Goal: Task Accomplishment & Management: Use online tool/utility

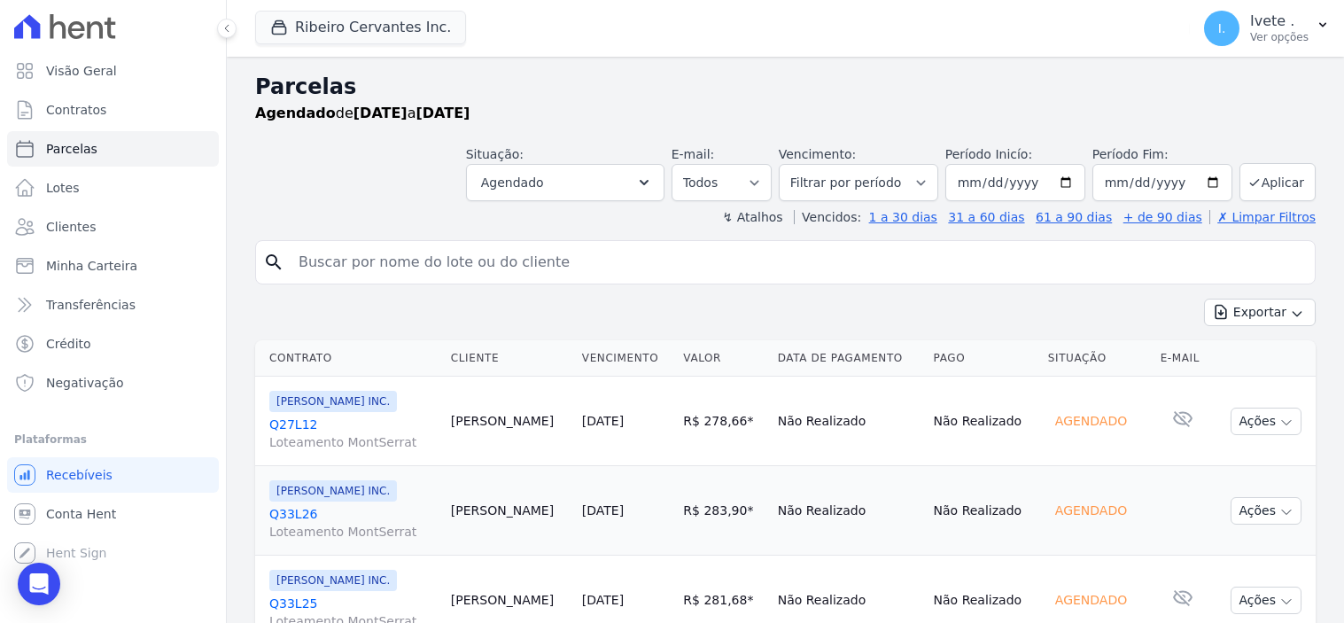
select select
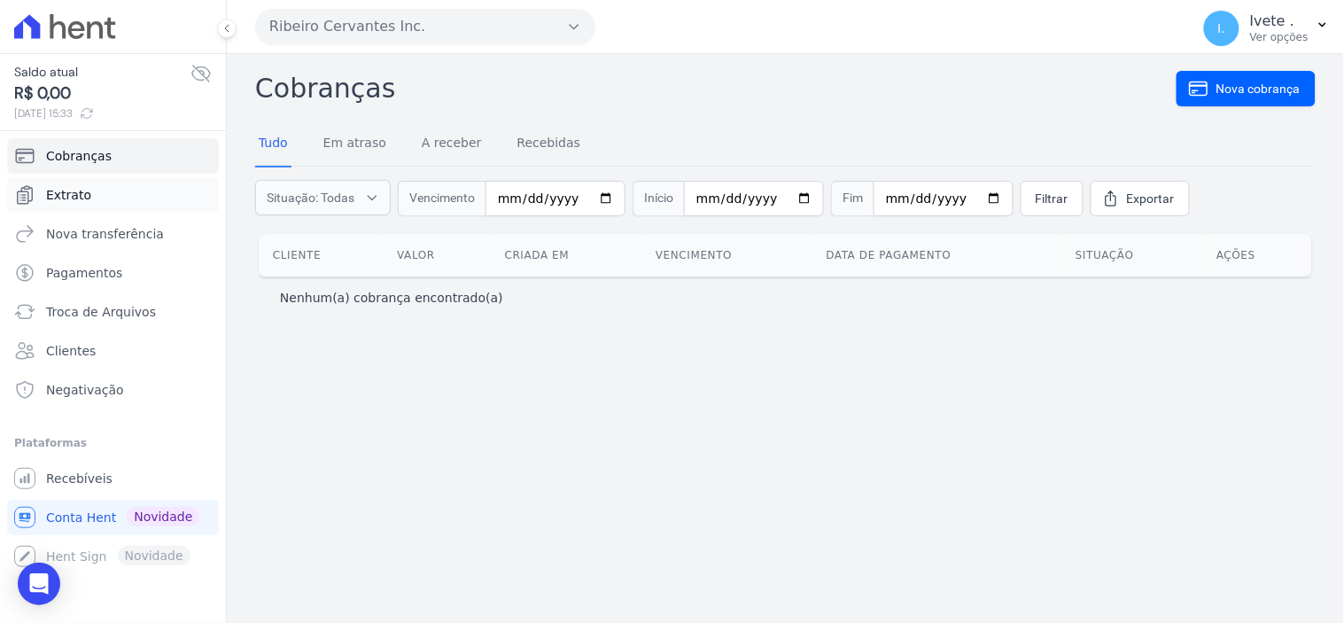
click at [64, 198] on span "Extrato" at bounding box center [68, 195] width 45 height 18
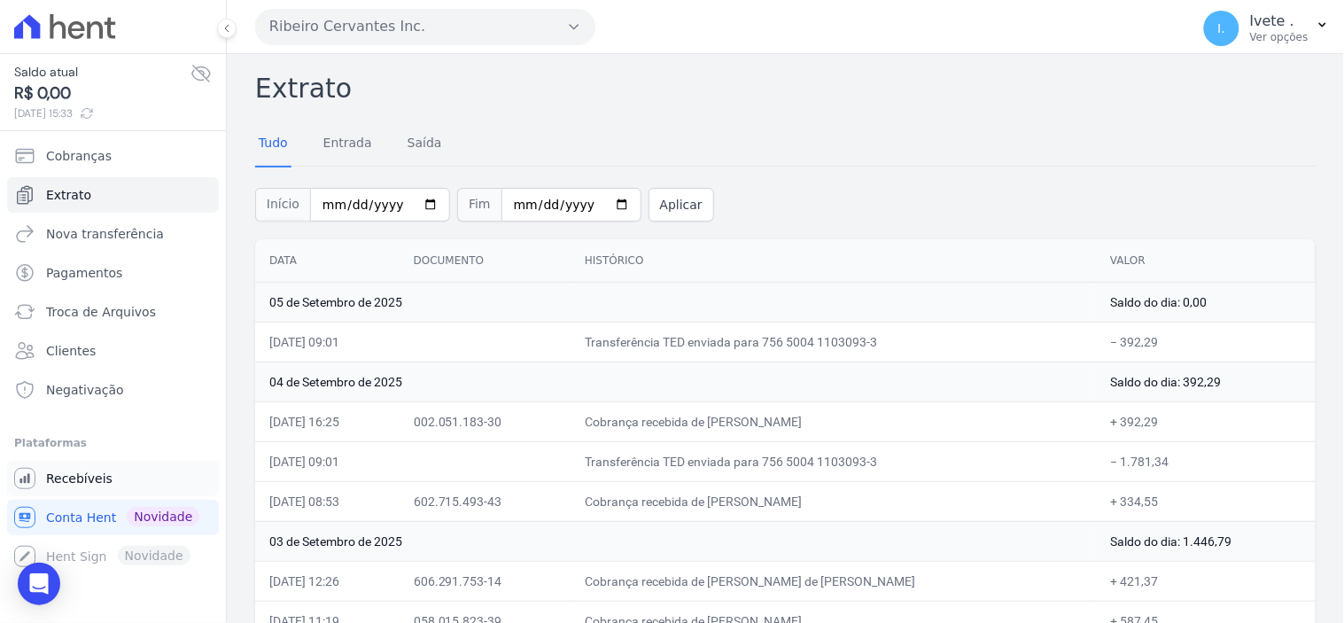
click at [62, 473] on span "Recebíveis" at bounding box center [79, 479] width 66 height 18
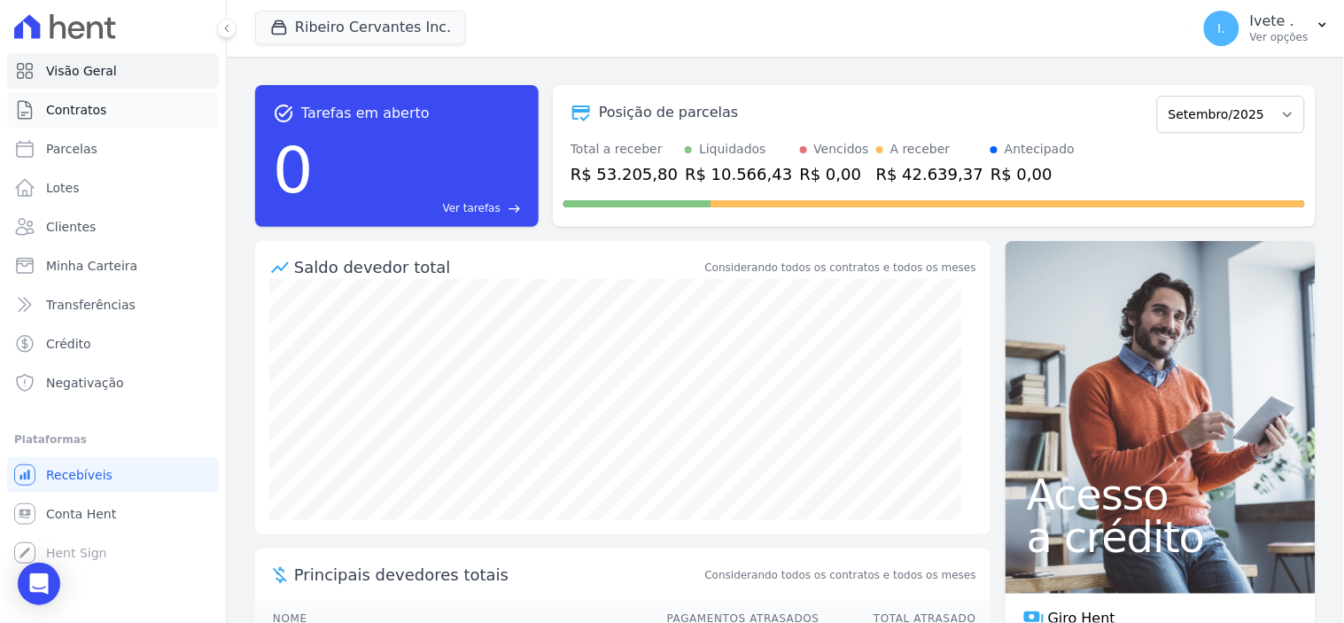
click at [78, 103] on span "Contratos" at bounding box center [76, 110] width 60 height 18
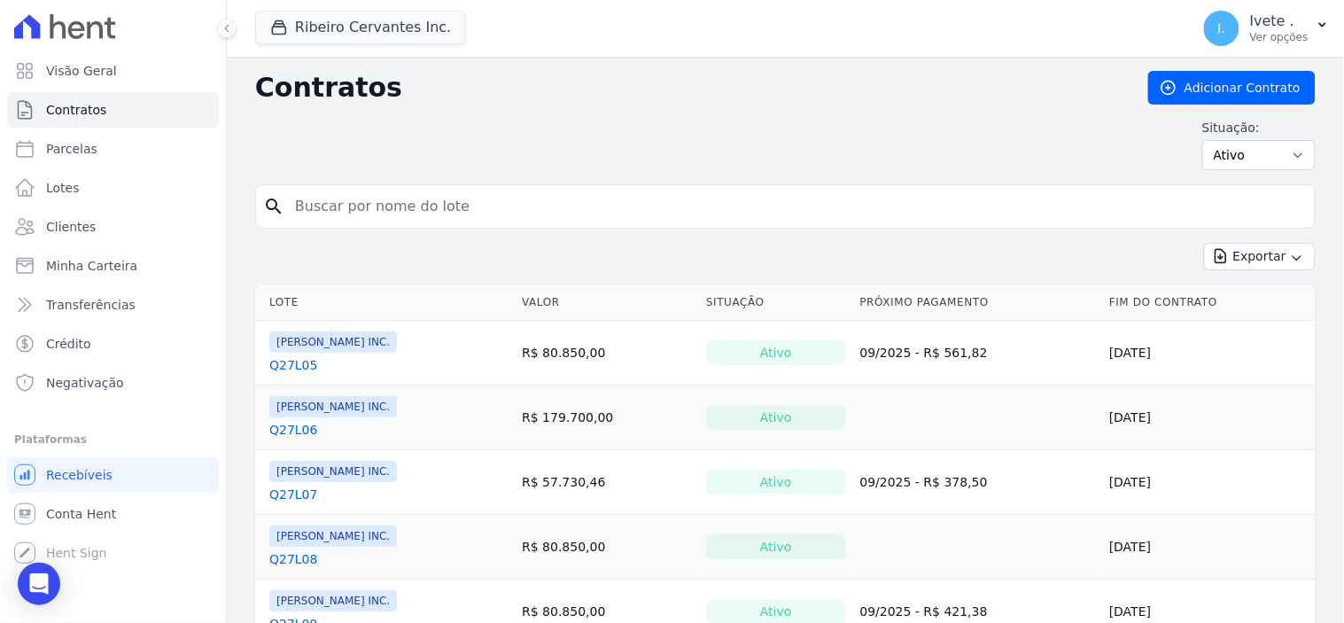
click at [396, 195] on input "search" at bounding box center [795, 206] width 1023 height 35
type input "Q33L25"
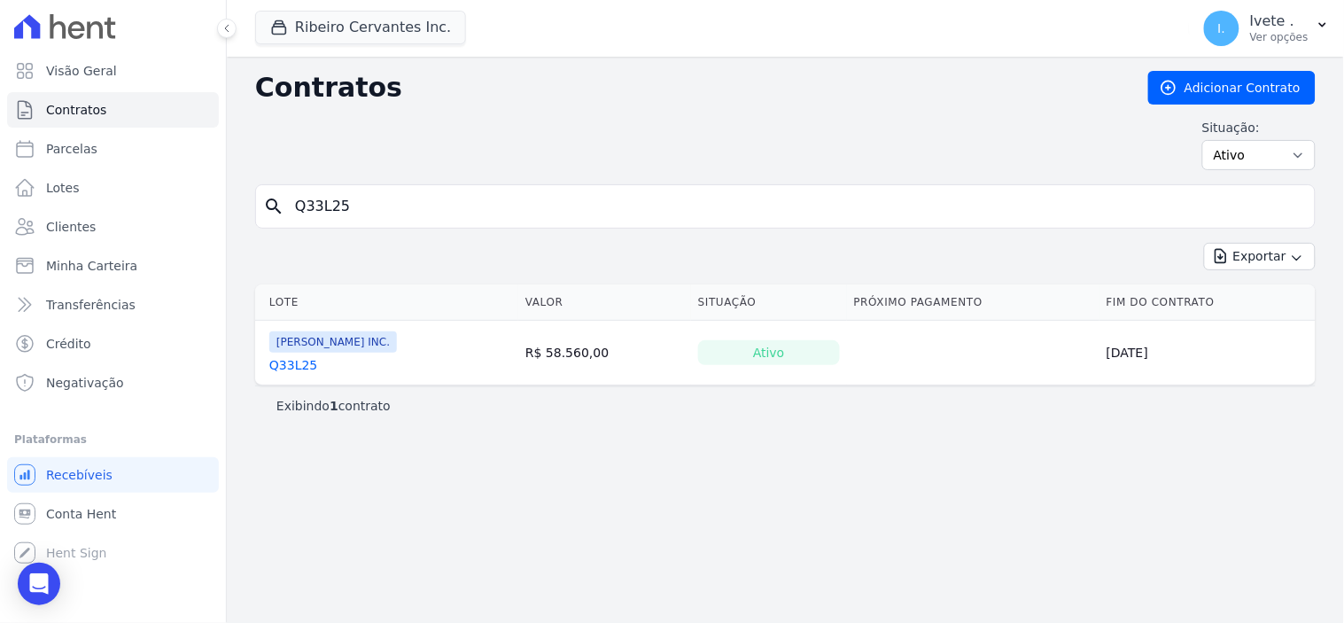
click at [280, 365] on link "Q33L25" at bounding box center [293, 365] width 48 height 18
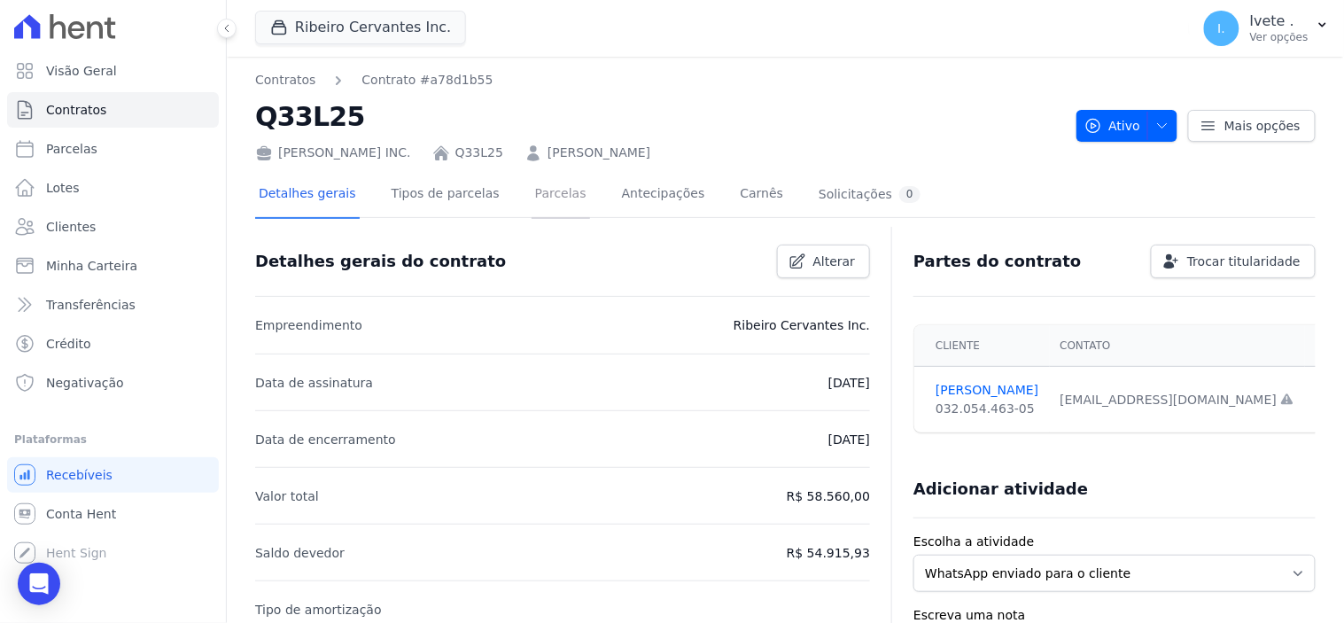
click at [532, 190] on link "Parcelas" at bounding box center [561, 195] width 58 height 47
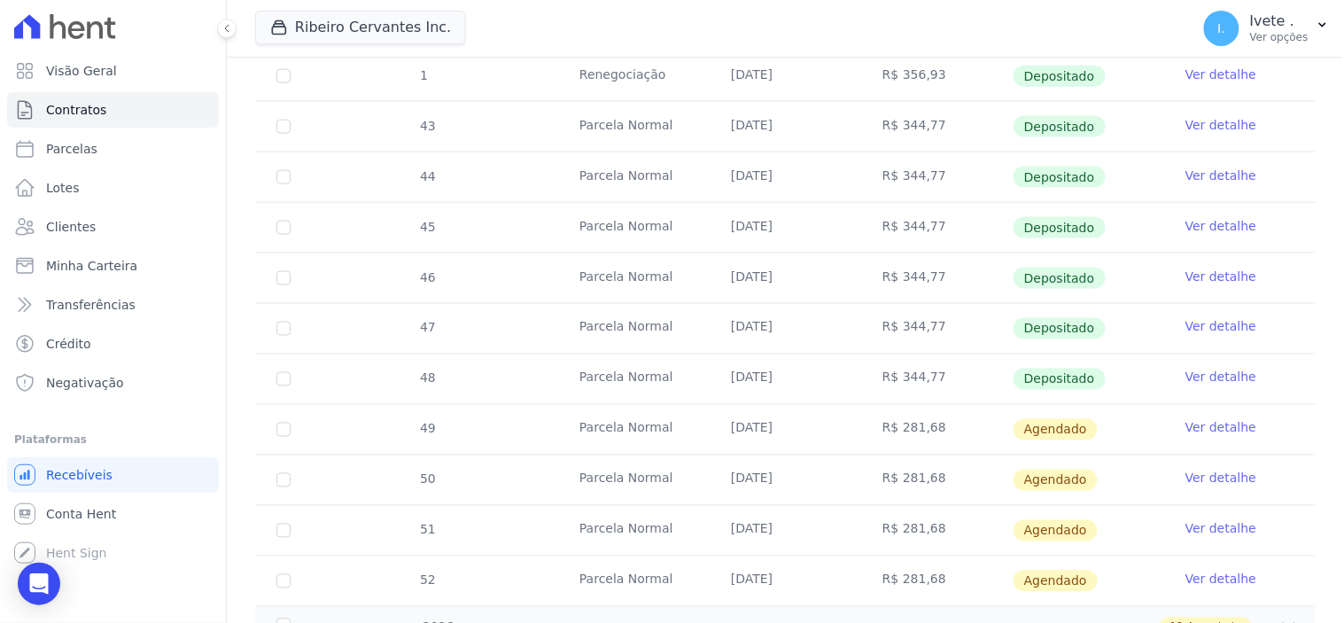
scroll to position [688, 0]
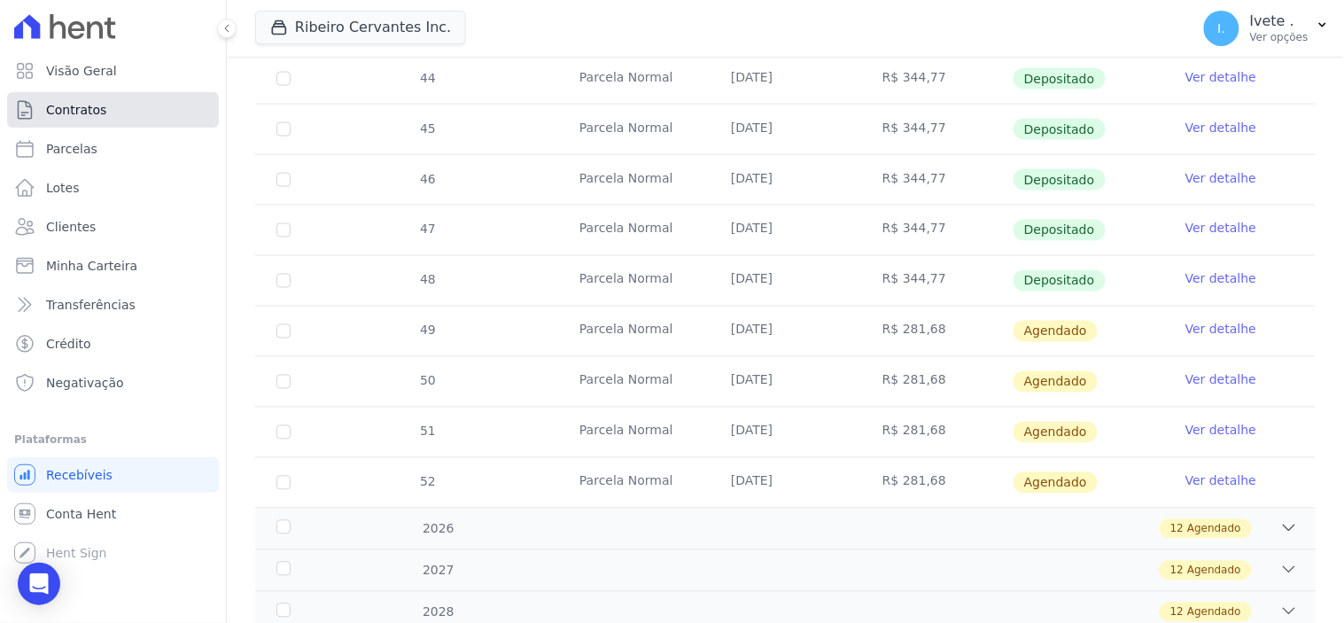
click at [100, 105] on span "Contratos" at bounding box center [76, 110] width 60 height 18
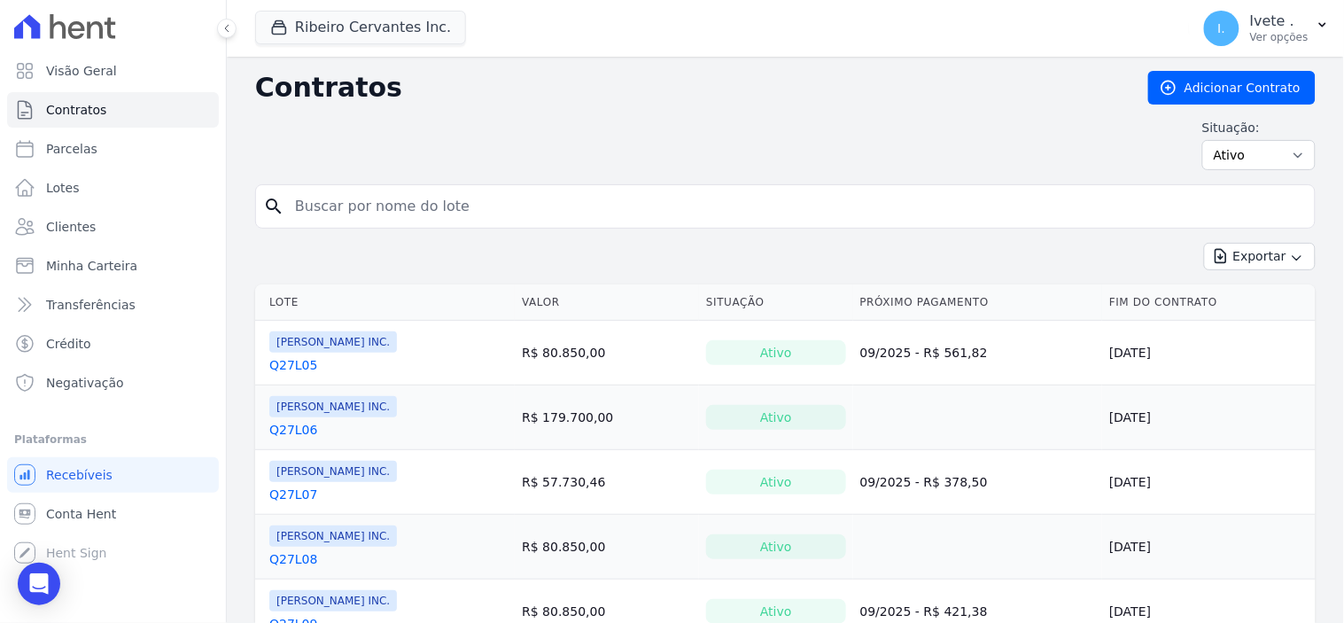
click at [315, 206] on input "search" at bounding box center [795, 206] width 1023 height 35
type input "Q27L12"
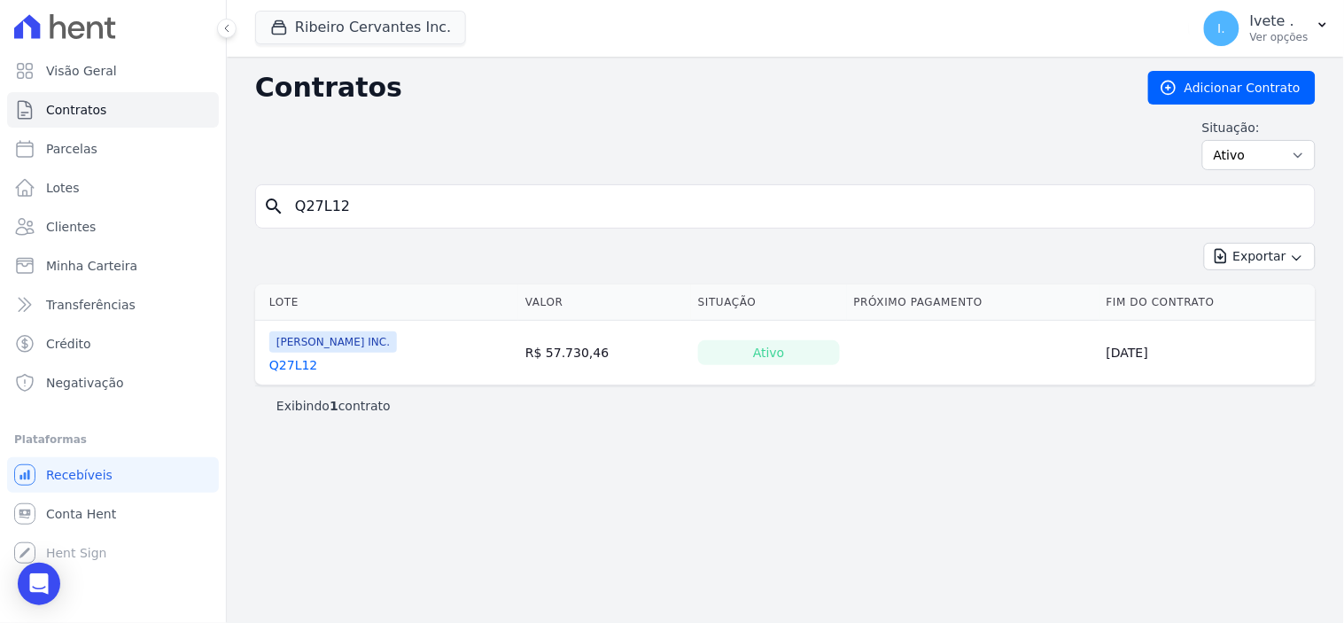
click at [287, 368] on link "Q27L12" at bounding box center [293, 365] width 48 height 18
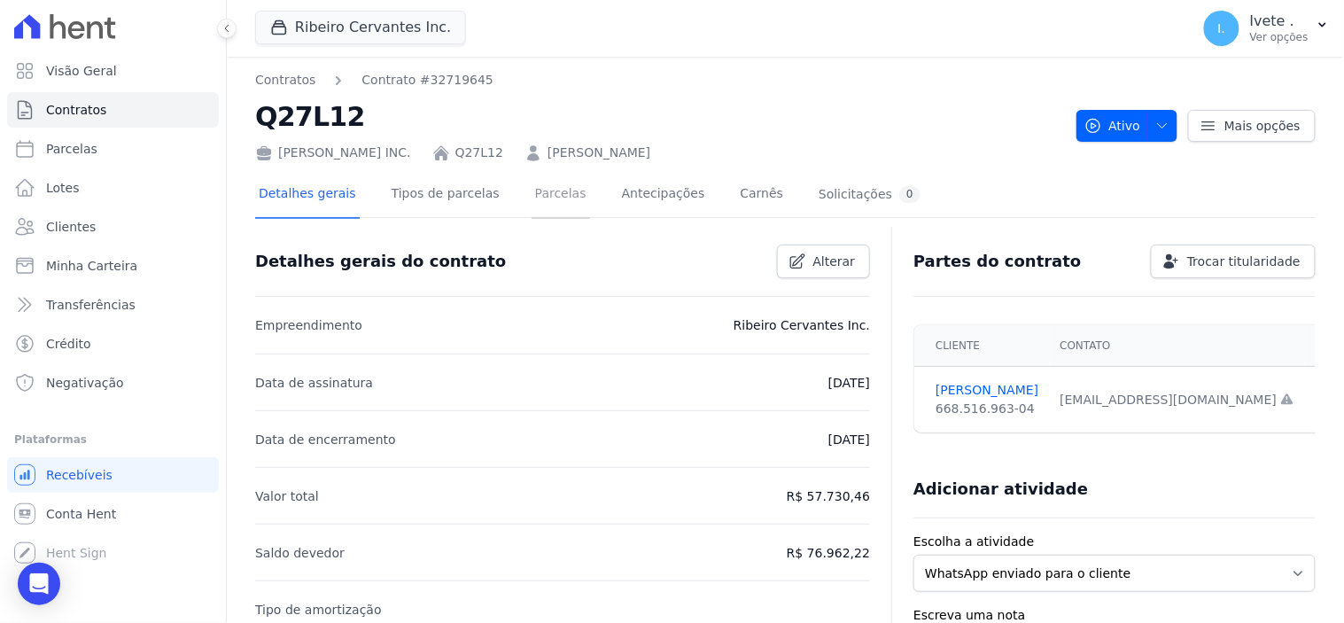
click at [546, 190] on link "Parcelas" at bounding box center [561, 195] width 58 height 47
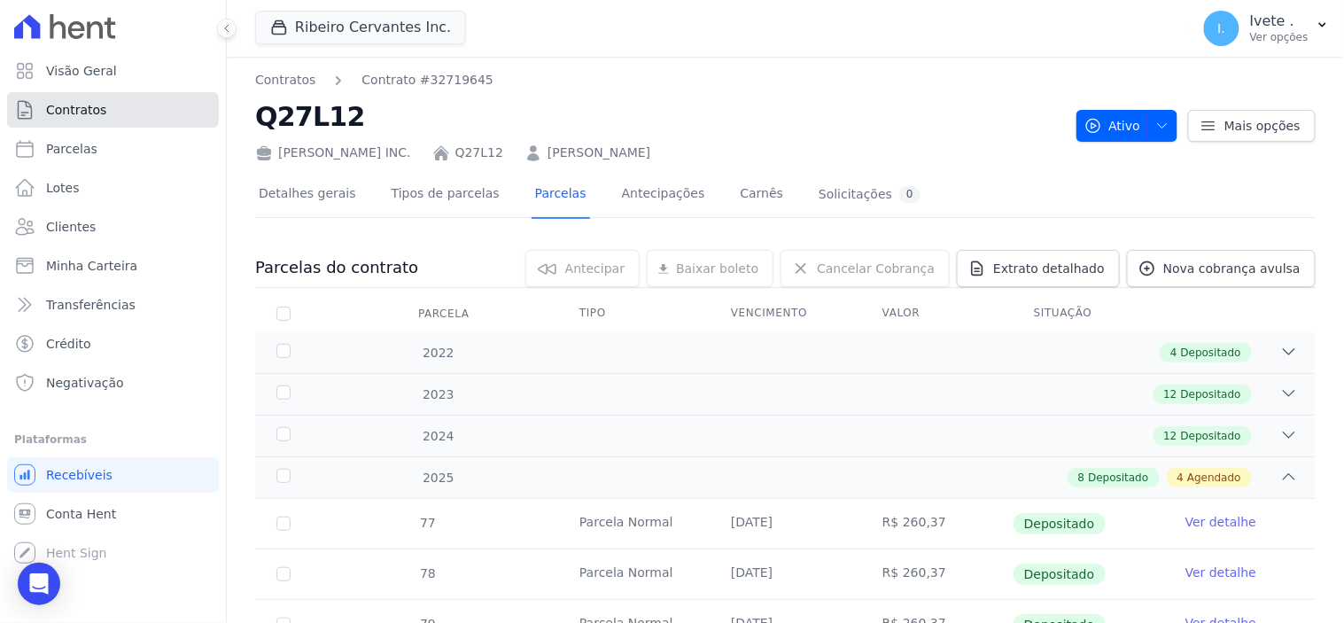
click at [72, 107] on span "Contratos" at bounding box center [76, 110] width 60 height 18
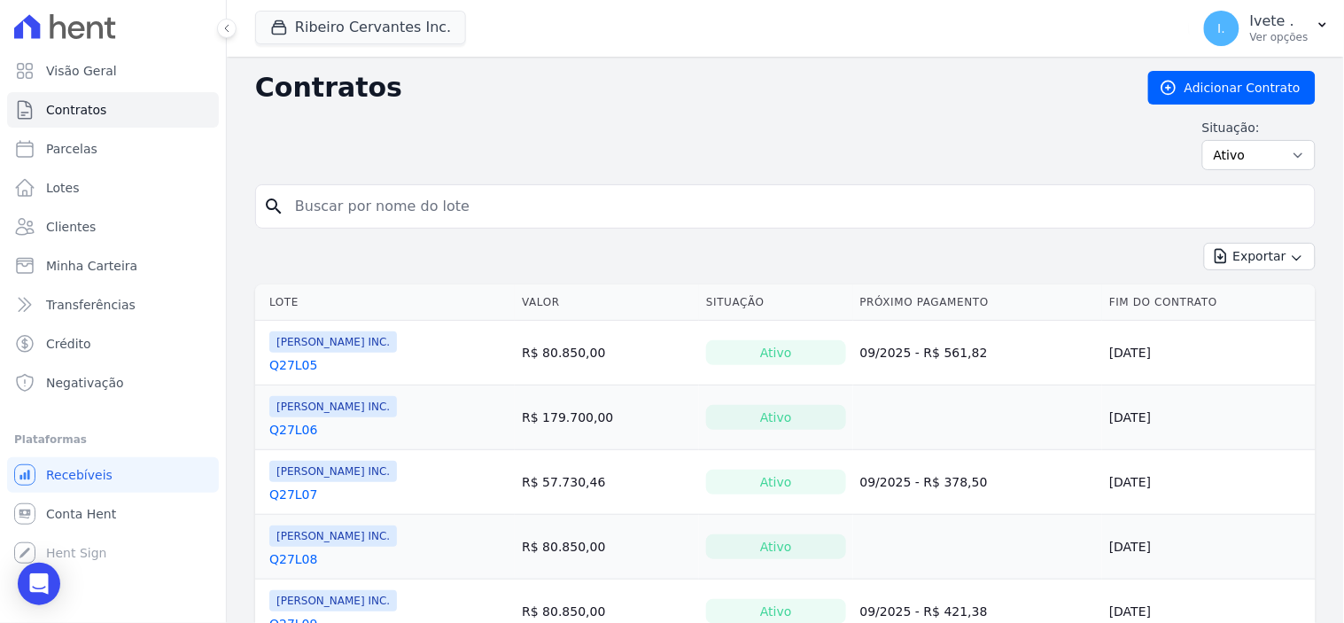
click at [326, 218] on input "search" at bounding box center [795, 206] width 1023 height 35
type input "q27l29"
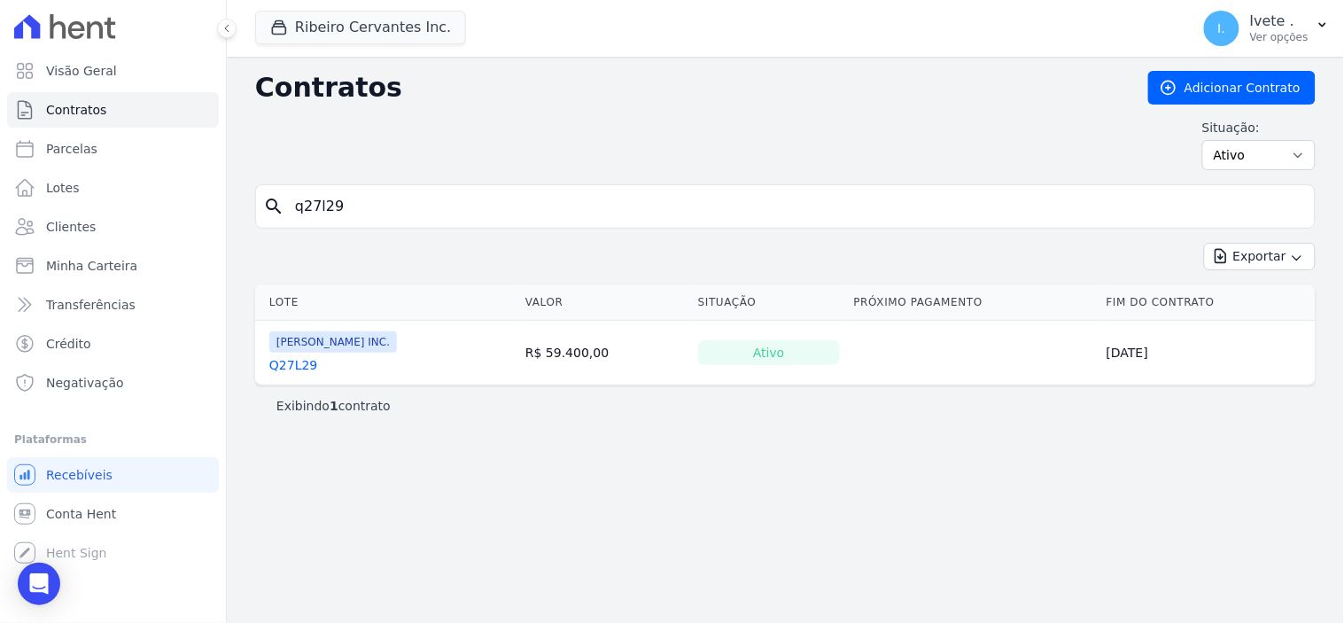
click at [291, 366] on link "Q27L29" at bounding box center [293, 365] width 48 height 18
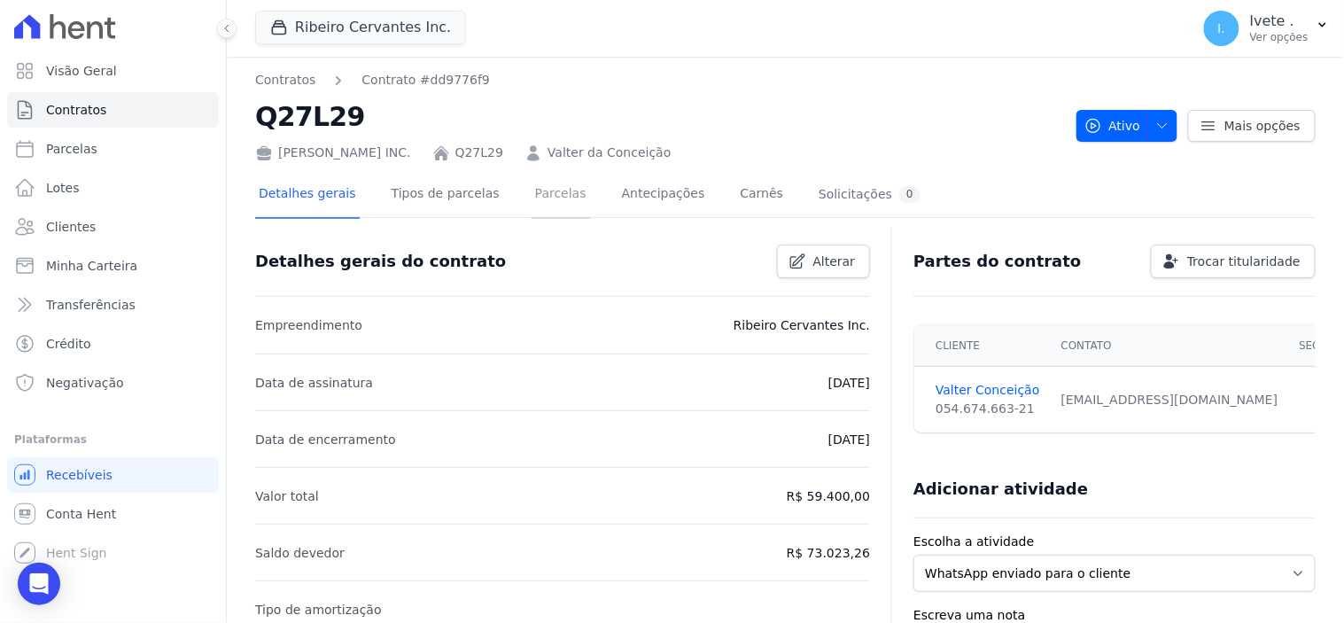
click at [532, 193] on link "Parcelas" at bounding box center [561, 195] width 58 height 47
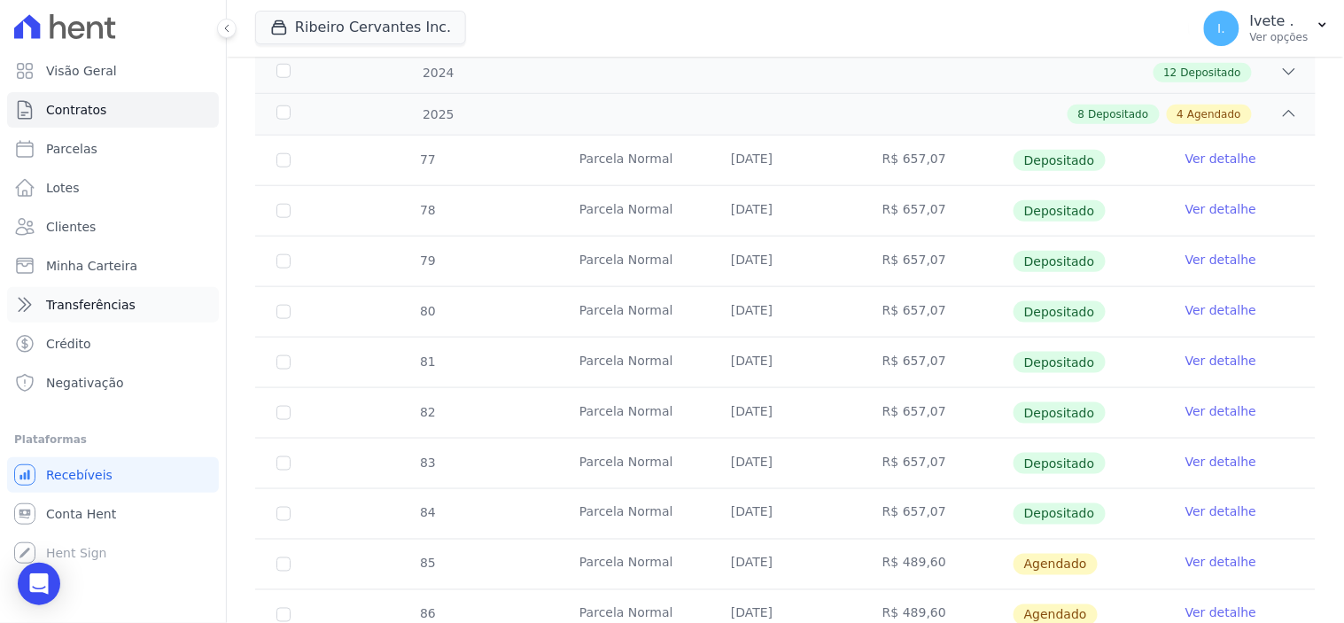
scroll to position [393, 0]
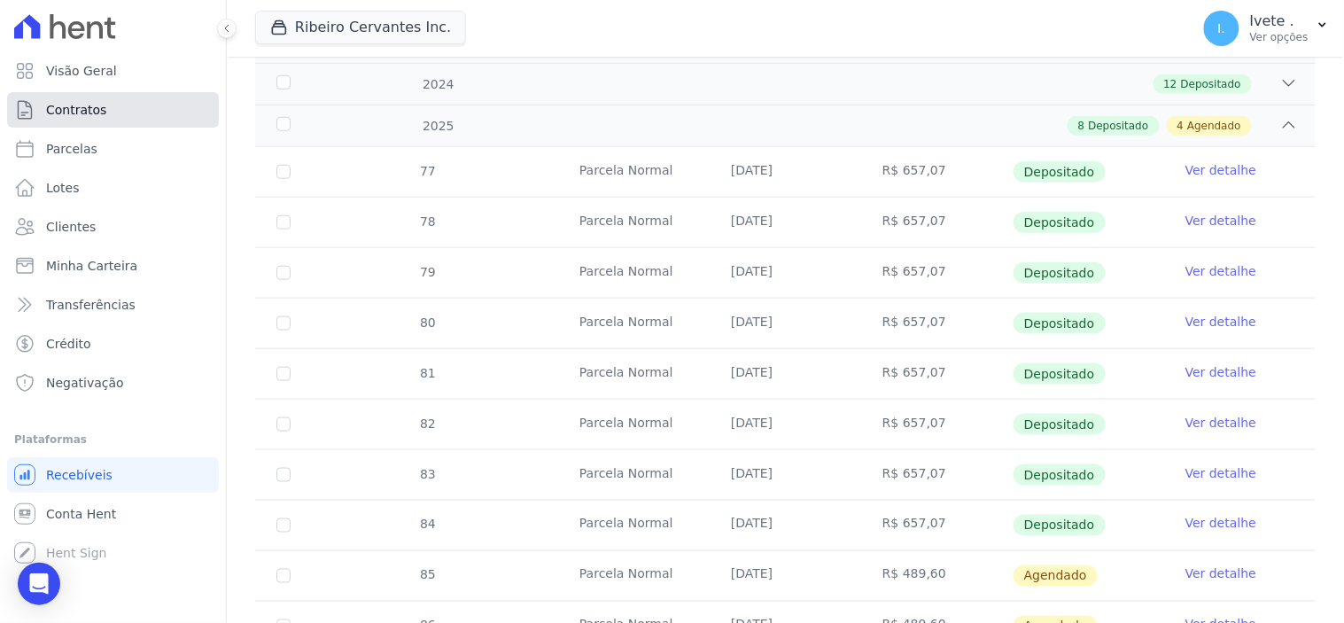
click at [87, 106] on span "Contratos" at bounding box center [76, 110] width 60 height 18
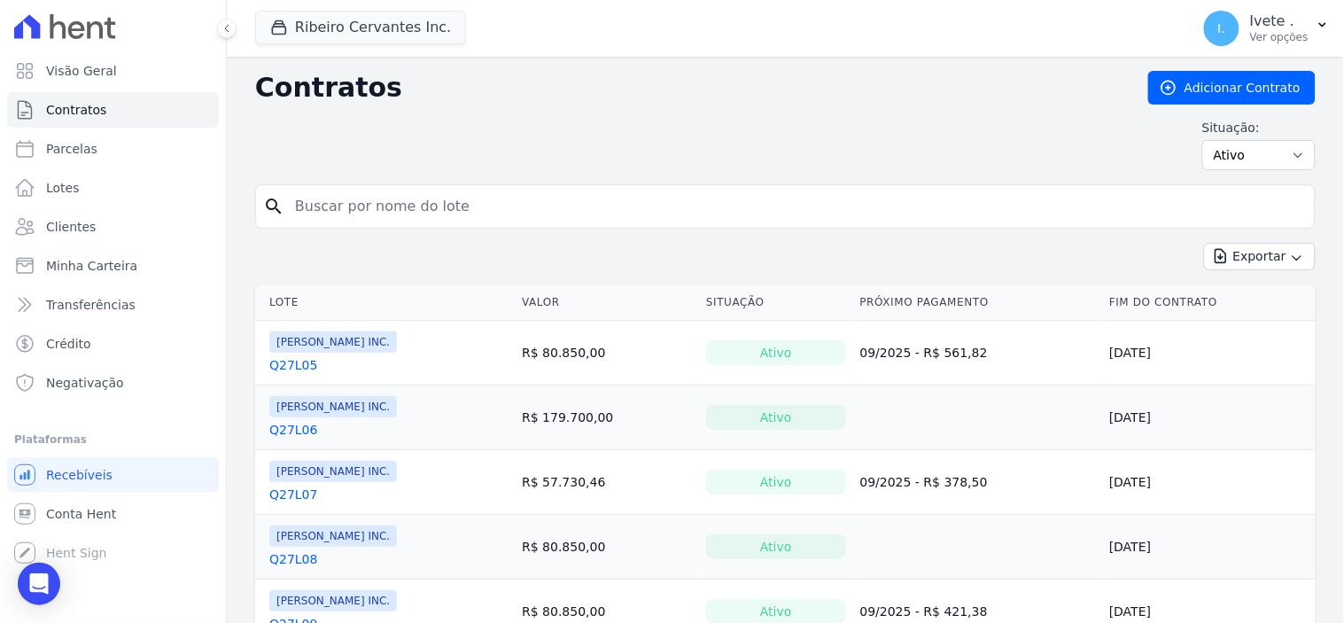
click at [306, 210] on input "search" at bounding box center [795, 206] width 1023 height 35
type input "Q28L30"
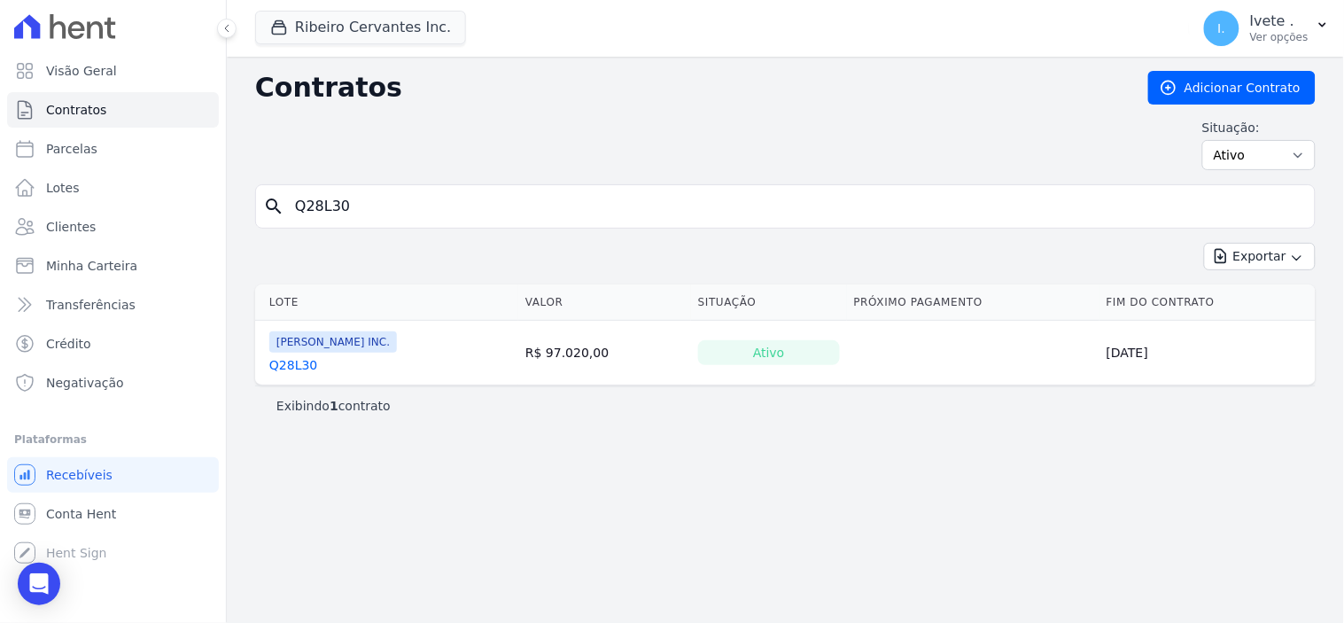
click at [289, 361] on link "Q28L30" at bounding box center [293, 365] width 48 height 18
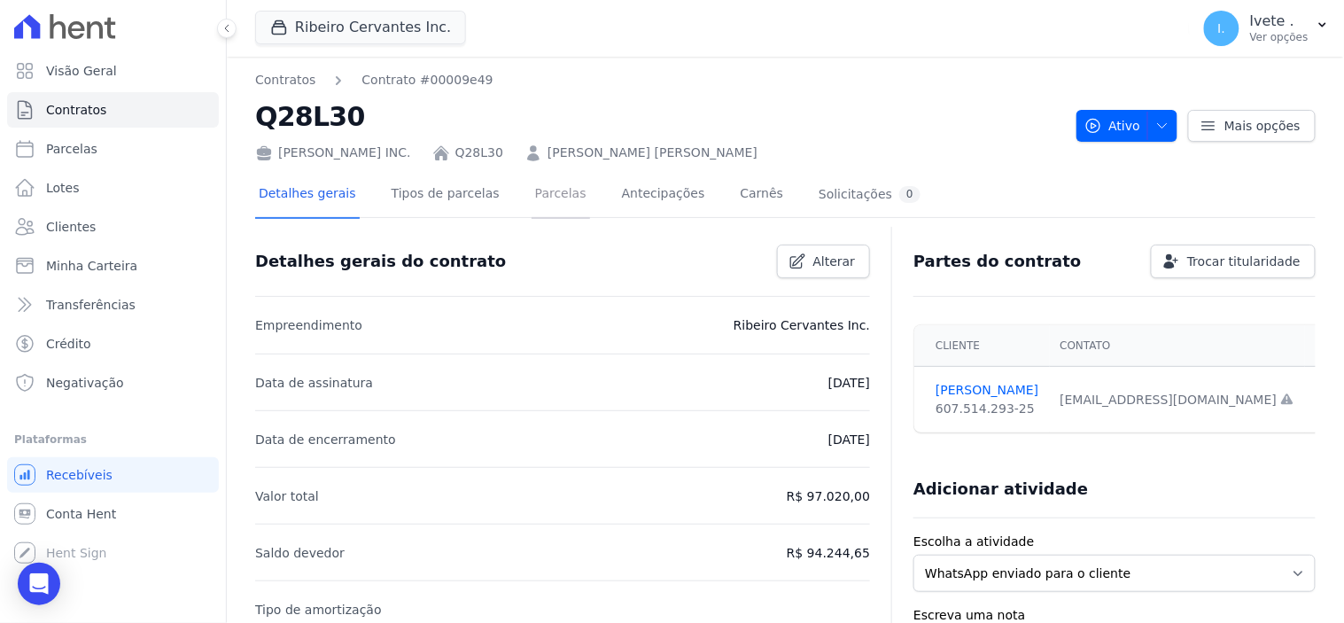
click at [533, 195] on link "Parcelas" at bounding box center [561, 195] width 58 height 47
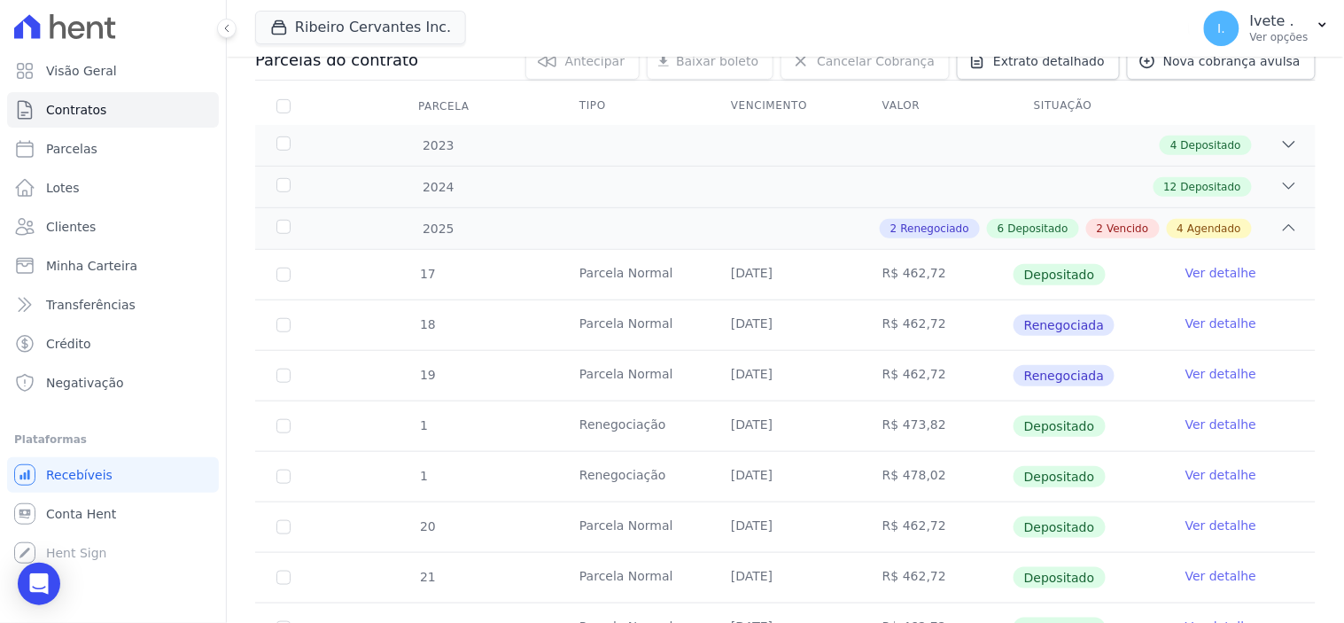
scroll to position [197, 0]
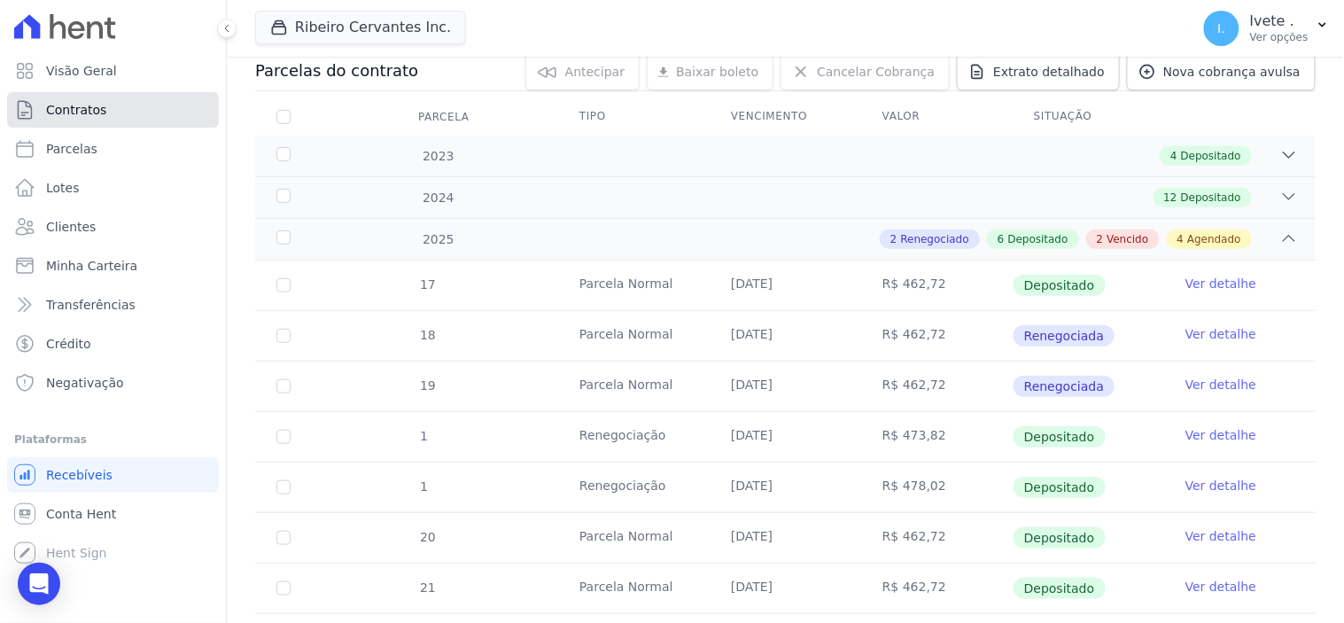
click at [89, 108] on span "Contratos" at bounding box center [76, 110] width 60 height 18
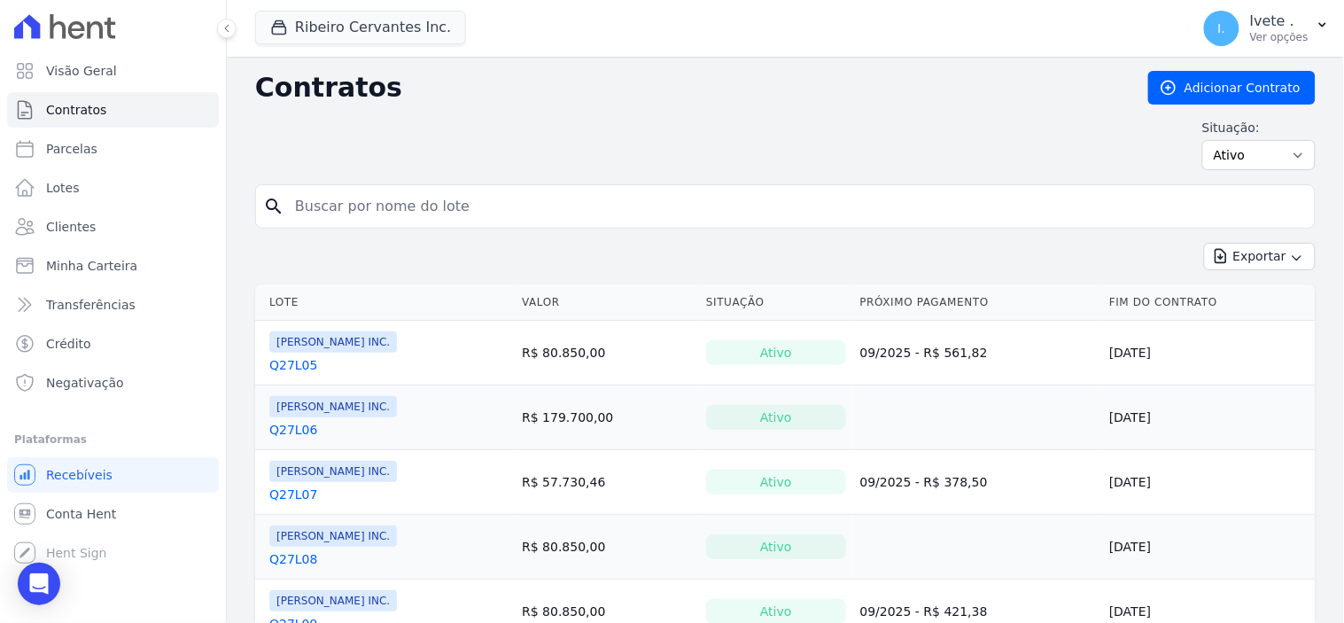
click at [321, 201] on input "search" at bounding box center [795, 206] width 1023 height 35
type input "Q28L22"
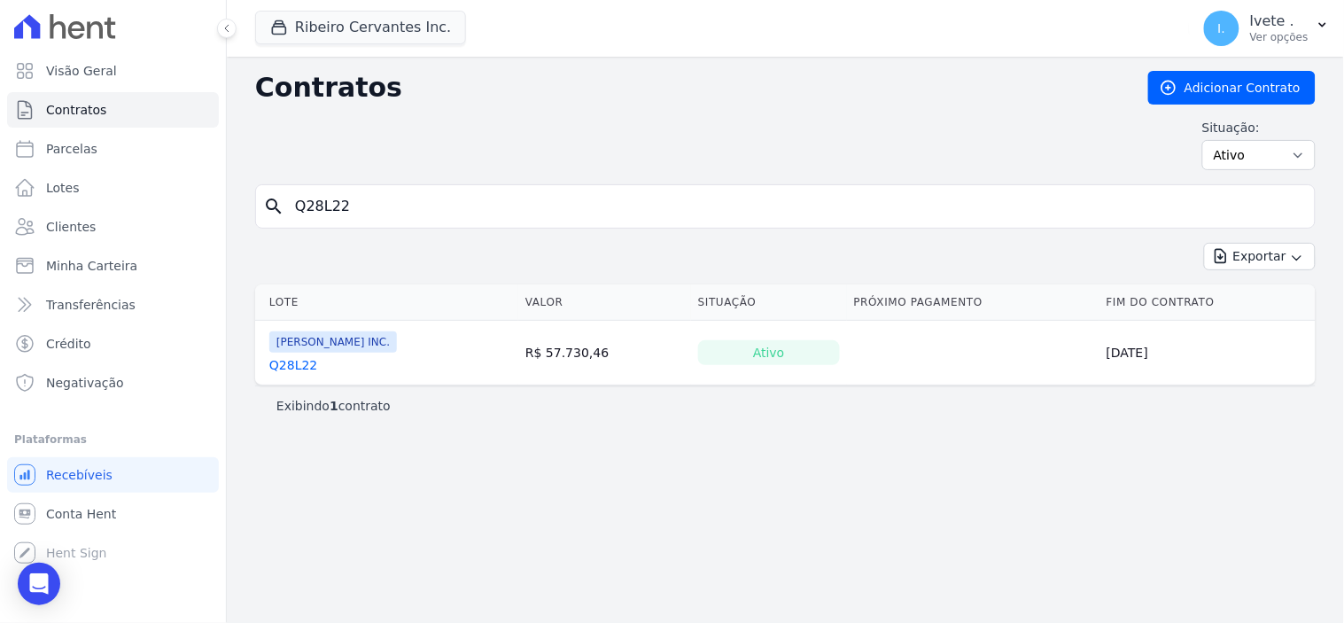
click at [304, 368] on link "Q28L22" at bounding box center [293, 365] width 48 height 18
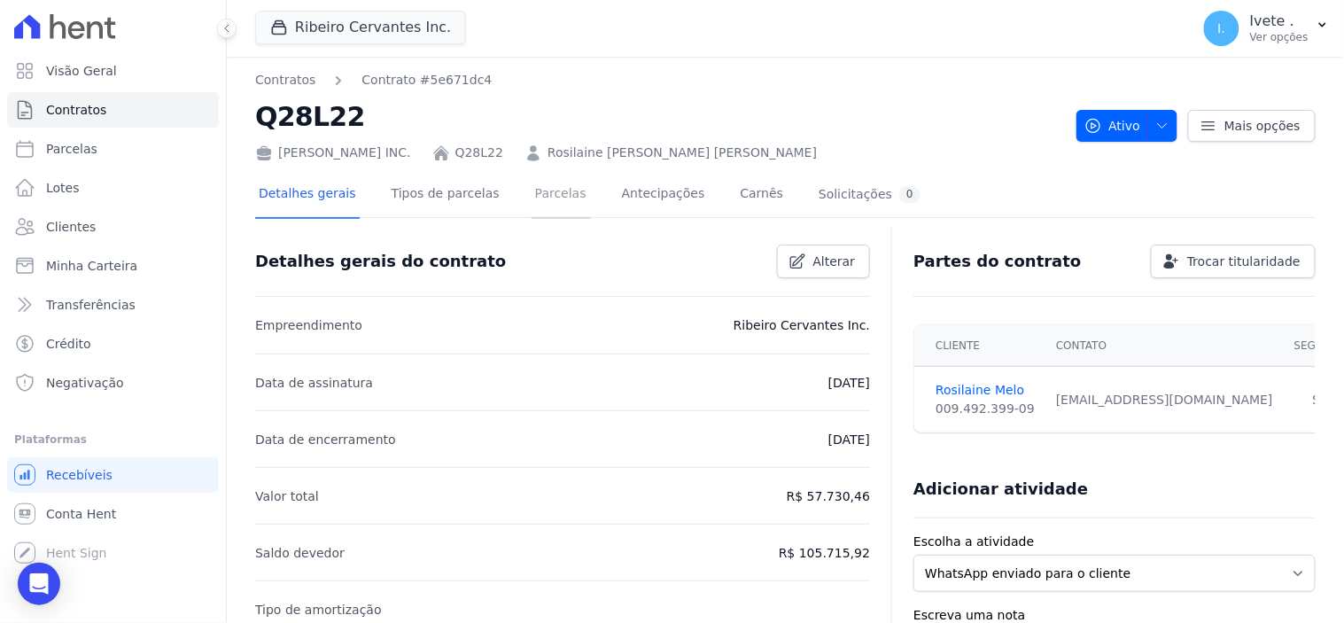
click at [532, 196] on link "Parcelas" at bounding box center [561, 195] width 58 height 47
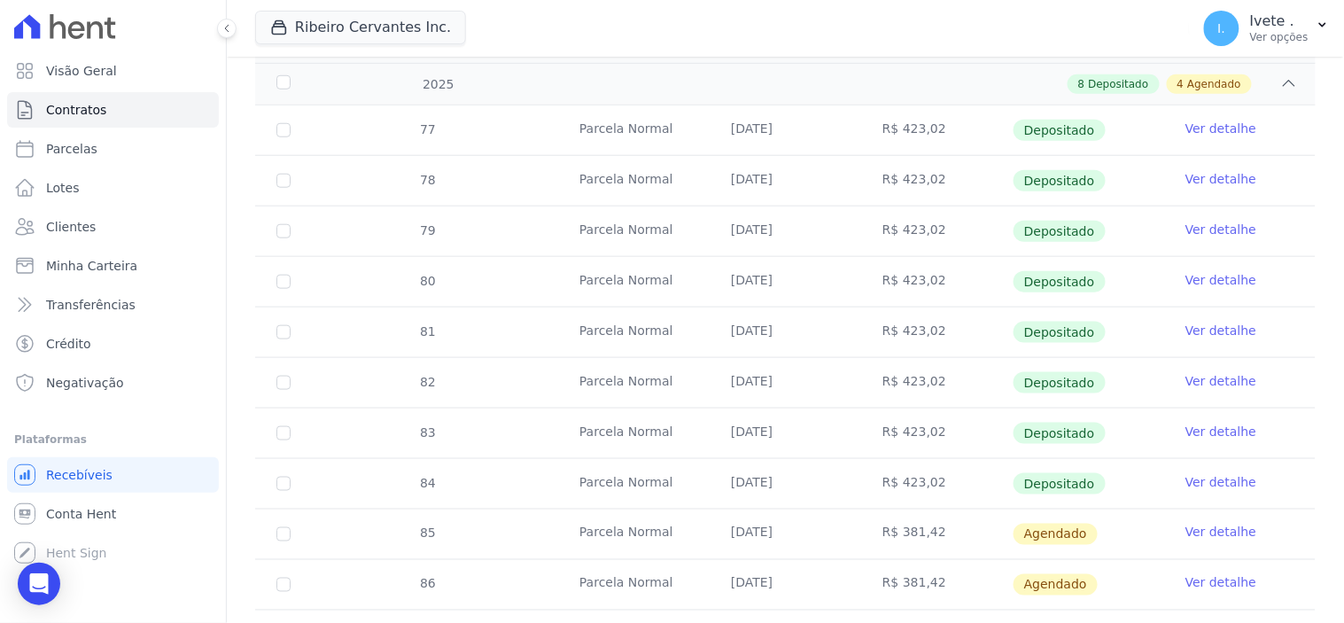
scroll to position [492, 0]
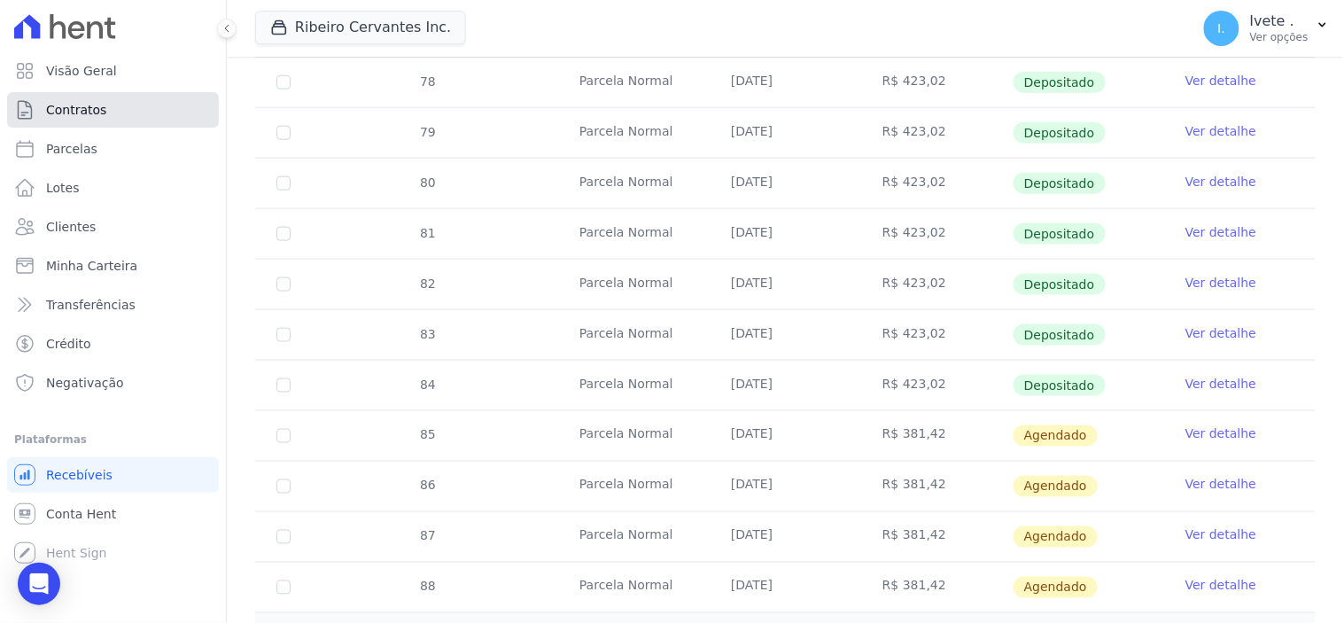
click at [81, 106] on span "Contratos" at bounding box center [76, 110] width 60 height 18
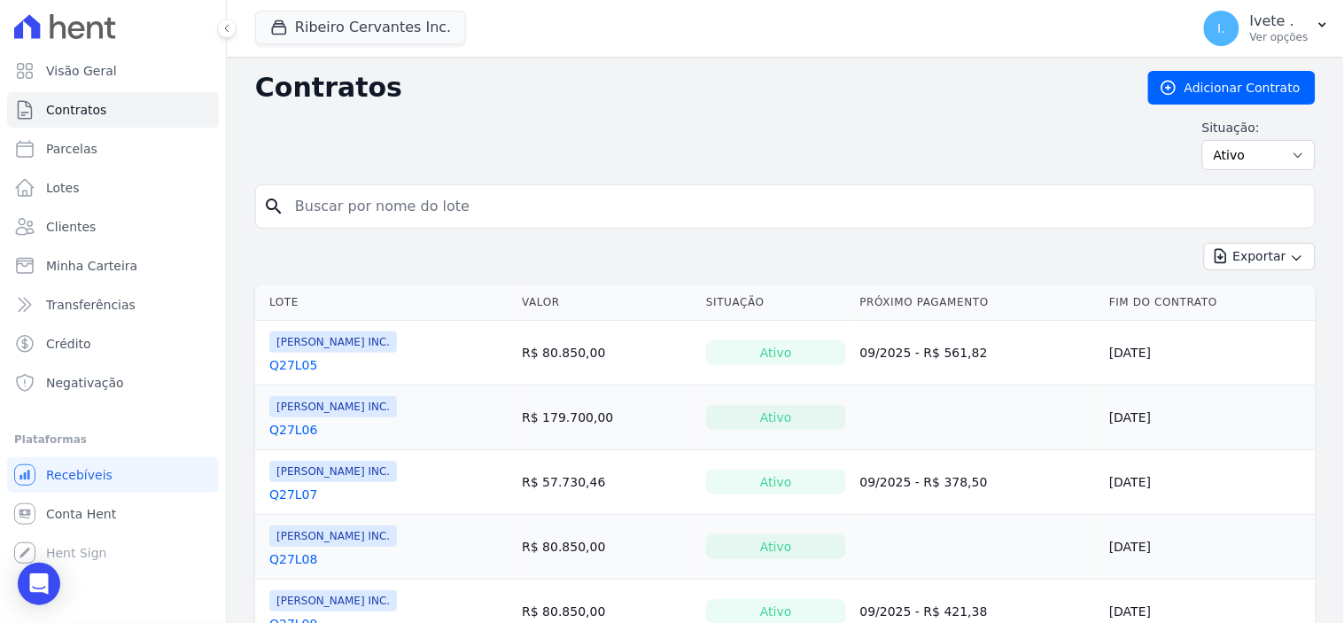
click at [310, 208] on input "search" at bounding box center [795, 206] width 1023 height 35
type input "Q33L33"
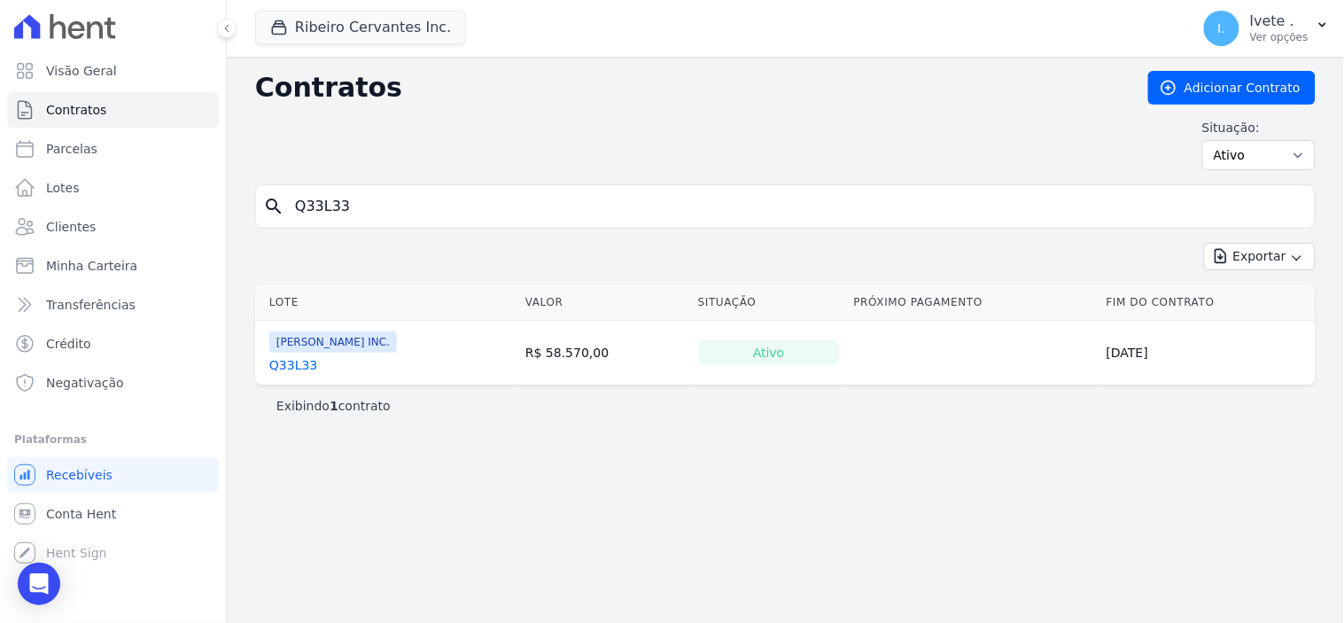
click at [299, 369] on link "Q33L33" at bounding box center [293, 365] width 48 height 18
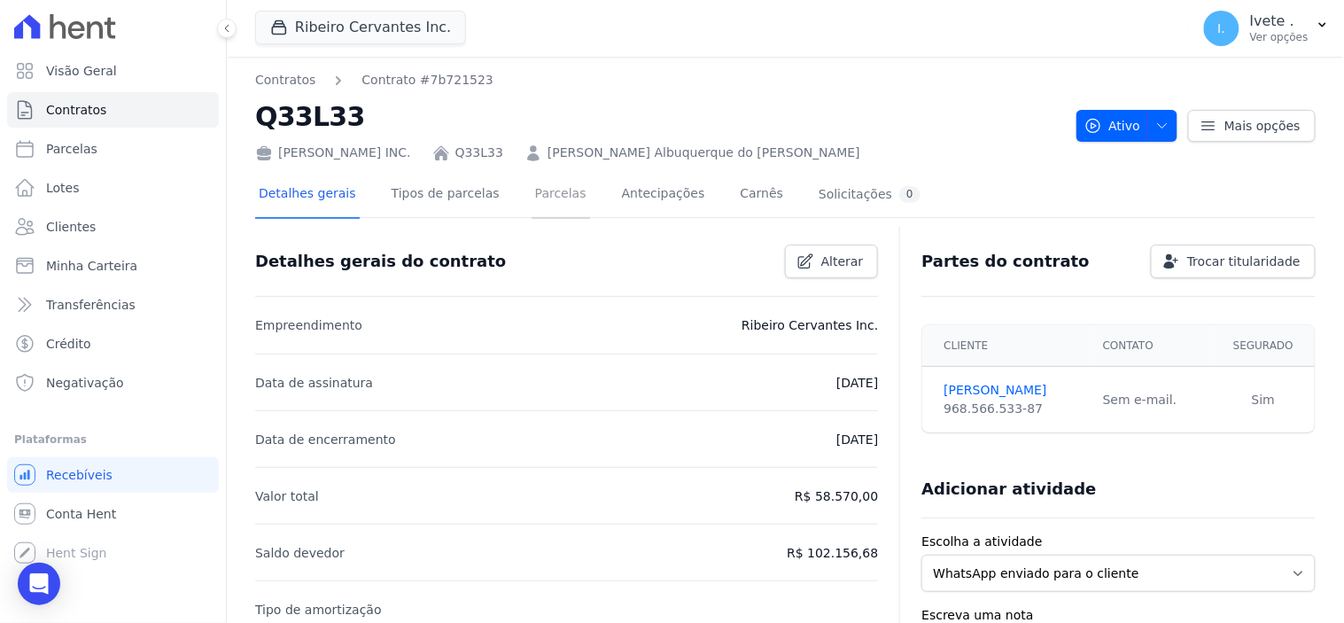
click at [540, 190] on link "Parcelas" at bounding box center [561, 195] width 58 height 47
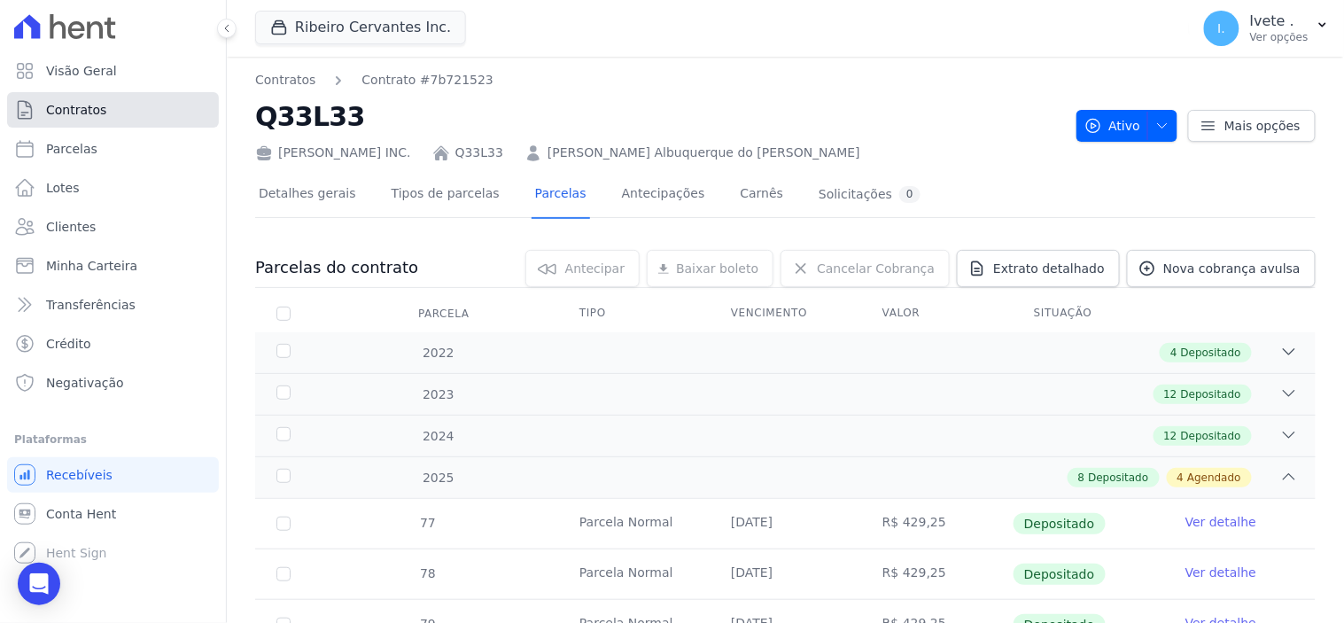
click at [94, 109] on span "Contratos" at bounding box center [76, 110] width 60 height 18
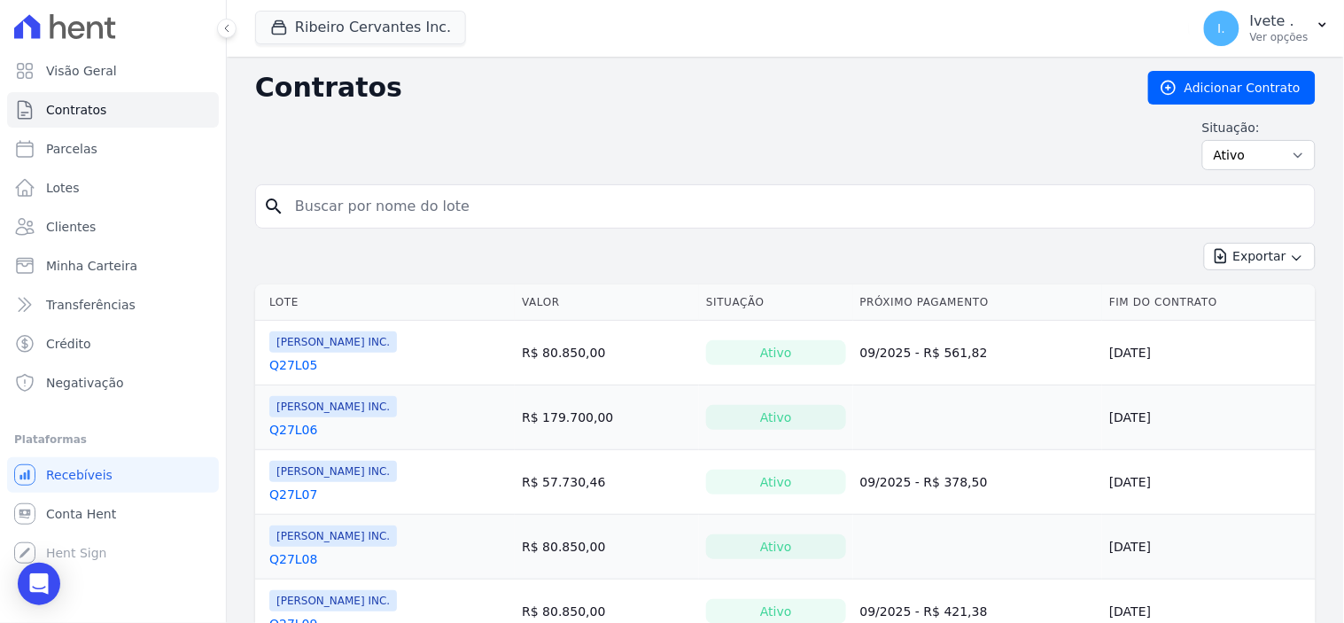
click at [324, 206] on input "search" at bounding box center [795, 206] width 1023 height 35
type input "Q33L32"
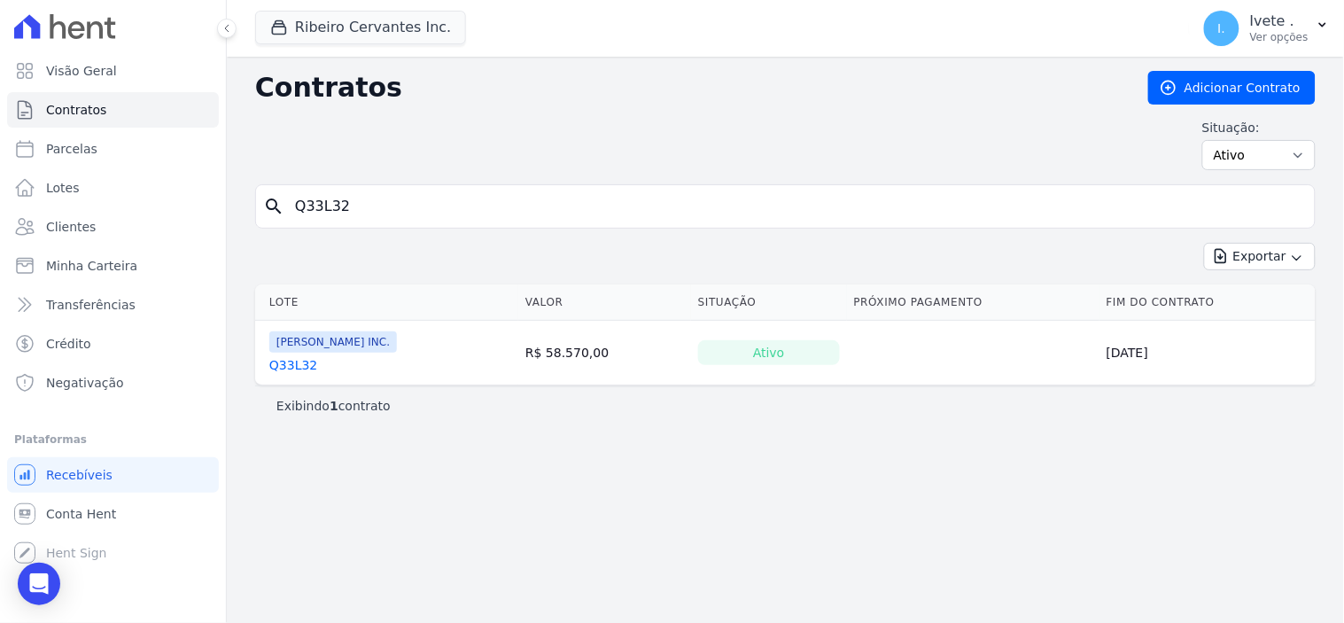
click at [291, 366] on link "Q33L32" at bounding box center [293, 365] width 48 height 18
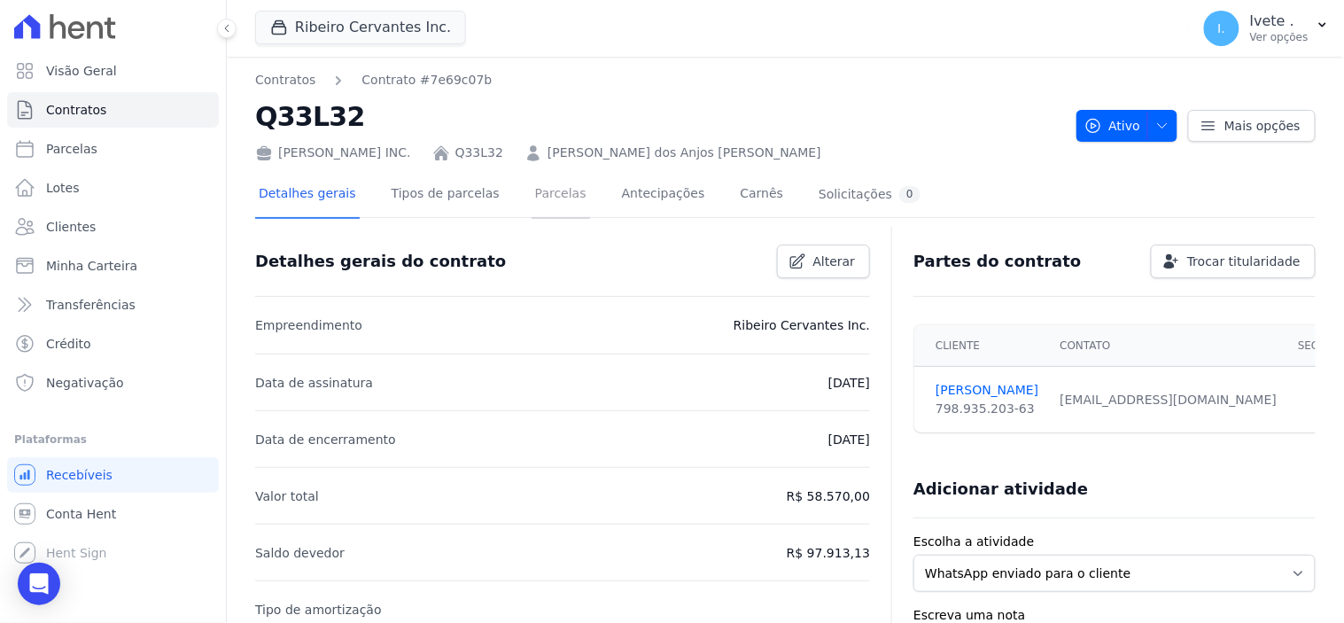
click at [545, 190] on link "Parcelas" at bounding box center [561, 195] width 58 height 47
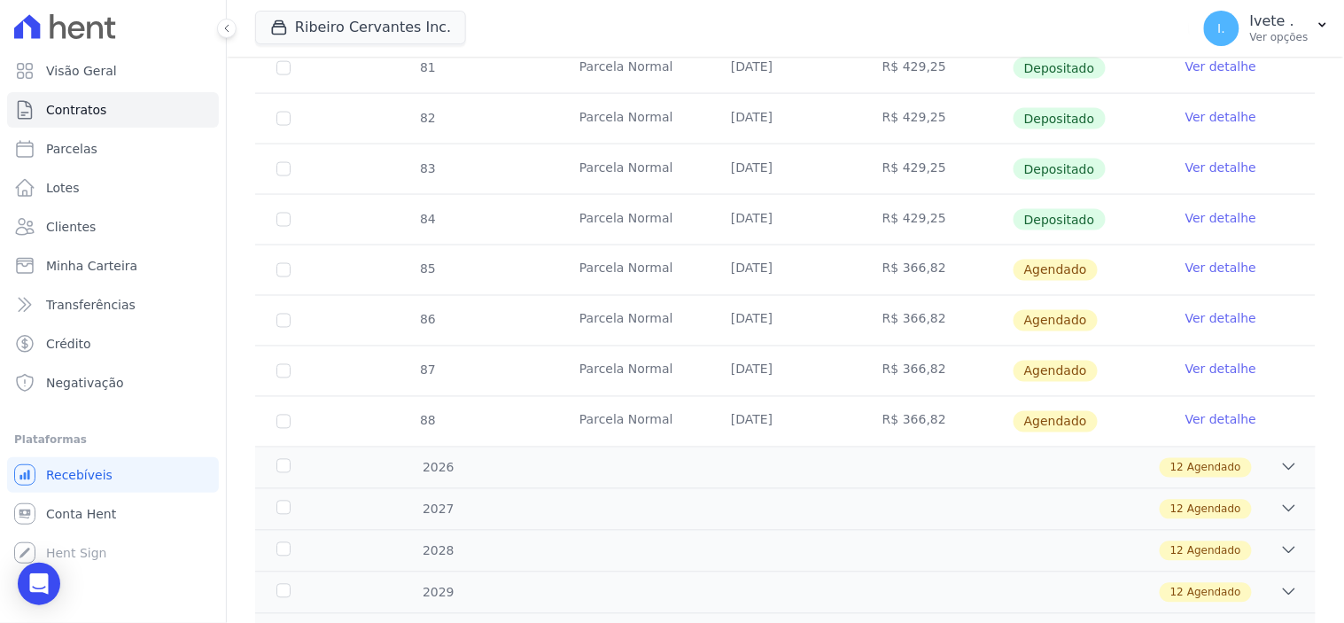
scroll to position [688, 0]
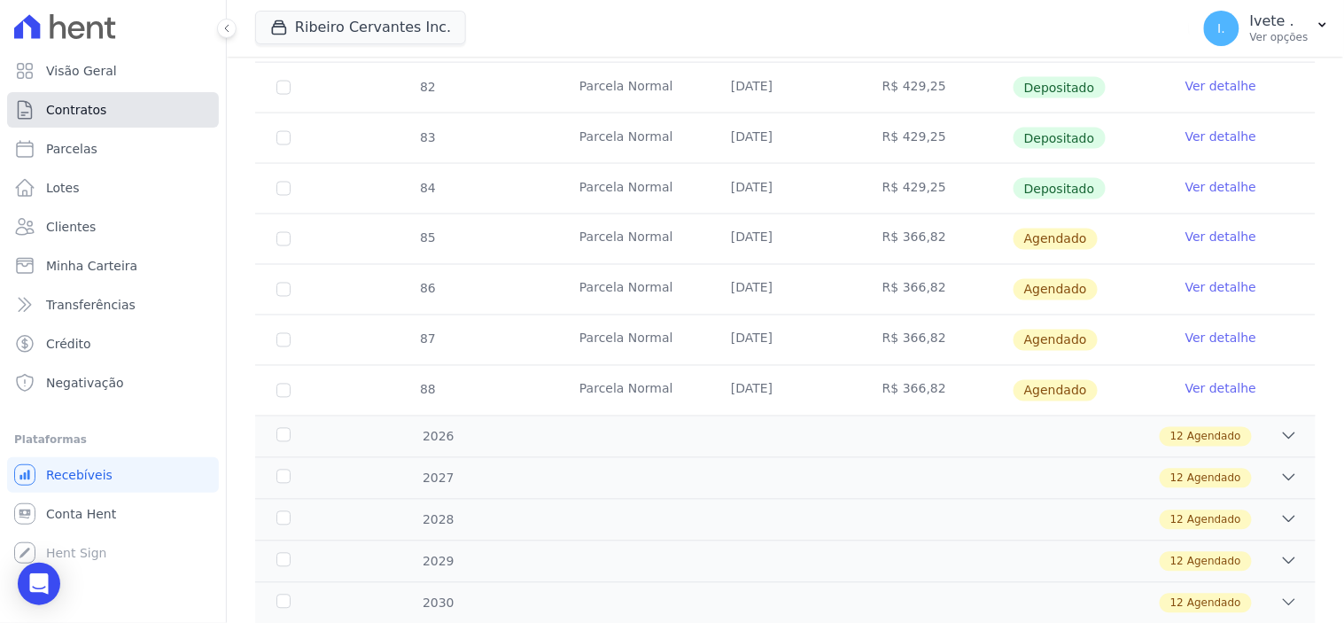
click at [71, 101] on link "Contratos" at bounding box center [113, 109] width 212 height 35
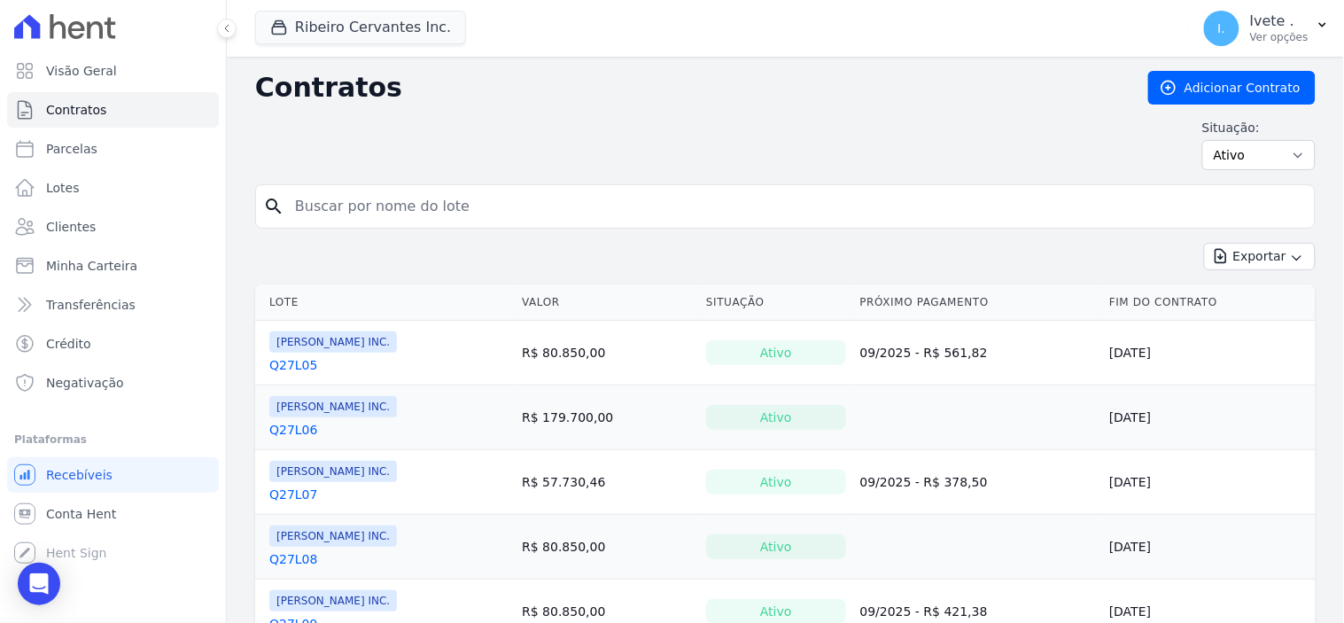
click at [323, 190] on input "search" at bounding box center [795, 206] width 1023 height 35
type input "Q27L29"
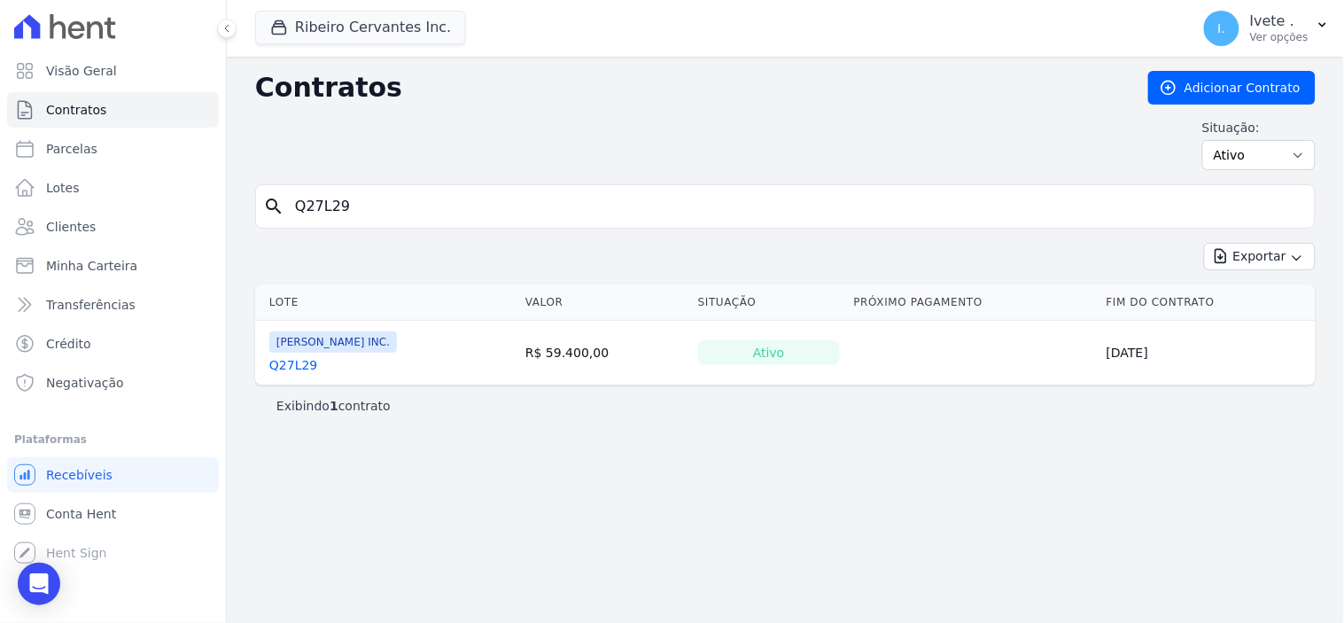
click at [293, 366] on link "Q27L29" at bounding box center [293, 365] width 48 height 18
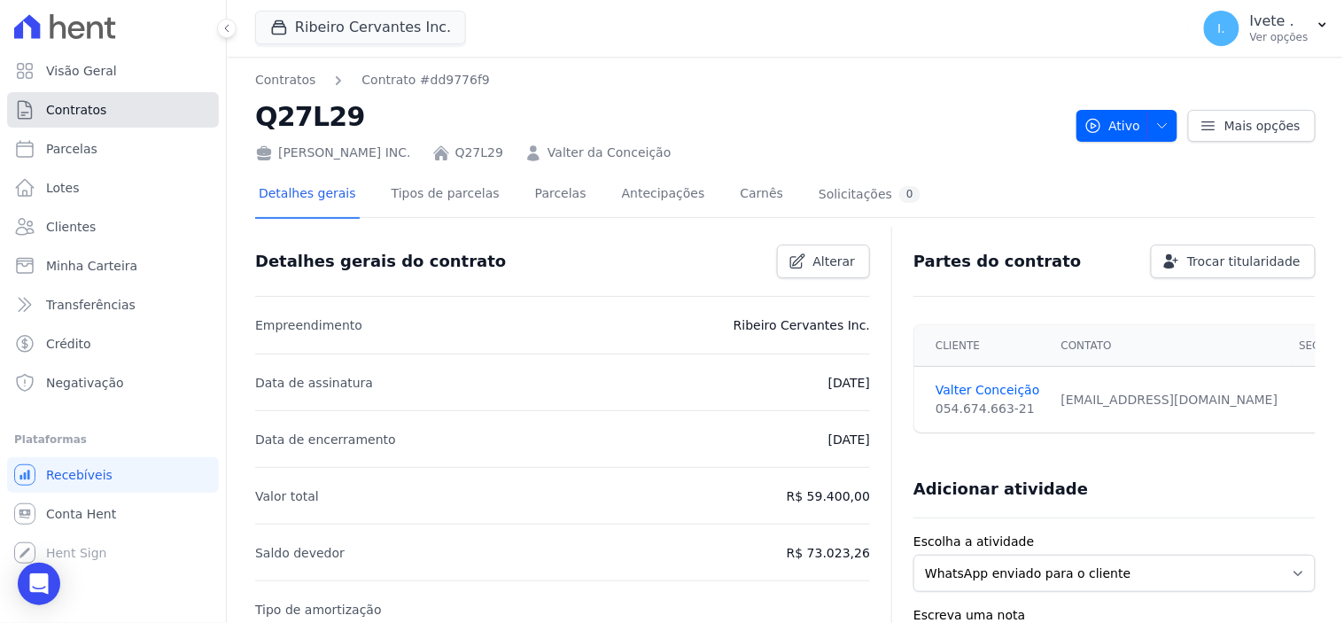
click at [93, 97] on link "Contratos" at bounding box center [113, 109] width 212 height 35
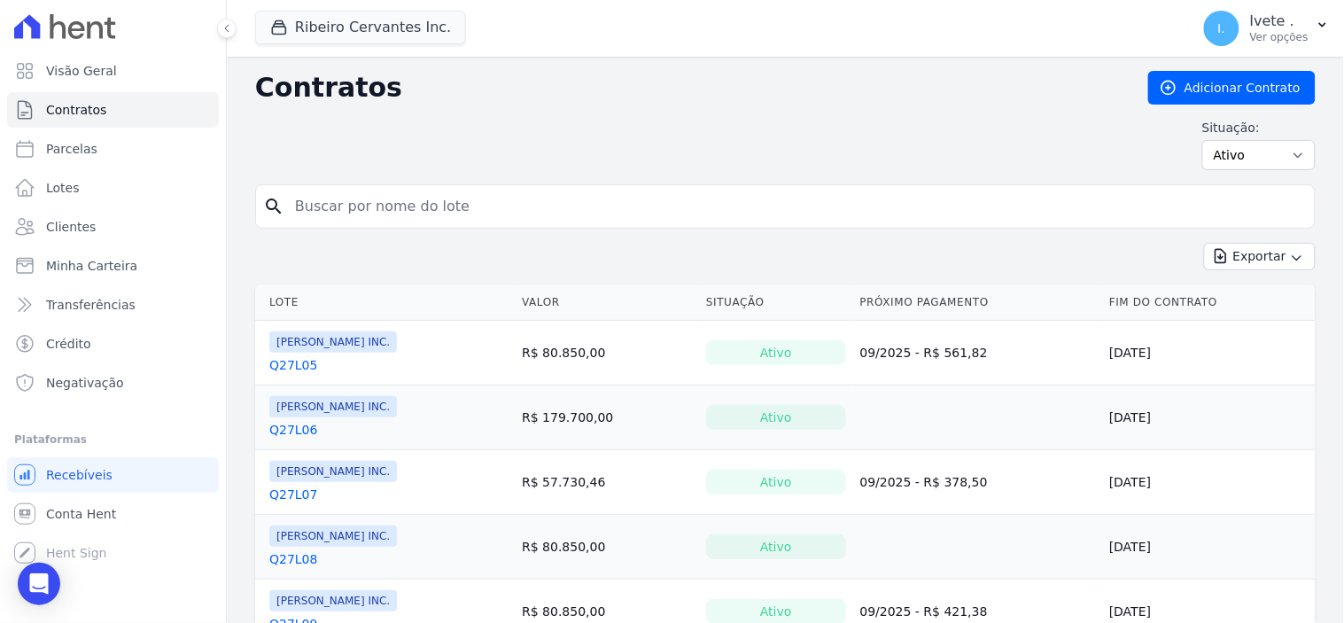
click at [356, 198] on input "search" at bounding box center [795, 206] width 1023 height 35
type input "Q28L05"
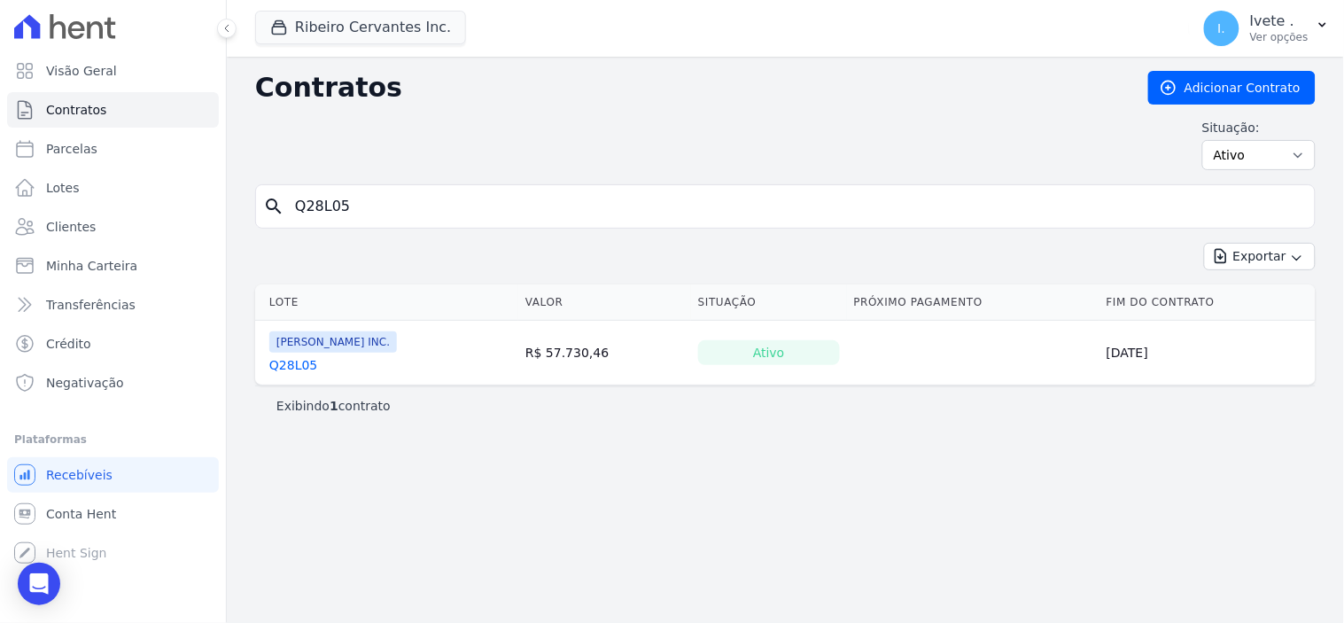
click at [296, 369] on link "Q28L05" at bounding box center [293, 365] width 48 height 18
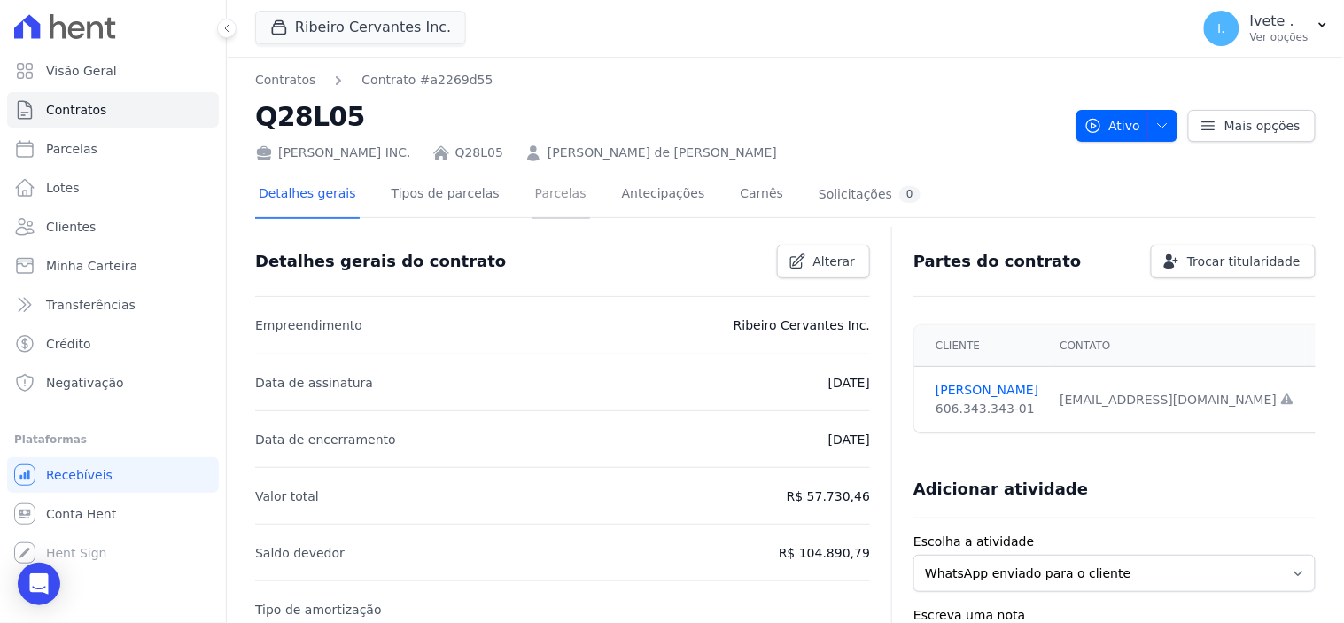
click at [545, 195] on link "Parcelas" at bounding box center [561, 195] width 58 height 47
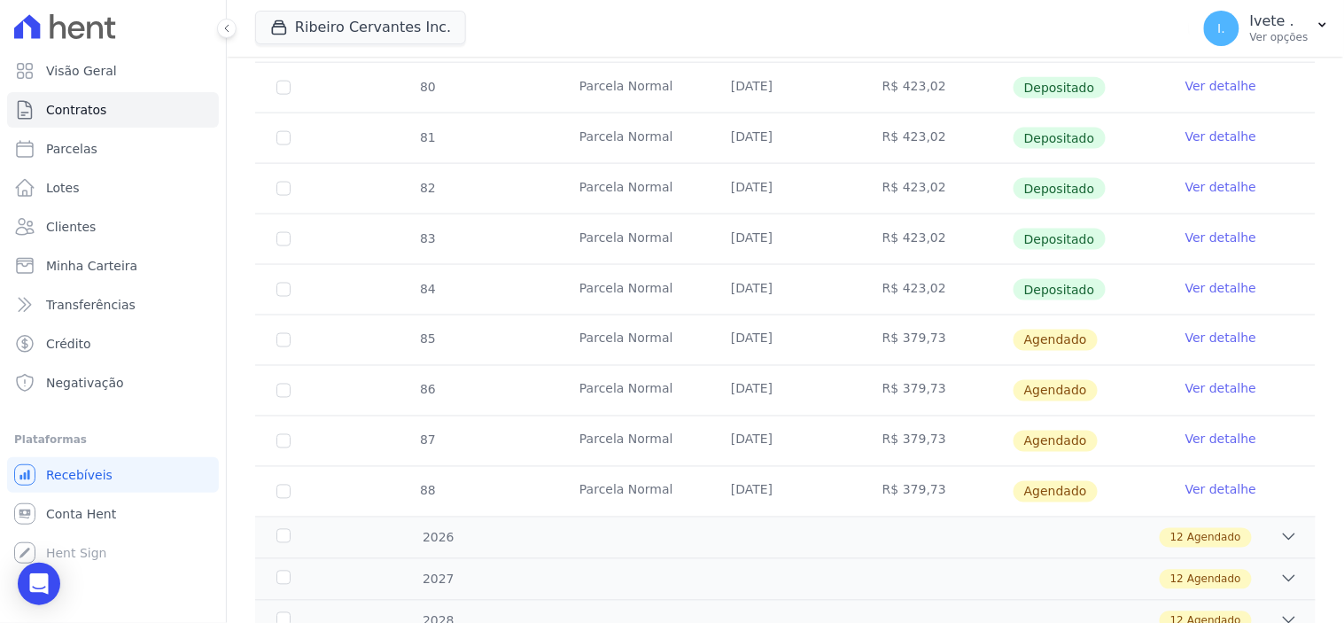
scroll to position [590, 0]
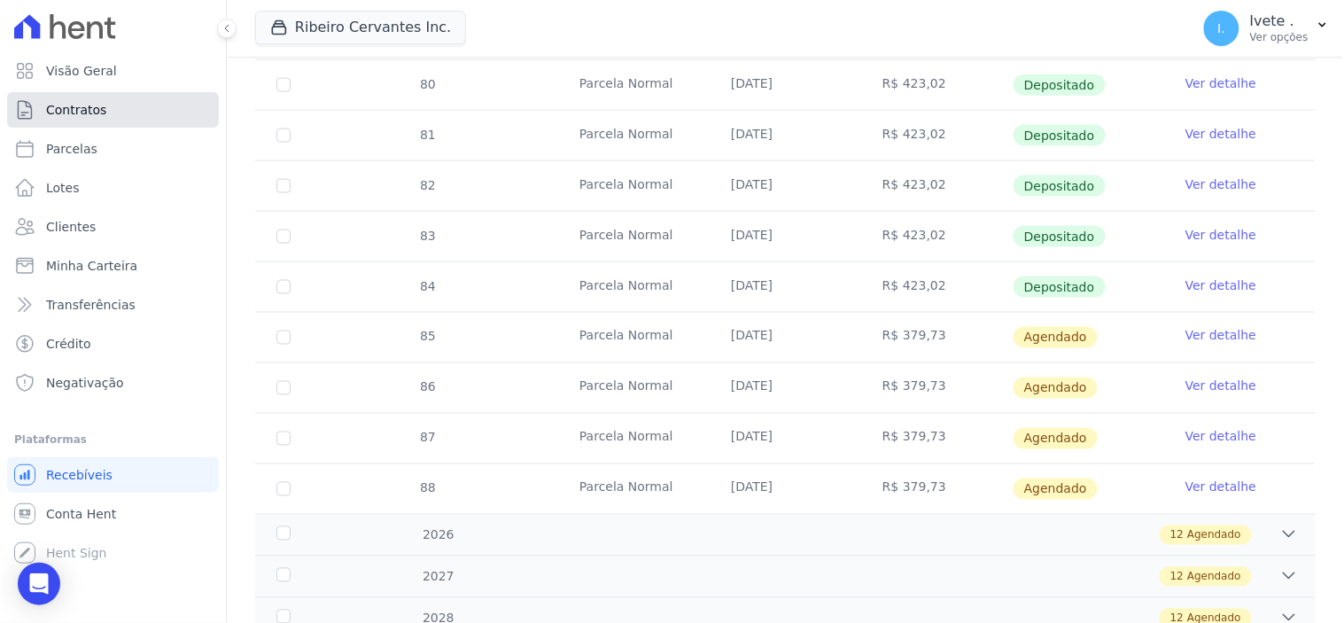
click at [115, 116] on link "Contratos" at bounding box center [113, 109] width 212 height 35
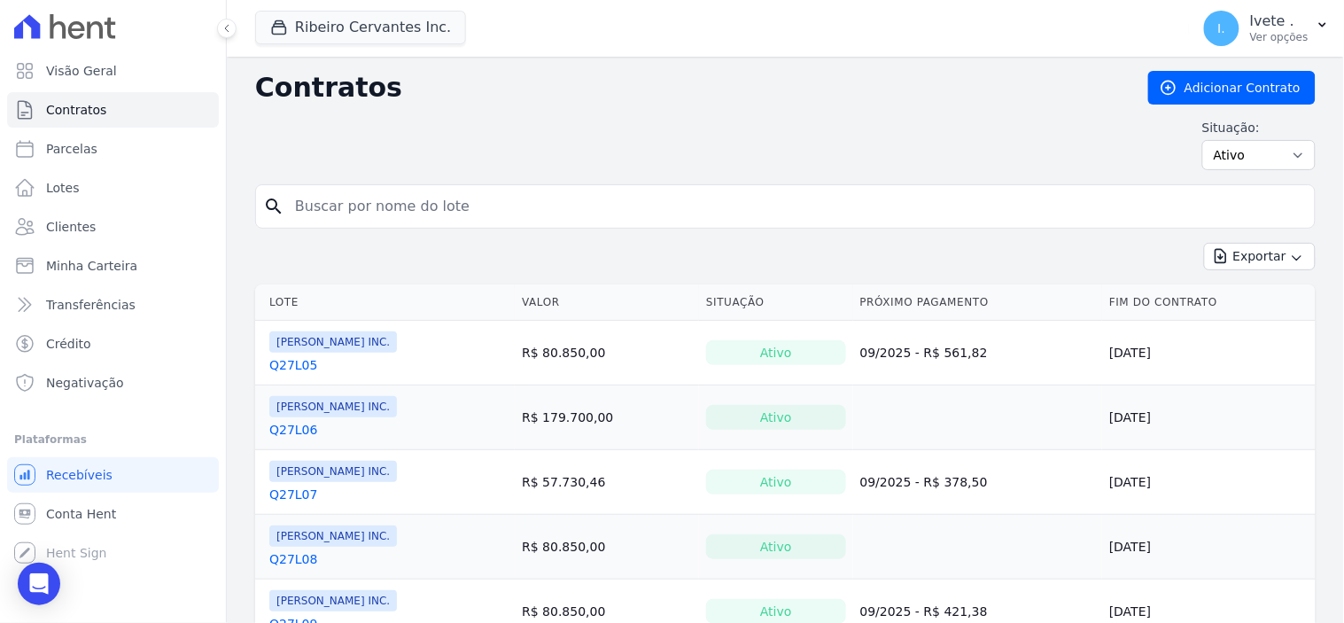
click at [324, 208] on input "search" at bounding box center [795, 206] width 1023 height 35
type input "Q27L16"
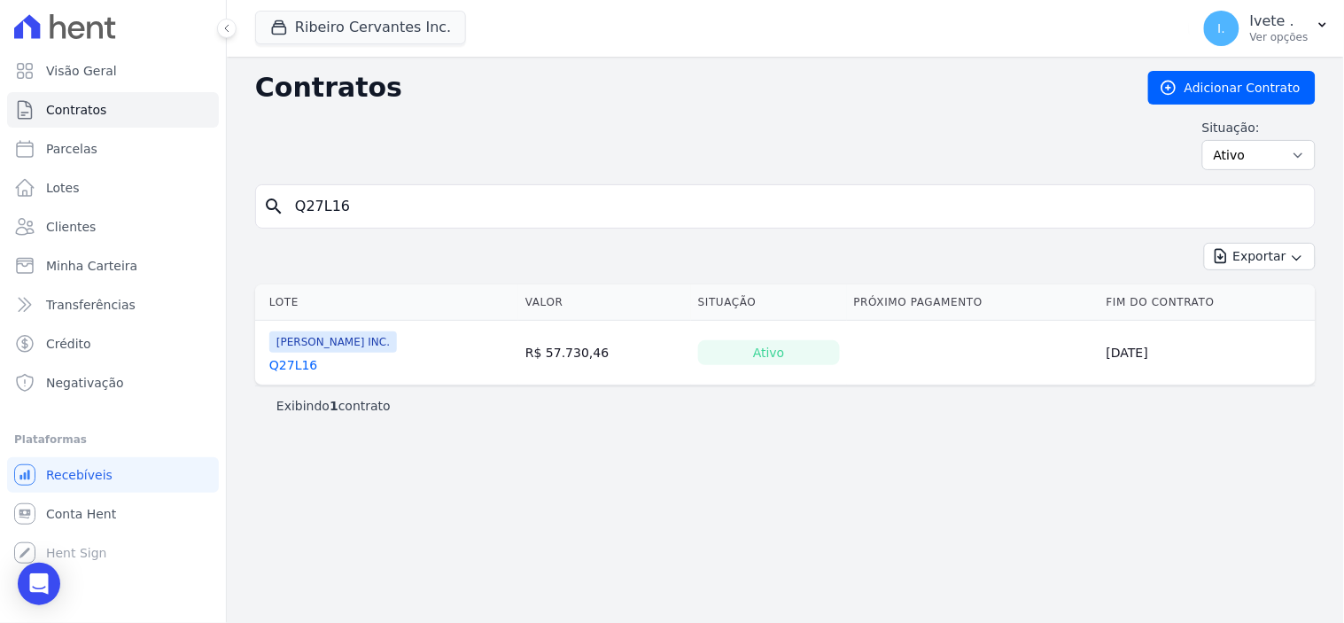
click at [286, 370] on link "Q27L16" at bounding box center [293, 365] width 48 height 18
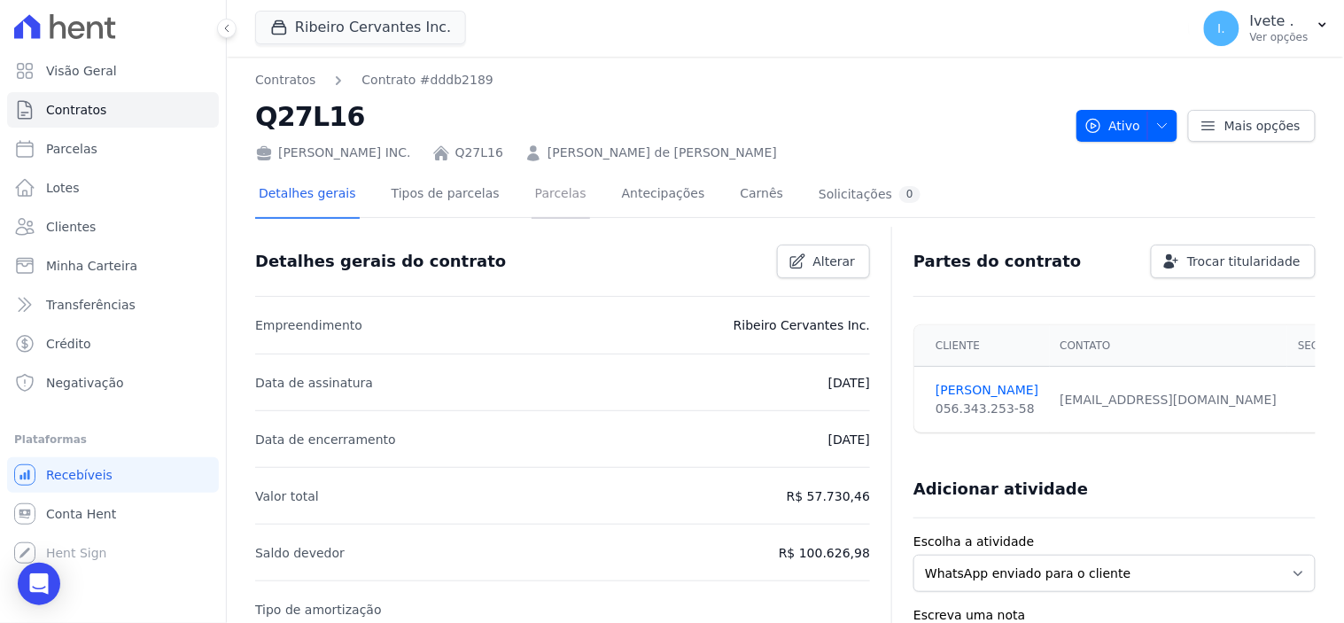
click at [532, 183] on link "Parcelas" at bounding box center [561, 195] width 58 height 47
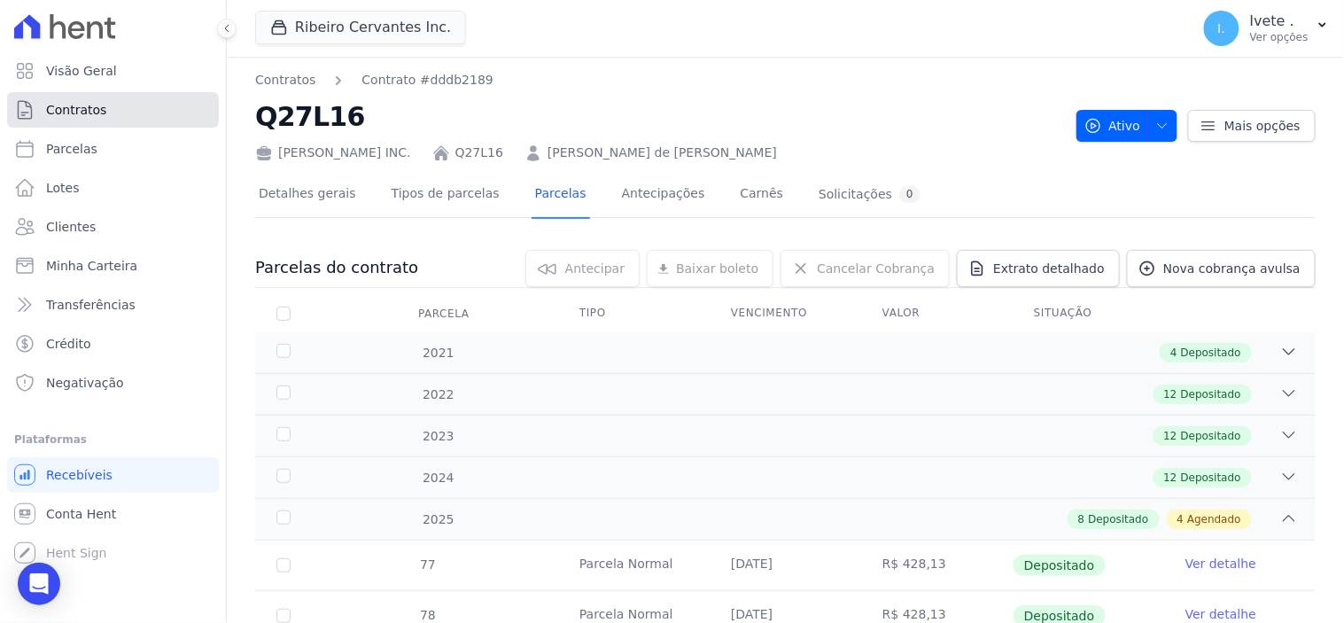
click at [118, 108] on link "Contratos" at bounding box center [113, 109] width 212 height 35
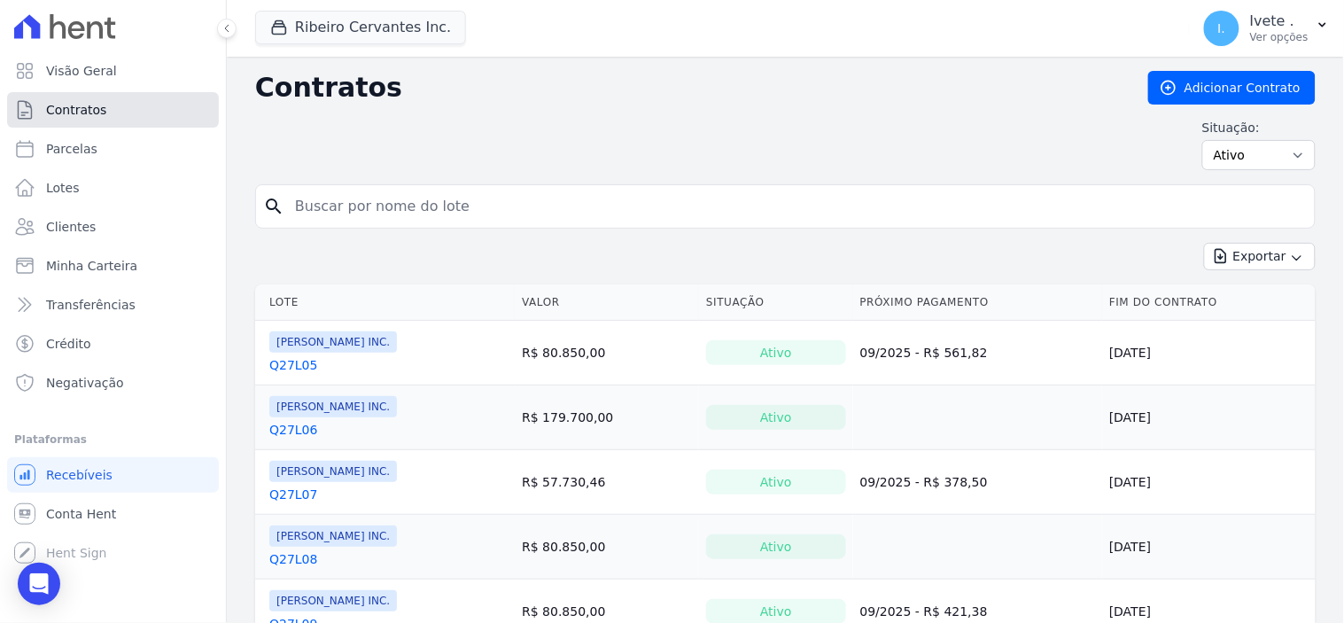
click at [118, 109] on link "Contratos" at bounding box center [113, 109] width 212 height 35
click at [340, 204] on input "search" at bounding box center [795, 206] width 1023 height 35
type input "Q28L23"
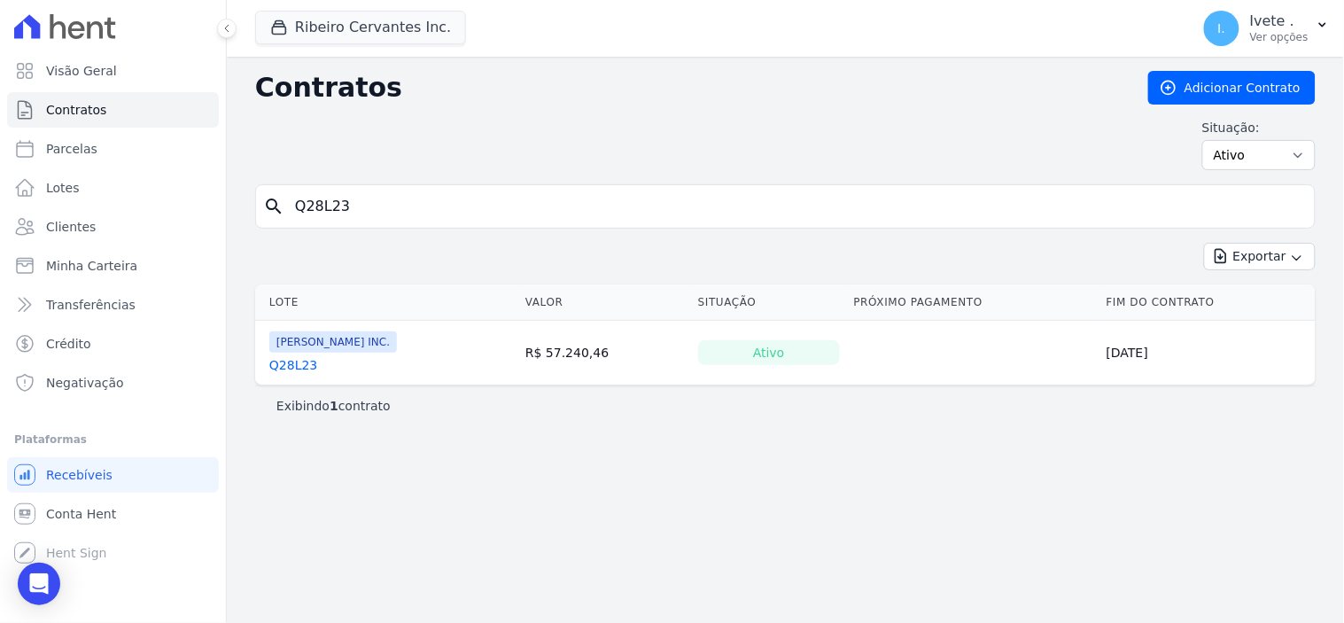
click at [302, 369] on link "Q28L23" at bounding box center [293, 365] width 48 height 18
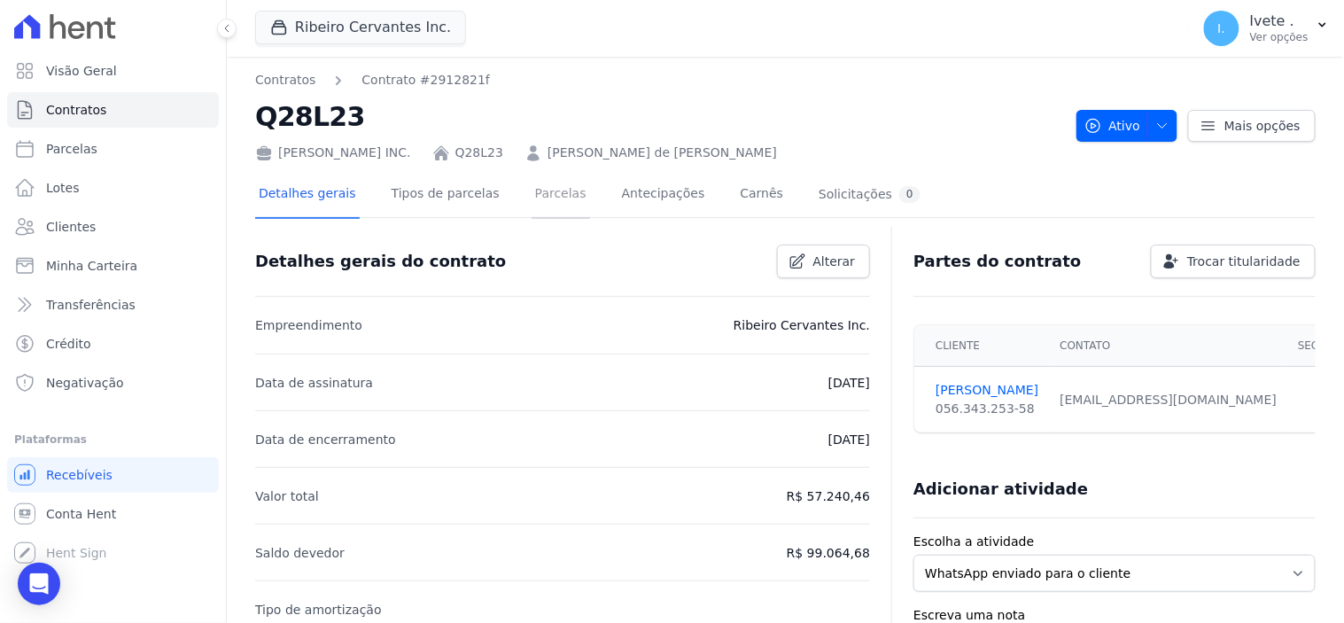
click at [532, 190] on link "Parcelas" at bounding box center [561, 195] width 58 height 47
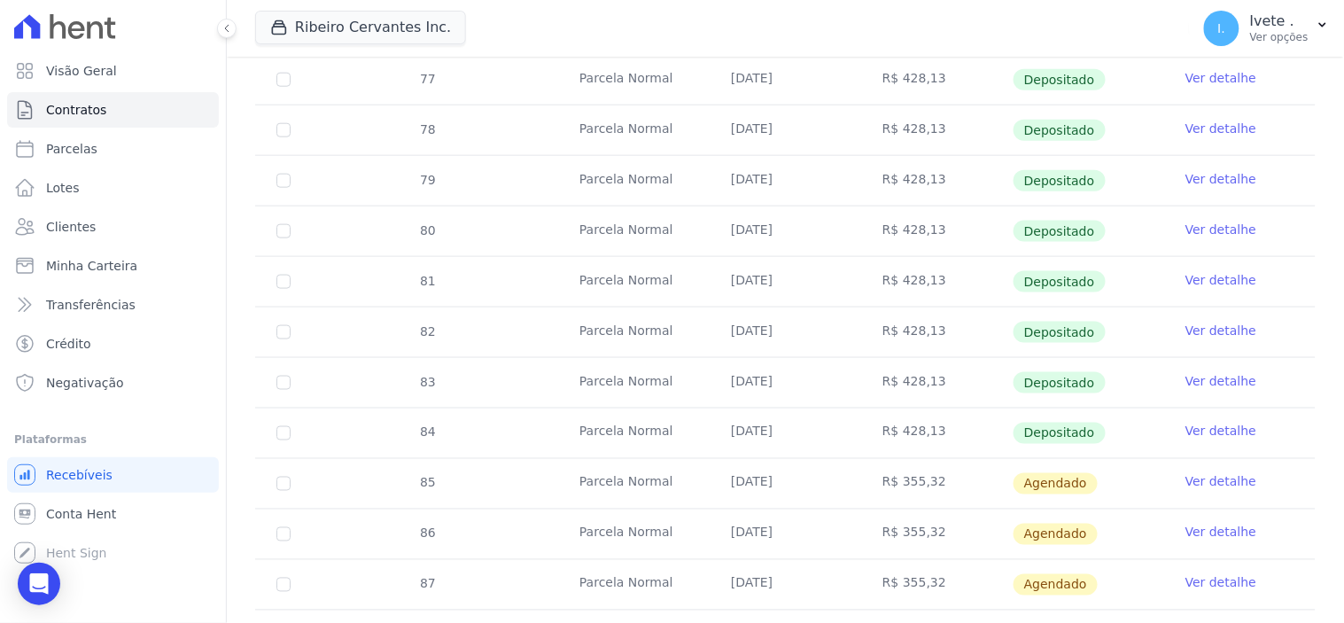
scroll to position [492, 0]
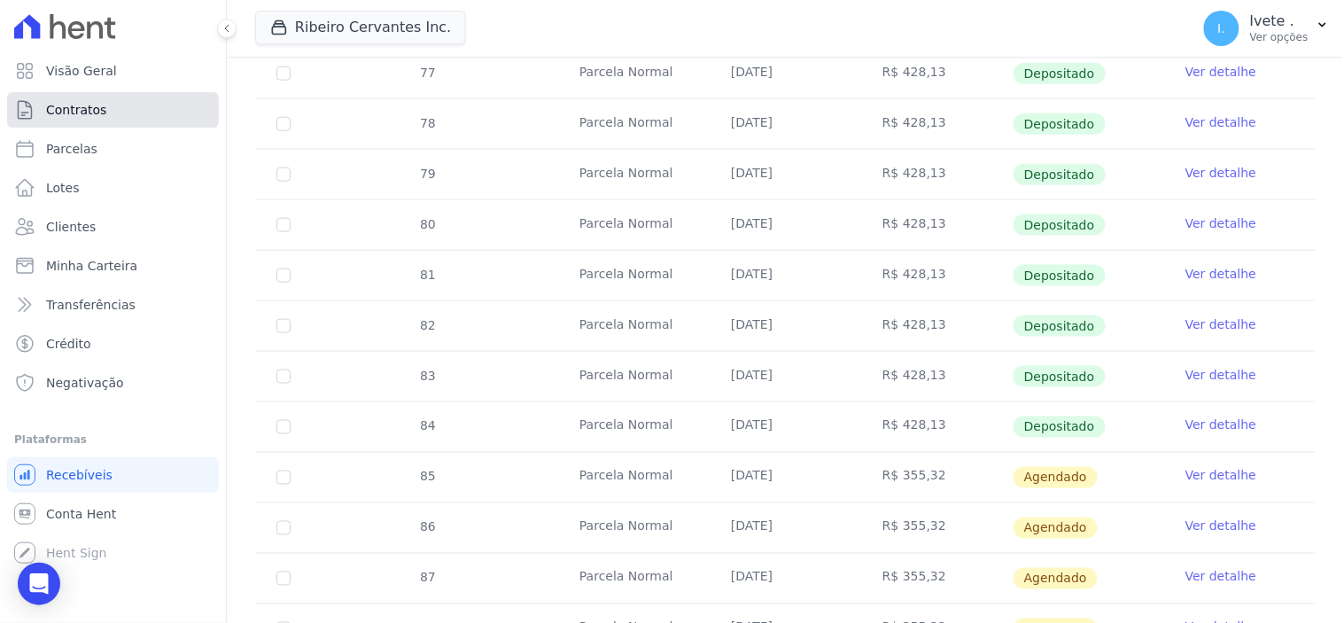
click at [107, 105] on link "Contratos" at bounding box center [113, 109] width 212 height 35
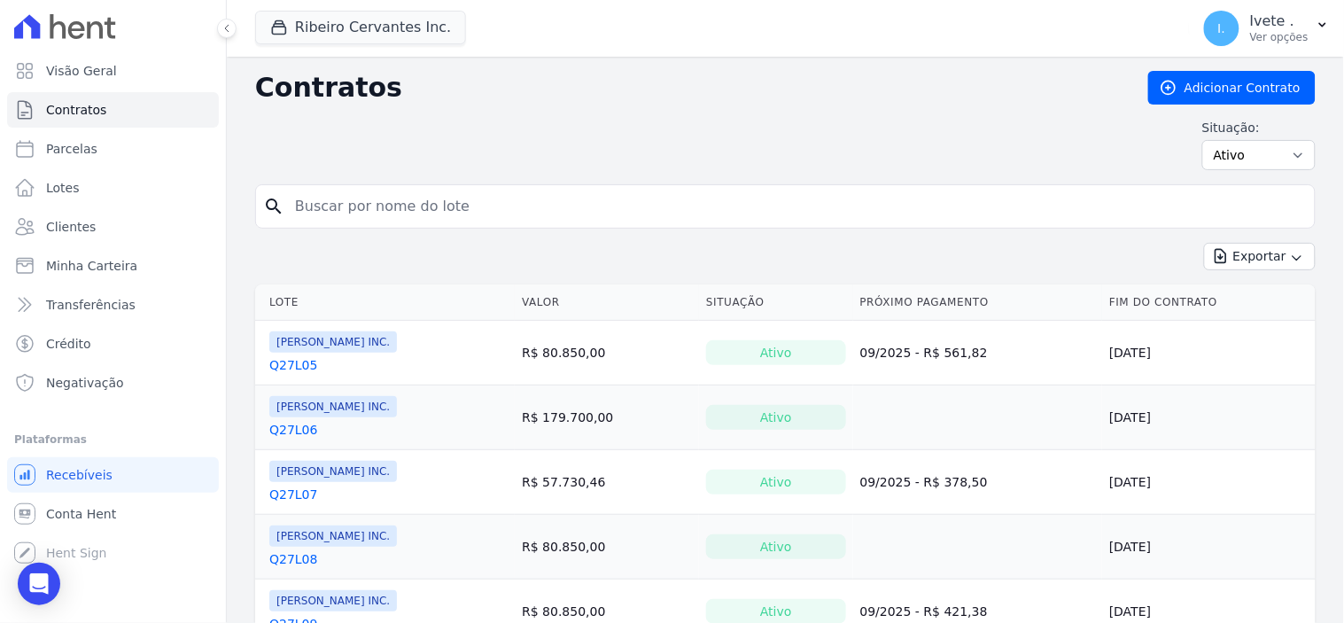
click at [335, 197] on input "search" at bounding box center [795, 206] width 1023 height 35
type input "Q33L26"
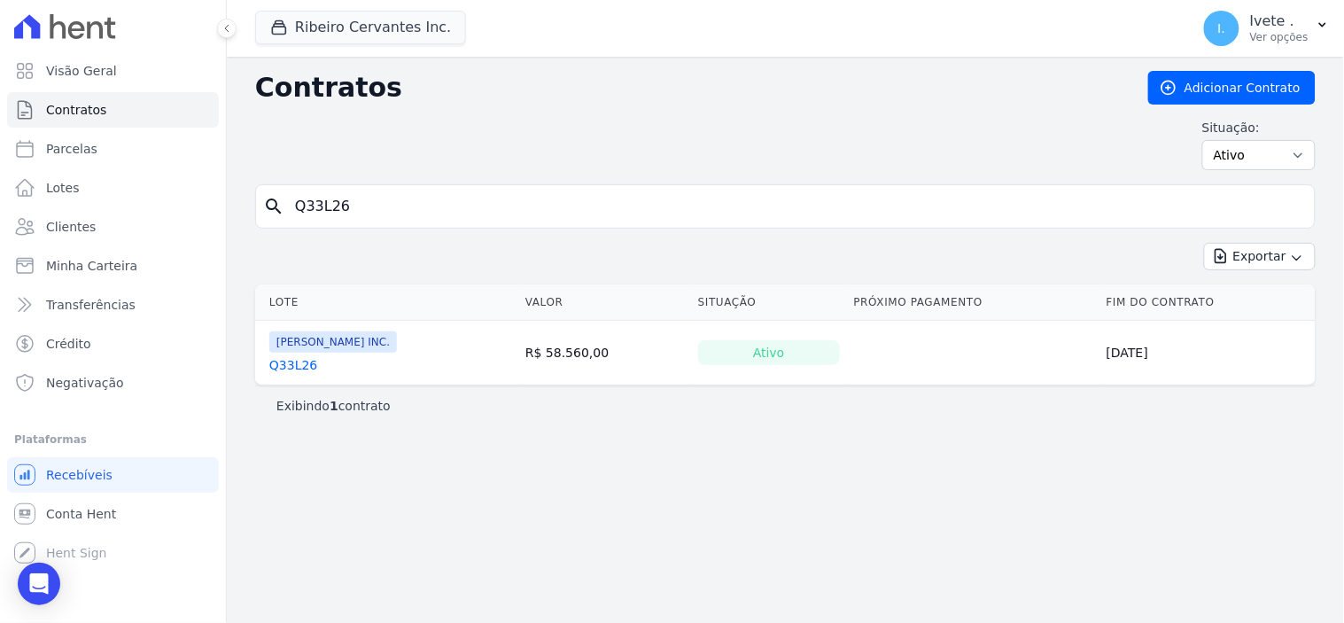
click at [293, 367] on link "Q33L26" at bounding box center [293, 365] width 48 height 18
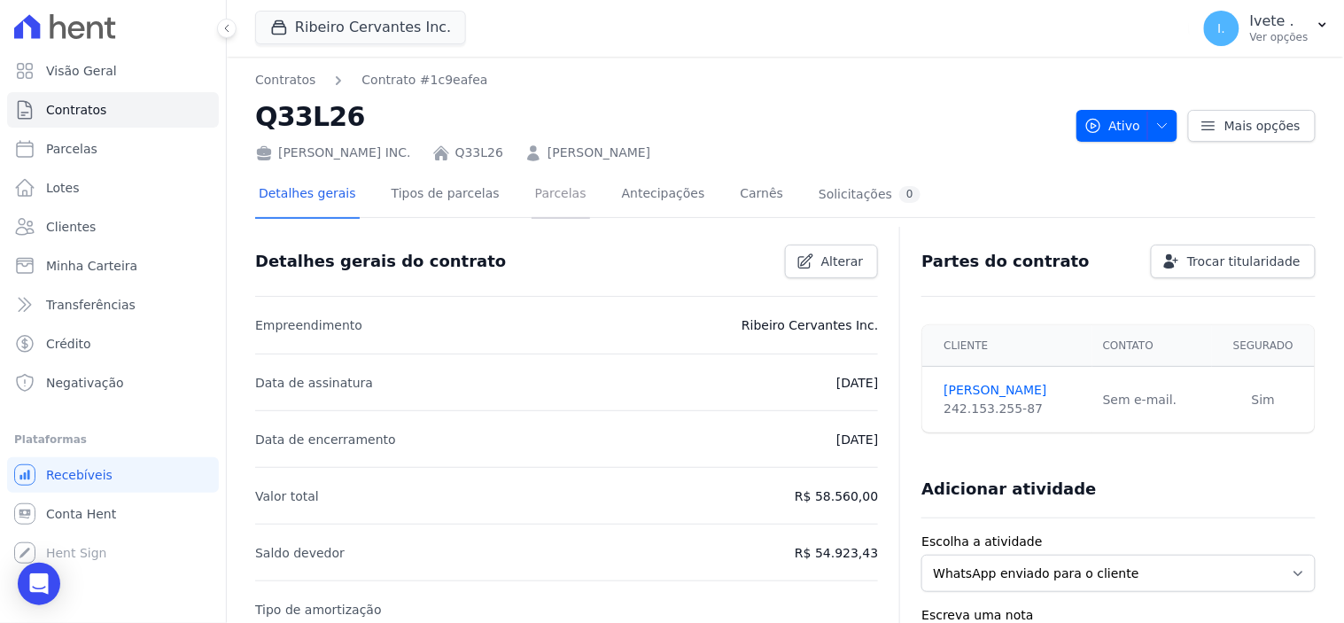
click at [537, 198] on link "Parcelas" at bounding box center [561, 195] width 58 height 47
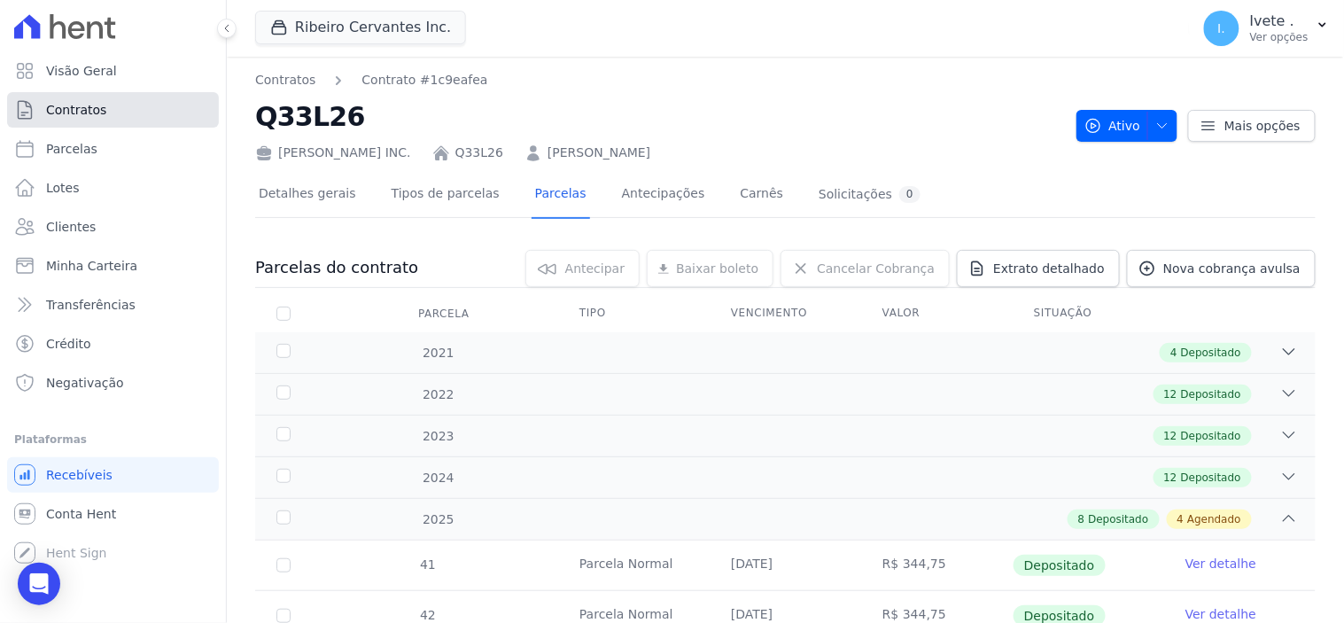
click at [74, 97] on link "Contratos" at bounding box center [113, 109] width 212 height 35
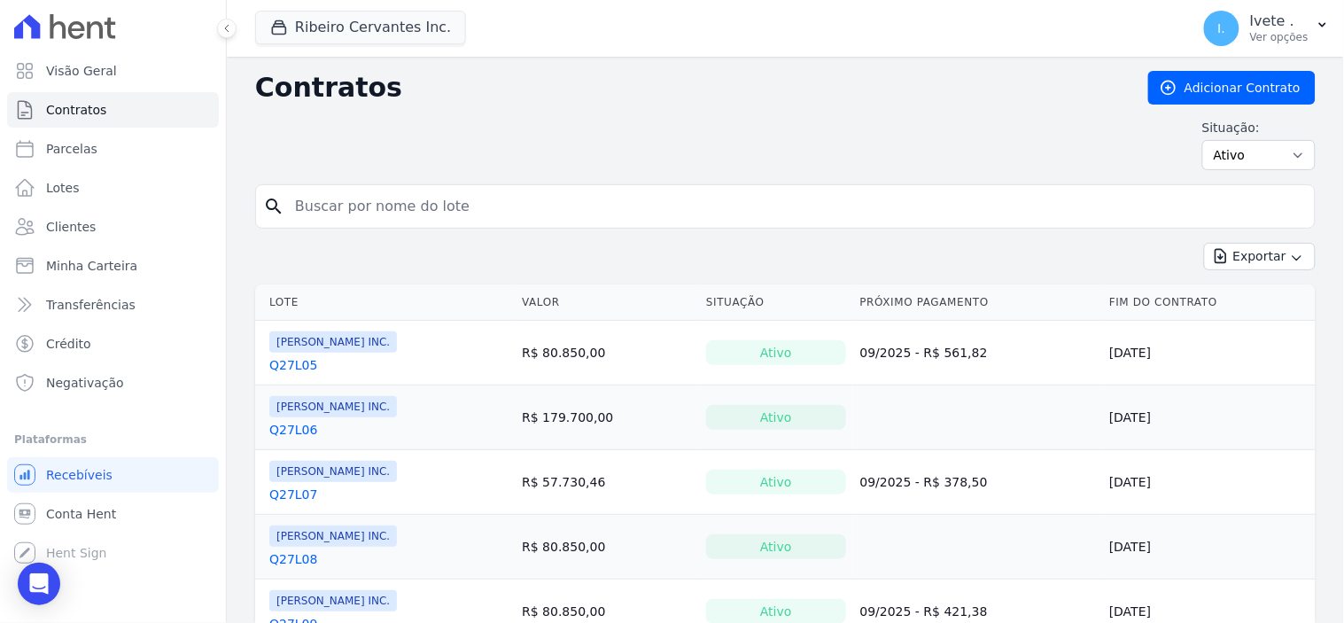
click at [315, 215] on input "search" at bounding box center [795, 206] width 1023 height 35
type input "Q33L26"
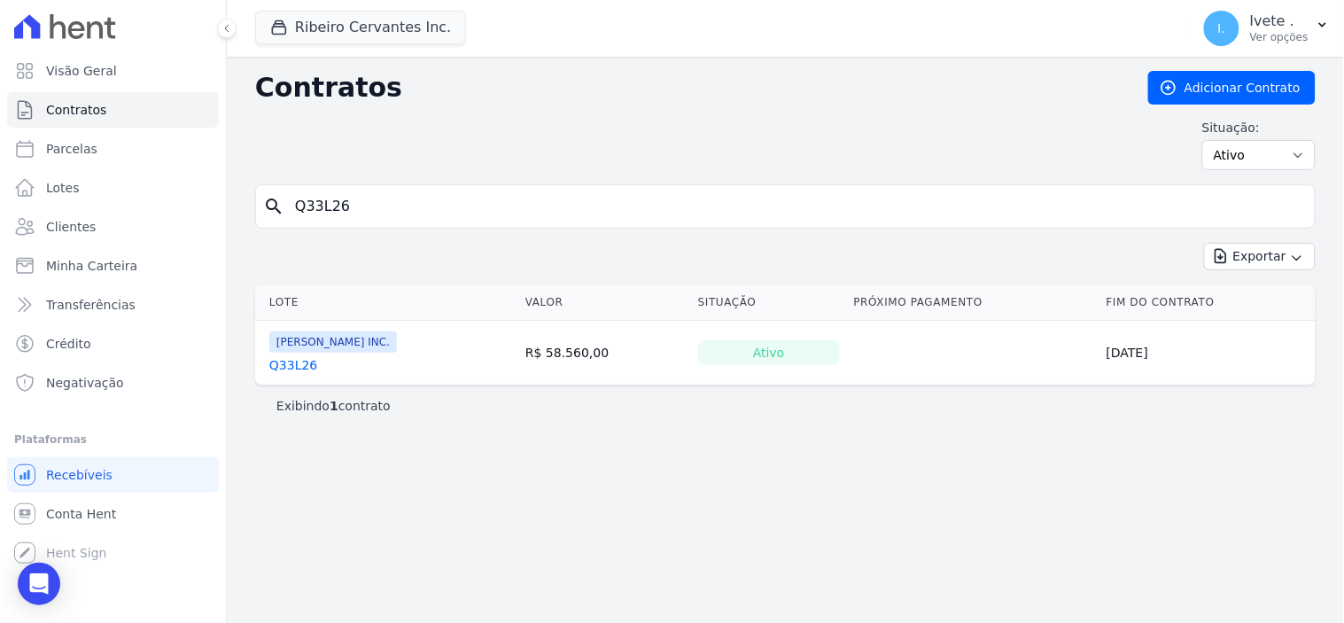
click at [284, 366] on link "Q33L26" at bounding box center [293, 365] width 48 height 18
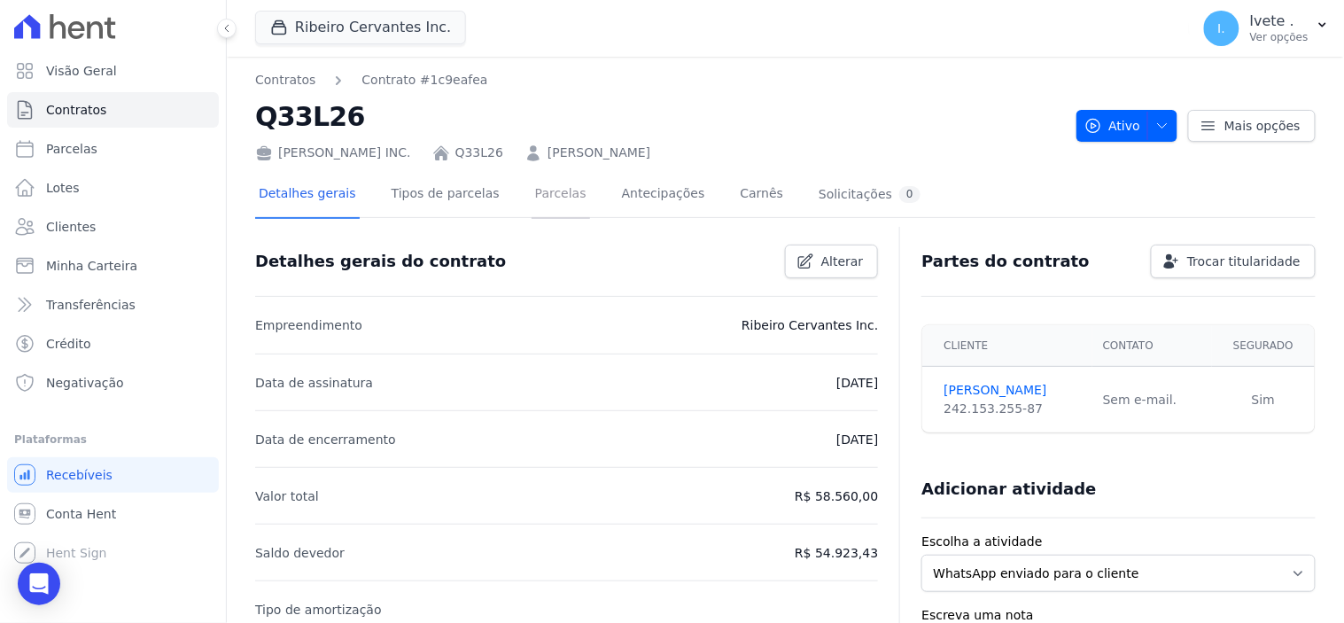
click at [532, 187] on link "Parcelas" at bounding box center [561, 195] width 58 height 47
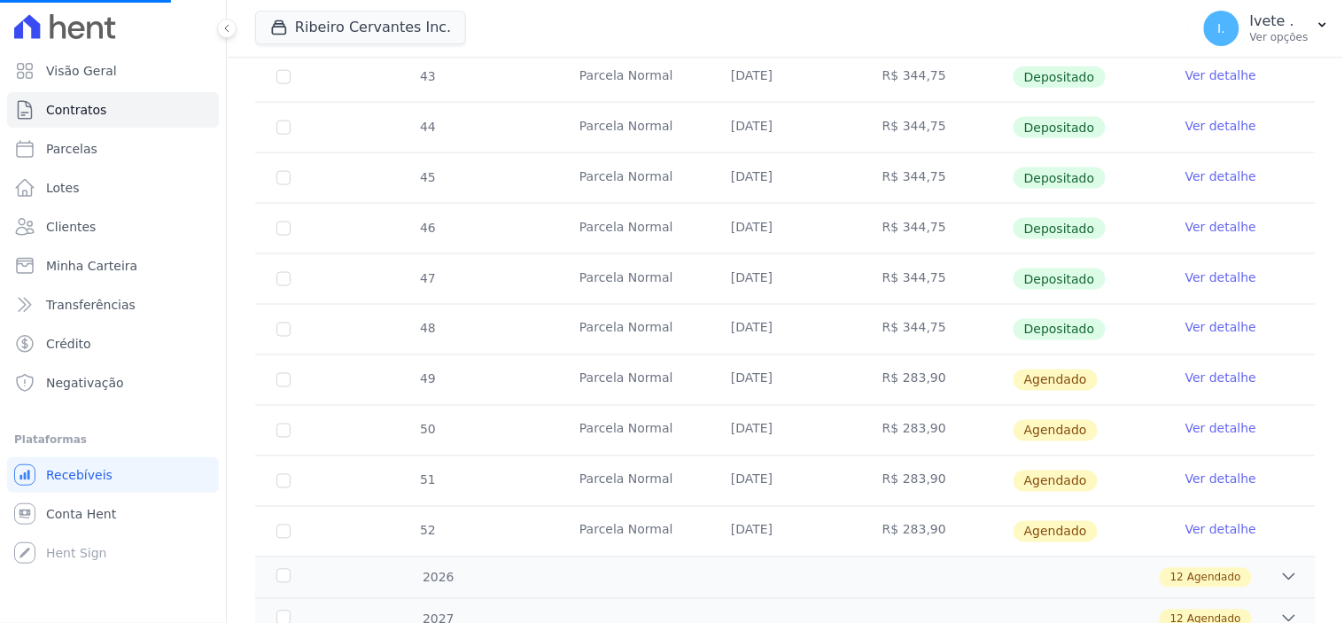
scroll to position [590, 0]
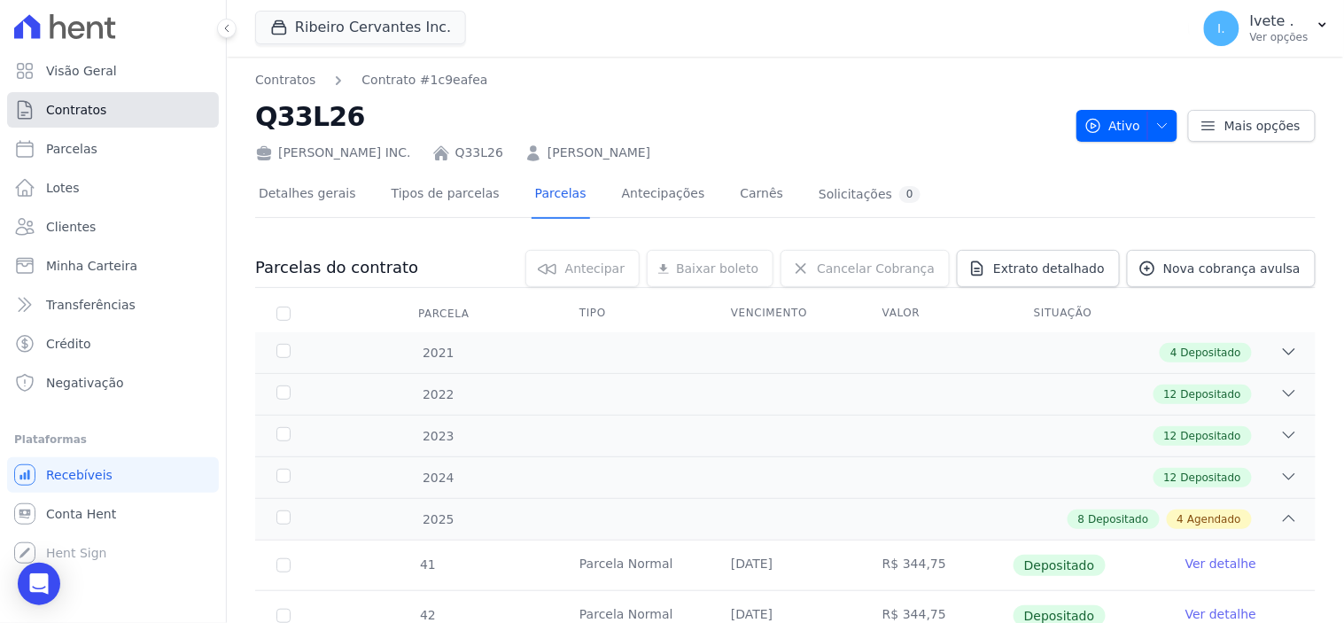
click at [105, 113] on link "Contratos" at bounding box center [113, 109] width 212 height 35
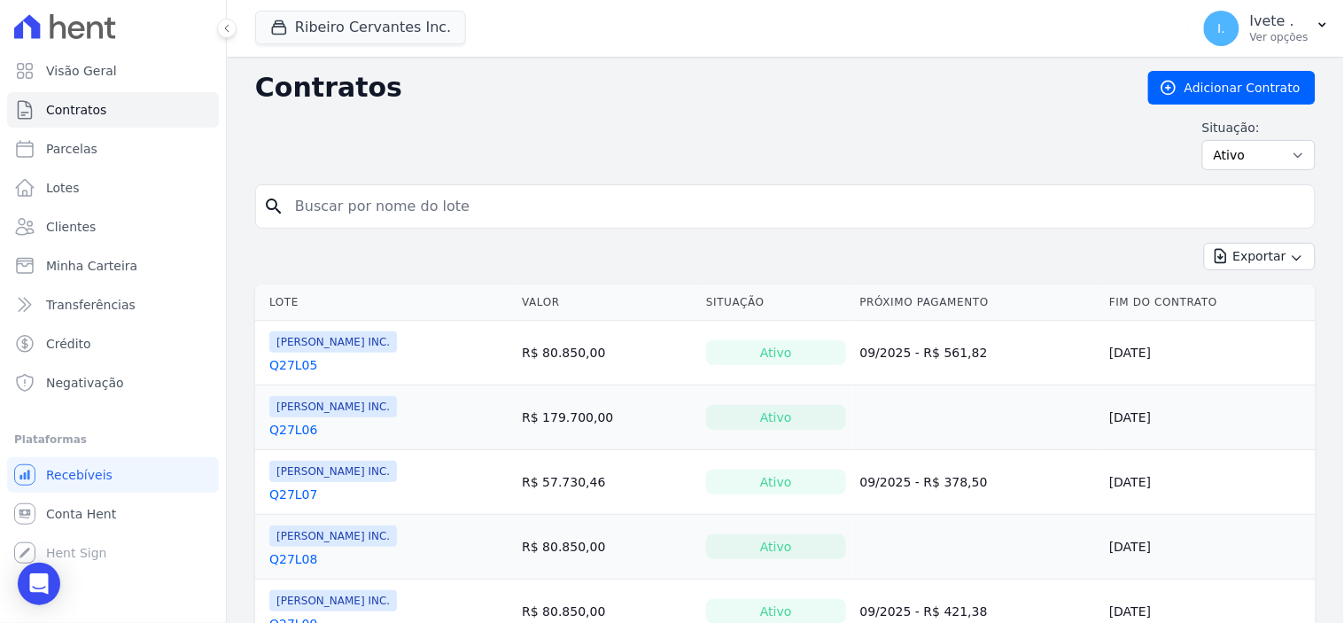
click at [307, 201] on input "search" at bounding box center [795, 206] width 1023 height 35
type input "Q27L19"
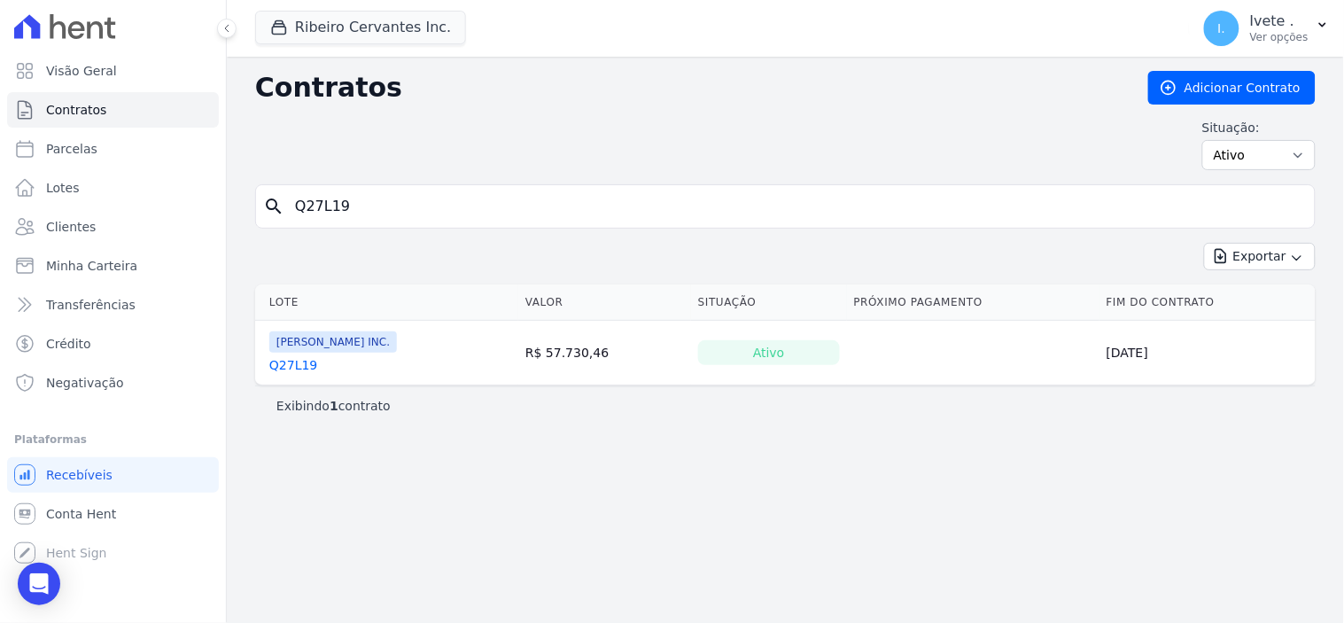
click at [289, 363] on link "Q27L19" at bounding box center [293, 365] width 48 height 18
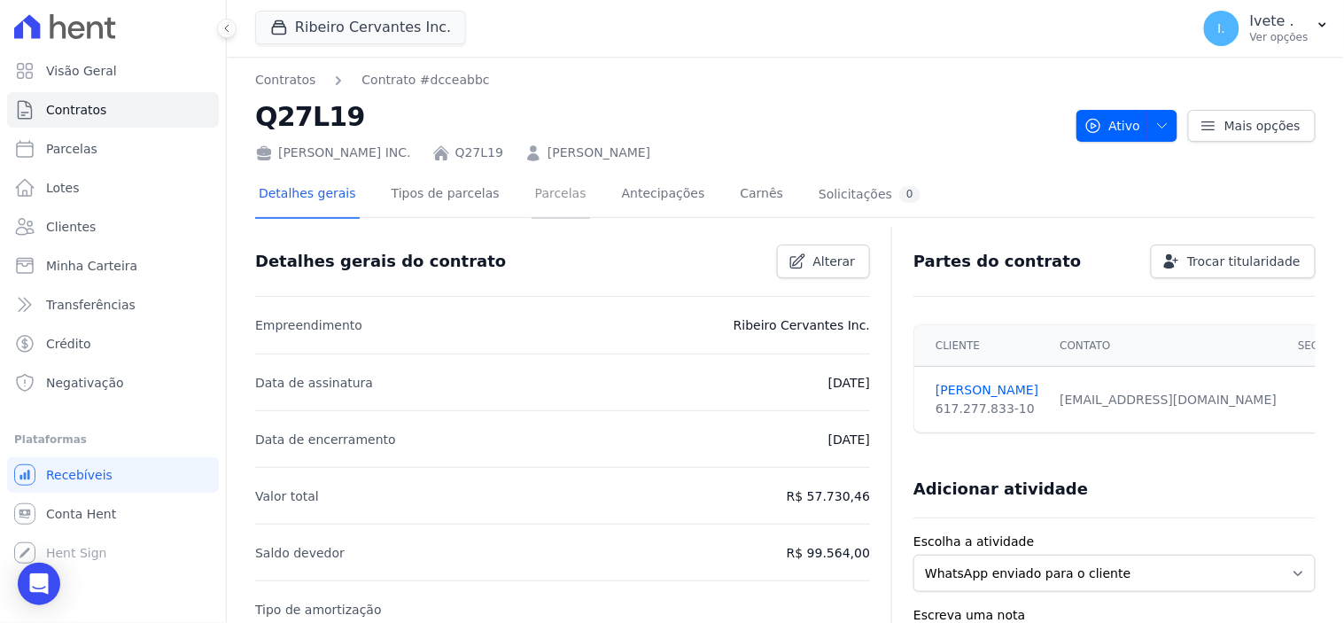
click at [547, 193] on link "Parcelas" at bounding box center [561, 195] width 58 height 47
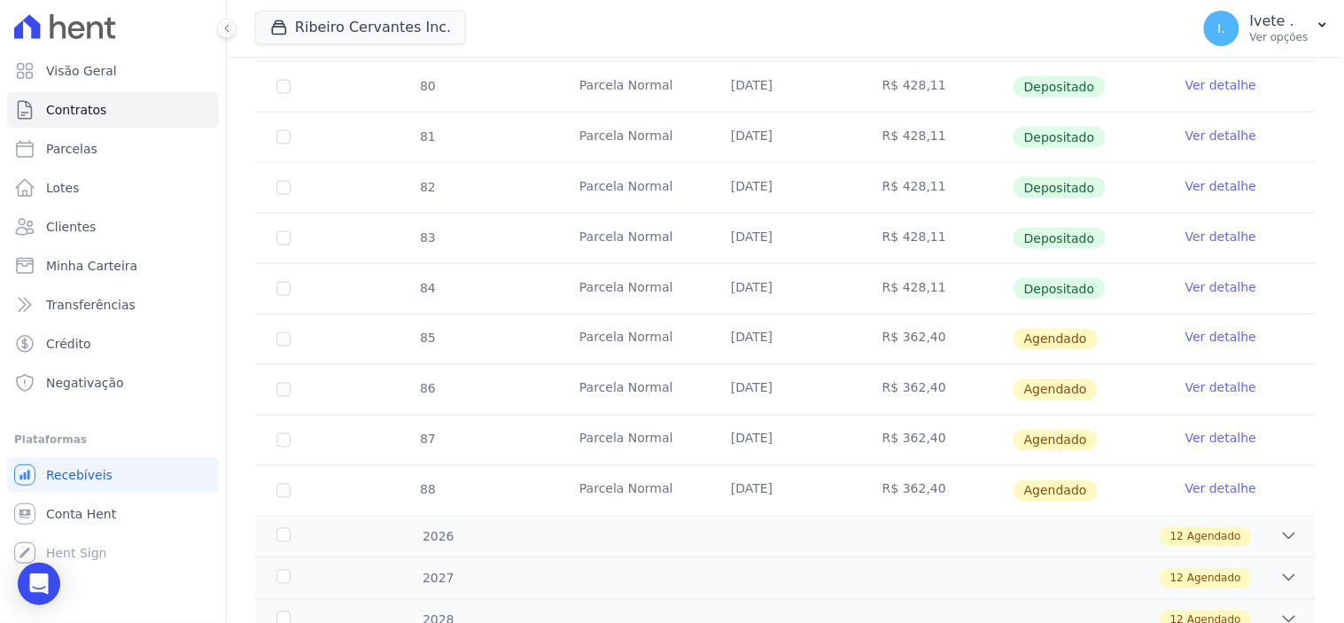
scroll to position [590, 0]
click at [120, 101] on link "Contratos" at bounding box center [113, 109] width 212 height 35
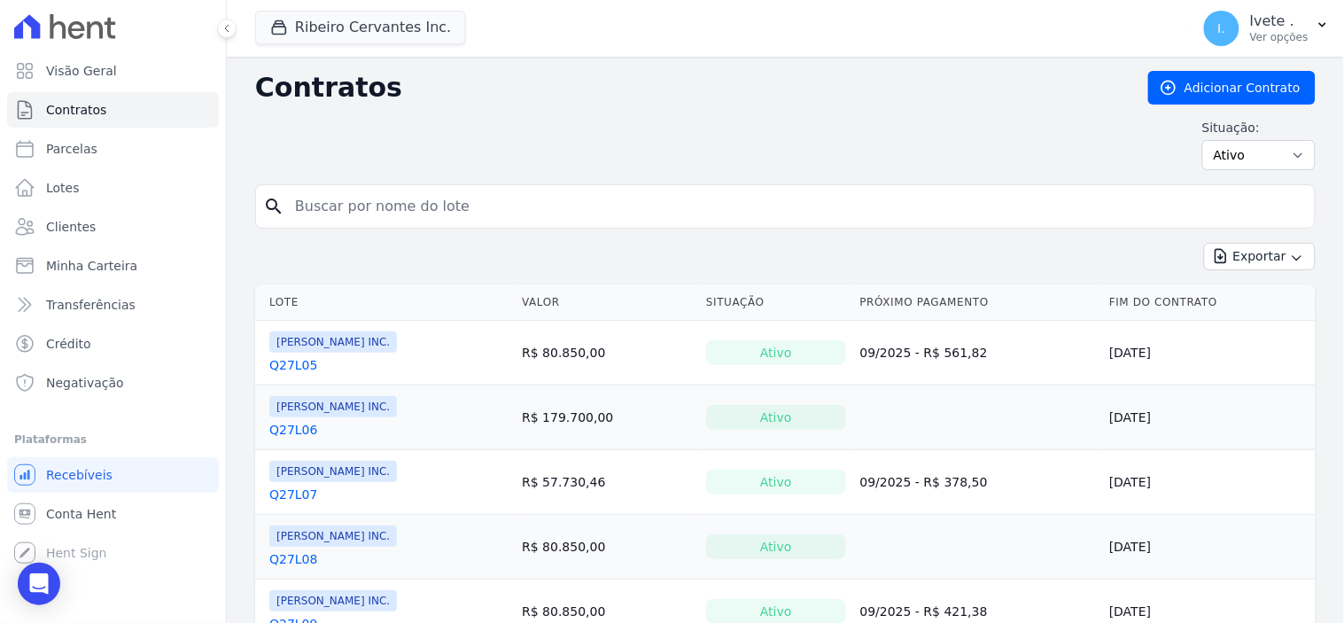
click at [325, 209] on input "search" at bounding box center [795, 206] width 1023 height 35
type input "Q27L15"
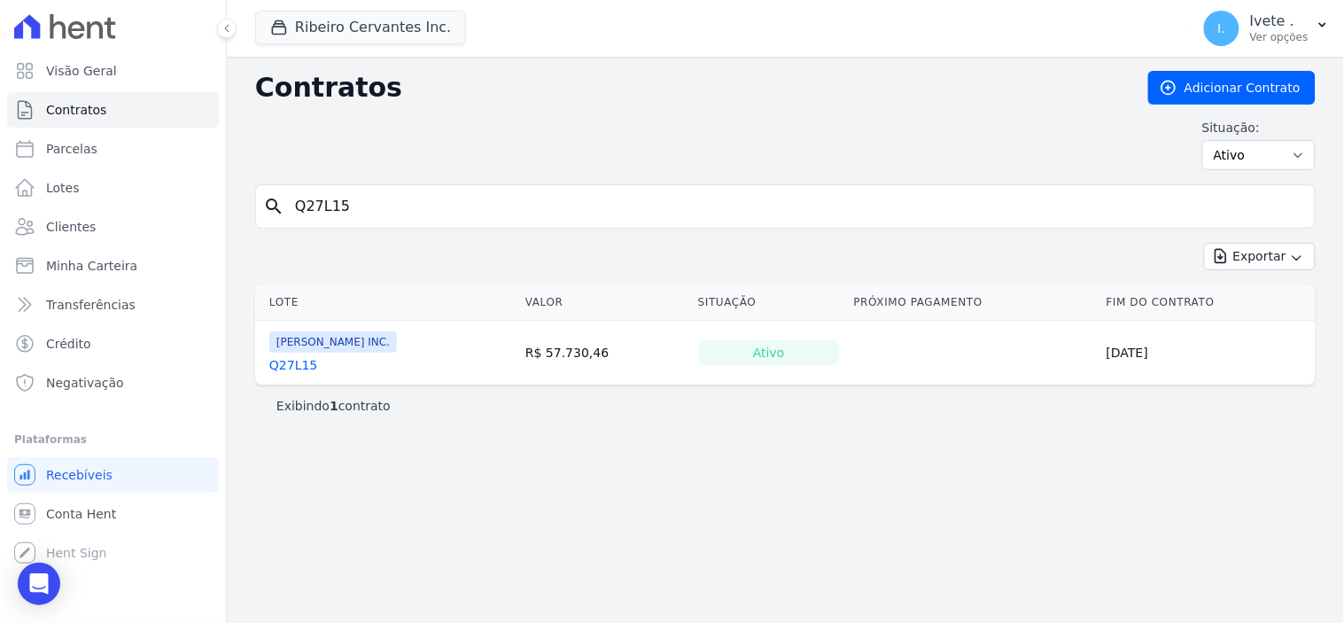
click at [286, 359] on link "Q27L15" at bounding box center [293, 365] width 48 height 18
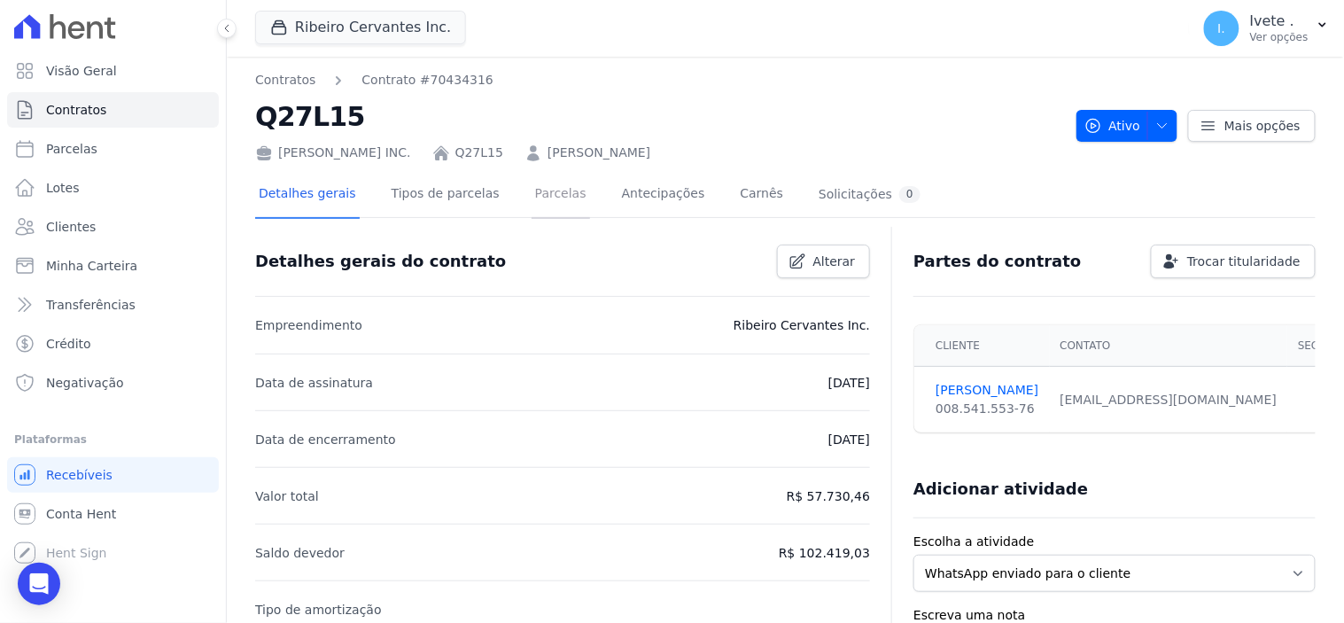
click at [534, 192] on link "Parcelas" at bounding box center [561, 195] width 58 height 47
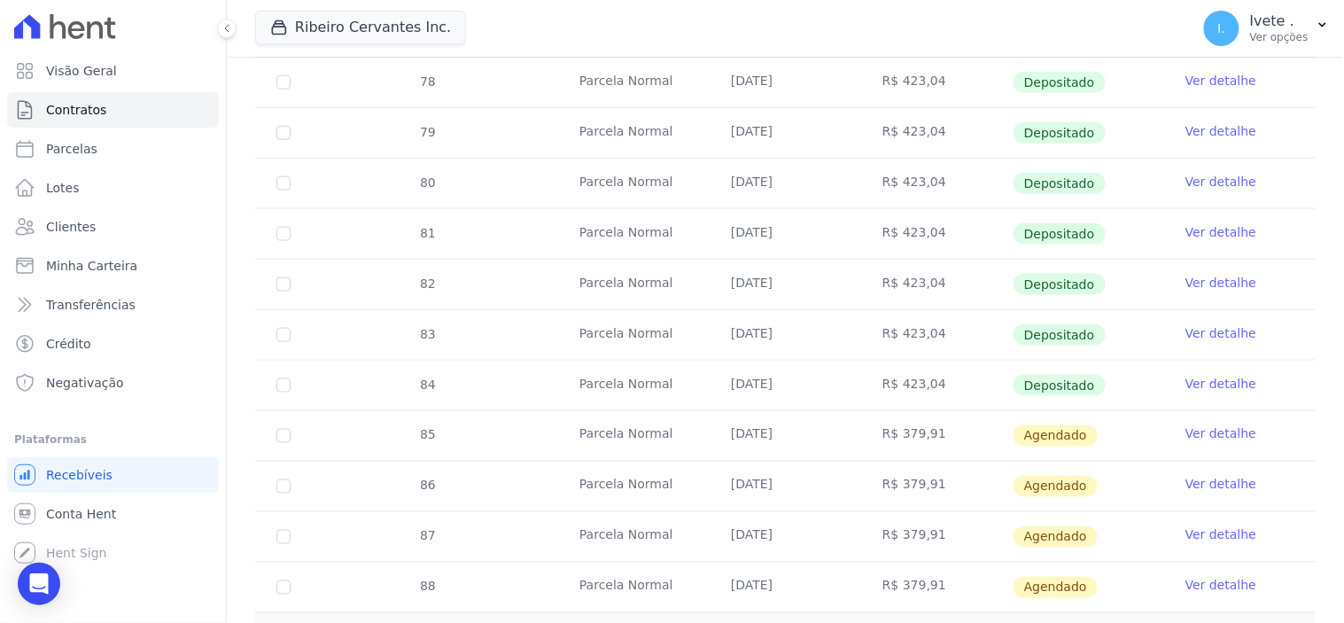
scroll to position [393, 0]
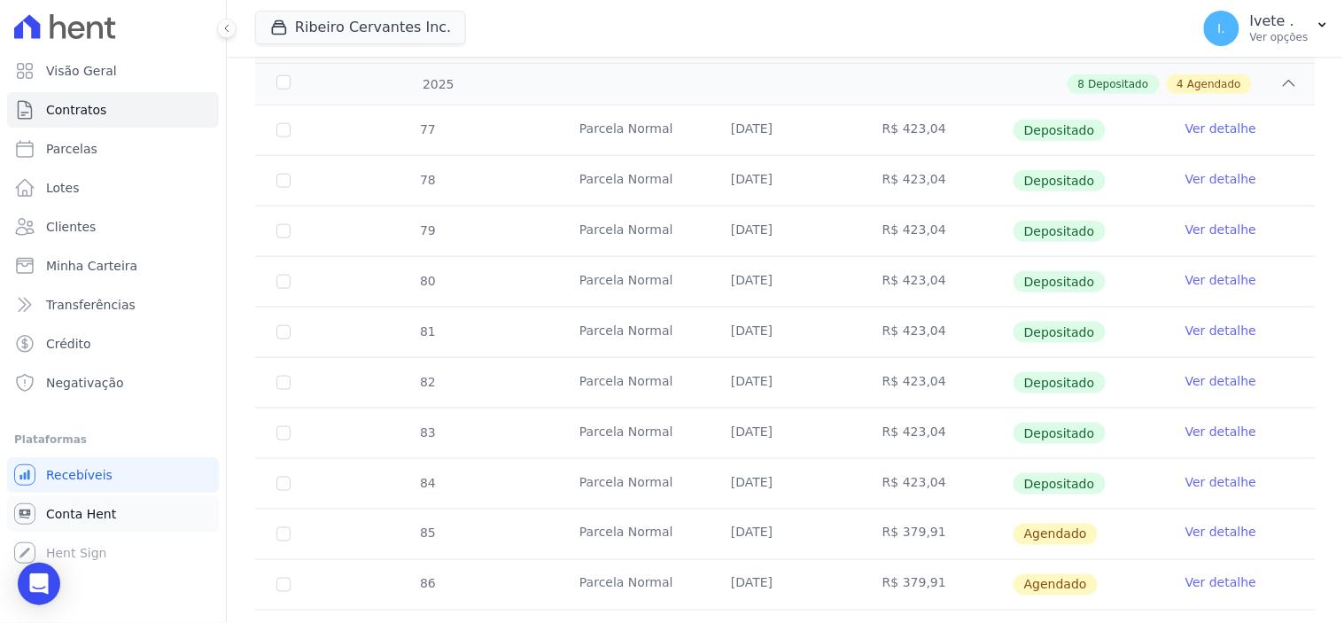
click at [74, 508] on span "Conta Hent" at bounding box center [81, 514] width 70 height 18
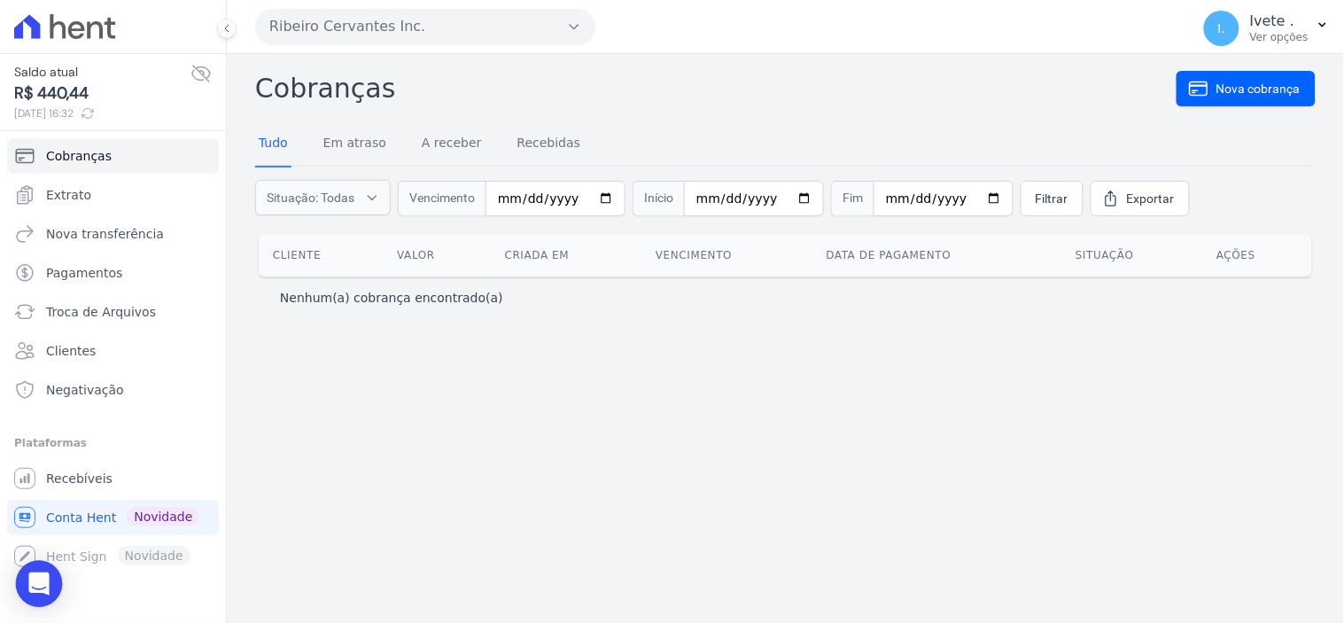
drag, startPoint x: 34, startPoint y: 580, endPoint x: 45, endPoint y: 586, distance: 12.7
click at [36, 582] on icon "Open Intercom Messenger" at bounding box center [38, 583] width 20 height 23
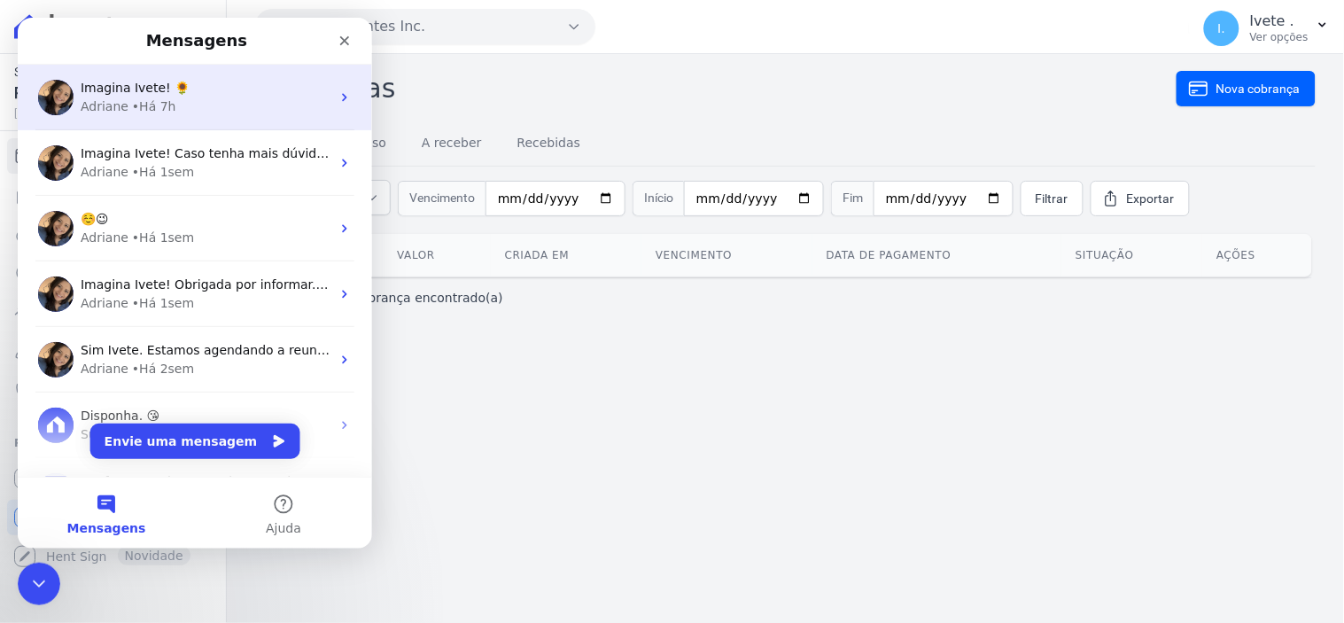
click at [131, 97] on div "• Há 7h" at bounding box center [153, 106] width 44 height 19
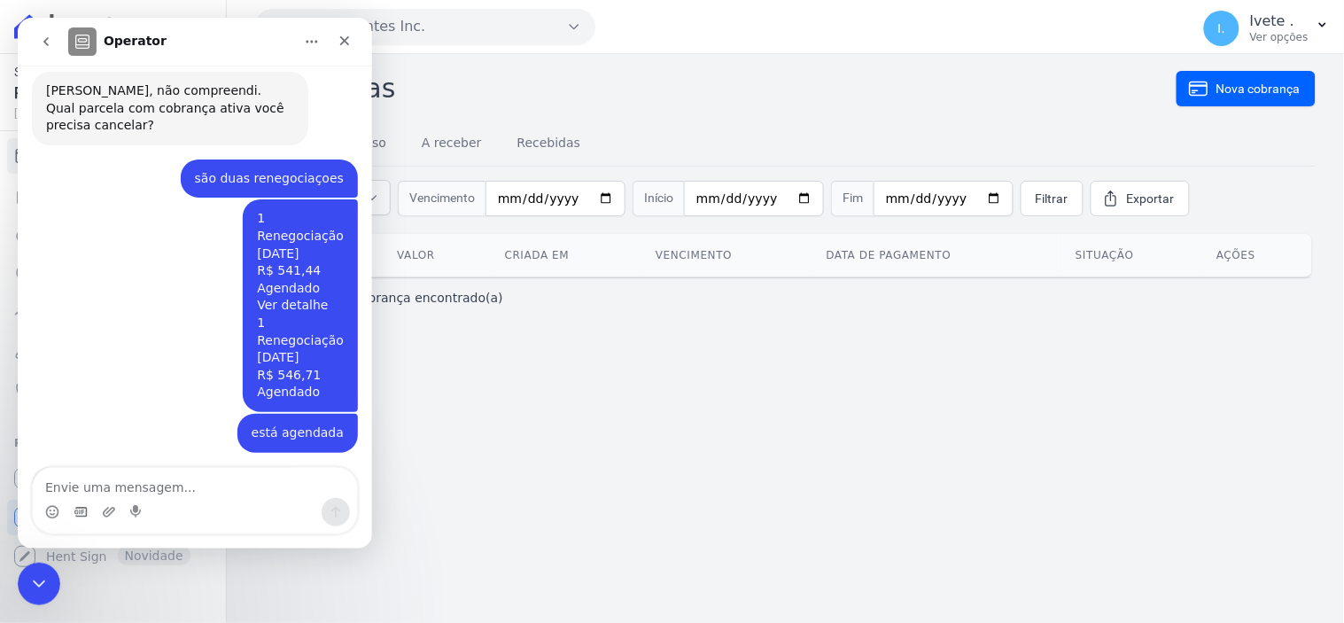
scroll to position [9591, 0]
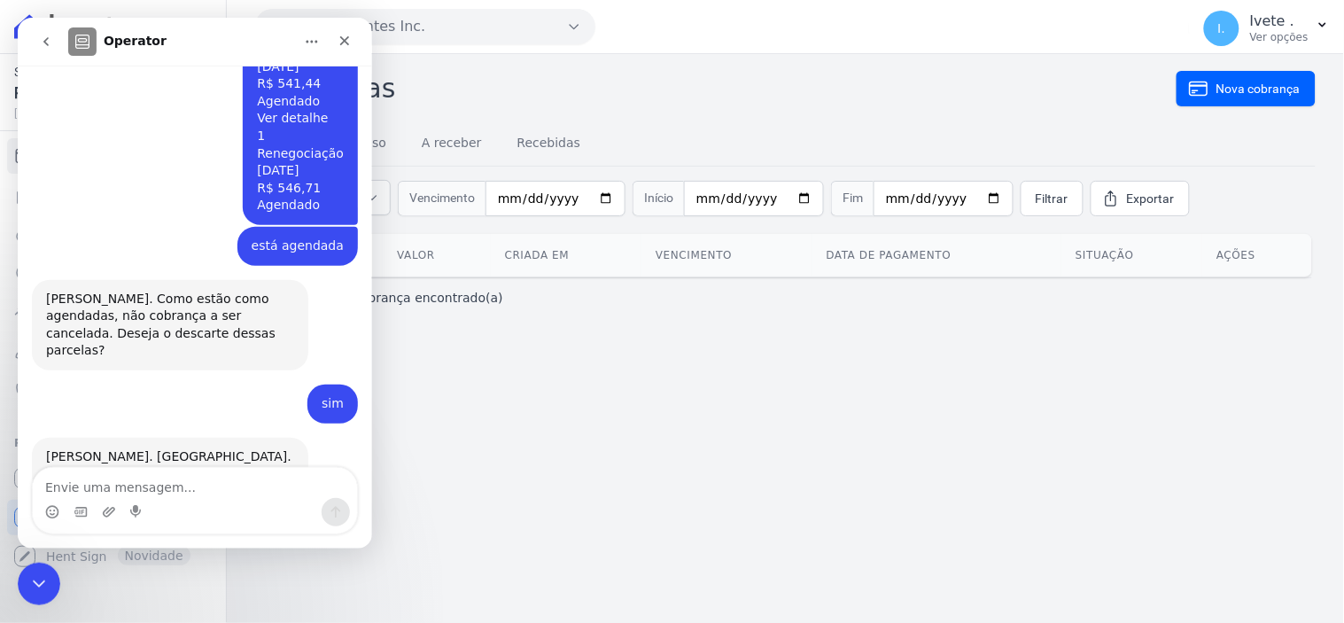
click at [65, 491] on textarea "Envie uma mensagem..." at bounding box center [194, 482] width 324 height 30
type textarea "Adriane, boa tarde"
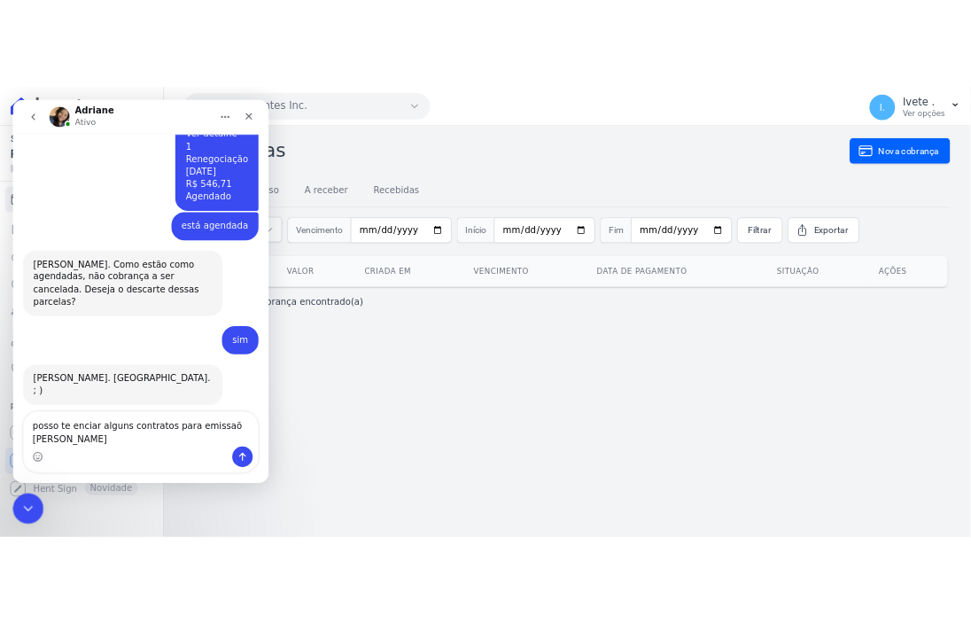
scroll to position [9662, 0]
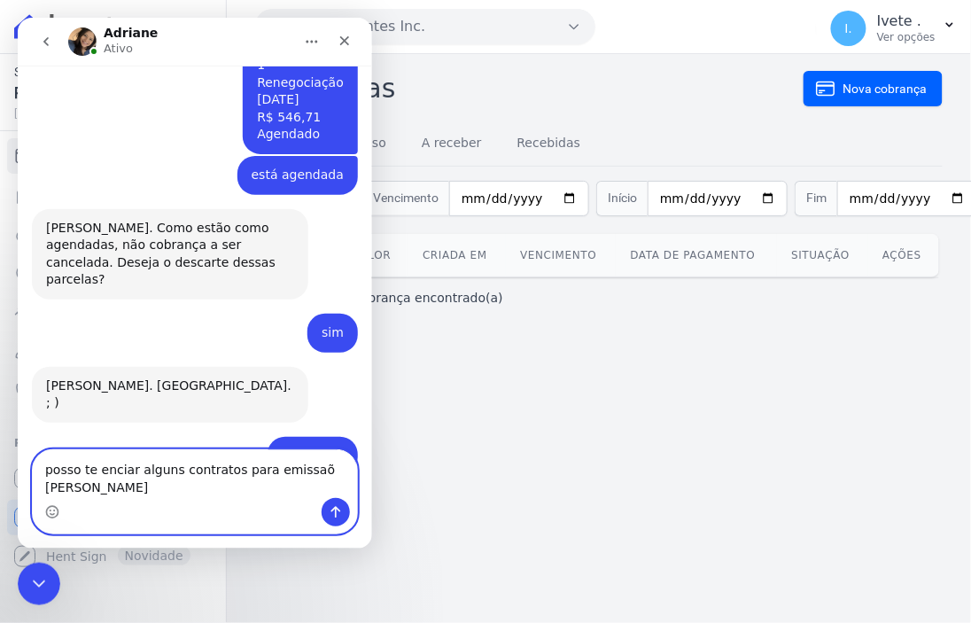
click at [86, 489] on textarea "posso te enciar alguns contratos para emissaõ de carnês" at bounding box center [194, 473] width 324 height 48
type textarea "posso te enciar alguns contratos para emissaõ [PERSON_NAME]?"
click at [334, 509] on icon "Enviar uma mensagem" at bounding box center [335, 512] width 10 height 12
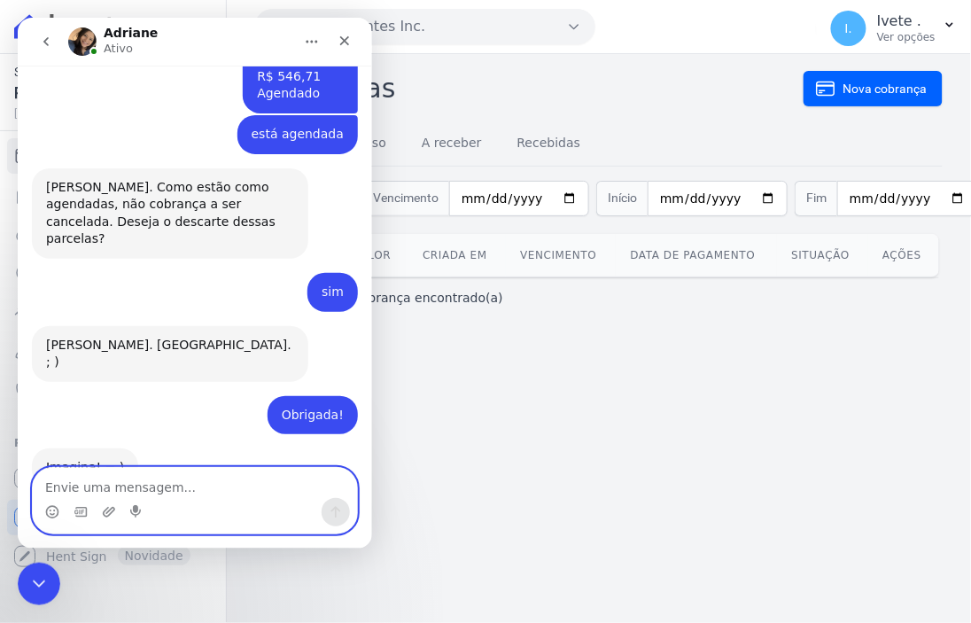
scroll to position [9702, 0]
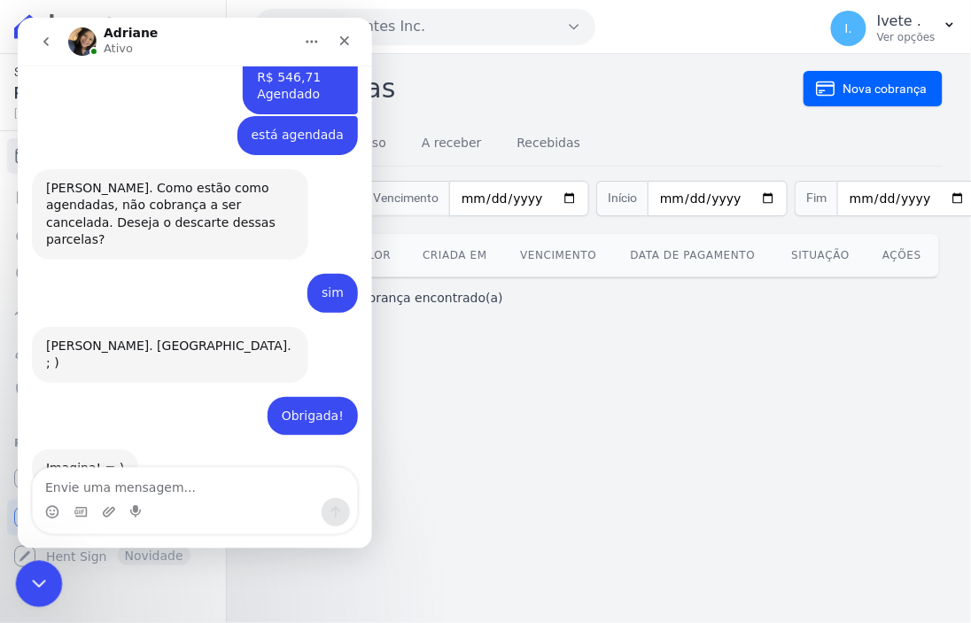
click at [33, 587] on icon "Encerramento do Messenger da Intercom" at bounding box center [36, 581] width 21 height 21
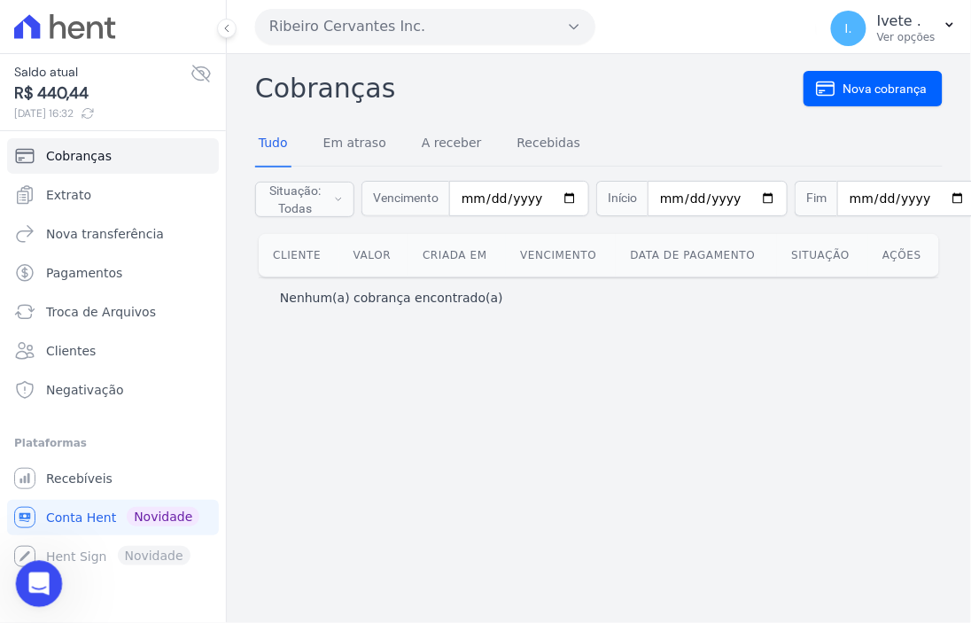
click at [36, 569] on icon "Abertura do Messenger da Intercom" at bounding box center [36, 581] width 29 height 29
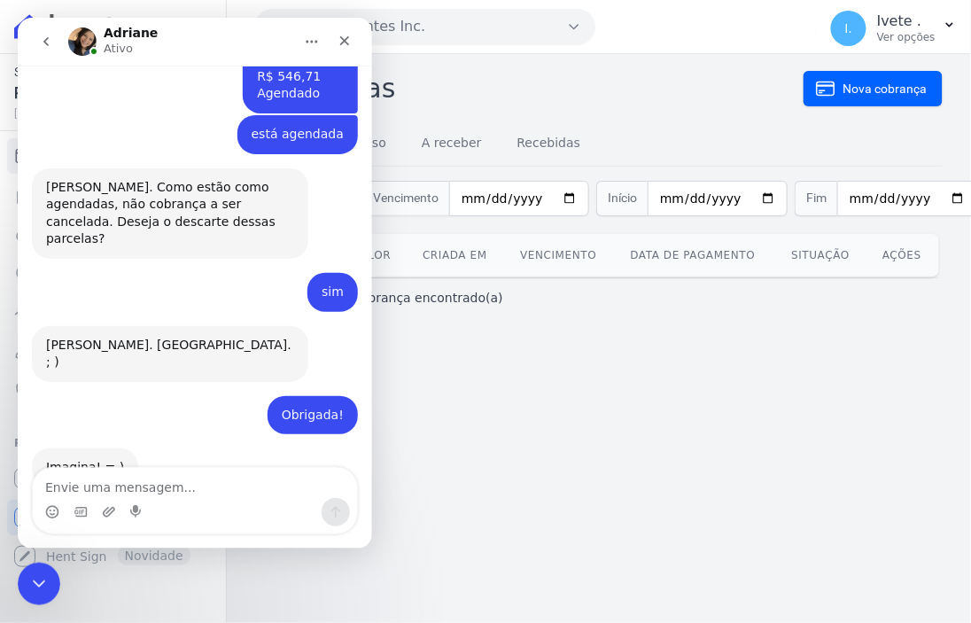
scroll to position [9969, 0]
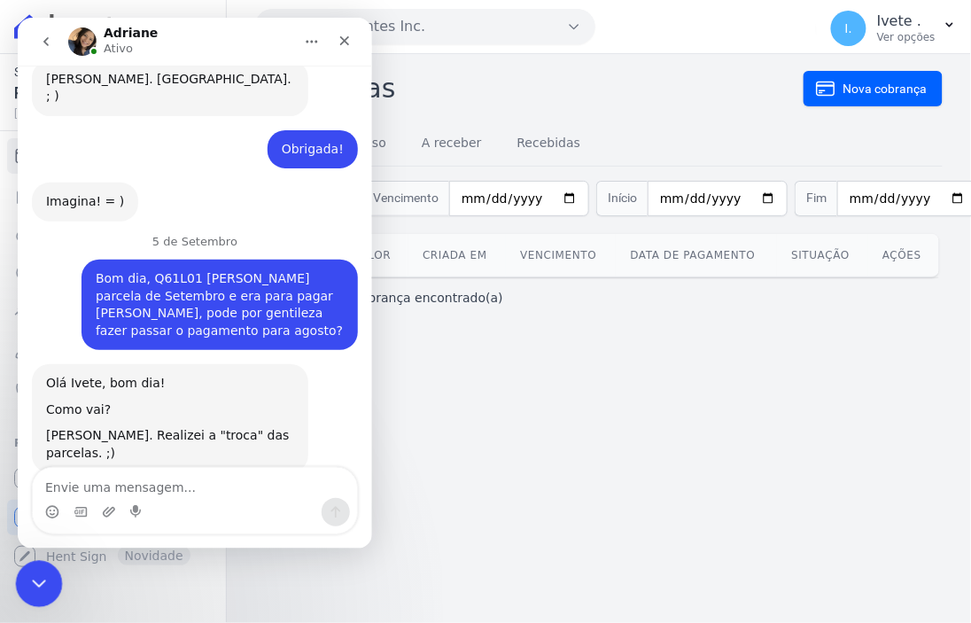
click at [20, 585] on div "Encerramento do Messenger da Intercom" at bounding box center [36, 581] width 43 height 43
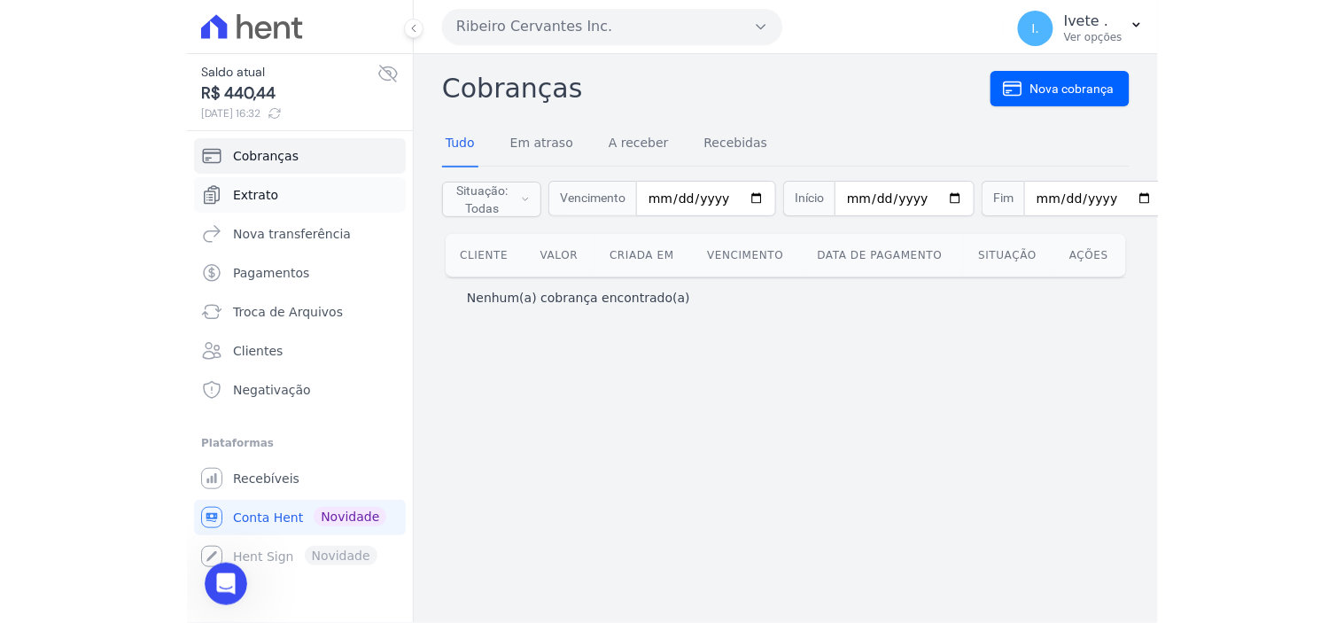
scroll to position [9968, 0]
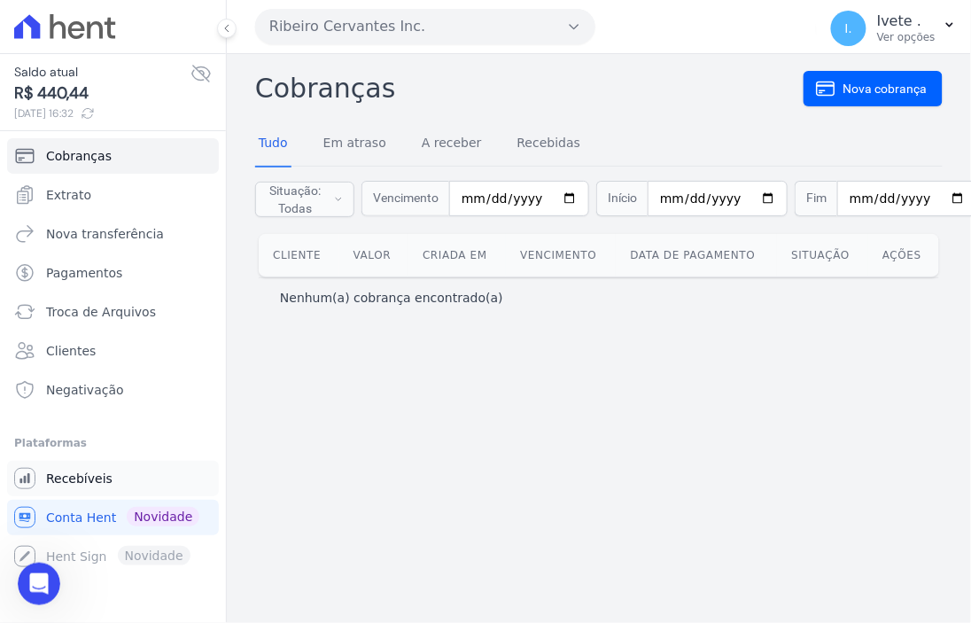
click at [80, 479] on span "Recebíveis" at bounding box center [79, 479] width 66 height 18
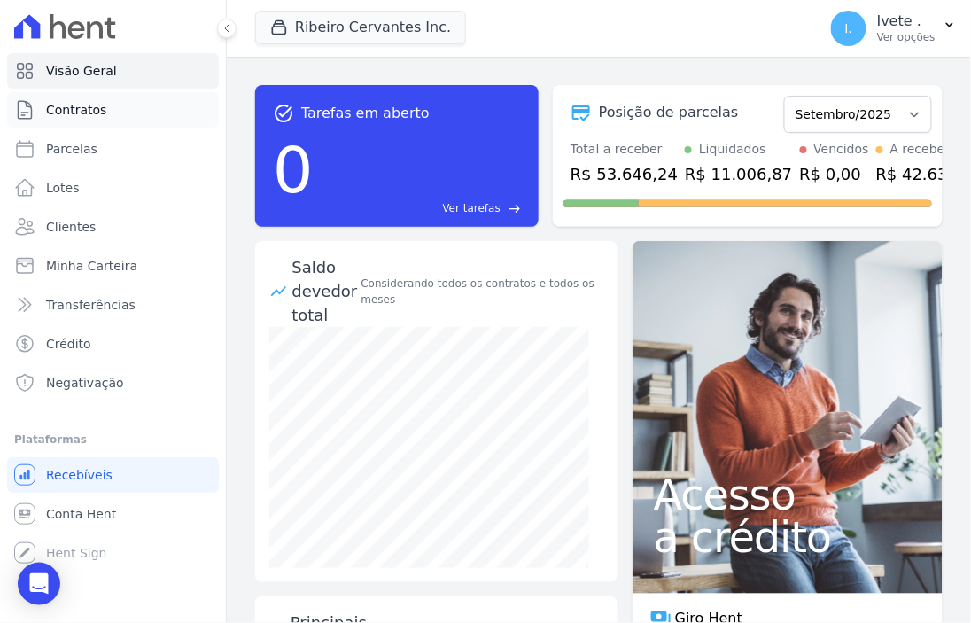
click at [81, 111] on span "Contratos" at bounding box center [76, 110] width 60 height 18
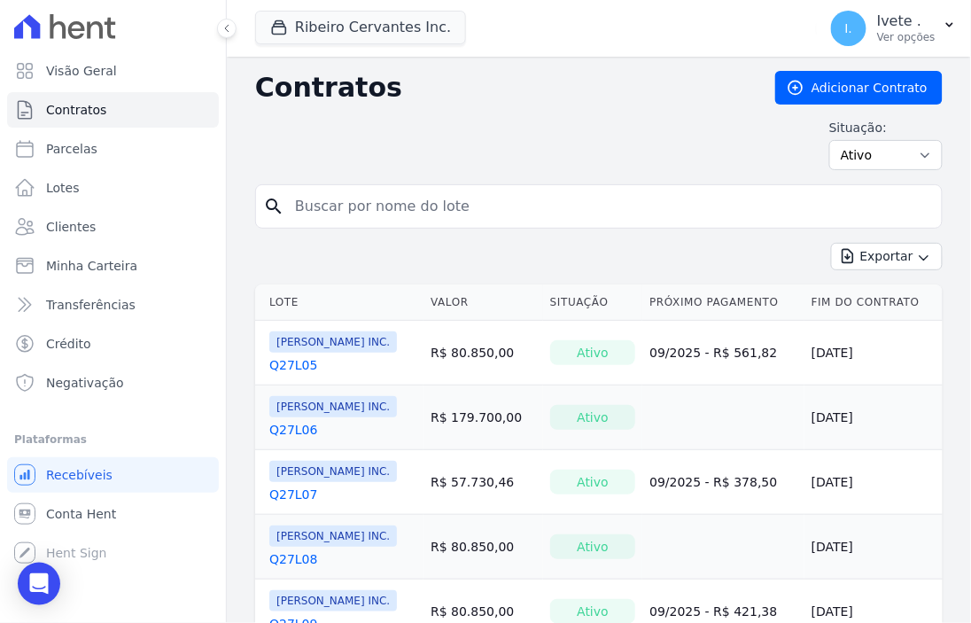
click at [340, 209] on input "search" at bounding box center [609, 206] width 650 height 35
type input "Q33L05"
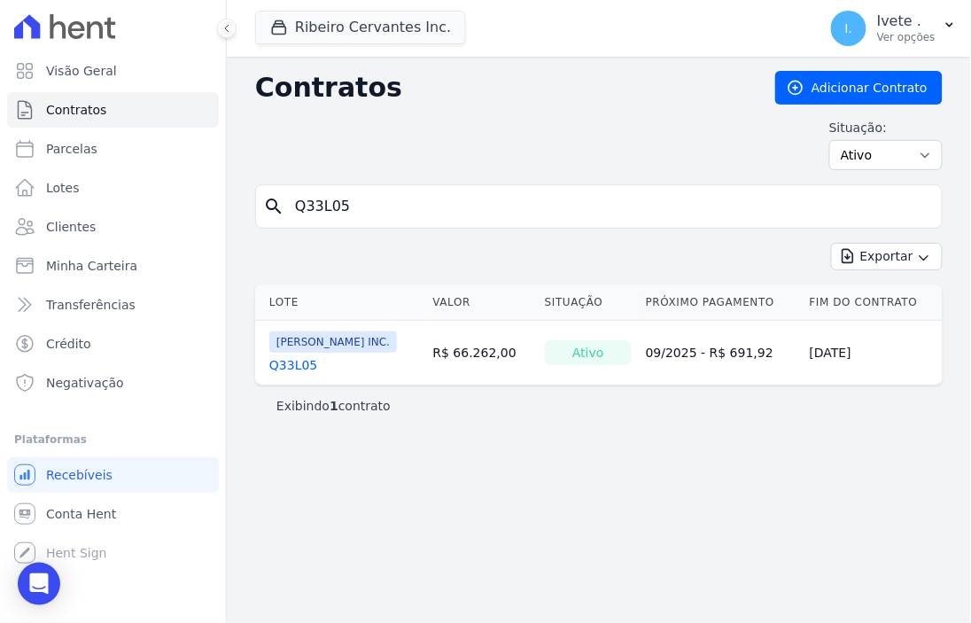
click at [293, 365] on link "Q33L05" at bounding box center [293, 365] width 48 height 18
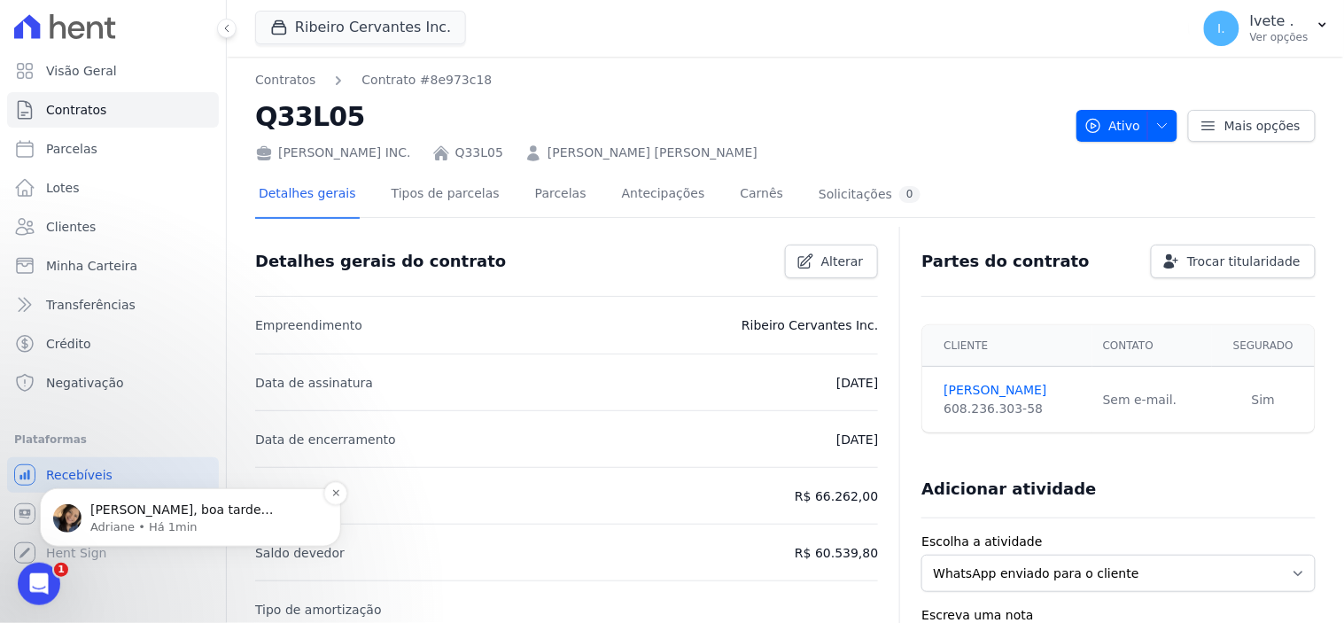
click at [163, 512] on p "Oii Ivete, boa tarde Claro...pode sim. Vou ajustar e ja aviso você." at bounding box center [204, 510] width 229 height 18
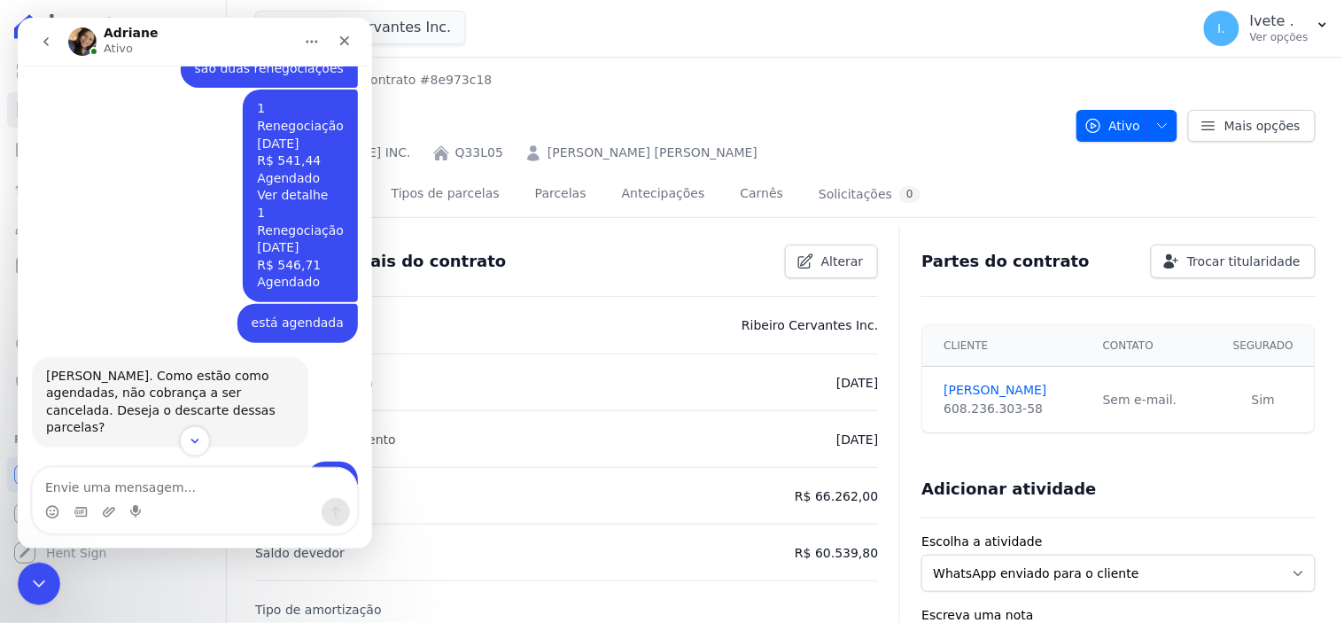
scroll to position [10077, 0]
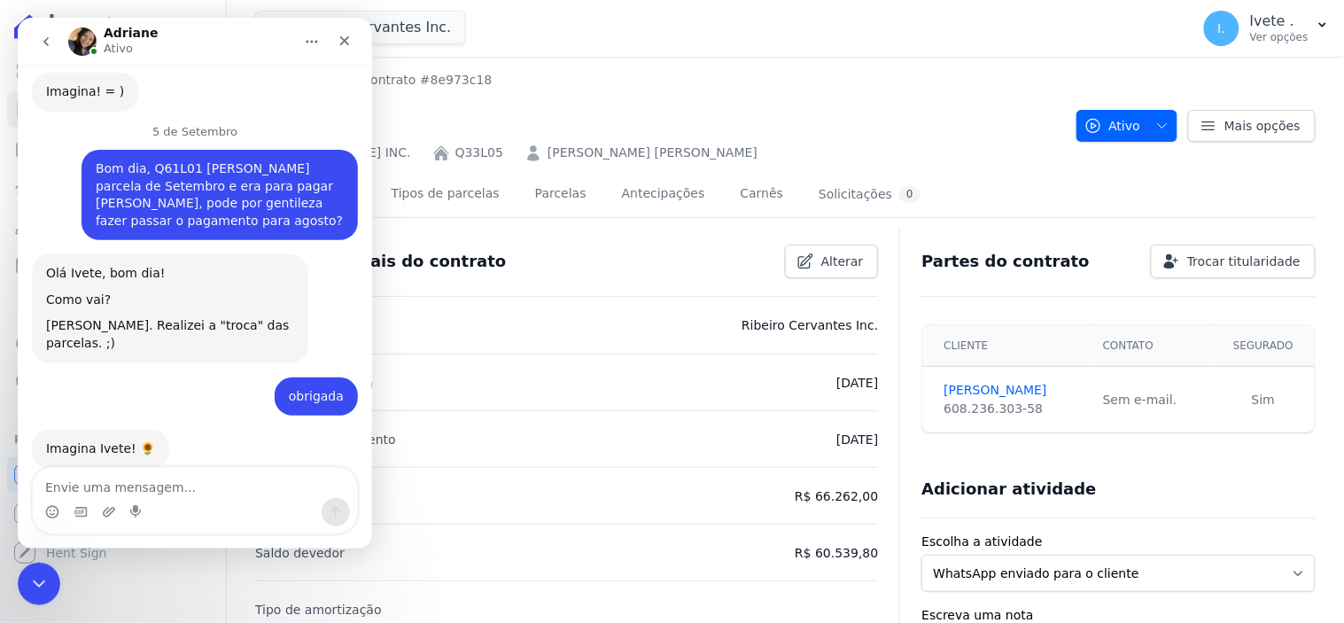
click at [71, 485] on textarea "Envie uma mensagem..." at bounding box center [194, 482] width 324 height 30
type textarea "Ah que bom!"
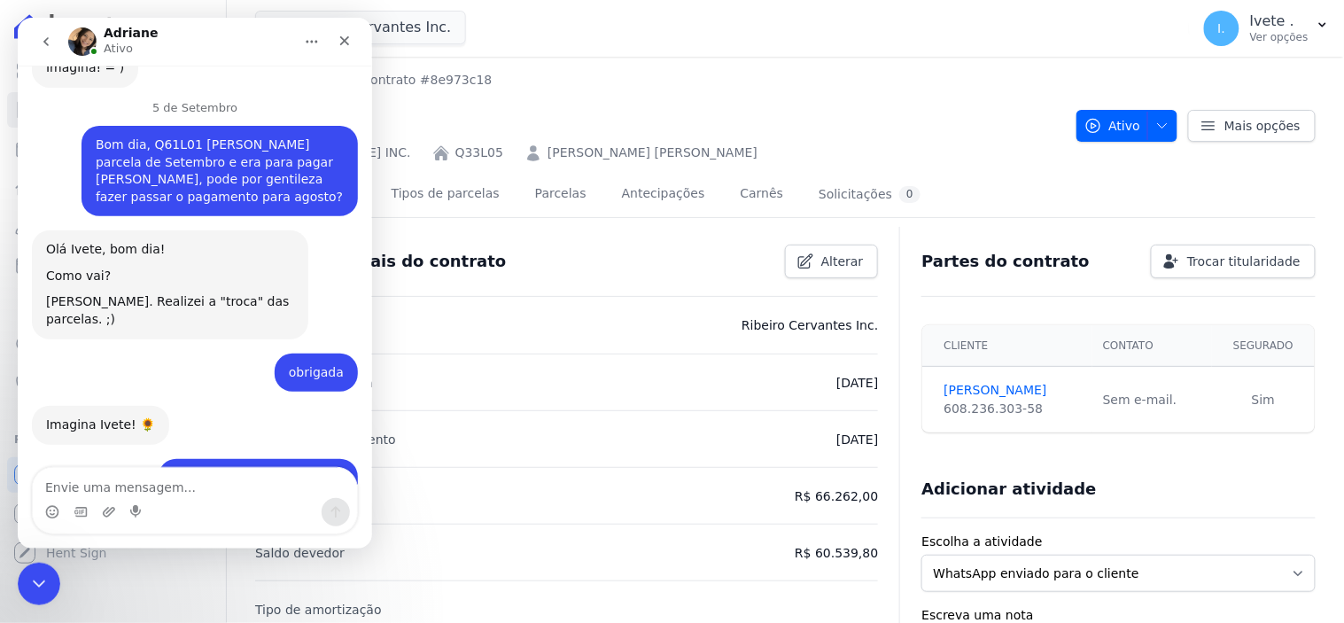
scroll to position [10099, 0]
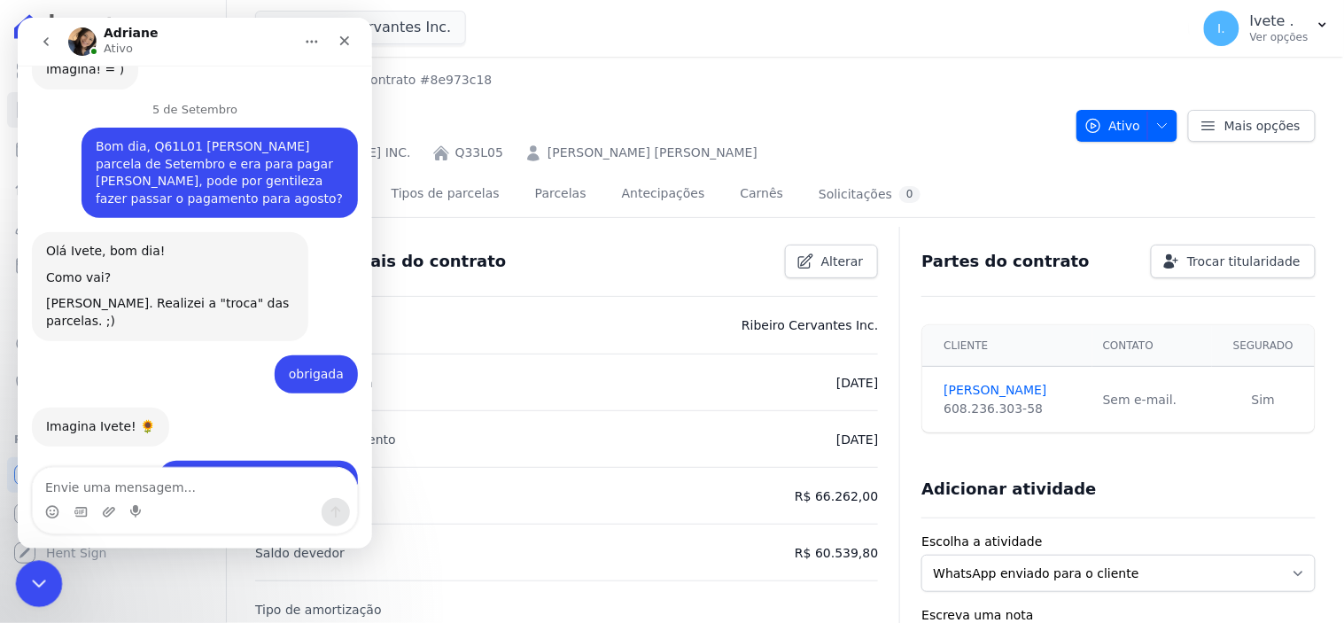
click at [37, 593] on div "Encerramento do Messenger da Intercom" at bounding box center [36, 581] width 43 height 43
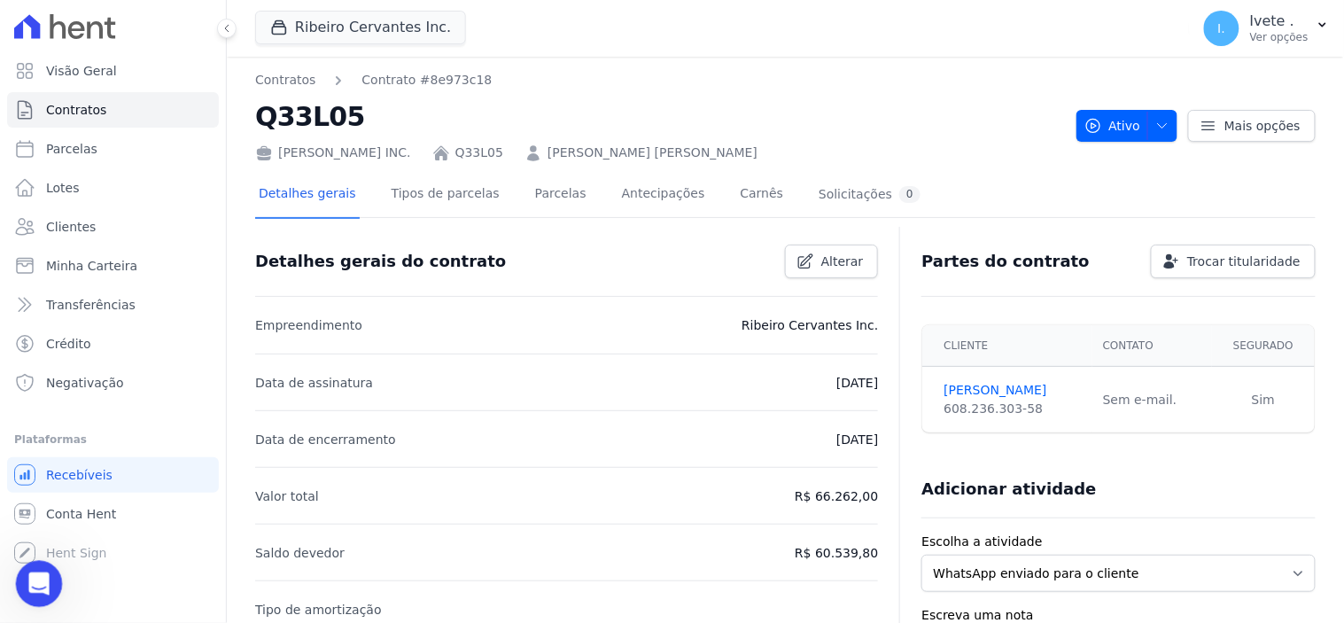
click at [45, 584] on icon "Abertura do Messenger da Intercom" at bounding box center [36, 581] width 29 height 29
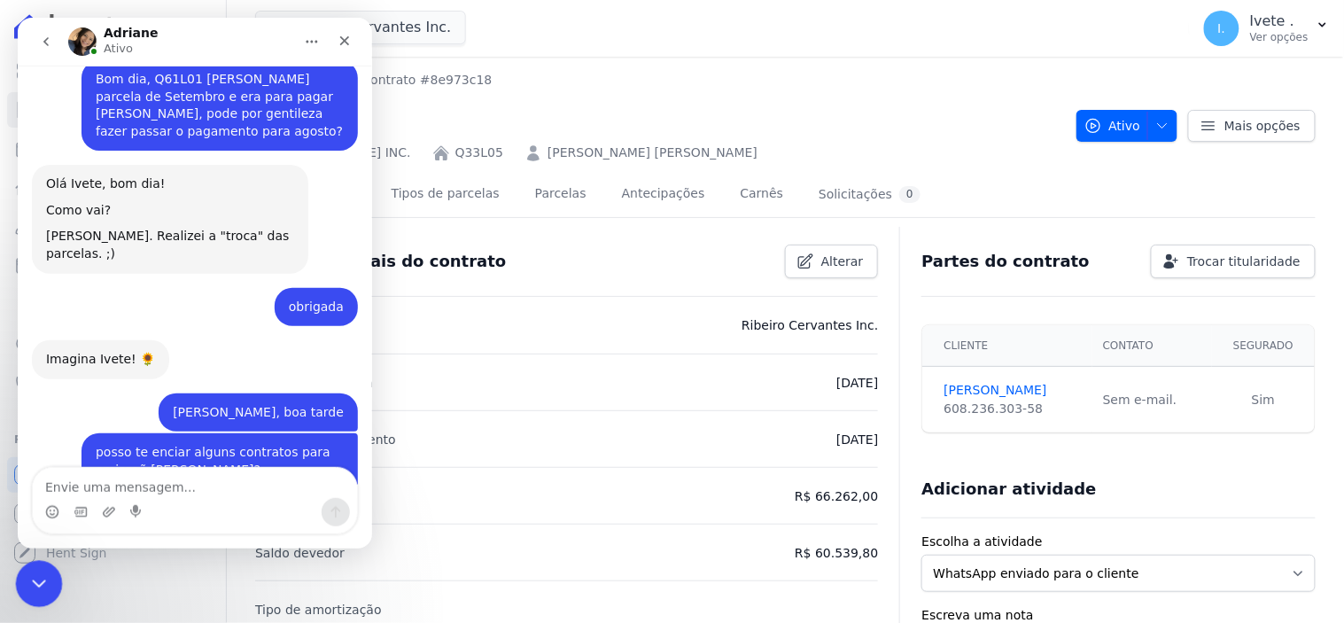
scroll to position [10152, 0]
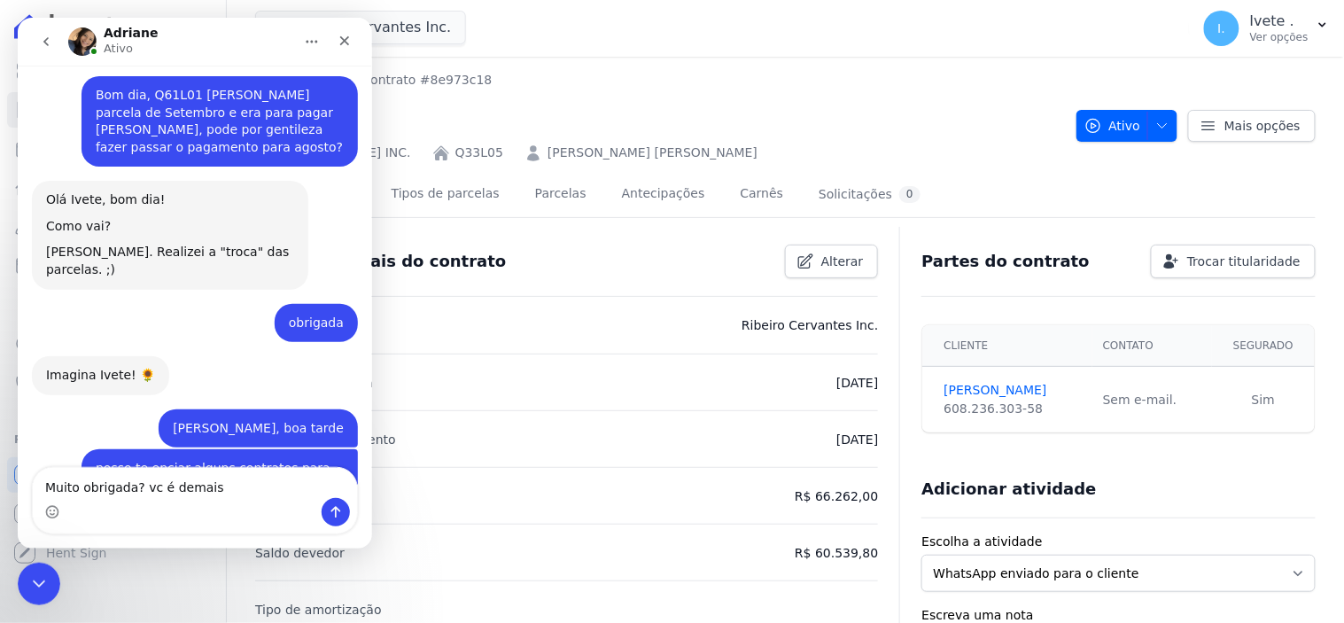
type textarea "Muito obrigada? vc é demais!"
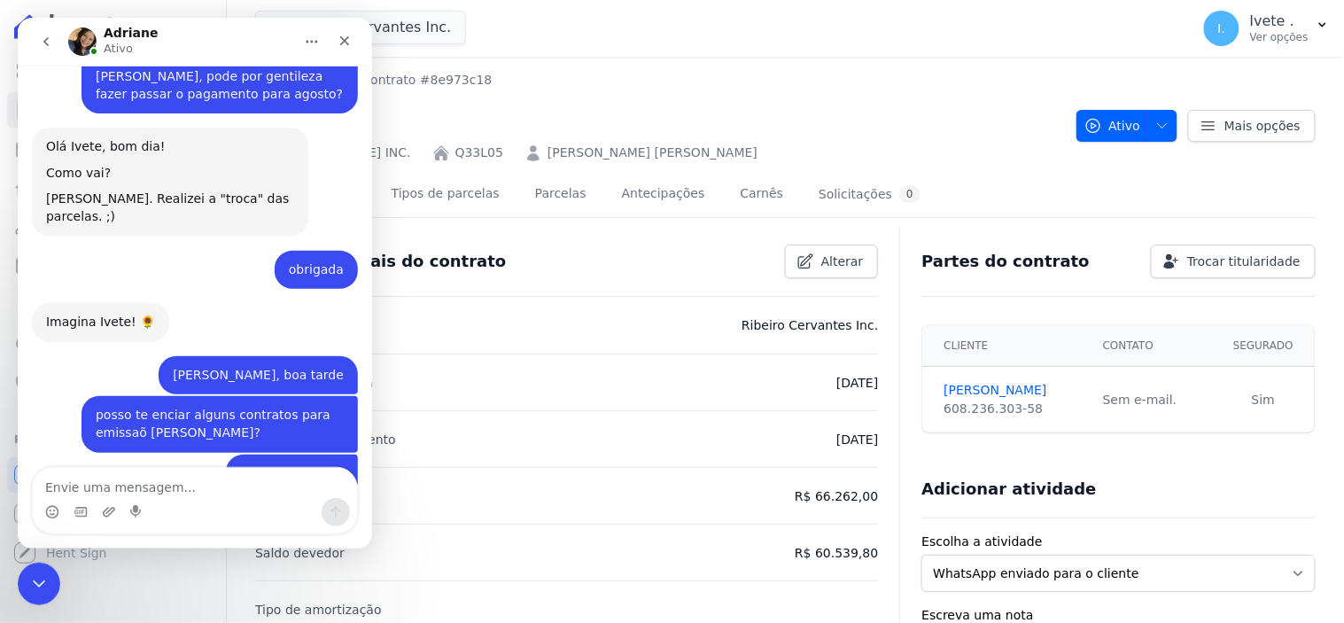
scroll to position [10204, 0]
click at [41, 572] on icon "Encerramento do Messenger da Intercom" at bounding box center [36, 581] width 21 height 21
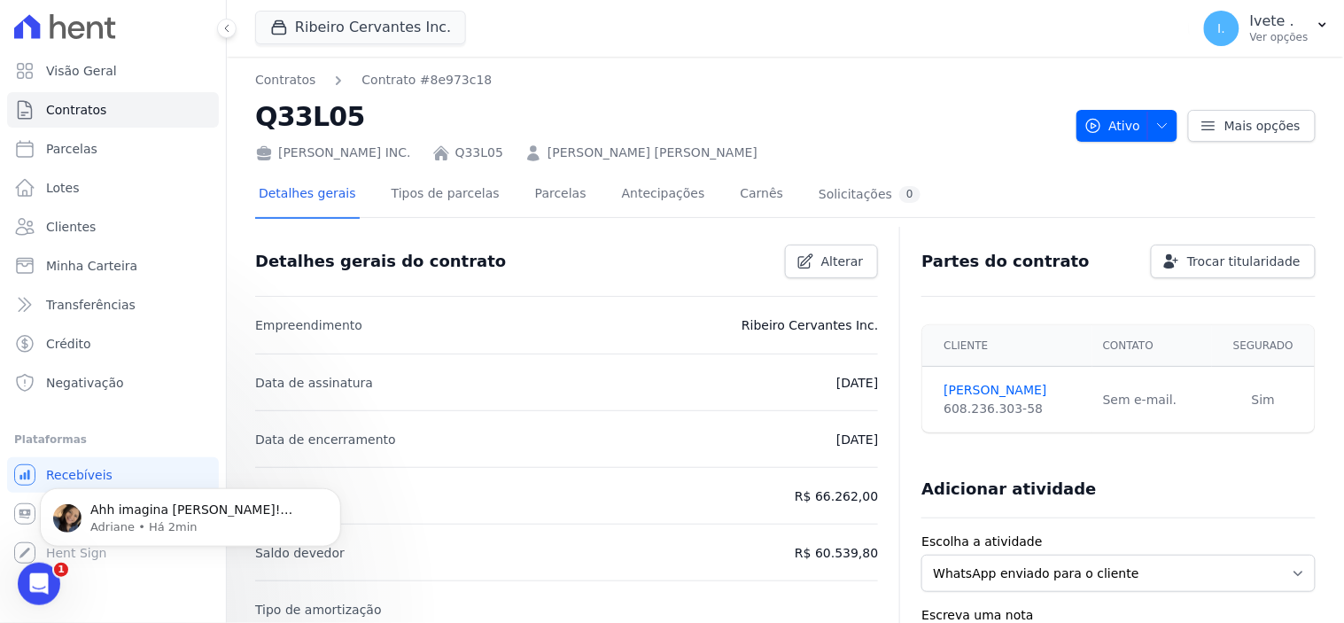
scroll to position [10284, 0]
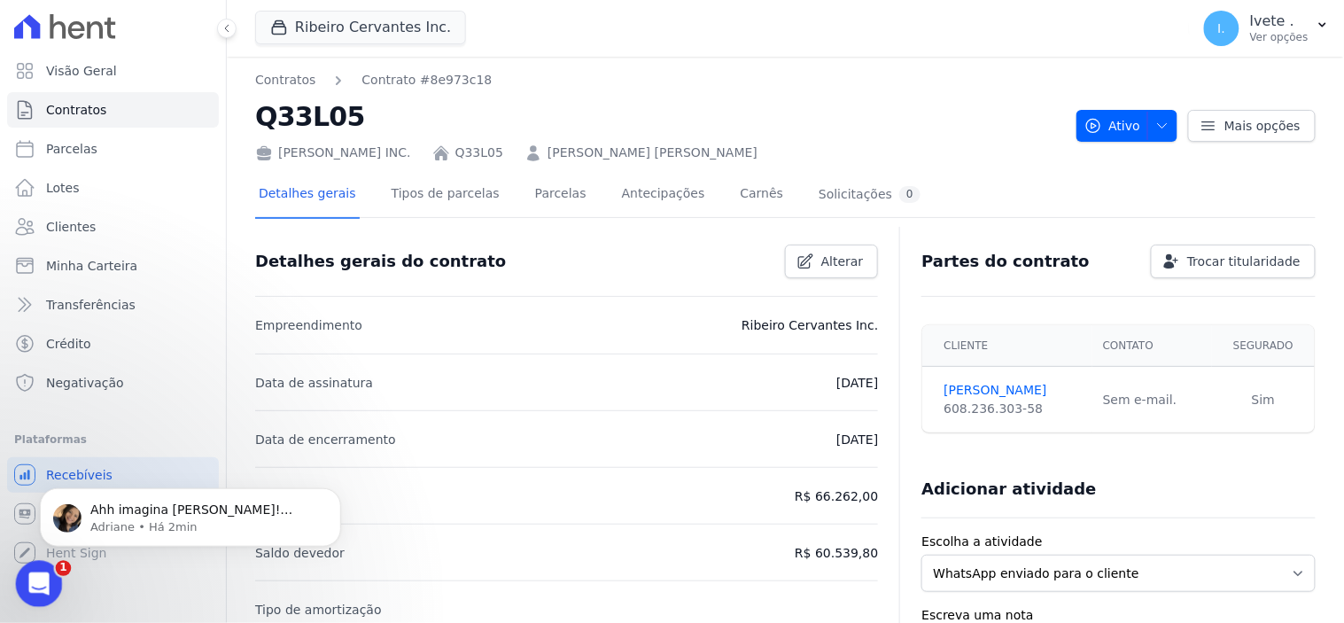
click at [39, 581] on icon "Abertura do Messenger da Intercom" at bounding box center [36, 581] width 12 height 14
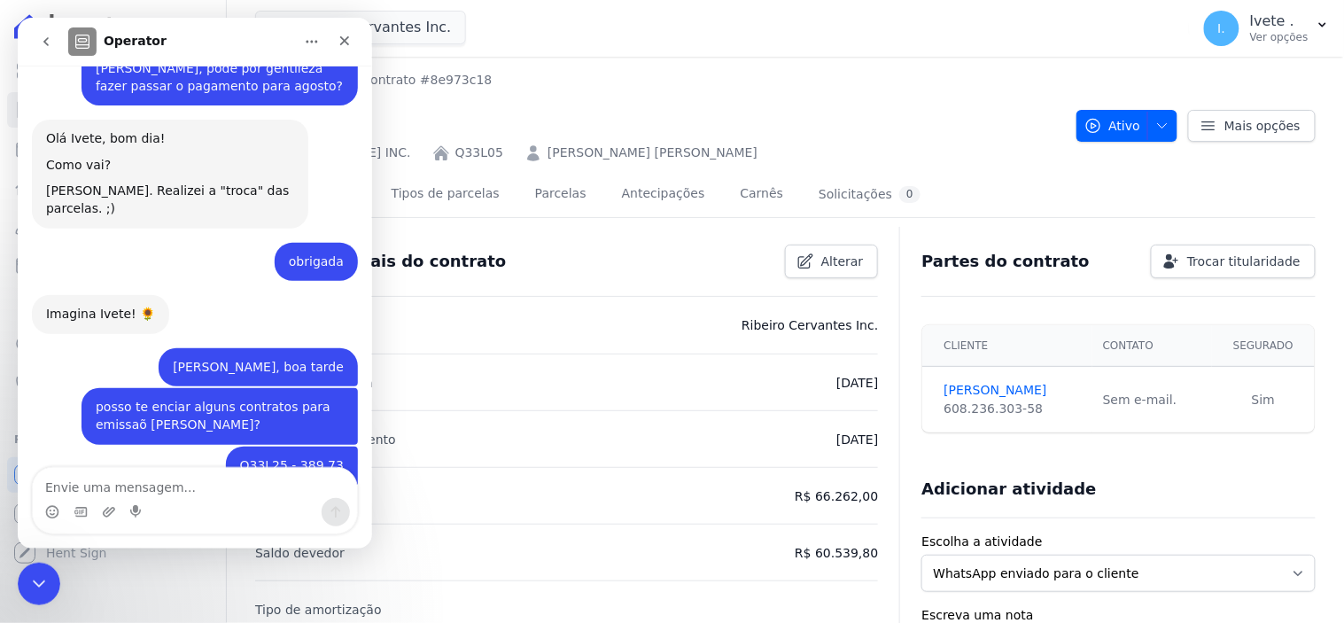
scroll to position [10314, 0]
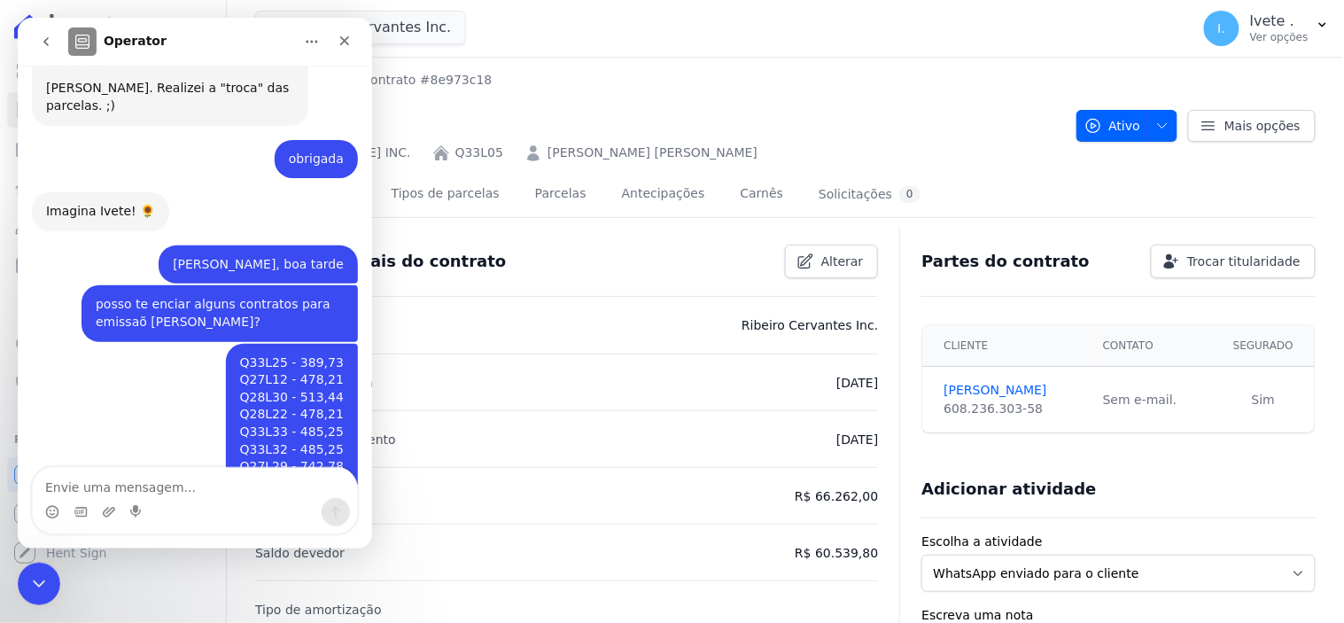
click at [107, 489] on textarea "Envie uma mensagem..." at bounding box center [194, 482] width 324 height 30
type textarea "Pra vc também!"
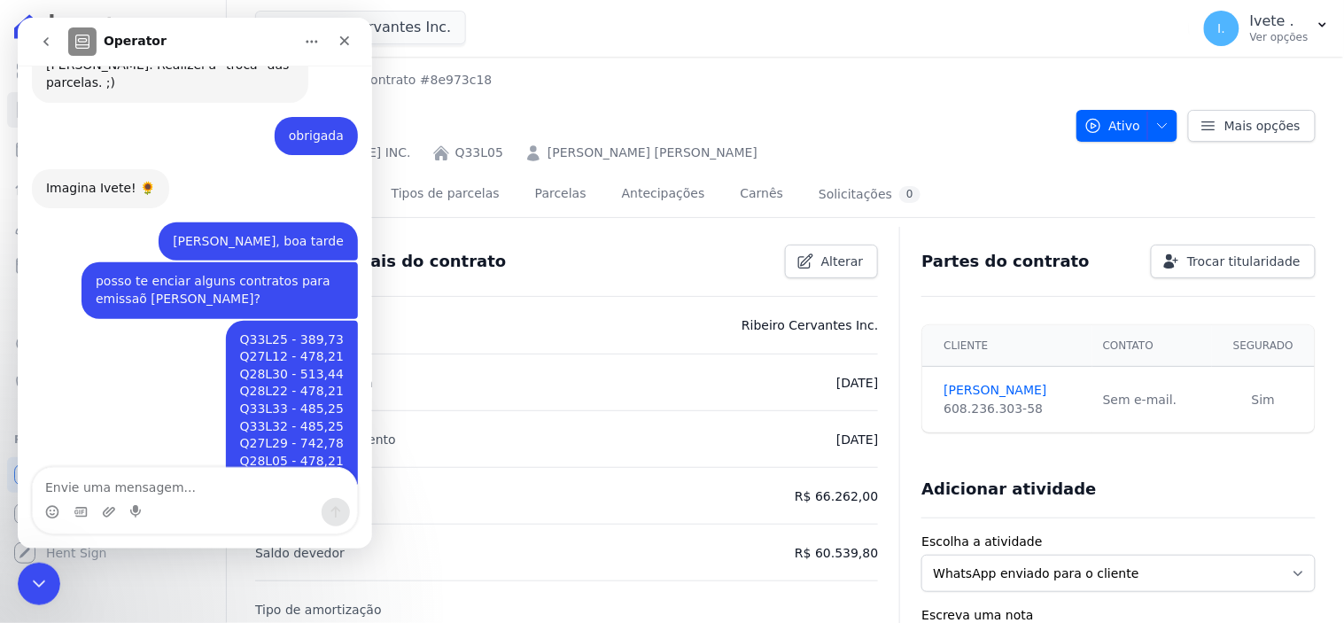
scroll to position [10336, 0]
click at [43, 587] on icon "Encerramento do Messenger da Intercom" at bounding box center [36, 581] width 21 height 21
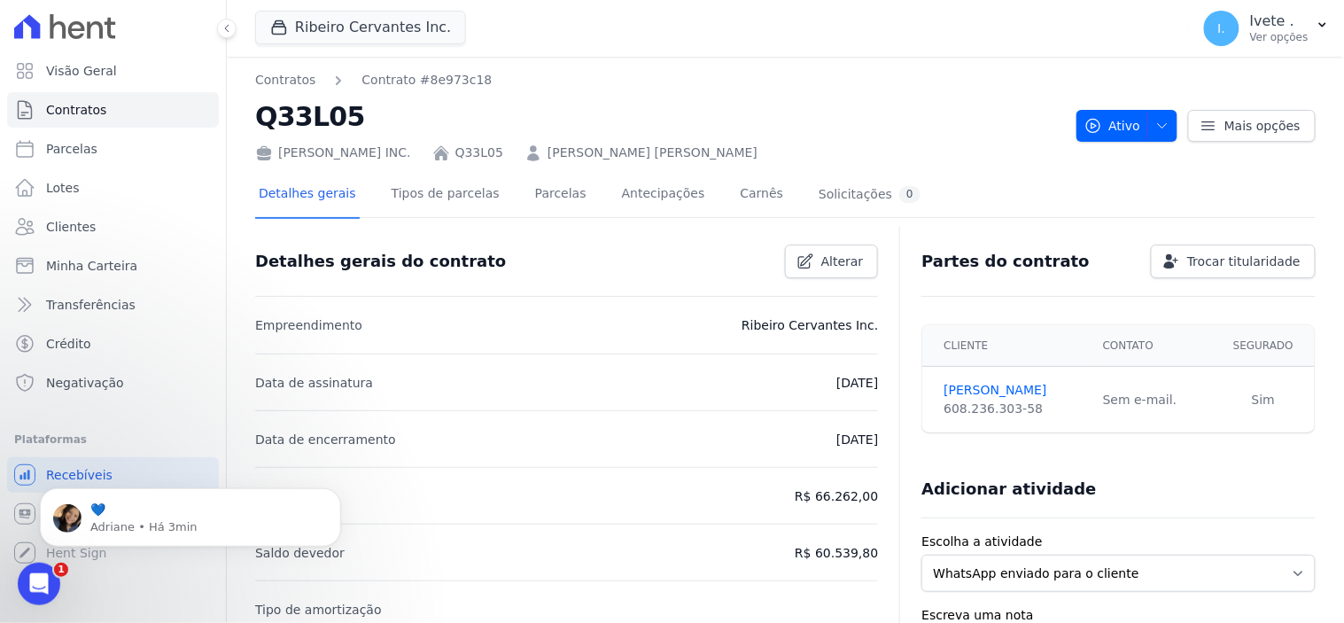
scroll to position [10467, 0]
click at [41, 596] on div "Abertura do Messenger da Intercom" at bounding box center [36, 581] width 58 height 58
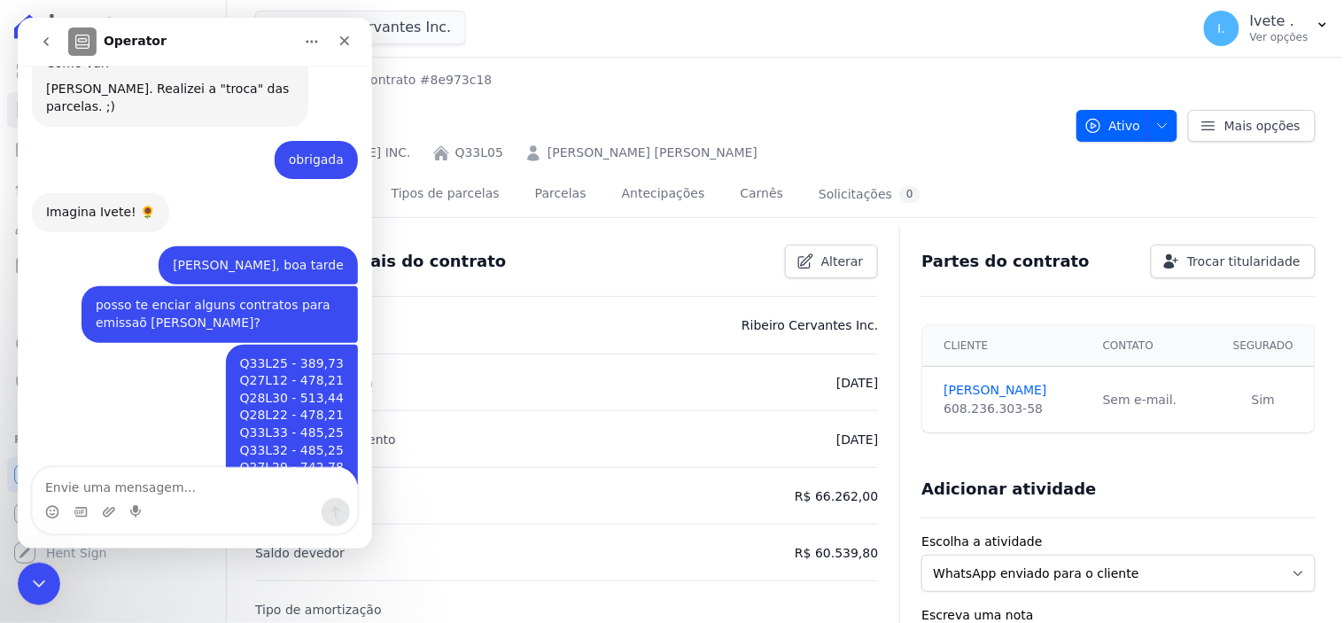
scroll to position [10498, 0]
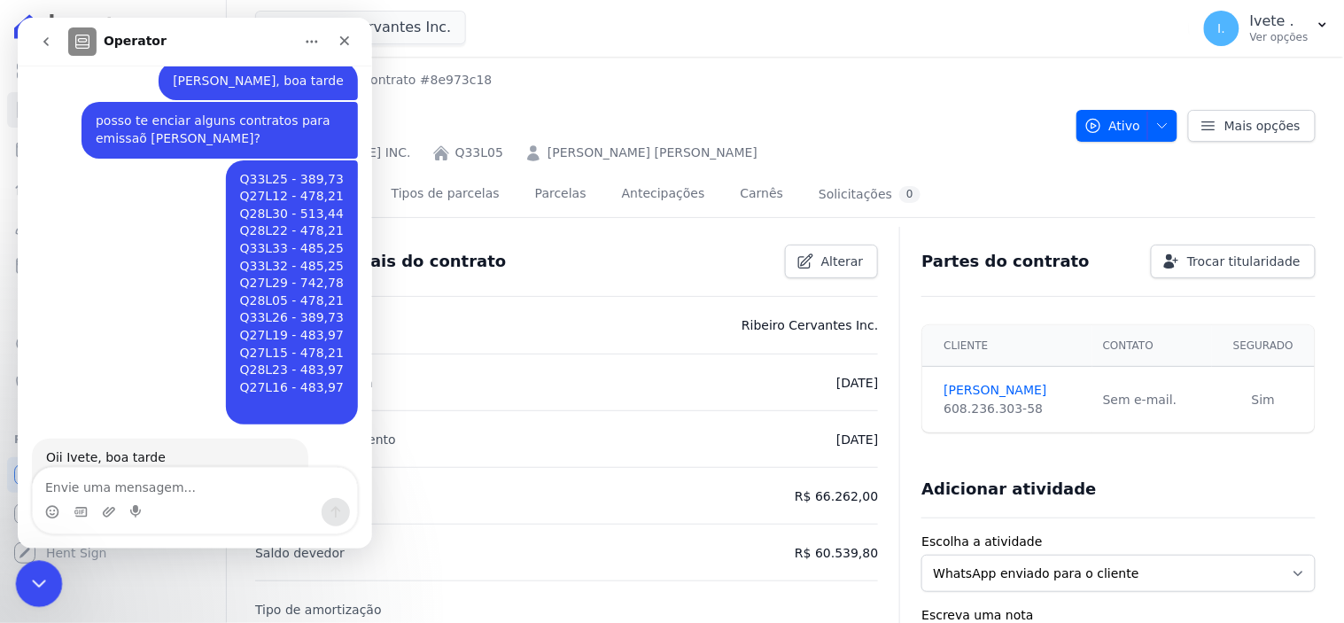
click at [43, 595] on div "Encerramento do Messenger da Intercom" at bounding box center [36, 581] width 43 height 43
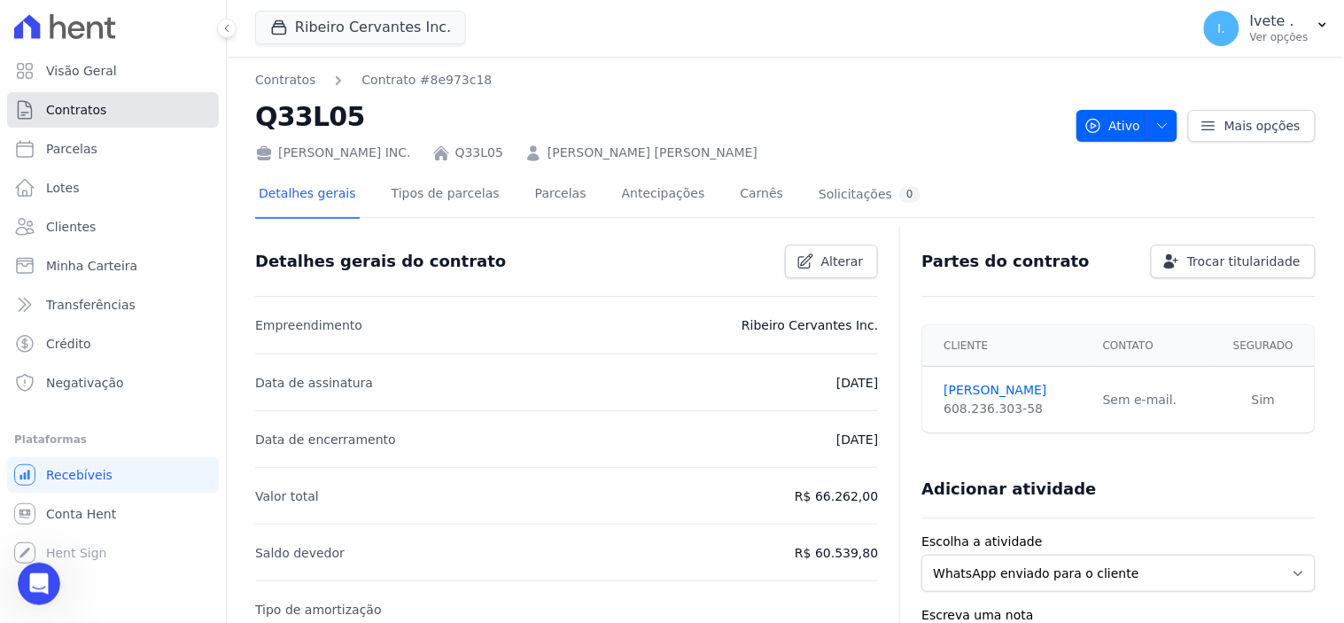
click at [82, 108] on span "Contratos" at bounding box center [76, 110] width 60 height 18
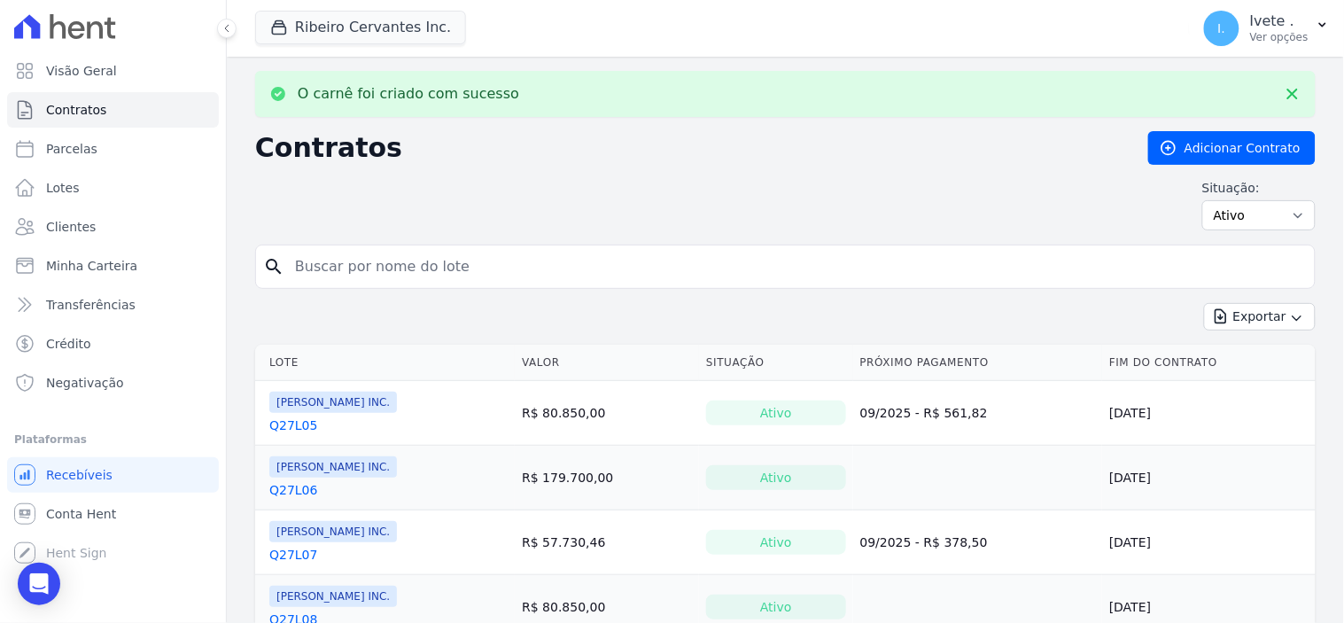
click at [319, 266] on input "search" at bounding box center [795, 266] width 1023 height 35
type input "q27l12"
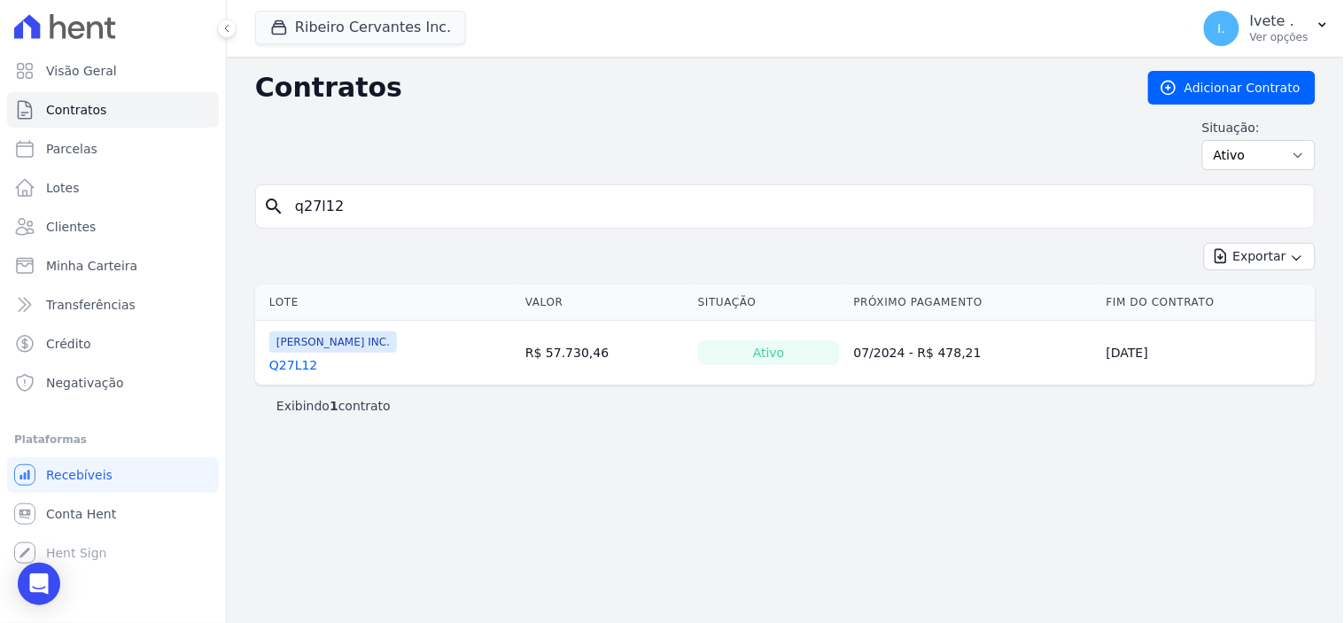
click at [293, 360] on link "Q27L12" at bounding box center [293, 365] width 48 height 18
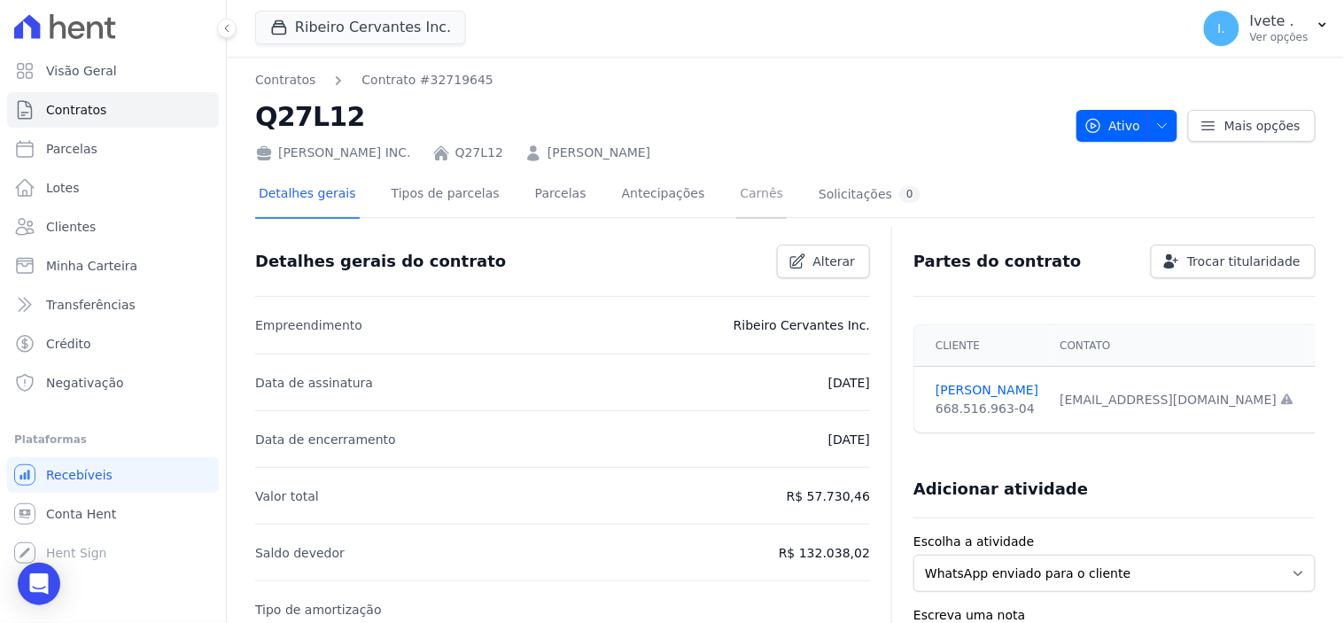
click at [736, 191] on link "Carnês" at bounding box center [761, 195] width 51 height 47
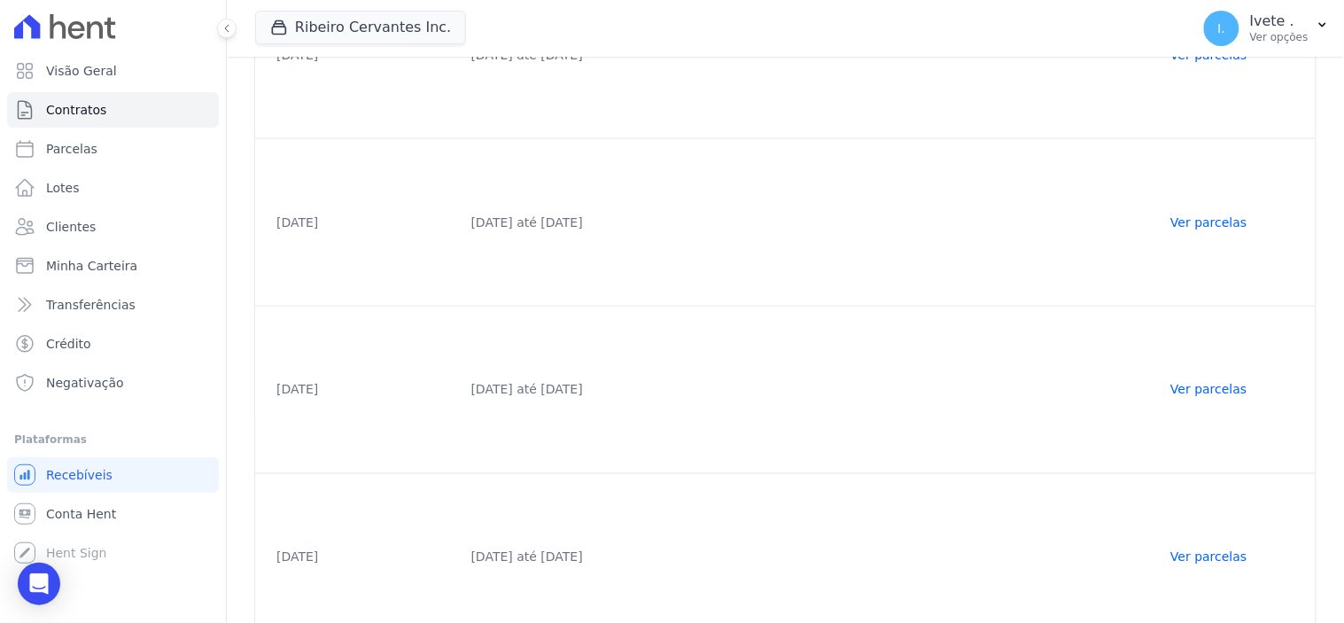
scroll to position [571, 0]
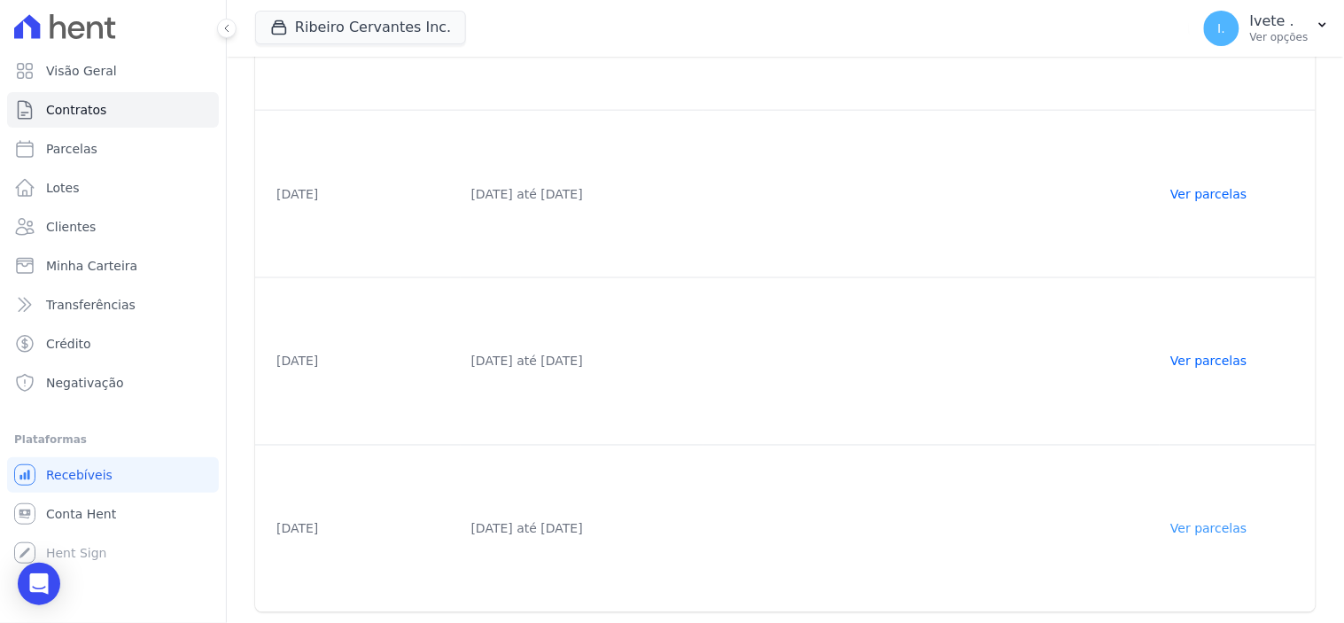
click at [1221, 524] on link "Ver parcelas" at bounding box center [1208, 529] width 76 height 14
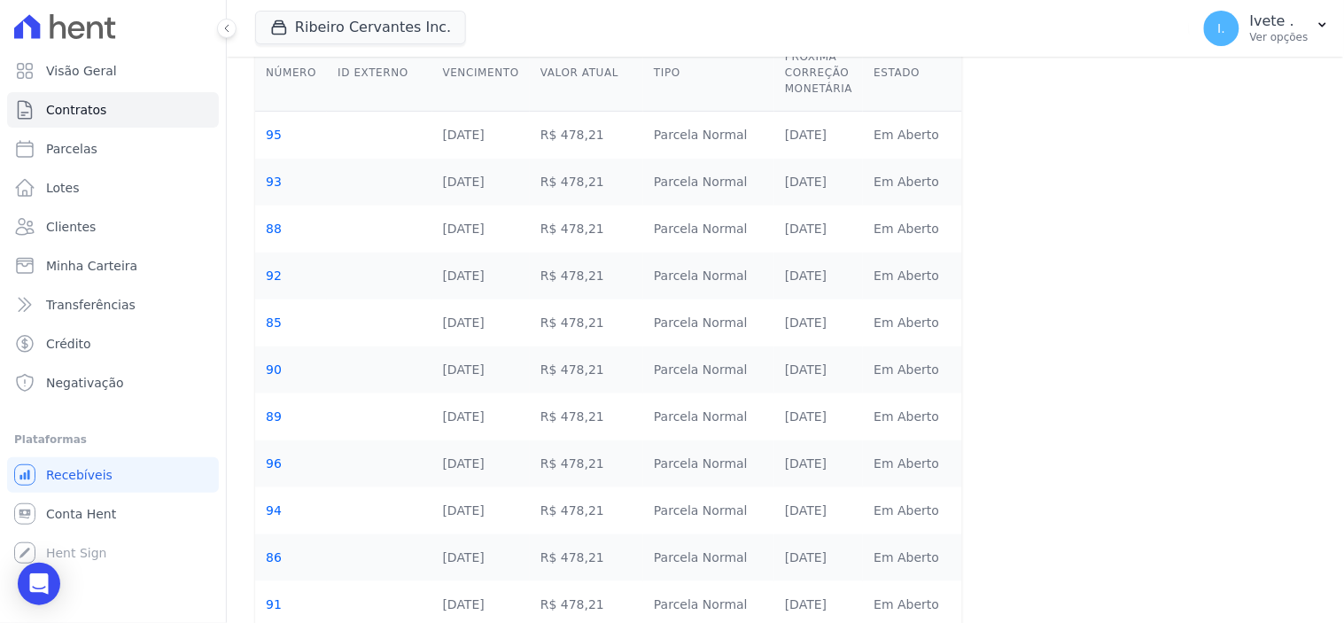
scroll to position [272, 0]
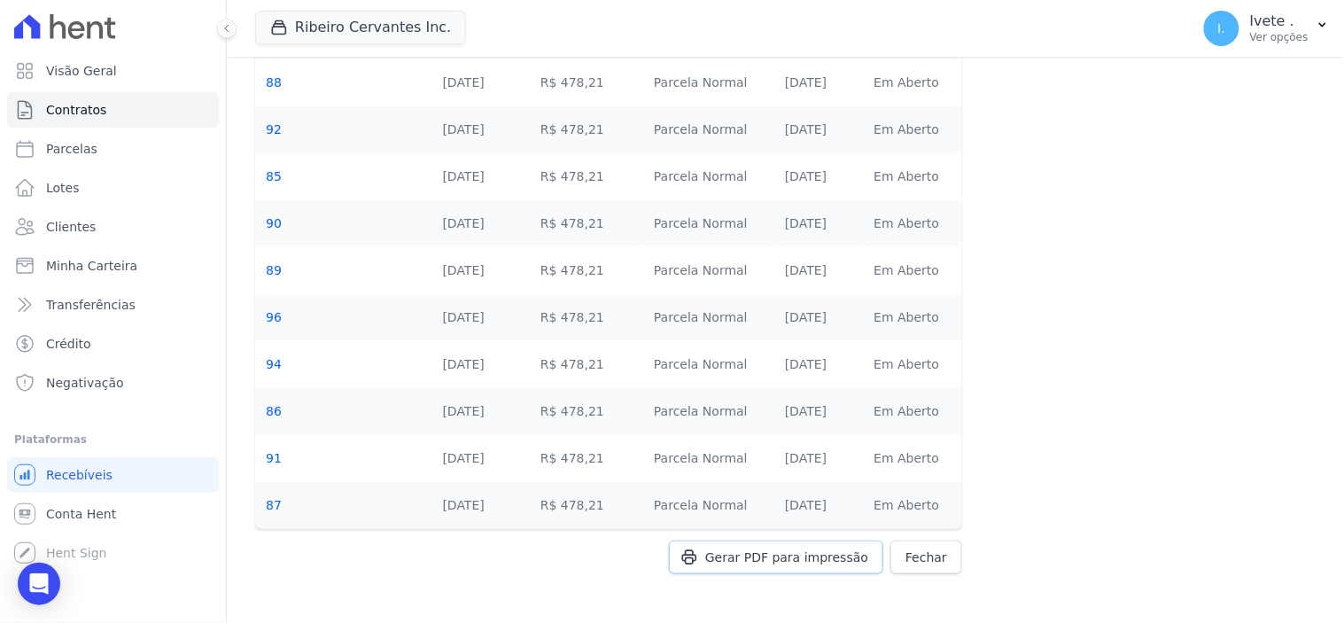
click at [790, 558] on span "Gerar PDF para impressão" at bounding box center [786, 557] width 163 height 18
click at [74, 104] on span "Contratos" at bounding box center [76, 110] width 60 height 18
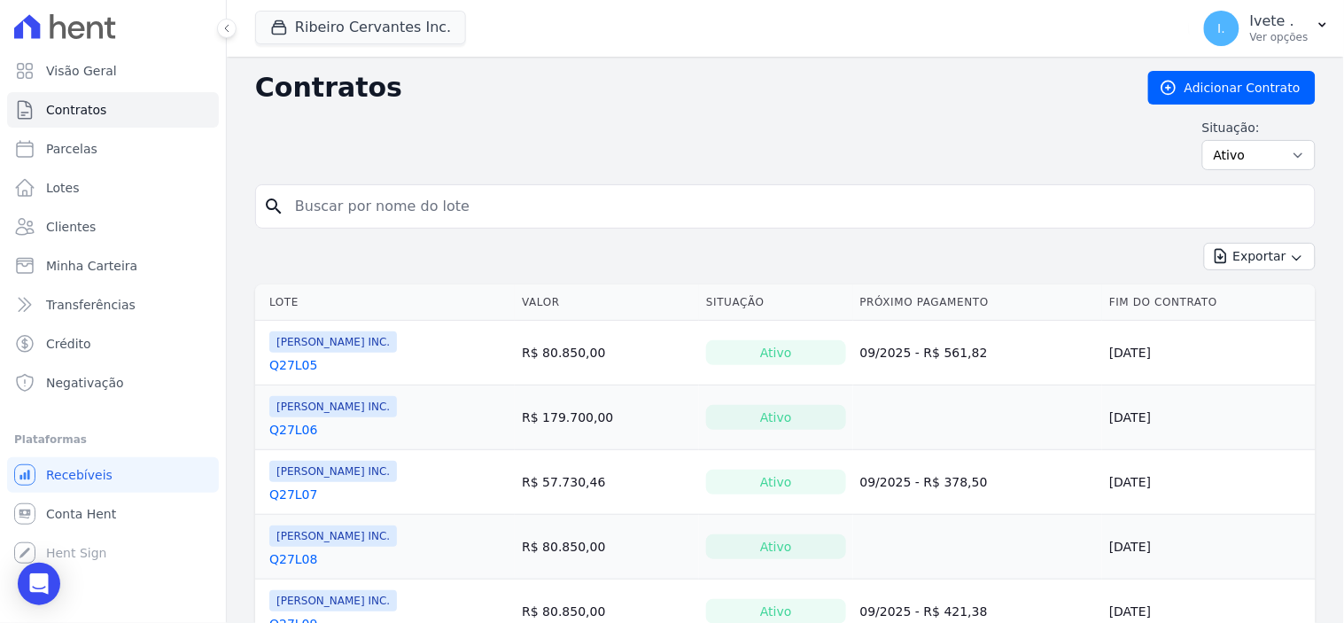
click at [330, 195] on input "search" at bounding box center [795, 206] width 1023 height 35
type input "q28l30"
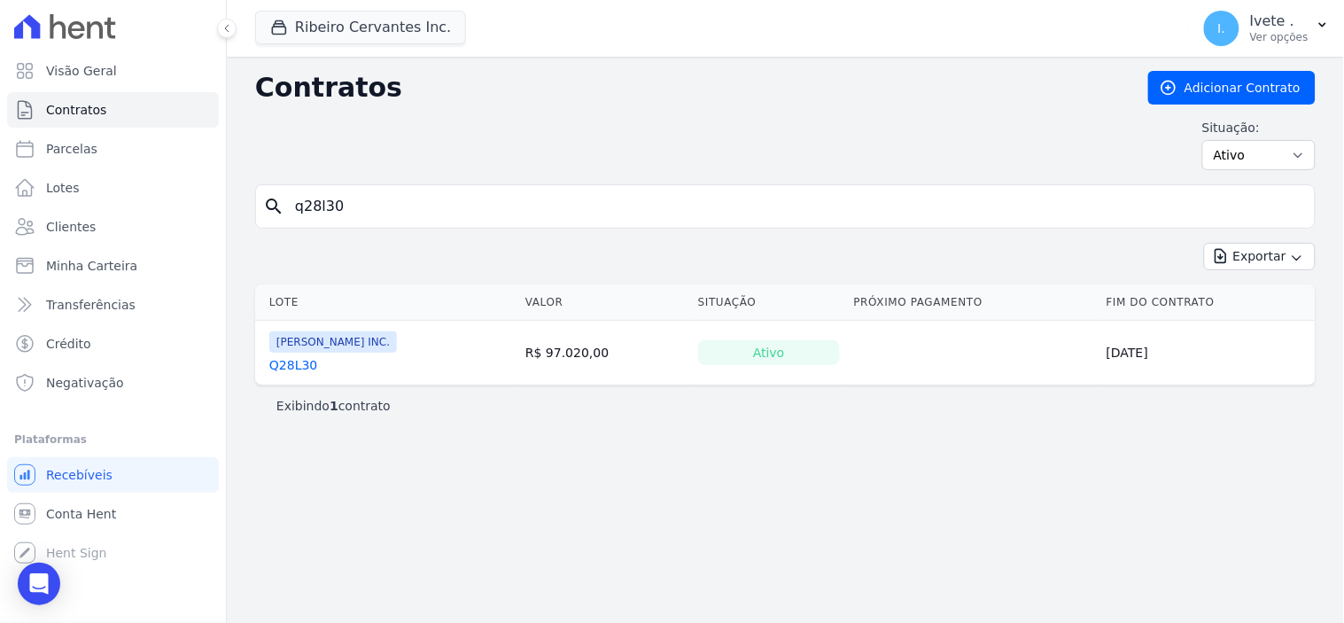
click at [293, 361] on link "Q28L30" at bounding box center [293, 365] width 48 height 18
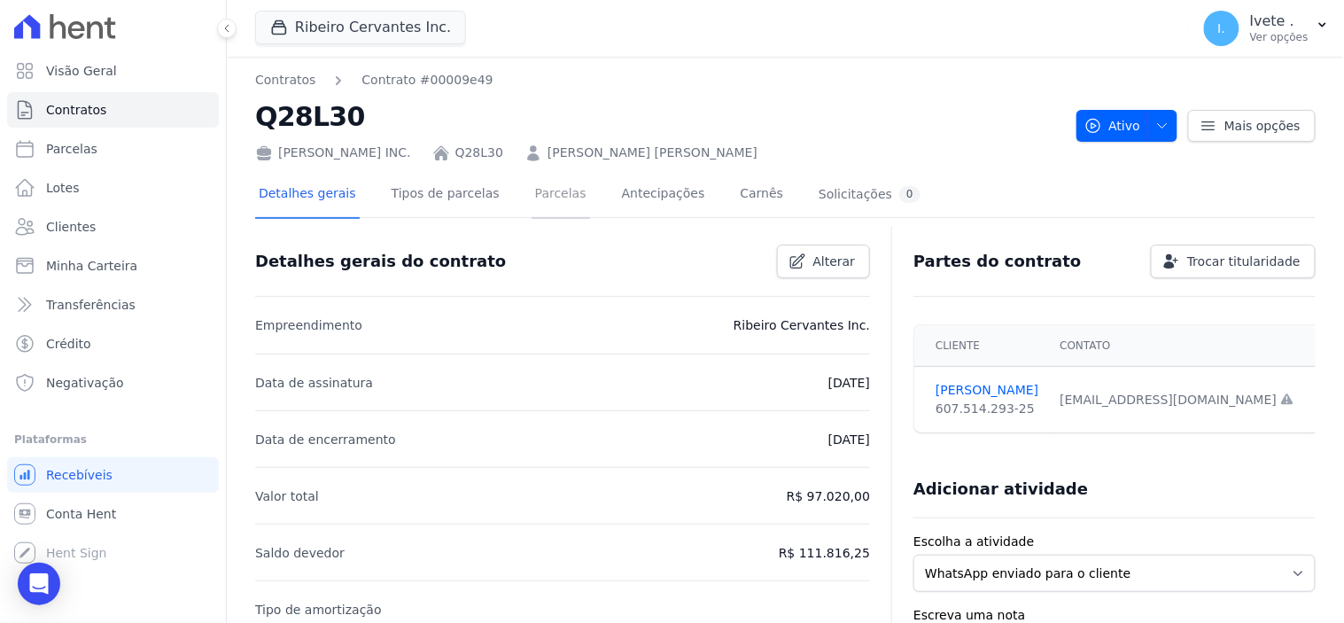
click at [534, 193] on link "Parcelas" at bounding box center [561, 195] width 58 height 47
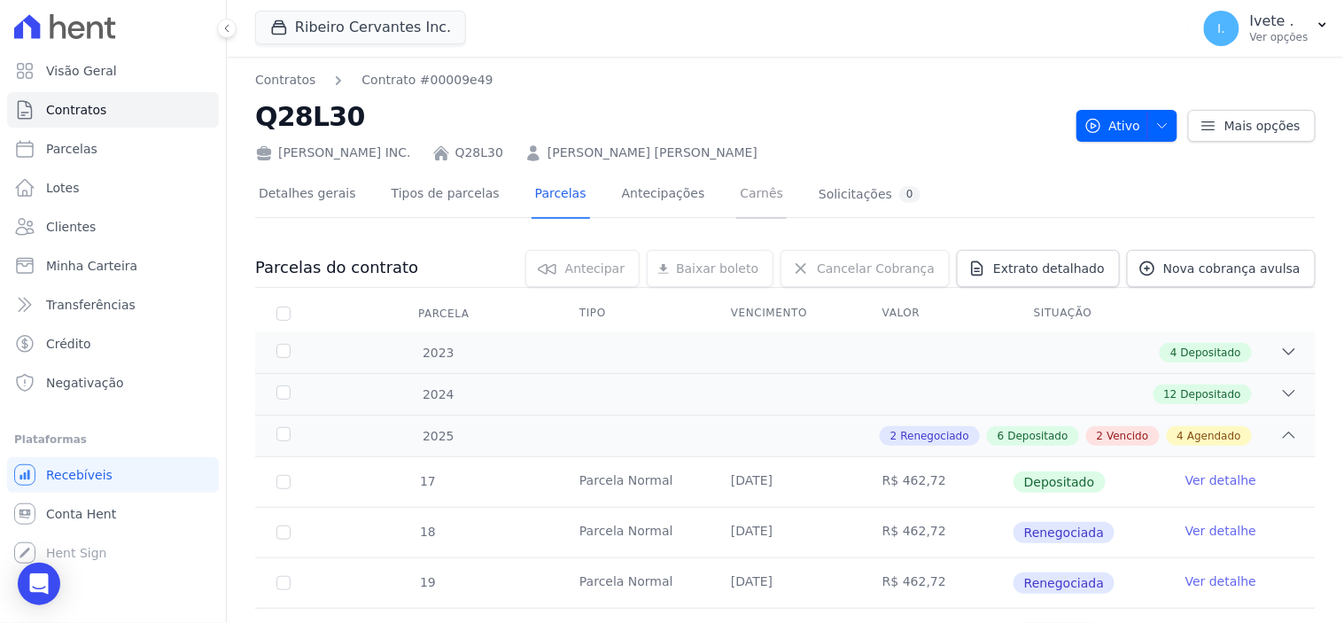
click at [736, 192] on link "Carnês" at bounding box center [761, 195] width 51 height 47
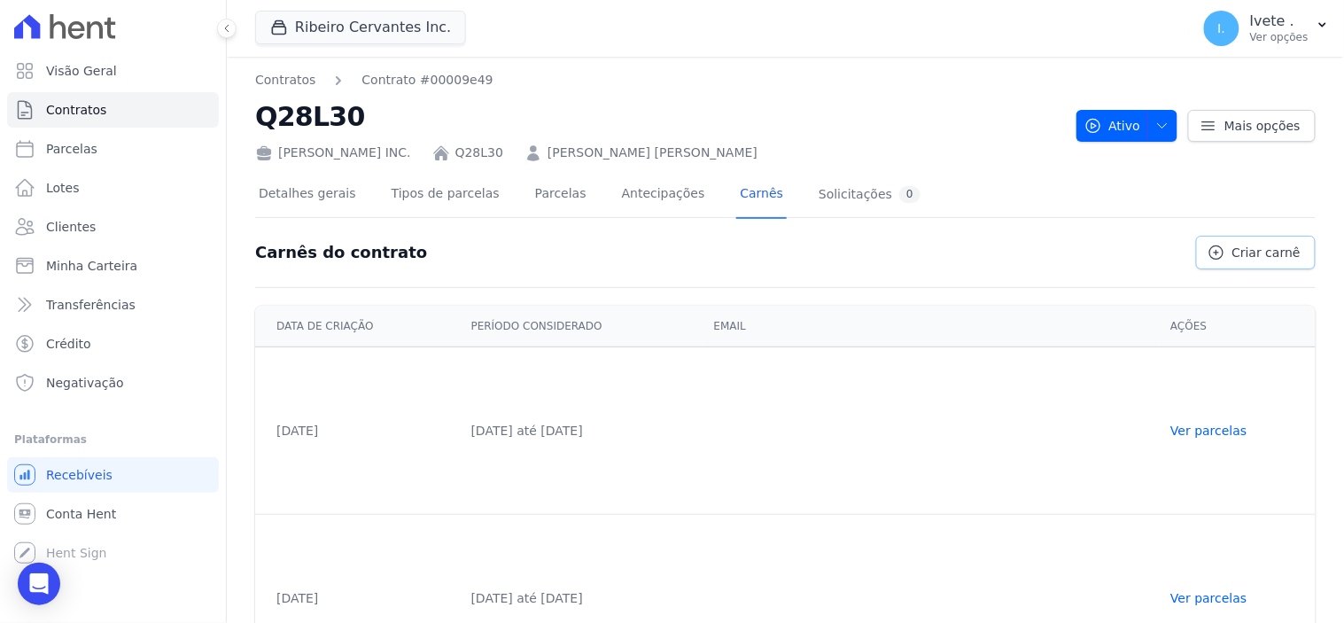
click at [1259, 248] on span "Criar carnê" at bounding box center [1266, 253] width 68 height 18
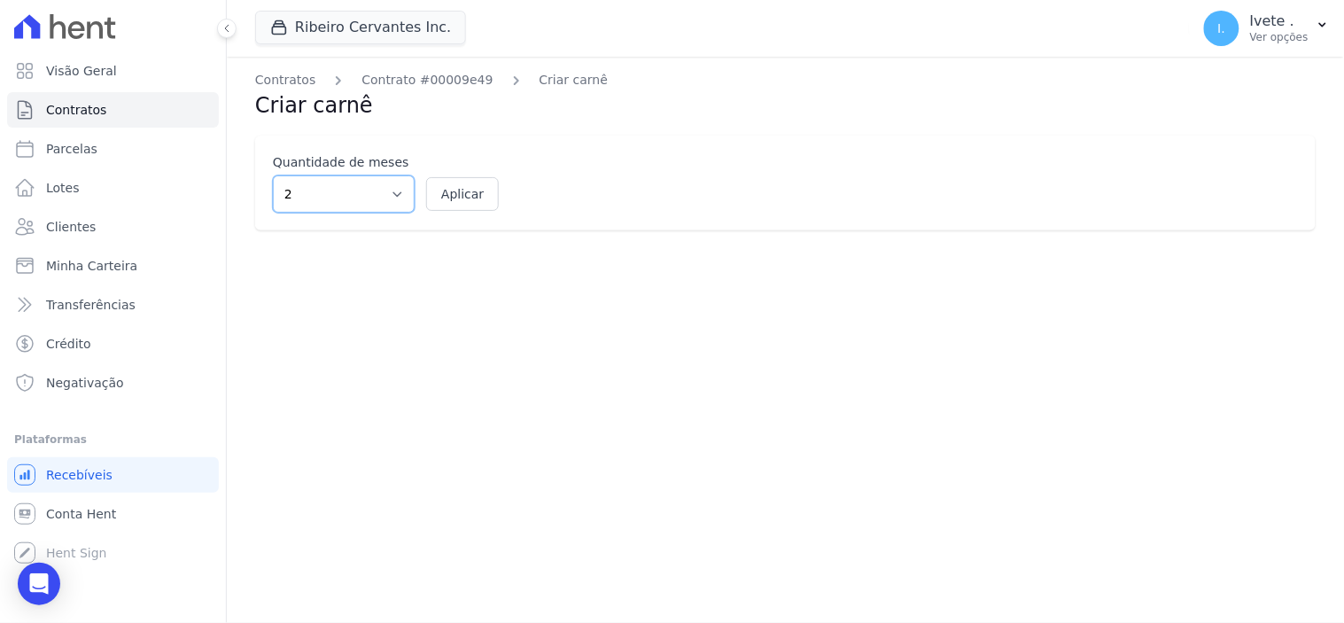
click at [393, 190] on select "2 3 4 5 6 7 8 9 10 11 12" at bounding box center [344, 193] width 142 height 37
select select "12"
click at [273, 175] on select "2 3 4 5 6 7 8 9 10 11 12" at bounding box center [344, 193] width 142 height 37
click at [459, 192] on button "Aplicar" at bounding box center [462, 194] width 73 height 34
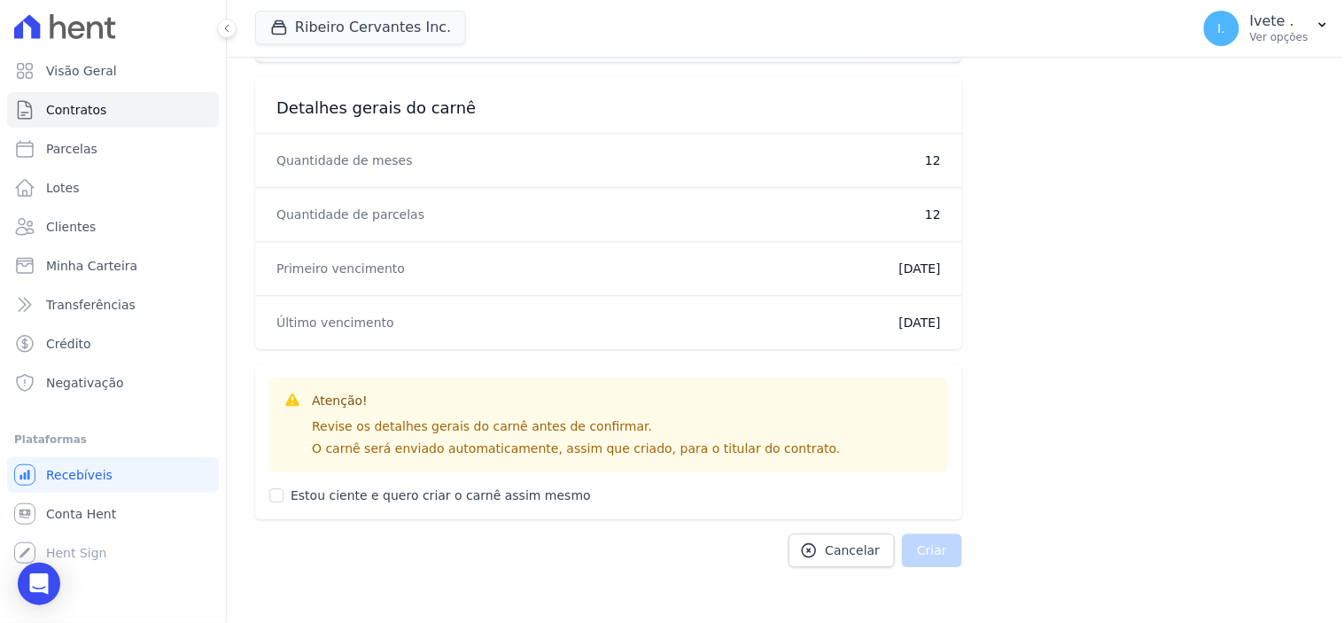
scroll to position [1026, 0]
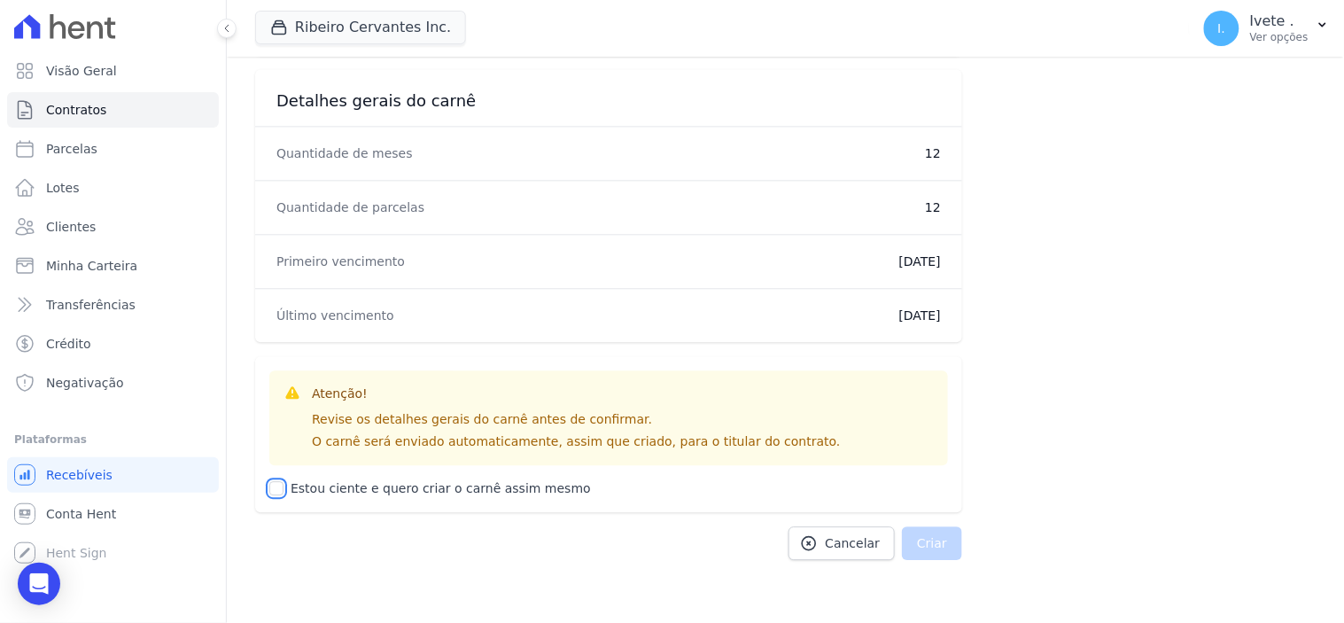
click at [272, 491] on input "Estou ciente e quero criar o carnê assim mesmo" at bounding box center [276, 488] width 14 height 14
checkbox input "true"
click at [928, 536] on button "Criar" at bounding box center [932, 543] width 60 height 34
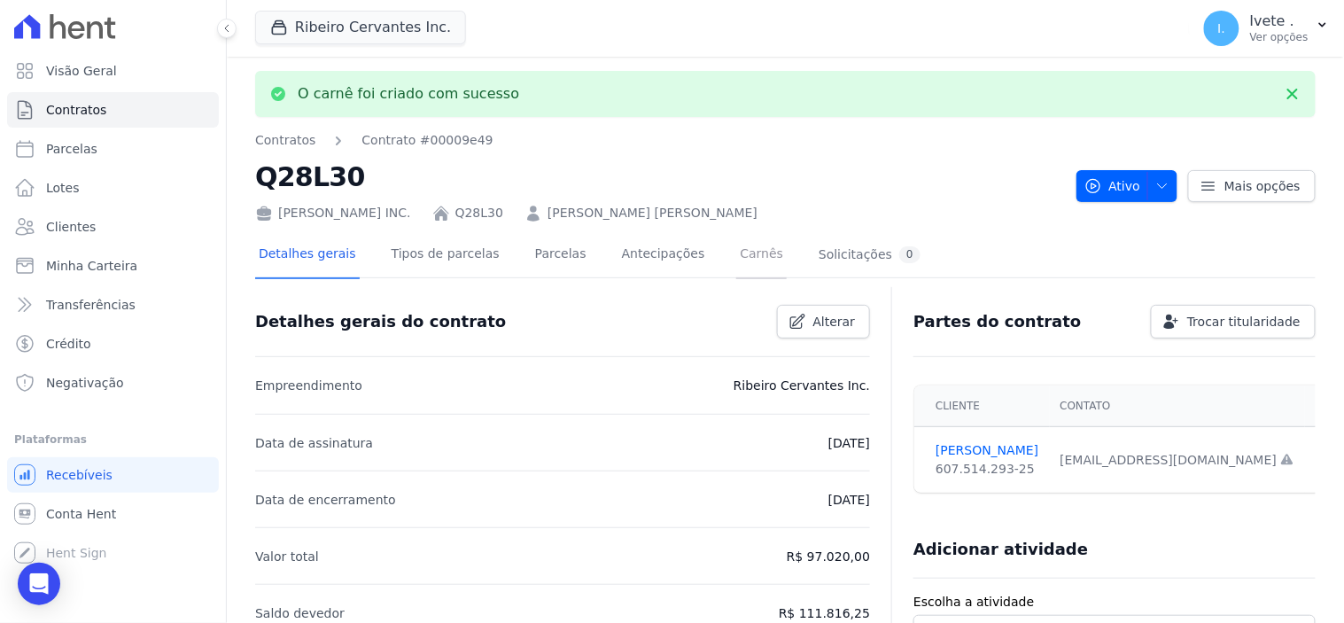
click at [736, 254] on link "Carnês" at bounding box center [761, 255] width 51 height 47
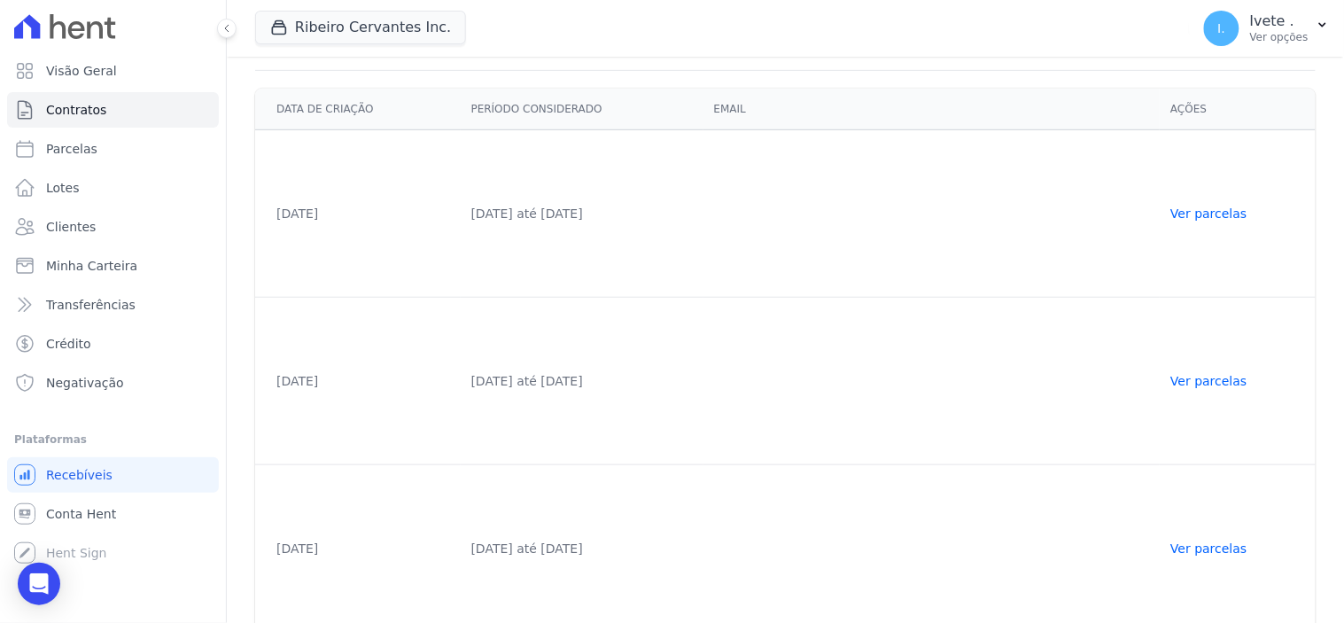
scroll to position [237, 0]
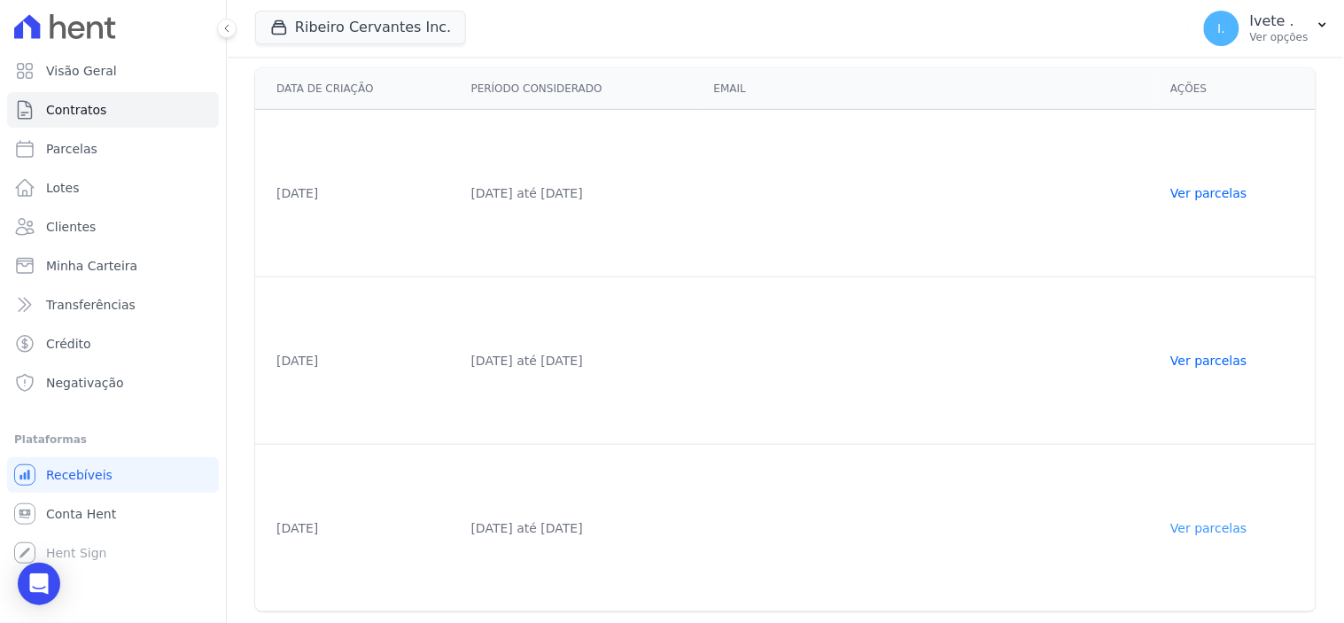
click at [1219, 521] on link "Ver parcelas" at bounding box center [1208, 528] width 76 height 14
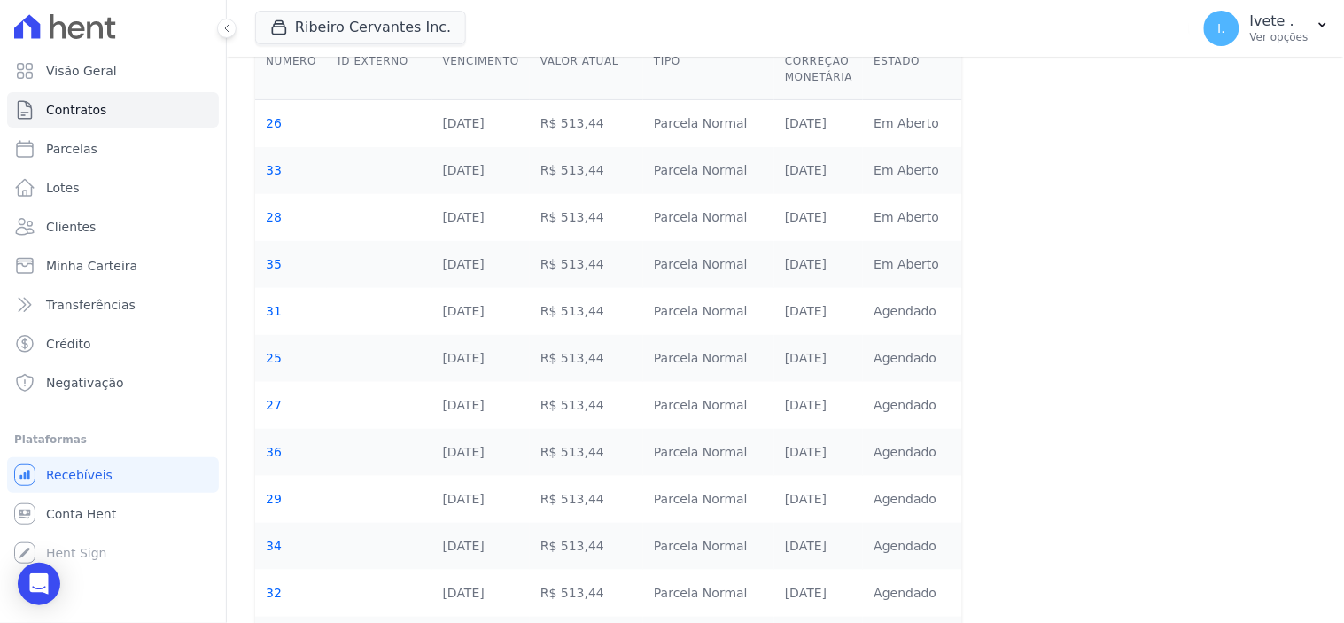
scroll to position [272, 0]
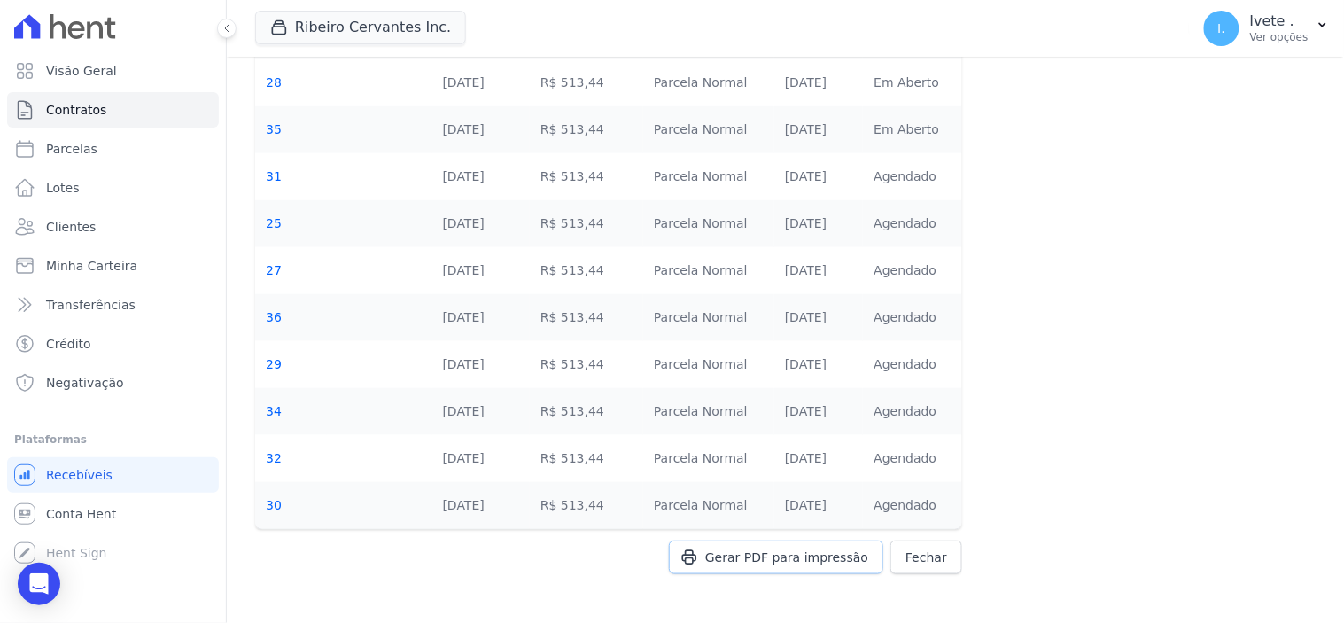
click at [755, 560] on span "Gerar PDF para impressão" at bounding box center [786, 557] width 163 height 18
click at [87, 105] on span "Contratos" at bounding box center [76, 110] width 60 height 18
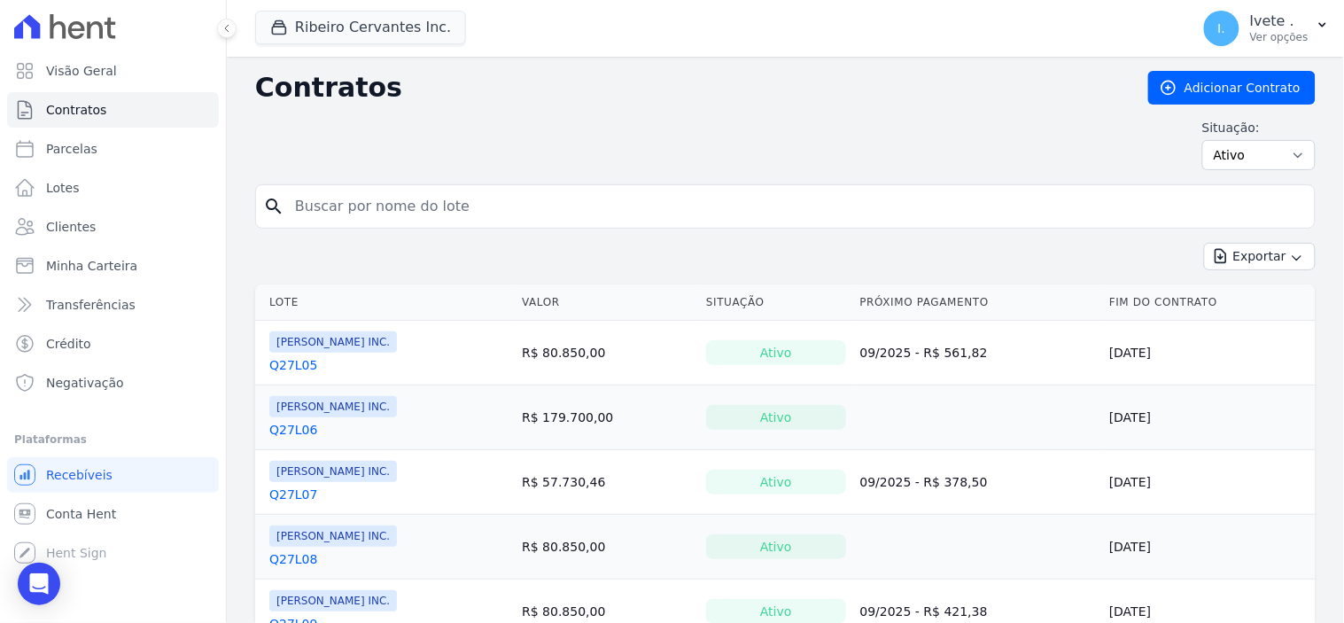
click at [357, 210] on input "search" at bounding box center [795, 206] width 1023 height 35
type input "q28l22"
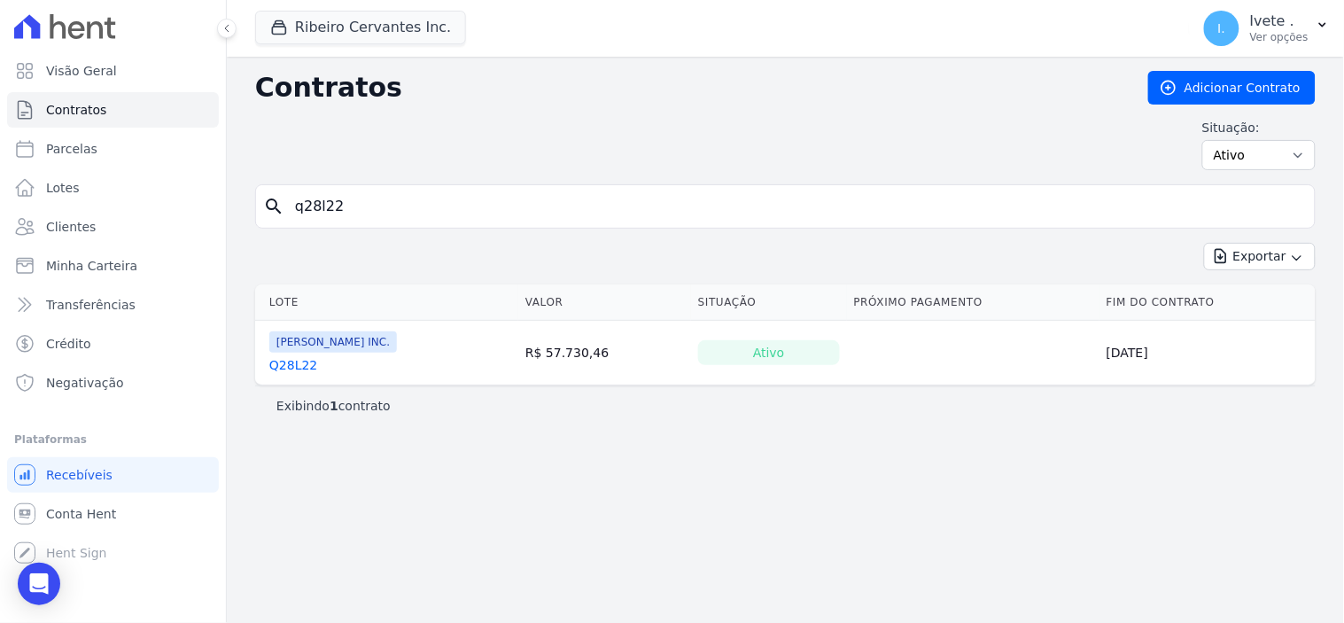
click at [298, 365] on link "Q28L22" at bounding box center [293, 365] width 48 height 18
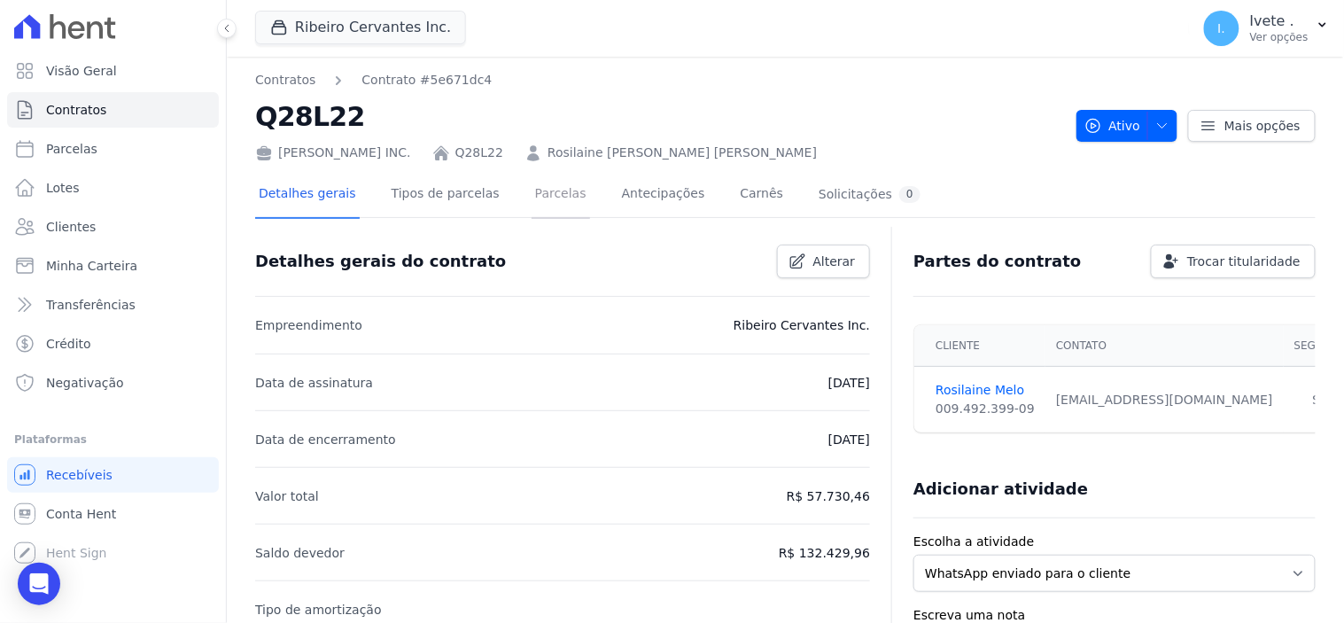
click at [532, 198] on link "Parcelas" at bounding box center [561, 195] width 58 height 47
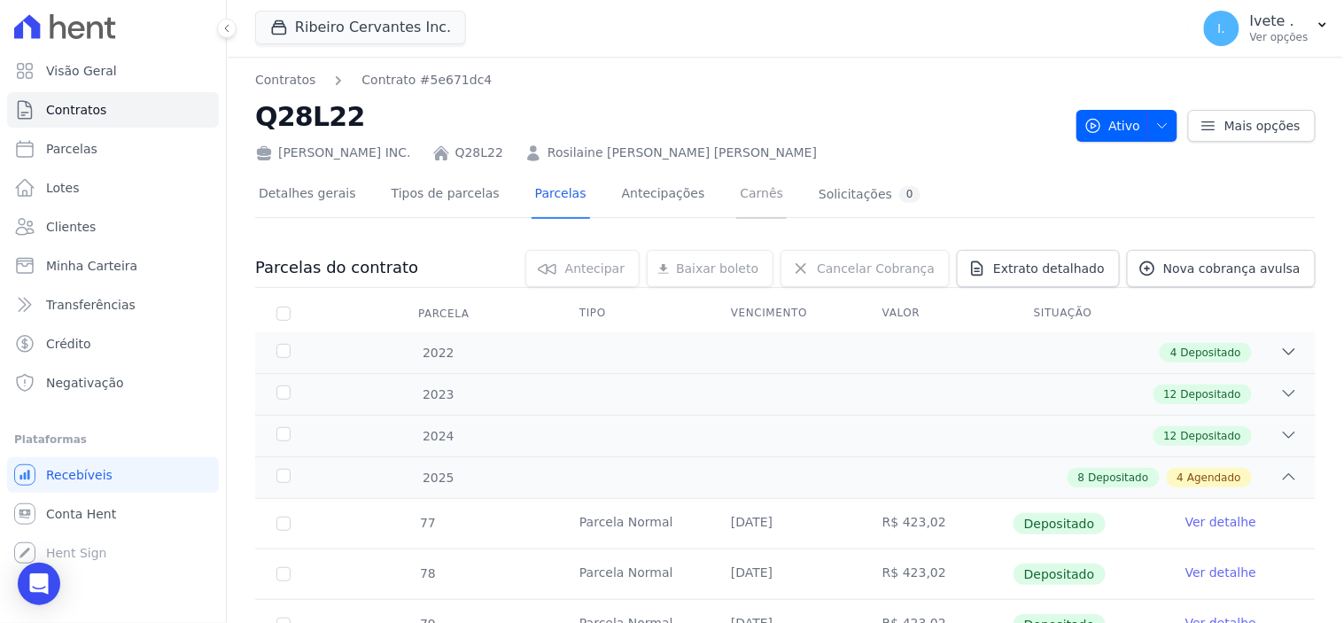
click at [736, 192] on link "Carnês" at bounding box center [761, 195] width 51 height 47
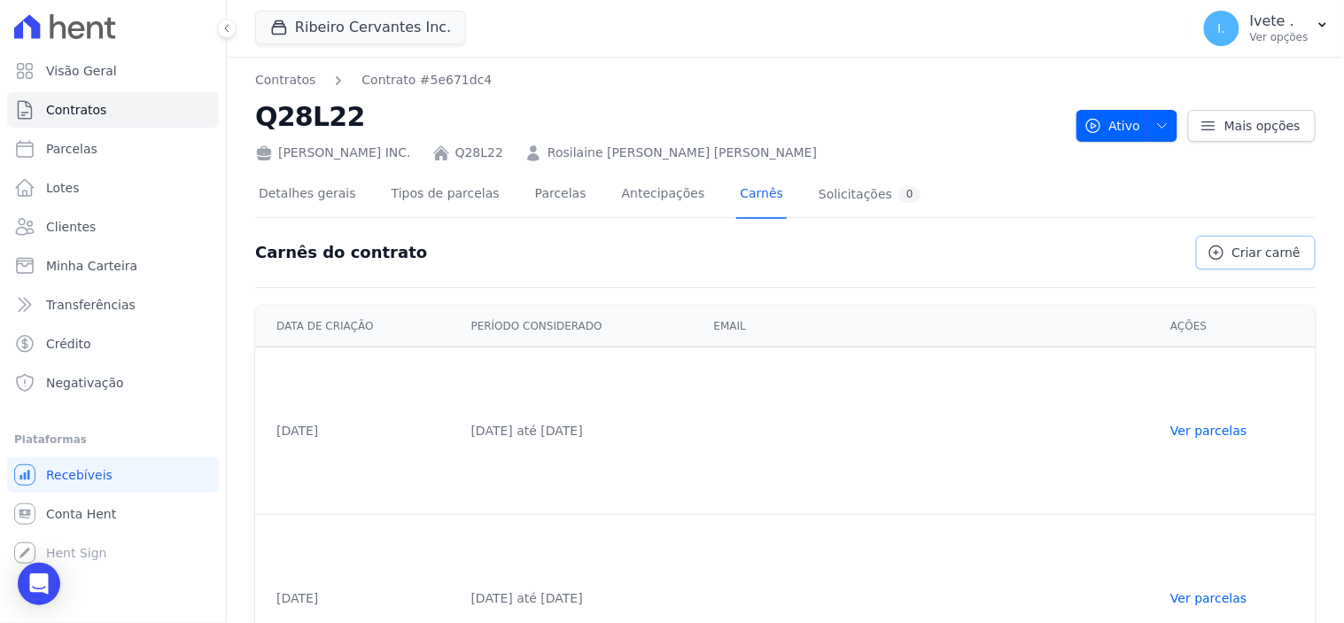
click at [1260, 254] on span "Criar carnê" at bounding box center [1266, 253] width 68 height 18
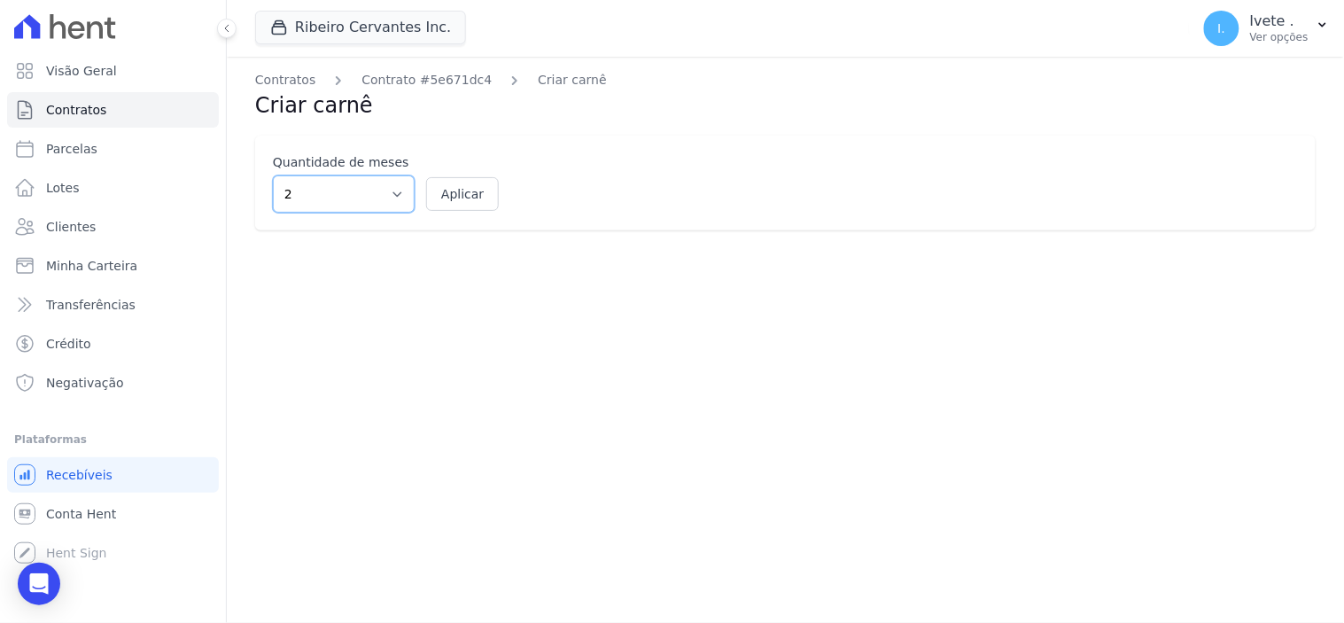
click at [391, 187] on select "2 3 4 5 6 7 8 9 10 11 12" at bounding box center [344, 193] width 142 height 37
select select "12"
click at [273, 175] on select "2 3 4 5 6 7 8 9 10 11 12" at bounding box center [344, 193] width 142 height 37
click at [455, 179] on form "2 3 4 5 6 7 8 9 10 11 12 Aplicar" at bounding box center [785, 193] width 1025 height 37
click at [470, 195] on button "Aplicar" at bounding box center [462, 194] width 73 height 34
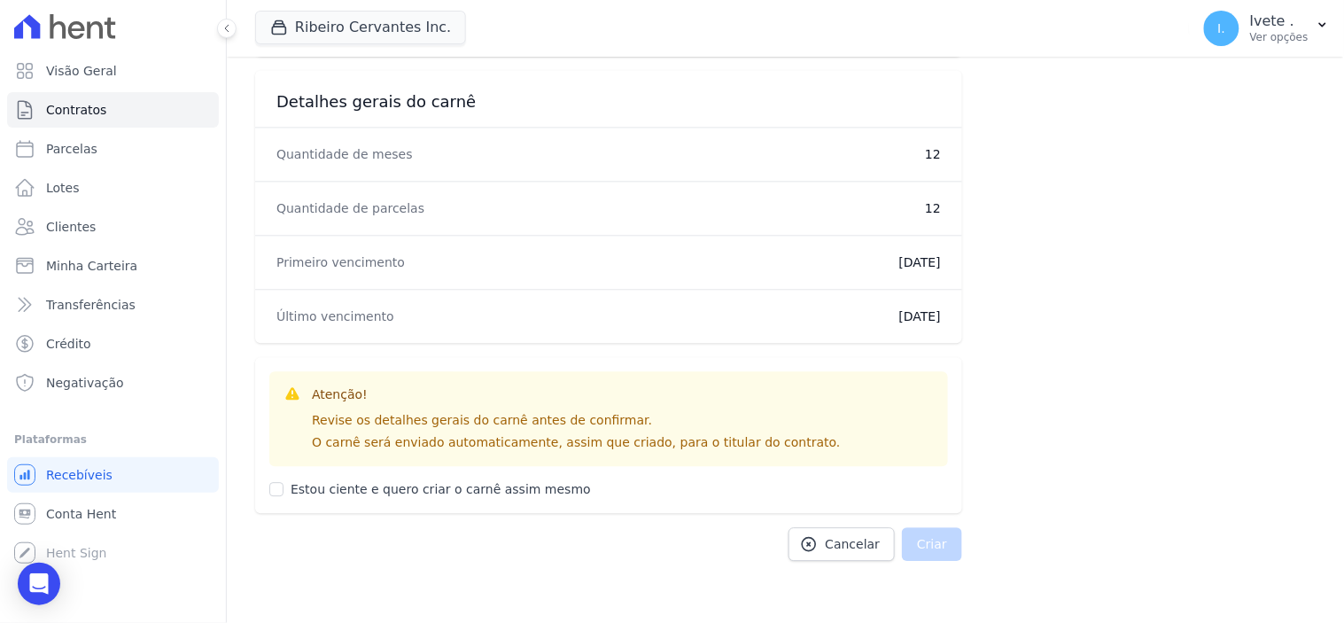
scroll to position [1026, 0]
click at [279, 484] on input "Estou ciente e quero criar o carnê assim mesmo" at bounding box center [276, 488] width 14 height 14
checkbox input "true"
click at [928, 543] on button "Criar" at bounding box center [932, 543] width 60 height 34
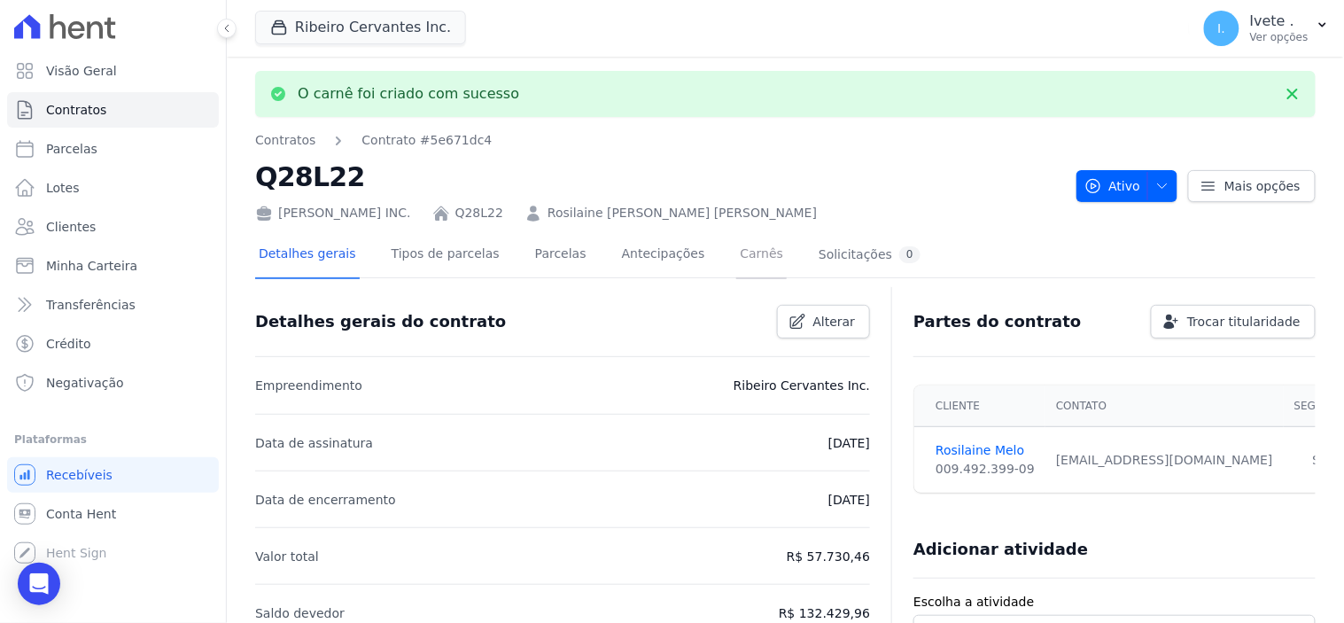
click at [736, 250] on link "Carnês" at bounding box center [761, 255] width 51 height 47
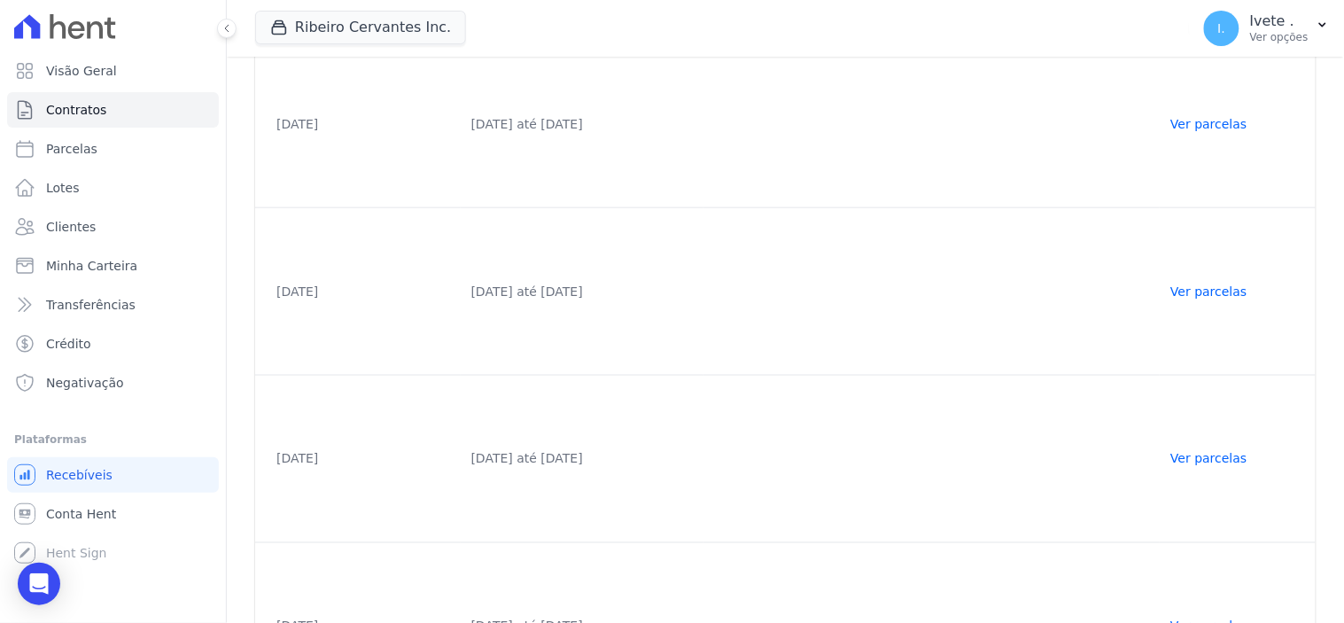
scroll to position [571, 0]
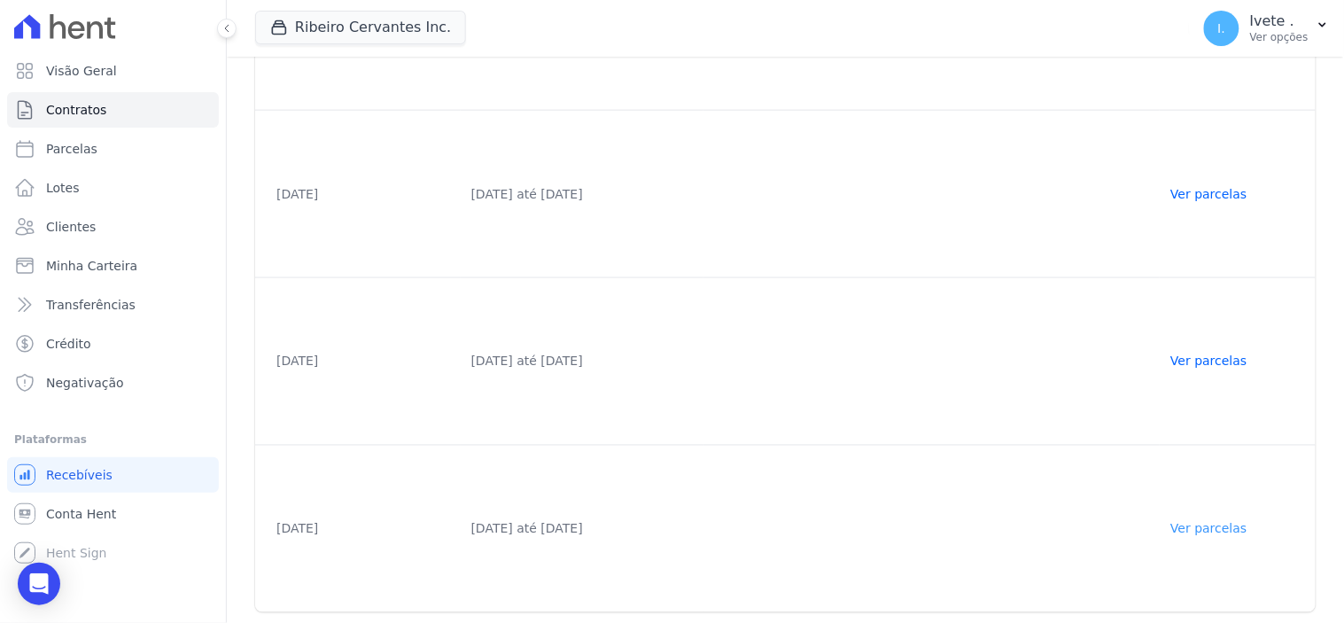
click at [1205, 525] on link "Ver parcelas" at bounding box center [1208, 529] width 76 height 14
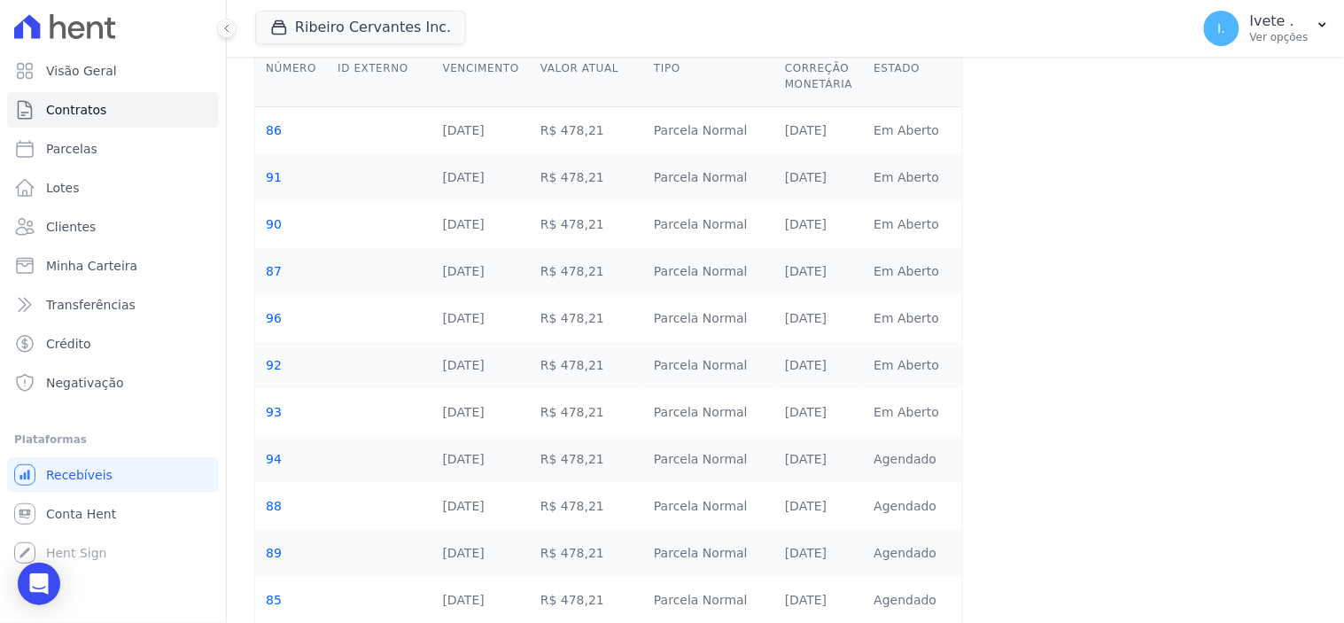
scroll to position [272, 0]
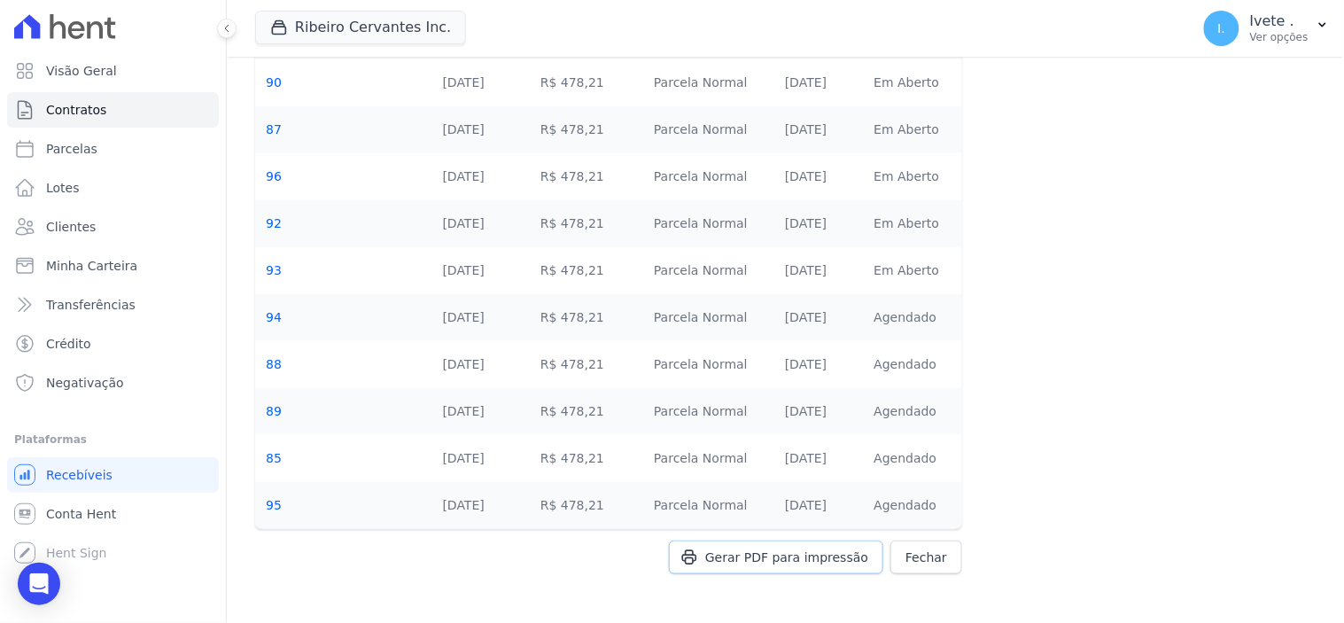
click at [812, 556] on span "Gerar PDF para impressão" at bounding box center [786, 557] width 163 height 18
click at [66, 108] on span "Contratos" at bounding box center [76, 110] width 60 height 18
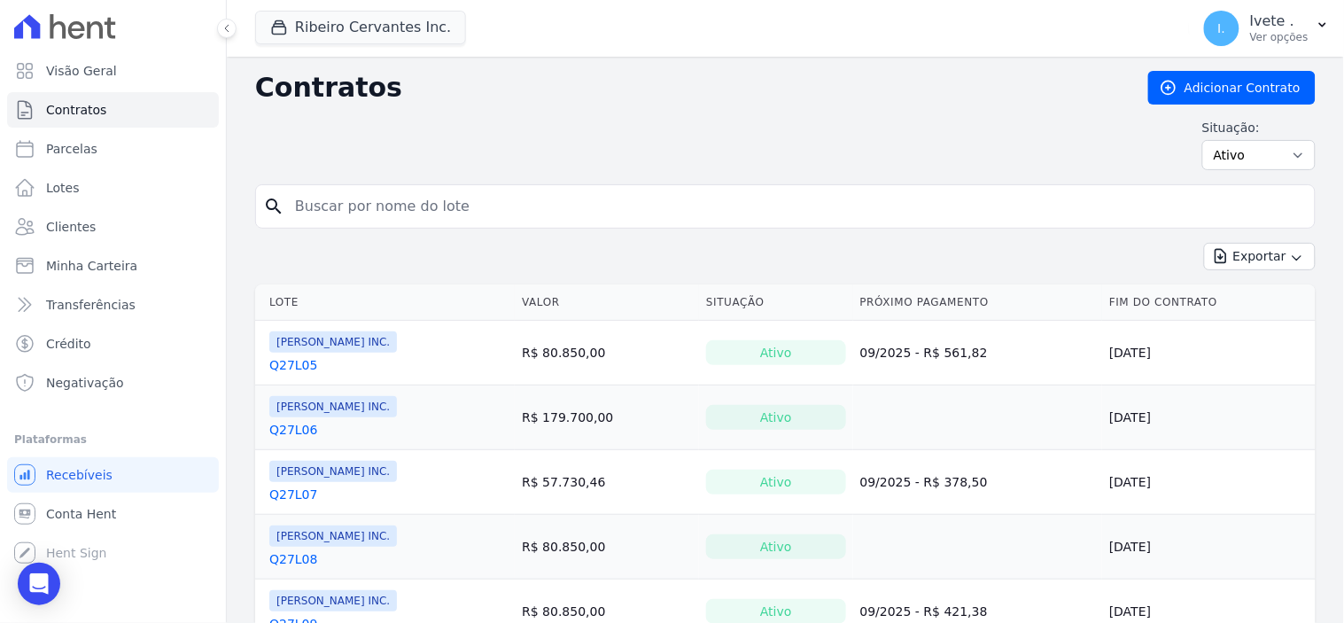
click at [359, 217] on input "search" at bounding box center [795, 206] width 1023 height 35
type input "q33l33"
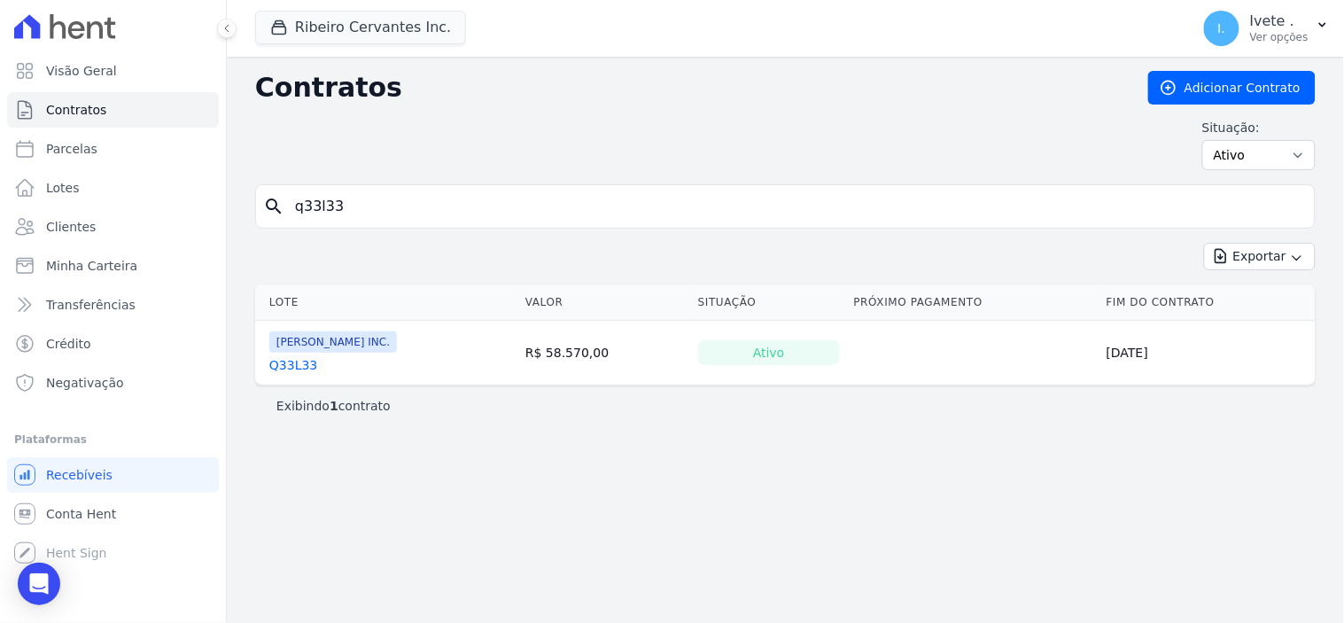
click at [291, 365] on link "Q33L33" at bounding box center [293, 365] width 48 height 18
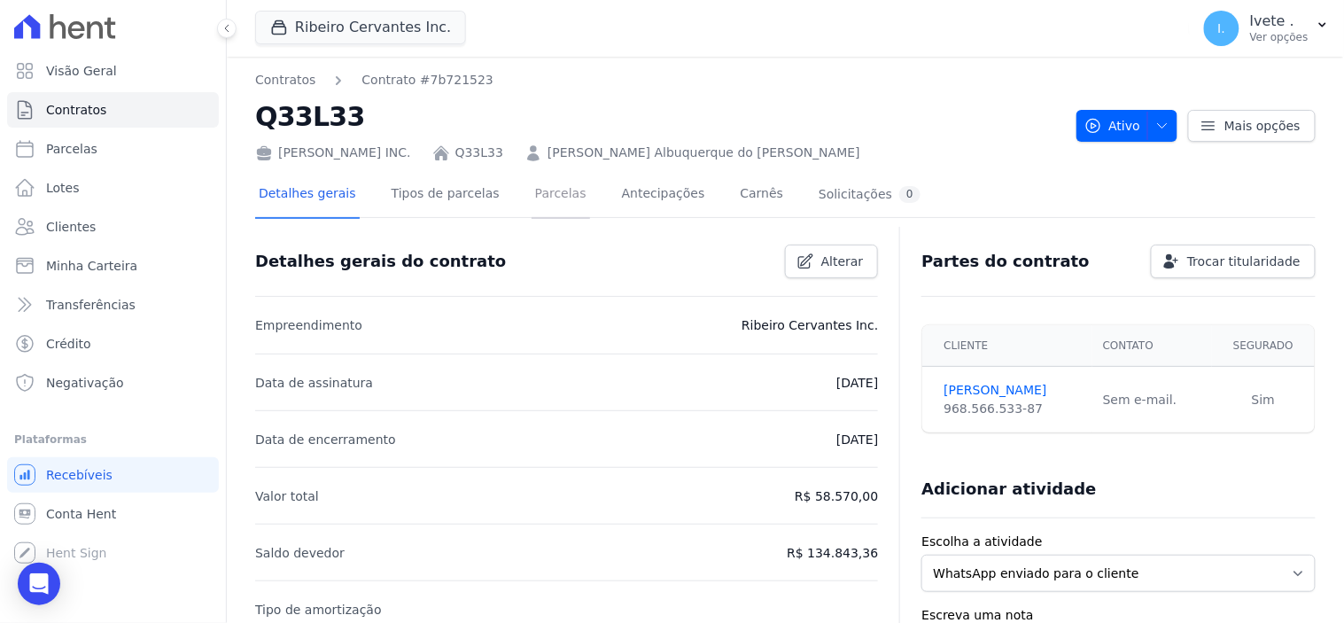
click at [534, 196] on link "Parcelas" at bounding box center [561, 195] width 58 height 47
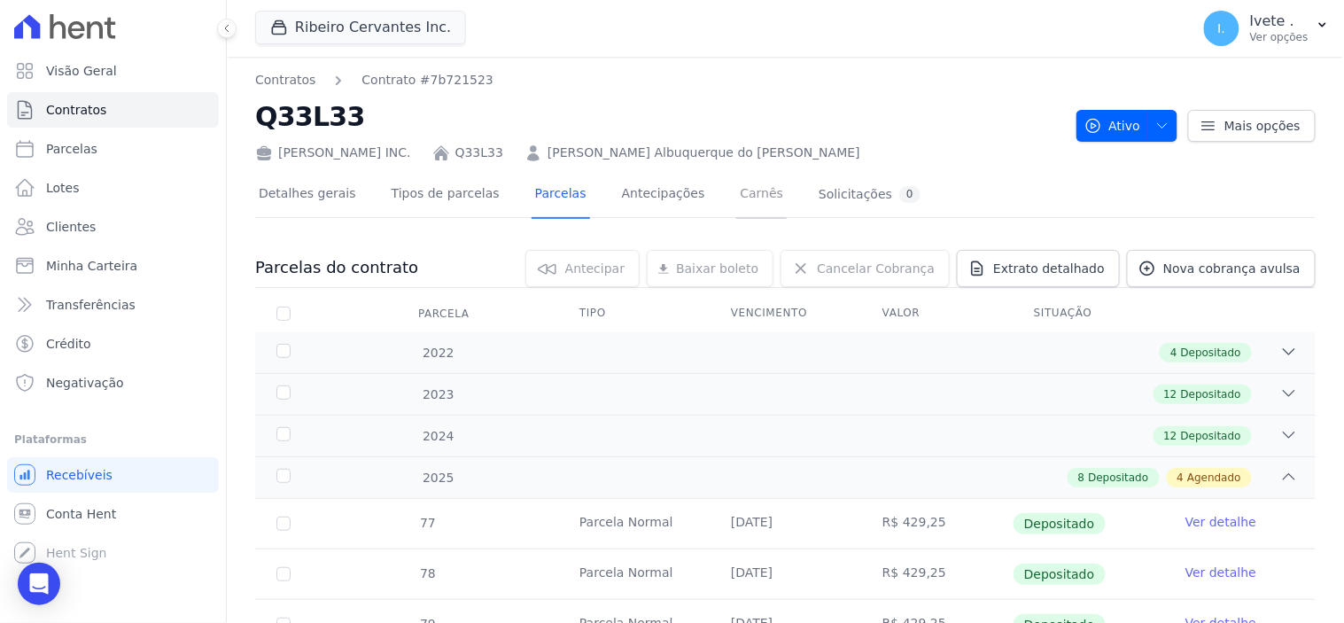
click at [736, 195] on link "Carnês" at bounding box center [761, 195] width 51 height 47
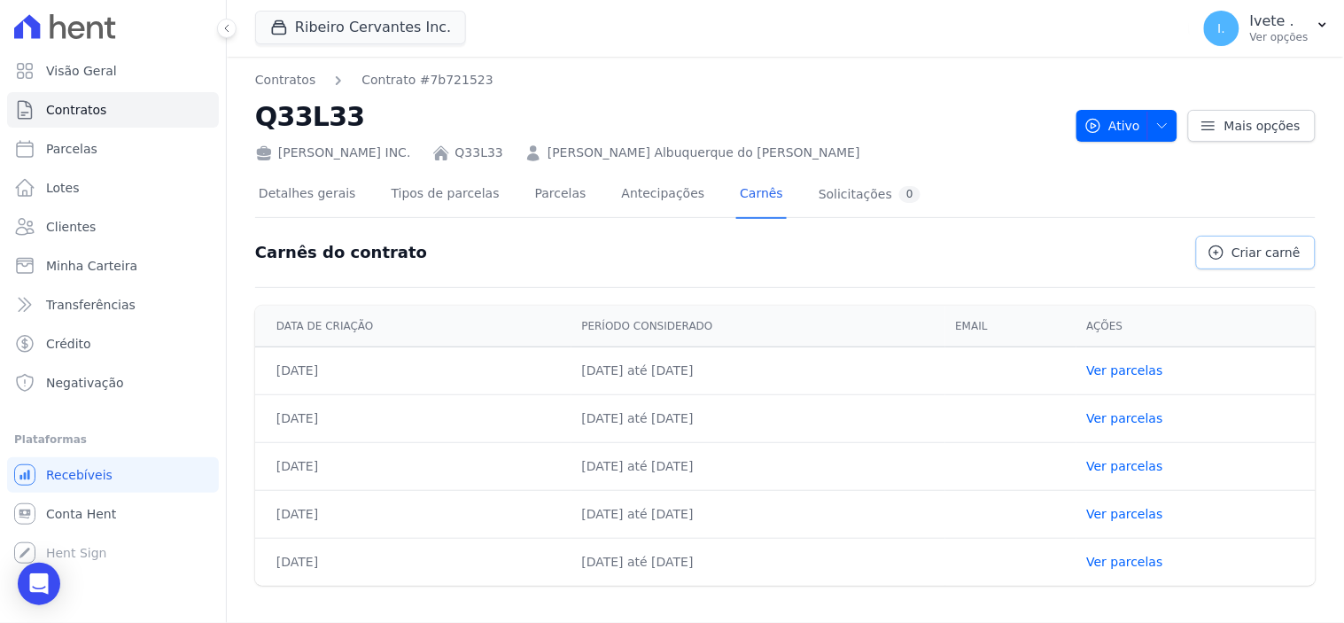
click at [1268, 248] on span "Criar carnê" at bounding box center [1266, 253] width 68 height 18
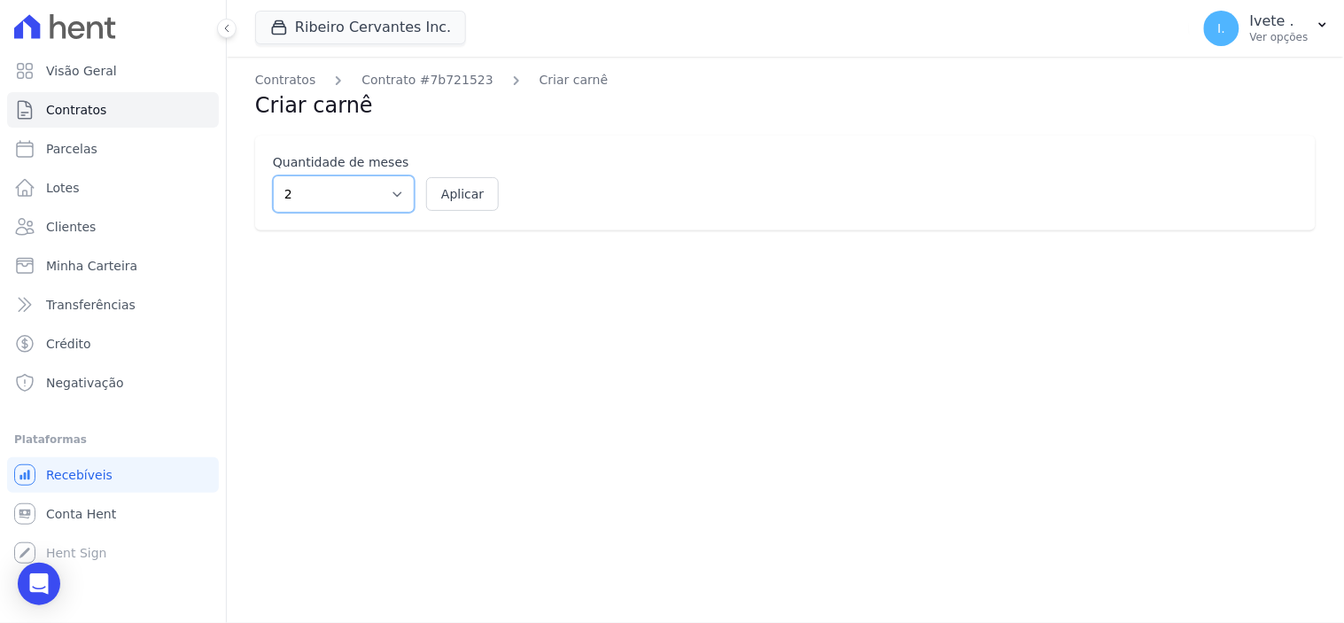
click at [393, 191] on select "2 3 4 5 6 7 8 9 10 11 12" at bounding box center [344, 193] width 142 height 37
select select "12"
click at [273, 175] on select "2 3 4 5 6 7 8 9 10 11 12" at bounding box center [344, 193] width 142 height 37
click at [459, 195] on button "Aplicar" at bounding box center [462, 194] width 73 height 34
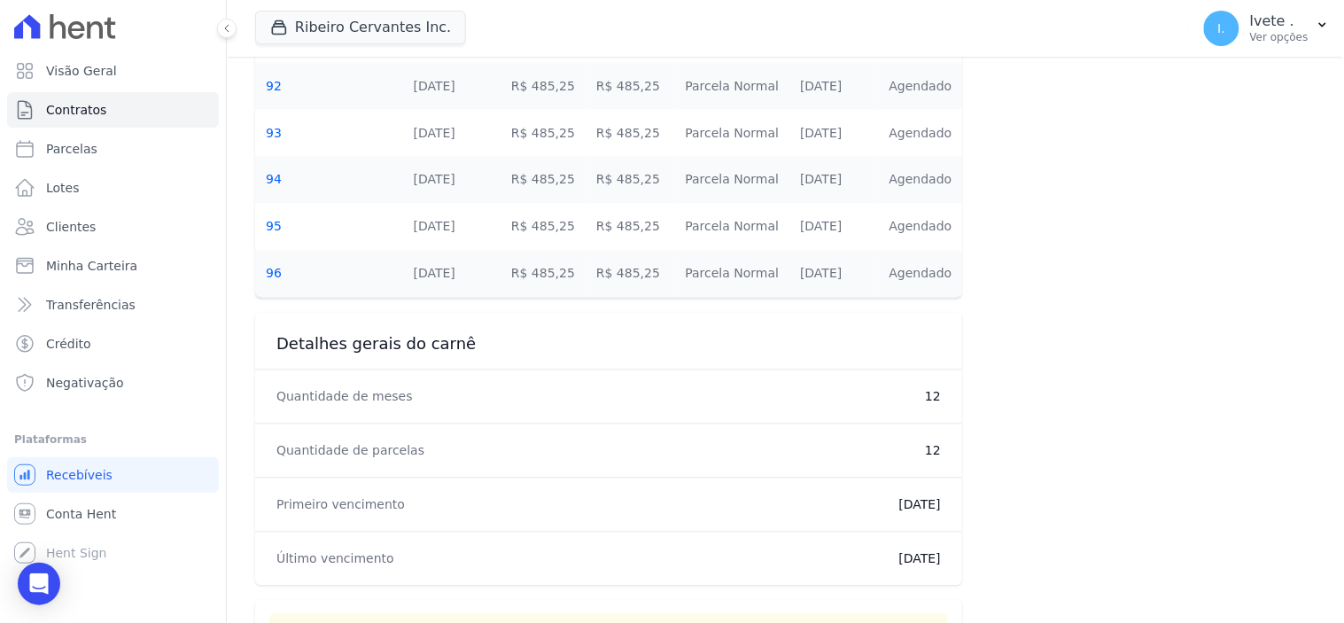
scroll to position [984, 0]
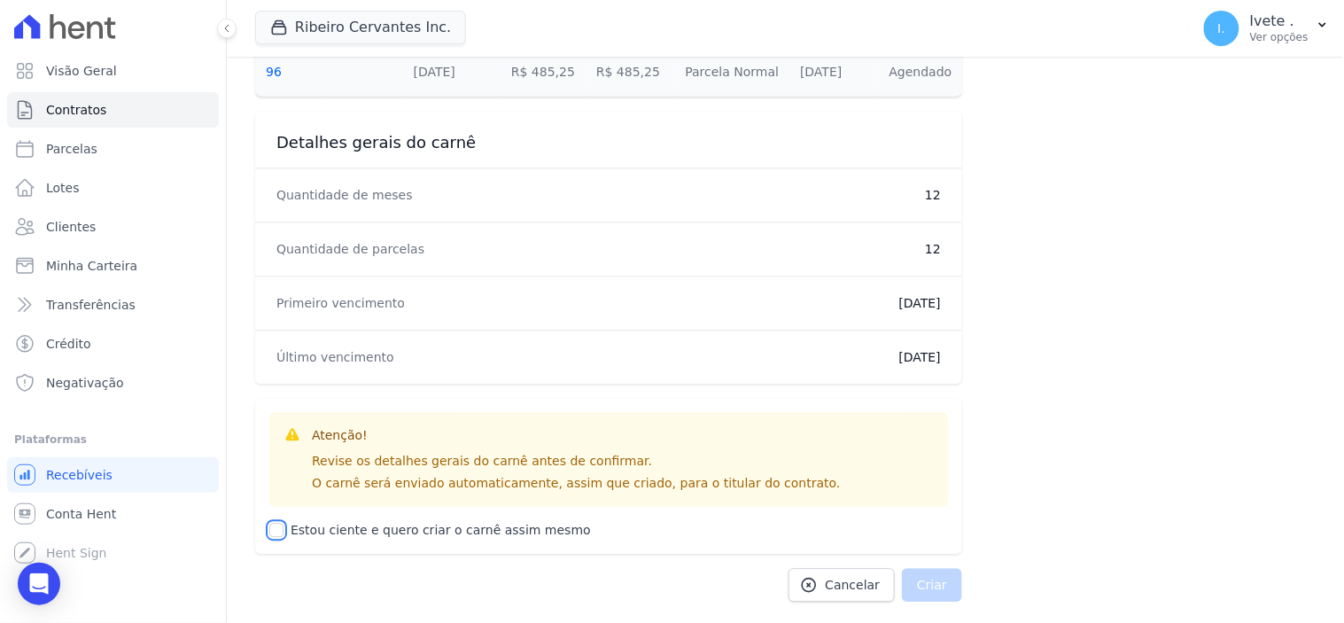
click at [277, 533] on input "Estou ciente e quero criar o carnê assim mesmo" at bounding box center [276, 530] width 14 height 14
checkbox input "true"
click at [925, 590] on button "Criar" at bounding box center [932, 585] width 60 height 34
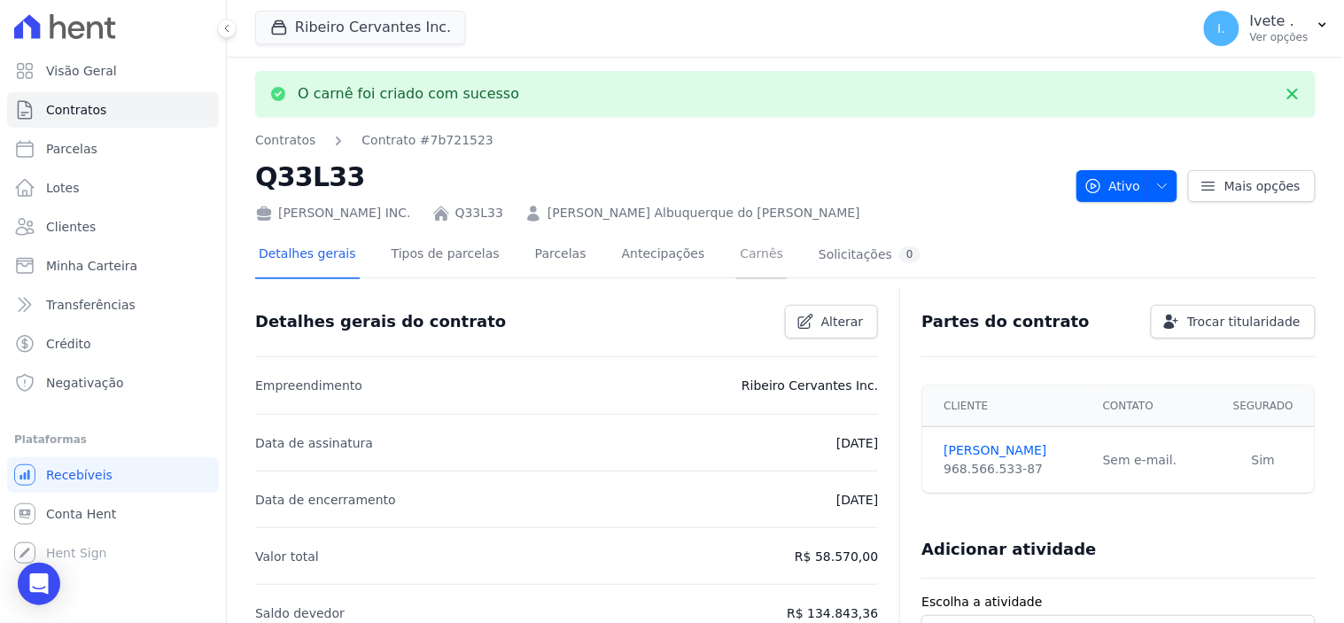
click at [736, 250] on link "Carnês" at bounding box center [761, 255] width 51 height 47
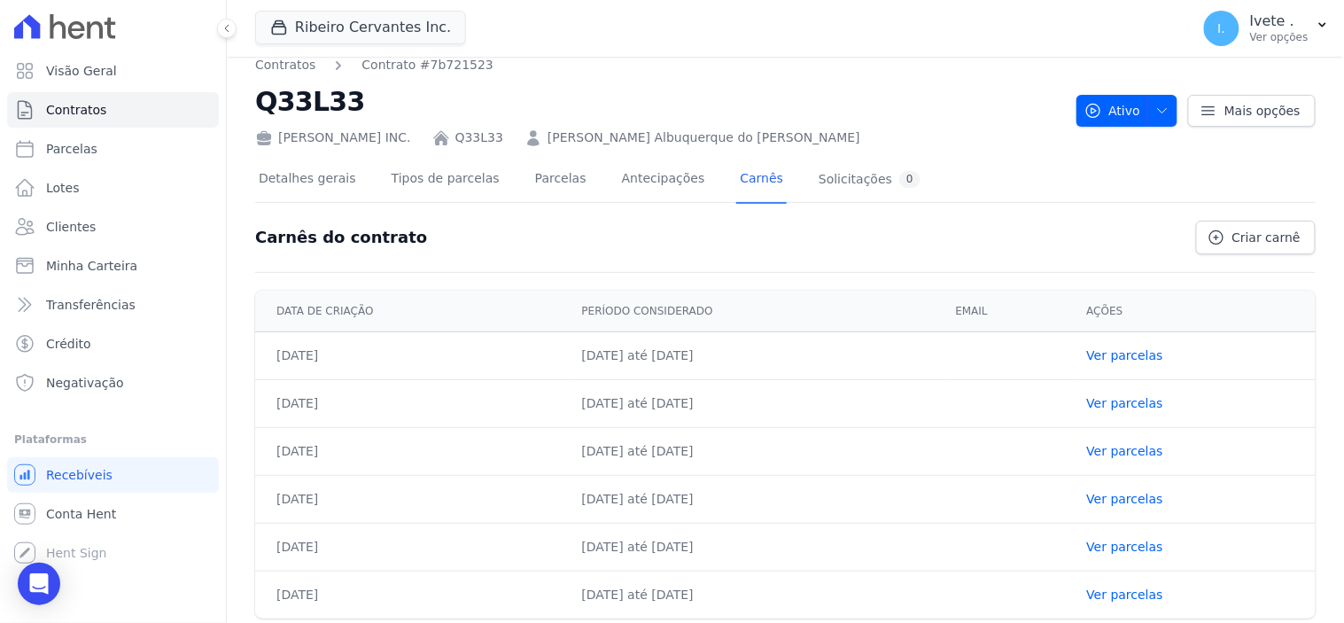
scroll to position [24, 0]
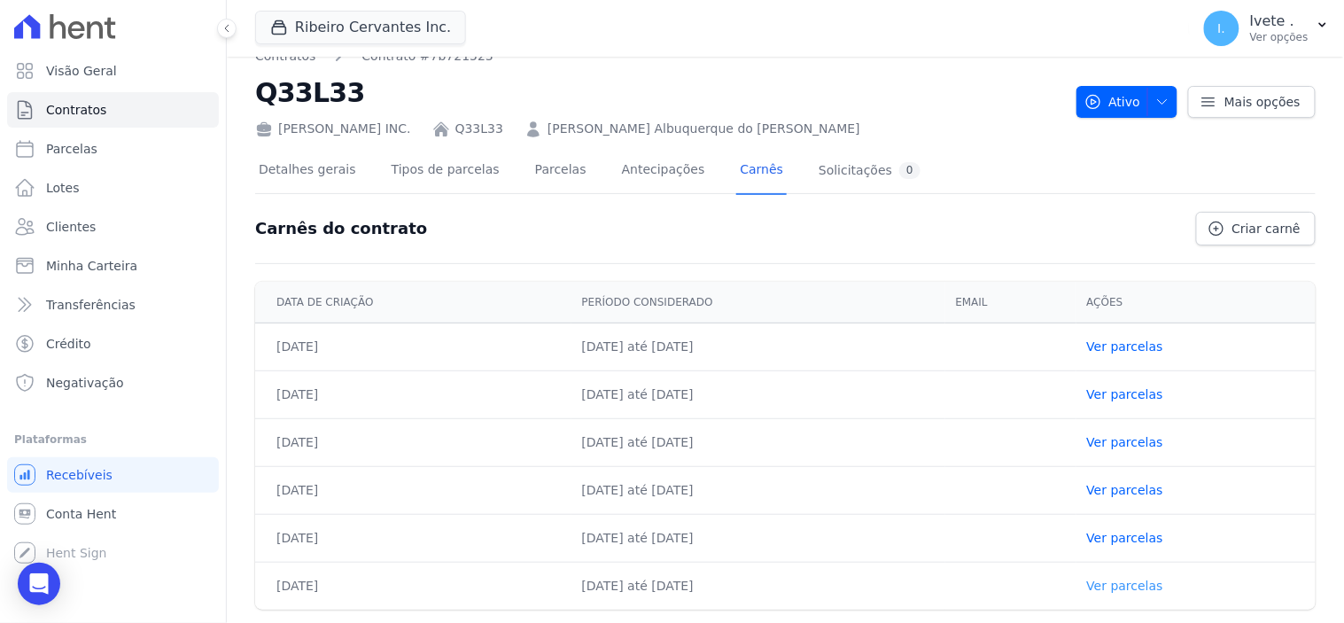
click at [1149, 582] on link "Ver parcelas" at bounding box center [1125, 586] width 76 height 14
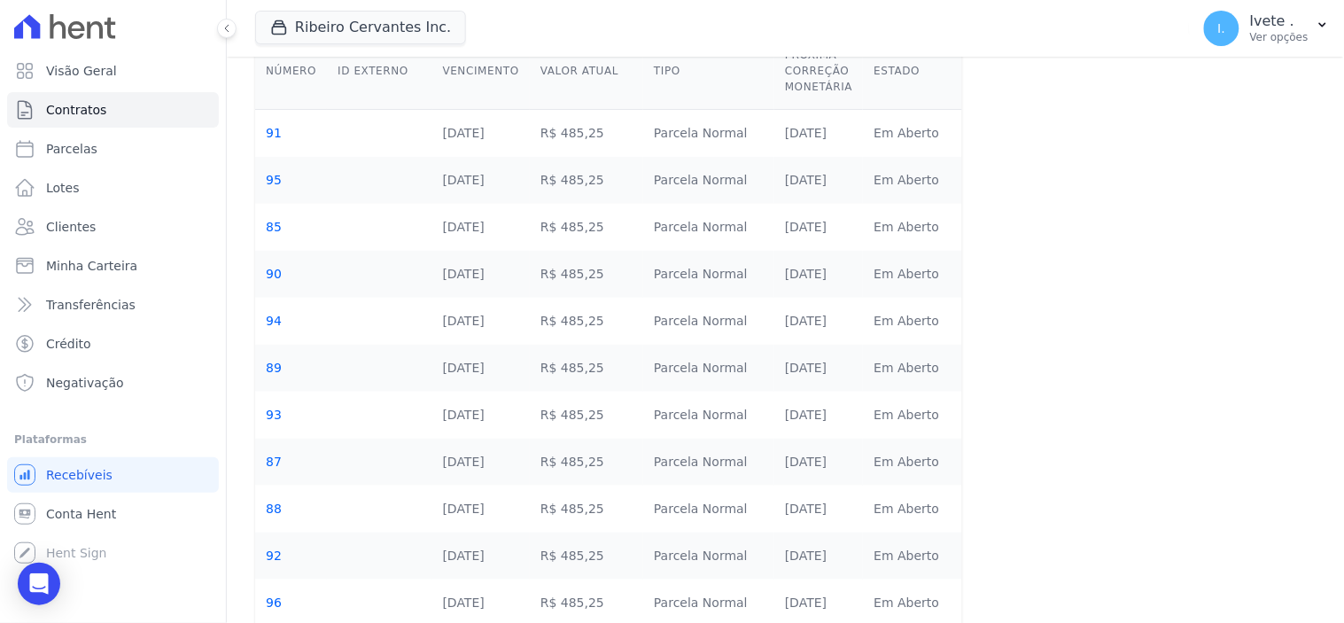
scroll to position [272, 0]
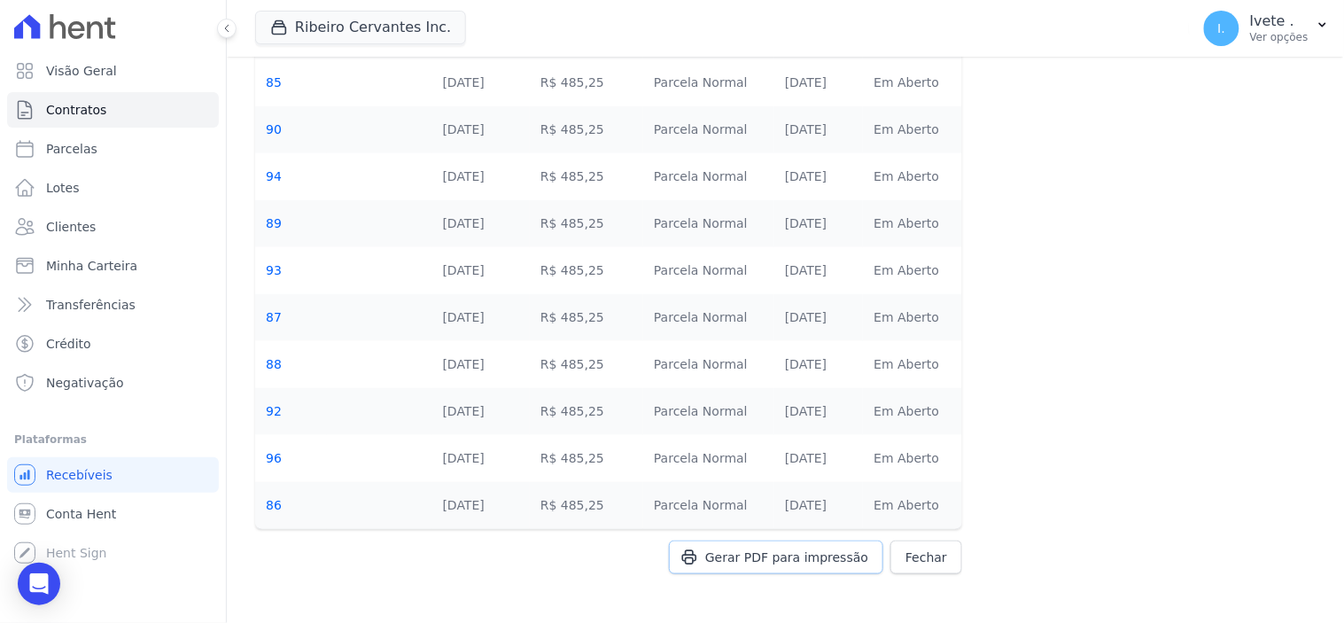
click at [806, 560] on span "Gerar PDF para impressão" at bounding box center [786, 557] width 163 height 18
click at [93, 105] on span "Contratos" at bounding box center [76, 110] width 60 height 18
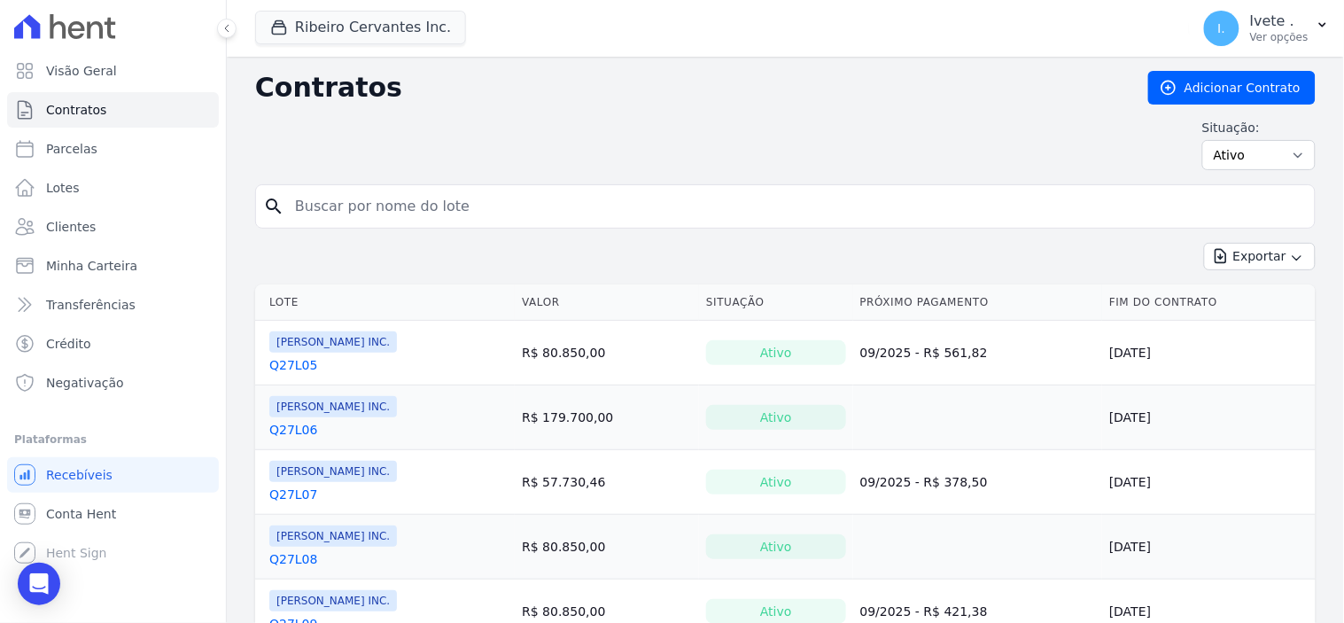
click at [319, 208] on input "search" at bounding box center [795, 206] width 1023 height 35
type input "q33l32"
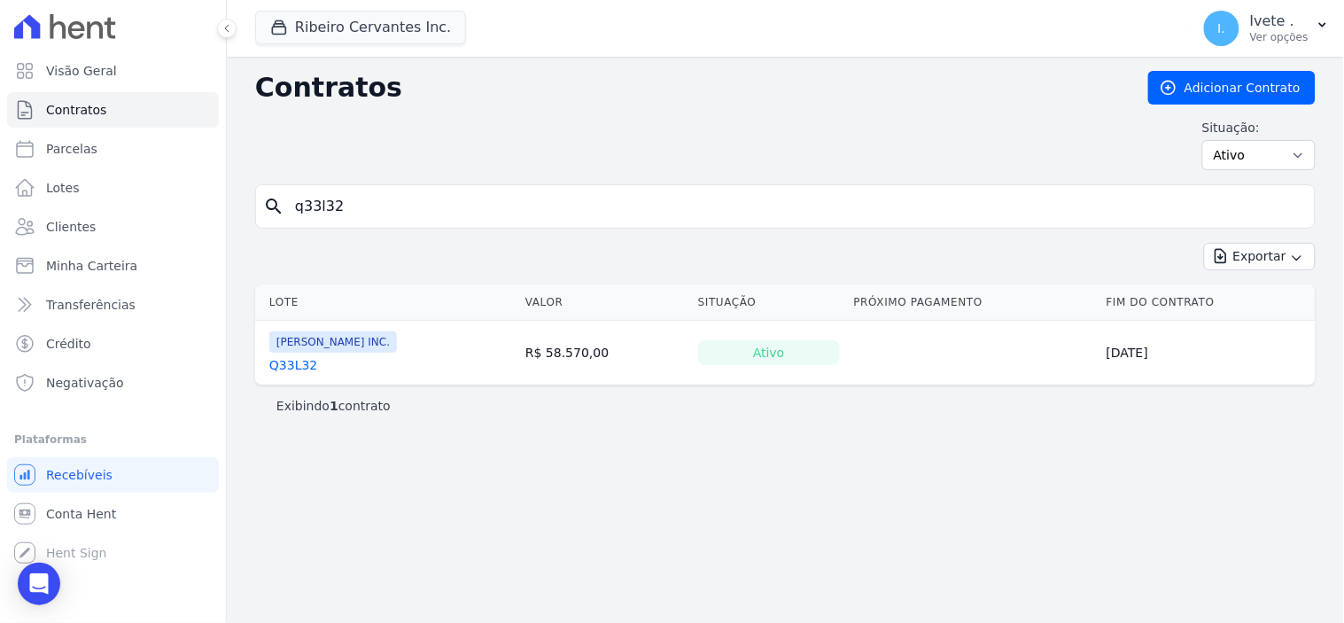
click at [290, 366] on link "Q33L32" at bounding box center [293, 365] width 48 height 18
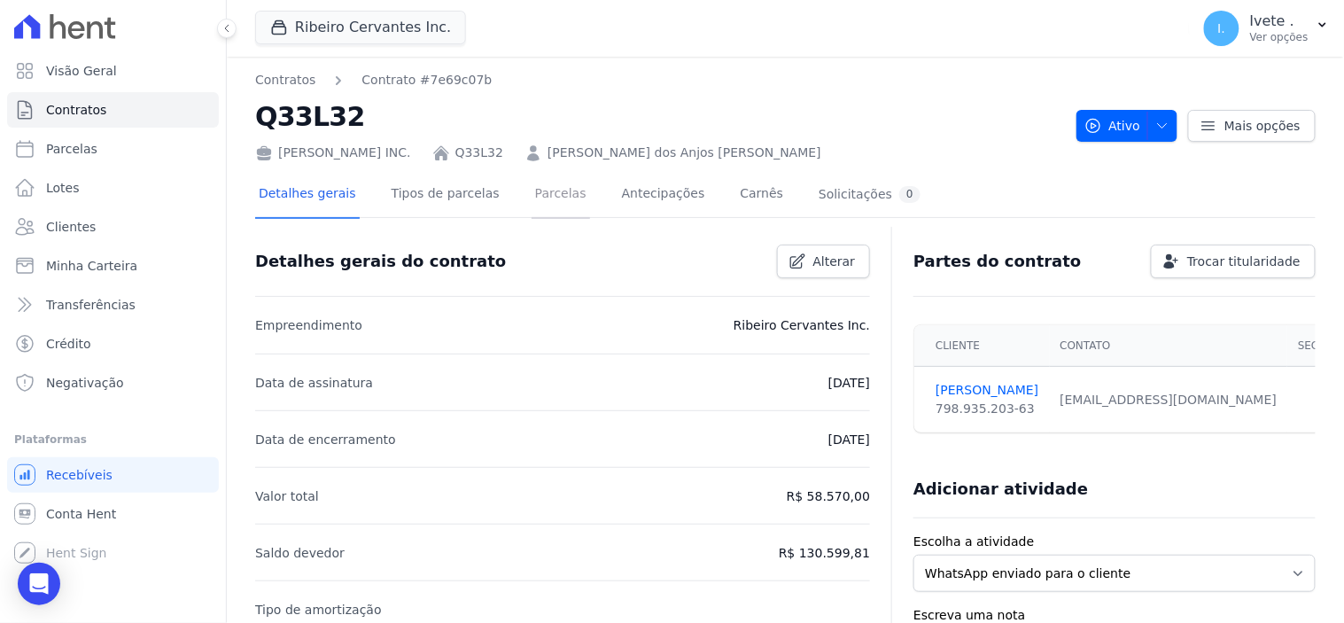
click at [536, 190] on link "Parcelas" at bounding box center [561, 195] width 58 height 47
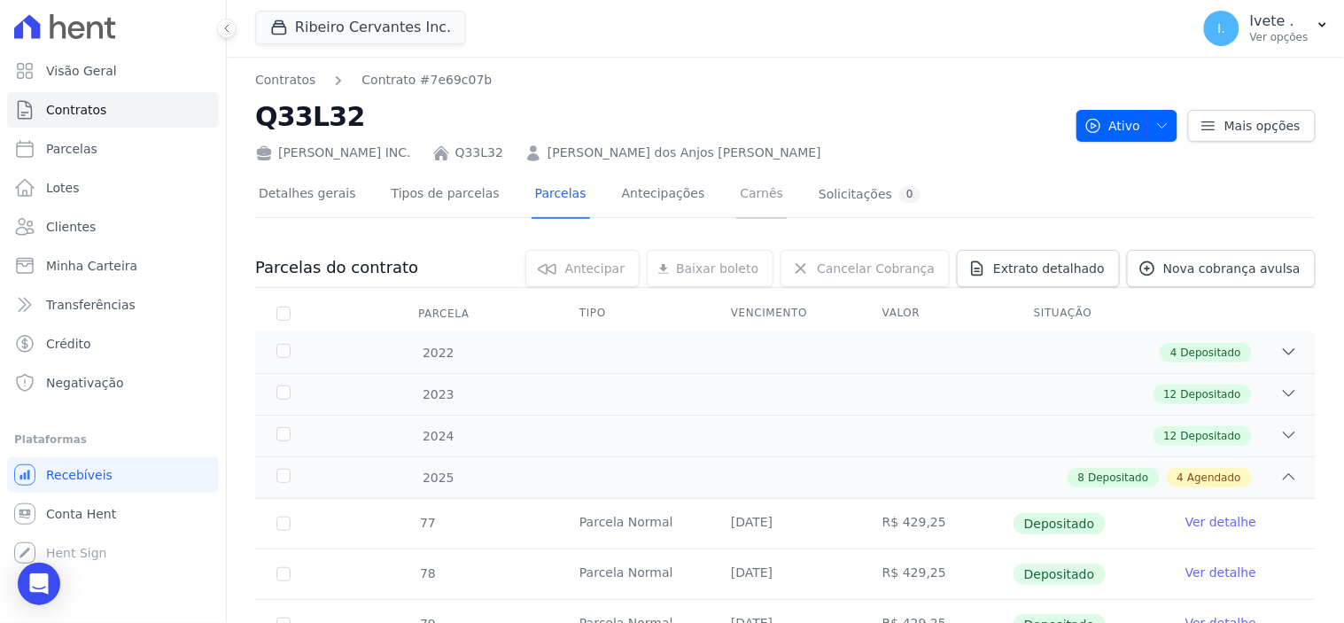
click at [736, 193] on link "Carnês" at bounding box center [761, 195] width 51 height 47
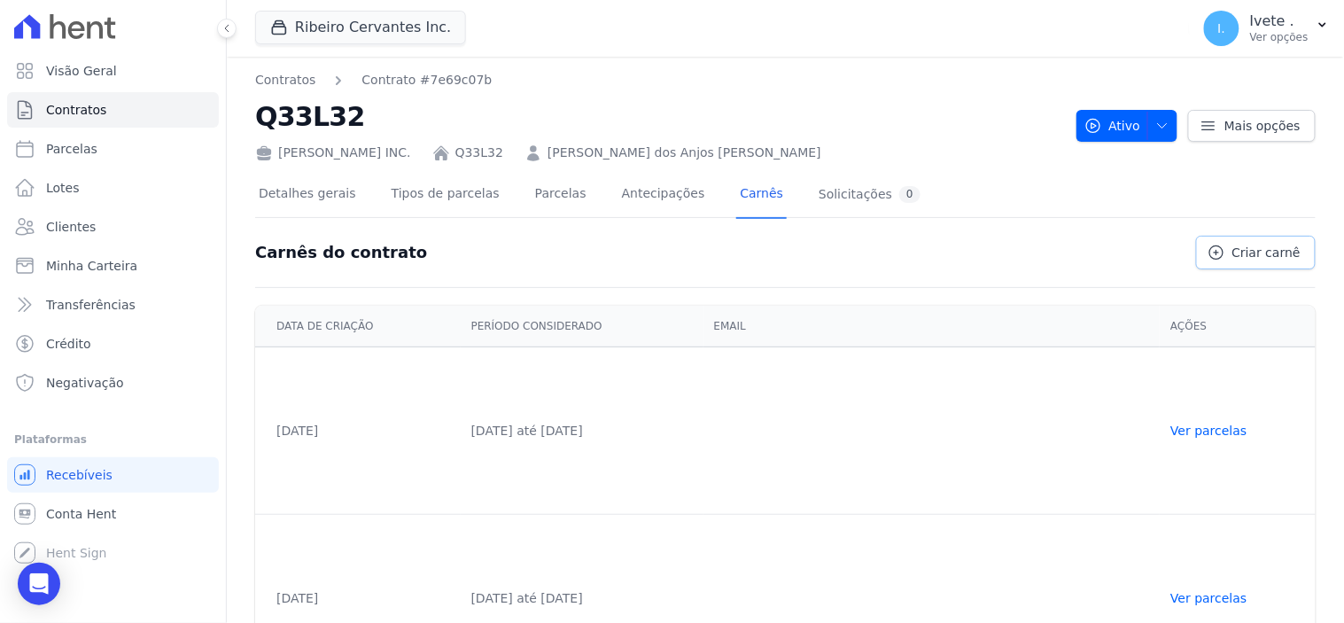
click at [1243, 251] on span "Criar carnê" at bounding box center [1266, 253] width 68 height 18
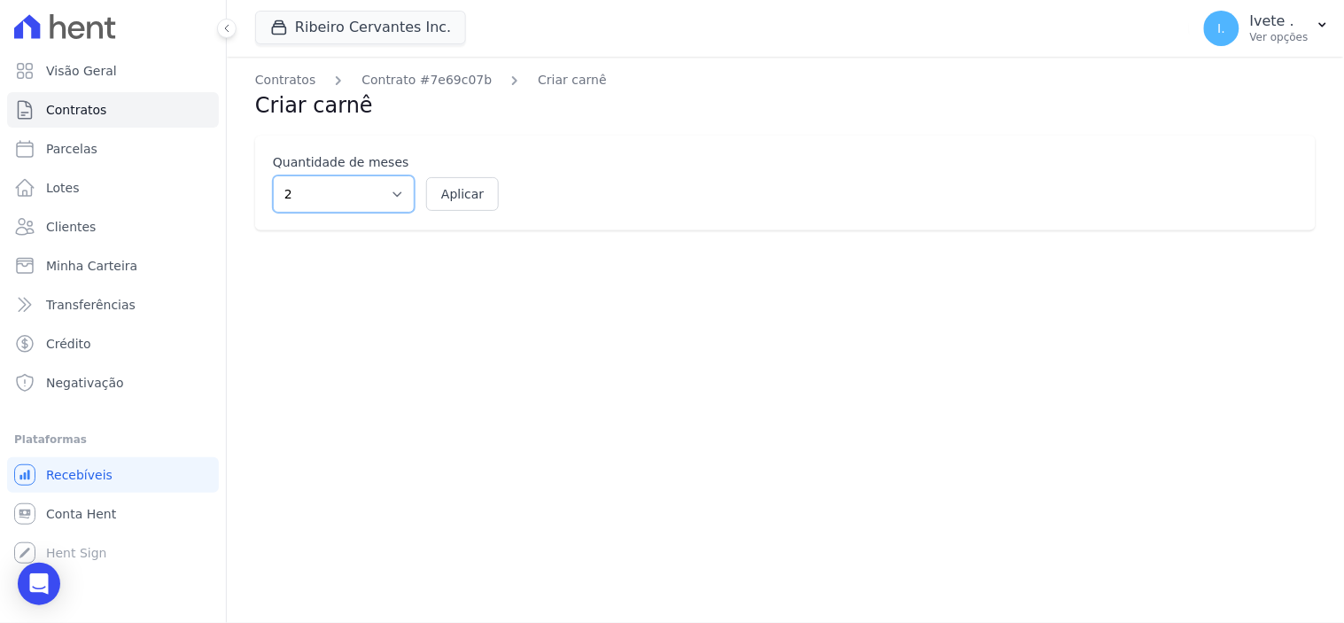
click at [393, 193] on select "2 3 4 5 6 7 8 9 10 11 12" at bounding box center [344, 193] width 142 height 37
select select "12"
click at [273, 175] on select "2 3 4 5 6 7 8 9 10 11 12" at bounding box center [344, 193] width 142 height 37
click at [478, 195] on button "Aplicar" at bounding box center [462, 194] width 73 height 34
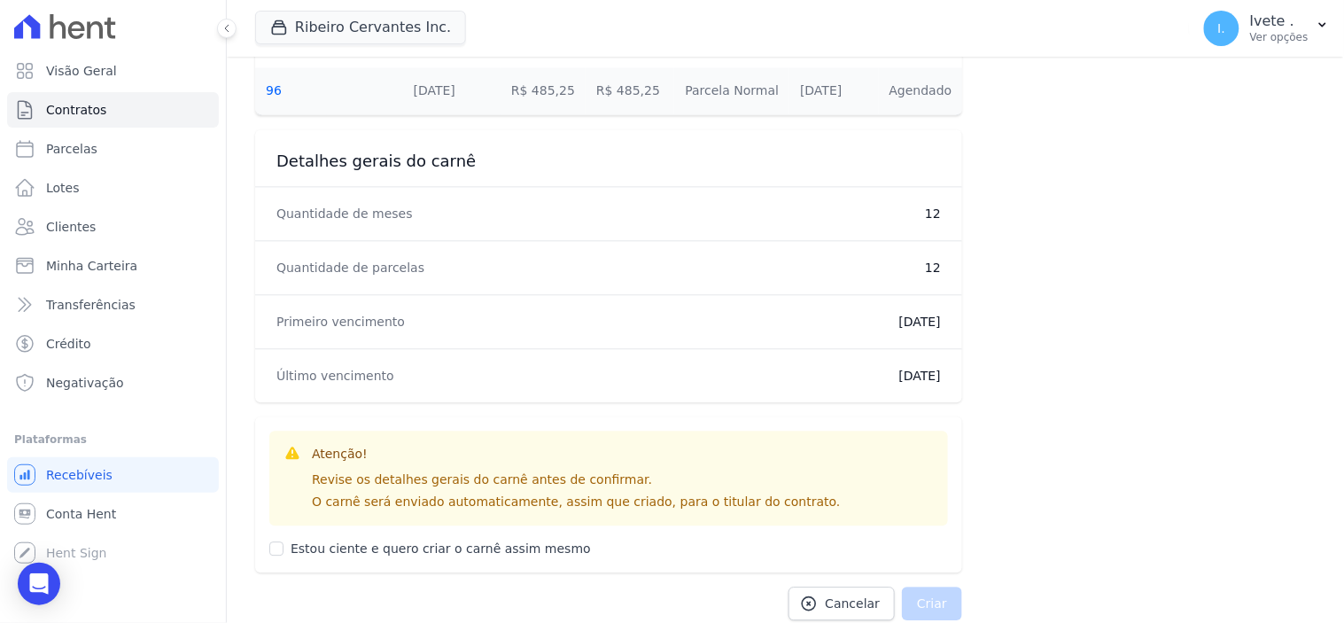
scroll to position [984, 0]
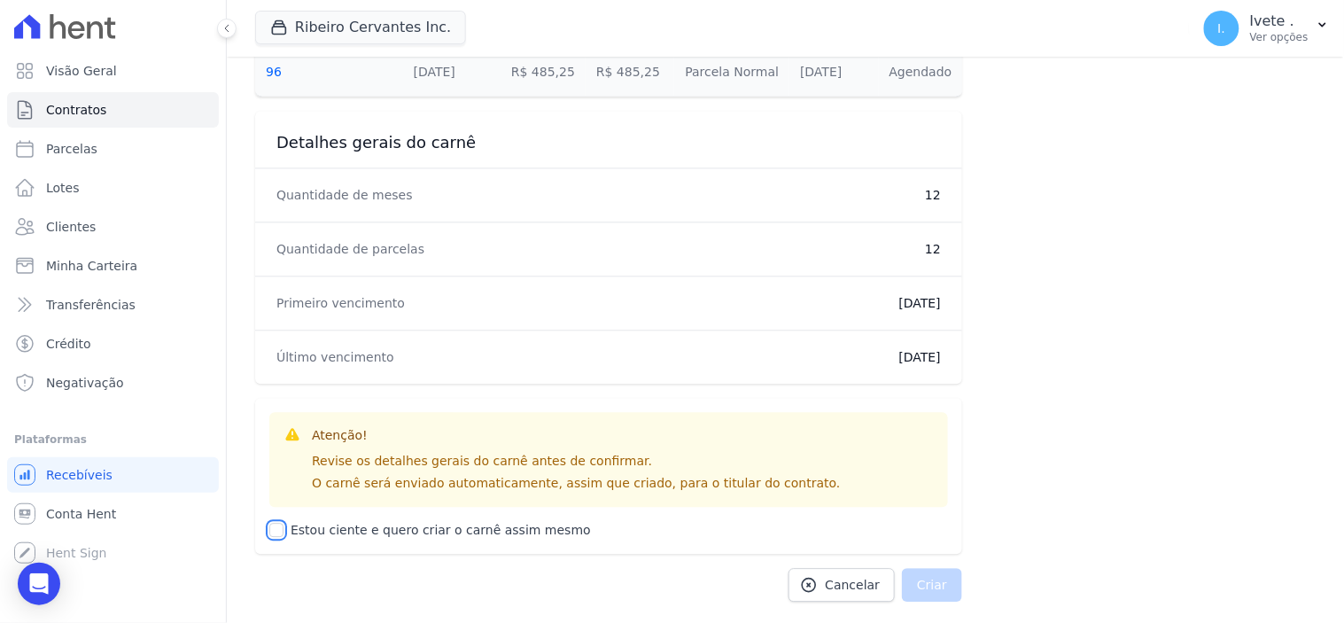
click at [276, 525] on input "Estou ciente e quero criar o carnê assim mesmo" at bounding box center [276, 530] width 14 height 14
checkbox input "true"
click at [920, 586] on button "Criar" at bounding box center [932, 585] width 60 height 34
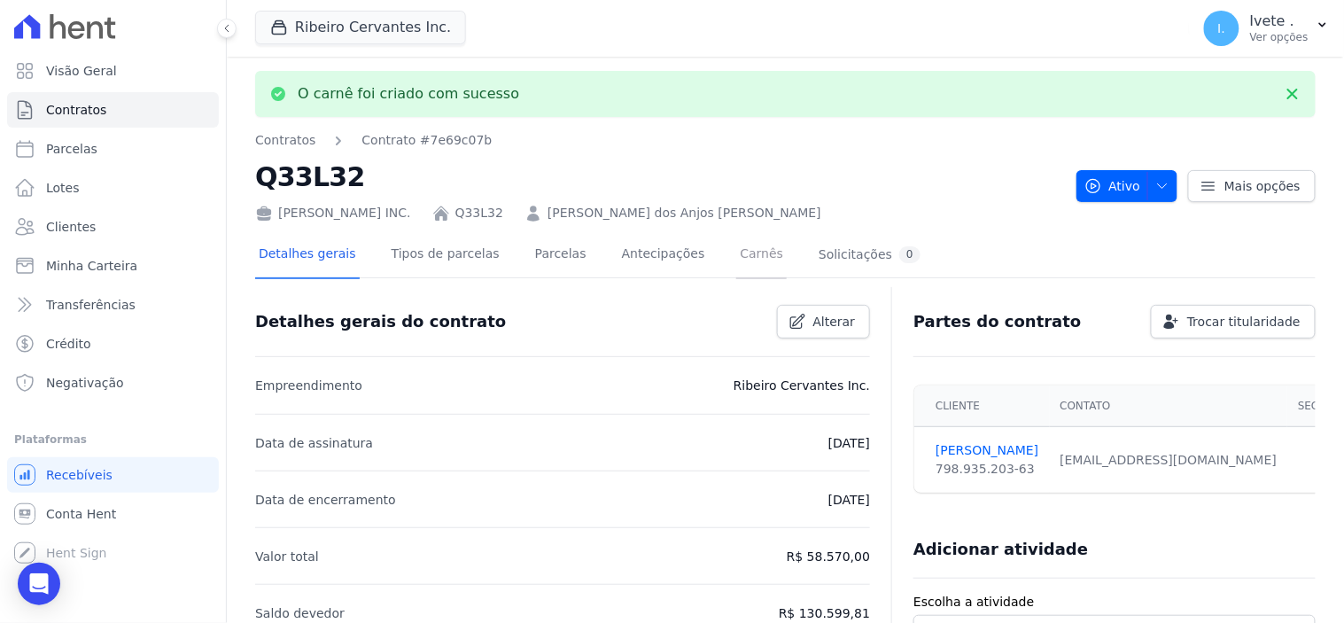
click at [736, 255] on link "Carnês" at bounding box center [761, 255] width 51 height 47
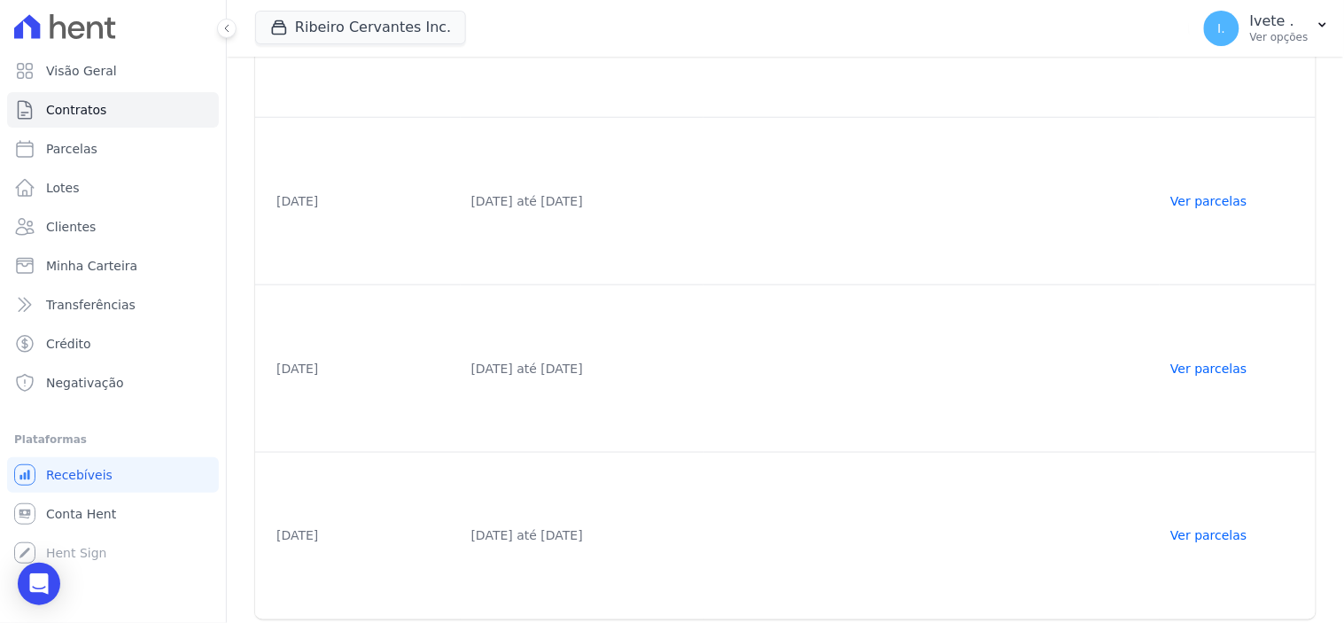
scroll to position [404, 0]
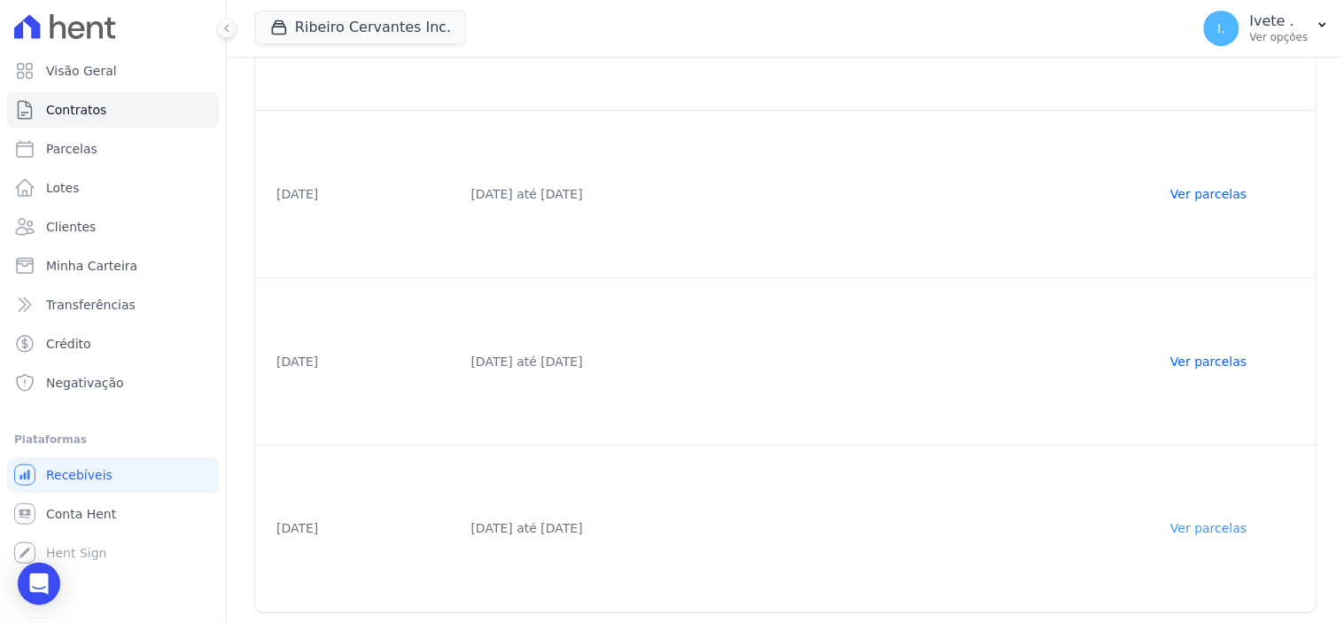
click at [1212, 522] on link "Ver parcelas" at bounding box center [1208, 529] width 76 height 14
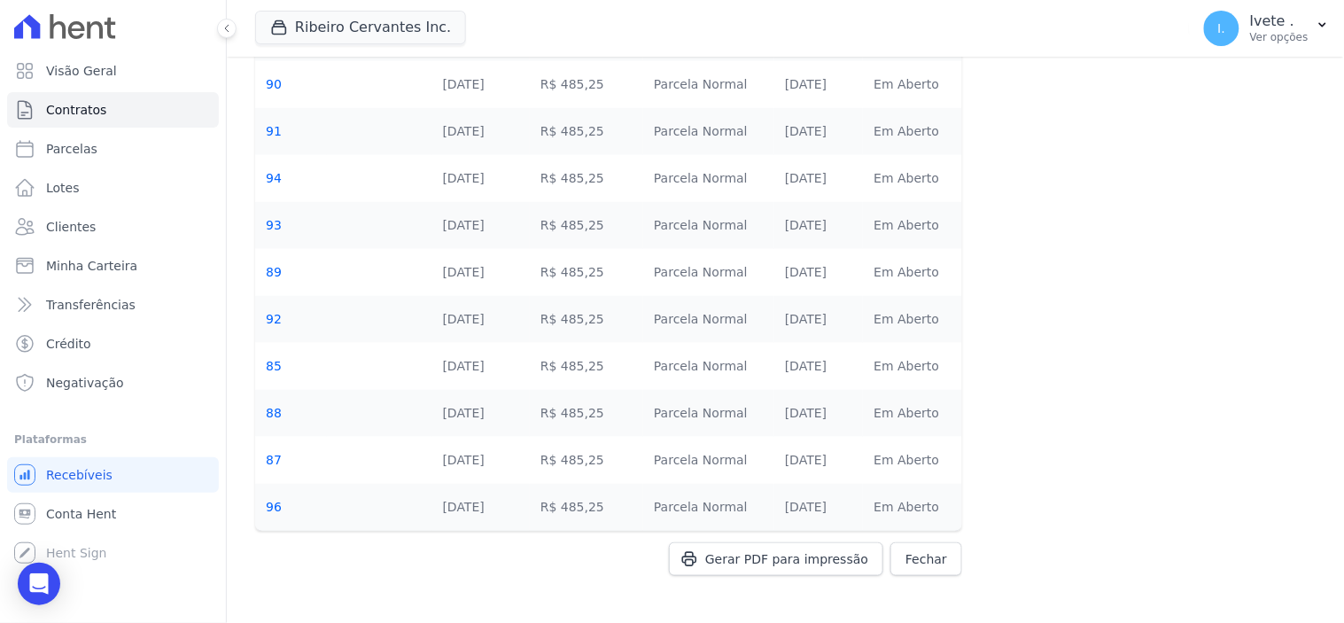
scroll to position [272, 0]
click at [784, 554] on span "Gerar PDF para impressão" at bounding box center [786, 557] width 163 height 18
click at [795, 553] on div "Gerar PDF para impressão Fechar" at bounding box center [608, 574] width 707 height 69
click at [807, 556] on div "Gerar PDF para impressão Fechar" at bounding box center [608, 574] width 707 height 69
click at [750, 554] on div "Gerar PDF para impressão Fechar" at bounding box center [608, 574] width 707 height 69
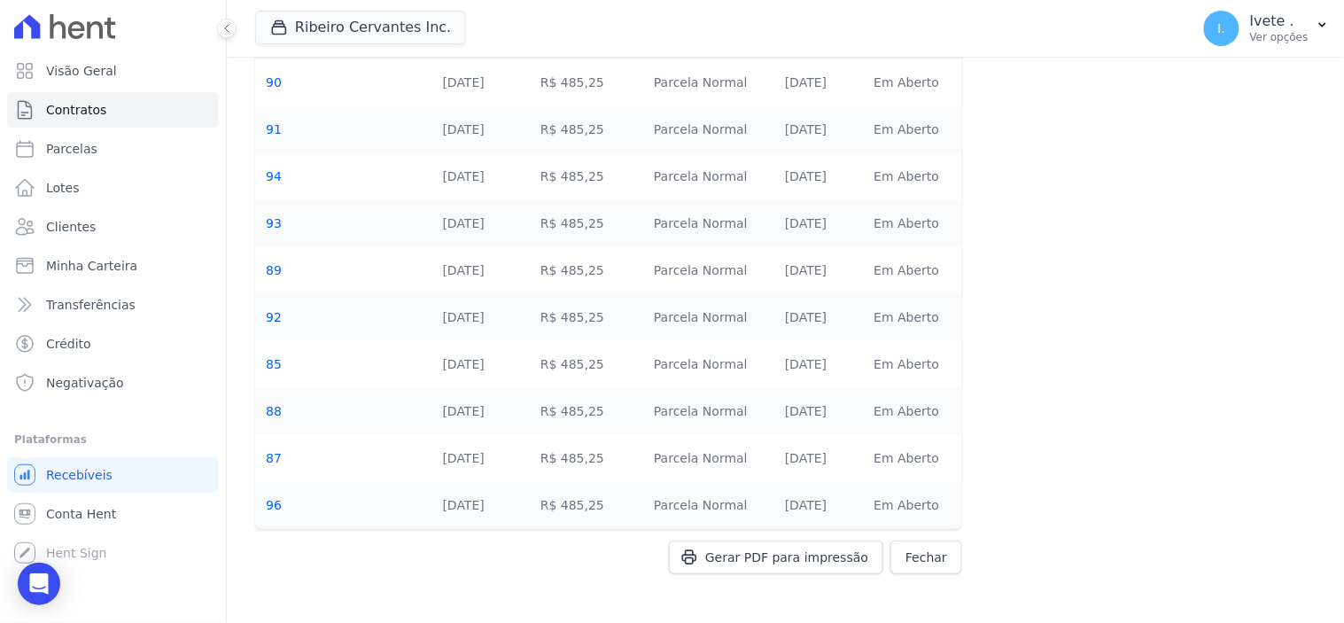
click at [780, 556] on div "Gerar PDF para impressão Fechar" at bounding box center [608, 574] width 707 height 69
click at [768, 561] on div "Gerar PDF para impressão Fechar" at bounding box center [608, 574] width 707 height 69
click at [920, 556] on span "Fechar" at bounding box center [927, 557] width 42 height 18
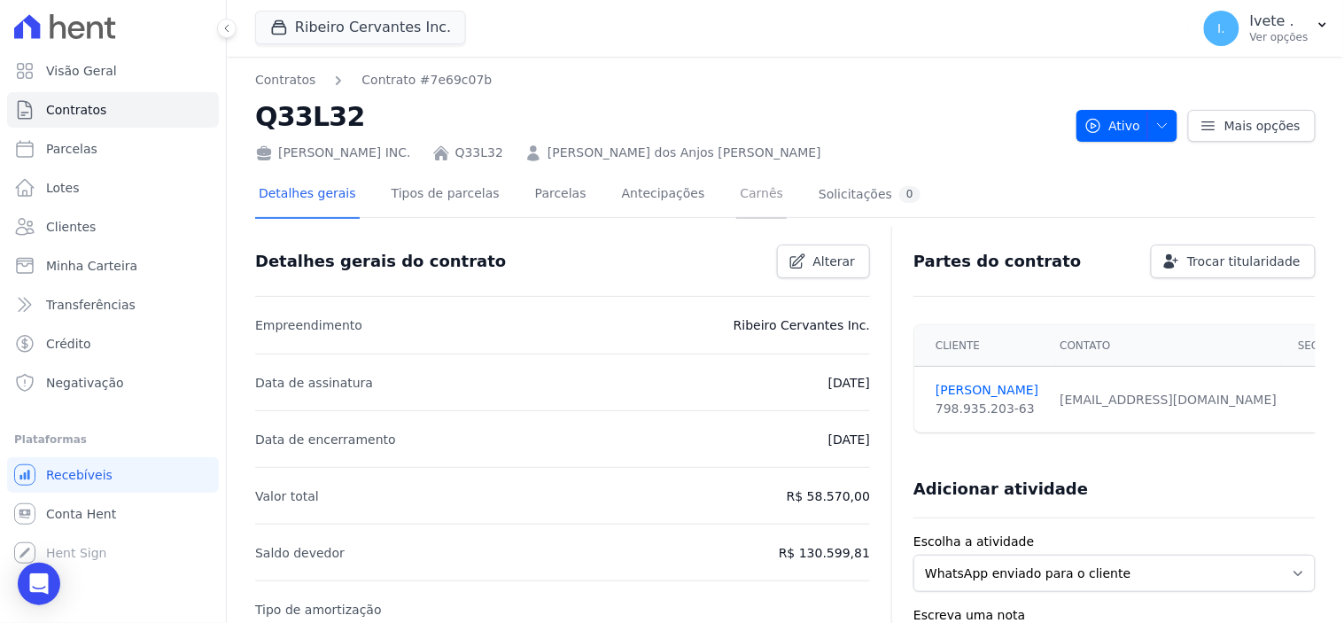
click at [736, 197] on link "Carnês" at bounding box center [761, 195] width 51 height 47
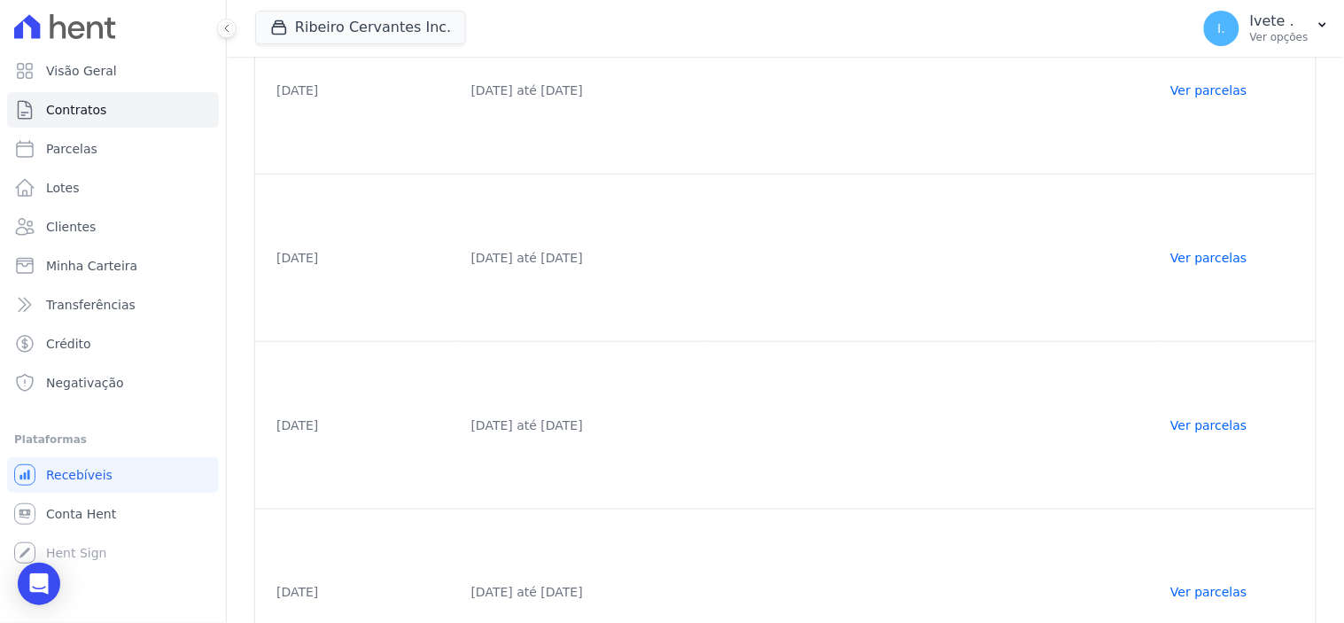
scroll to position [404, 0]
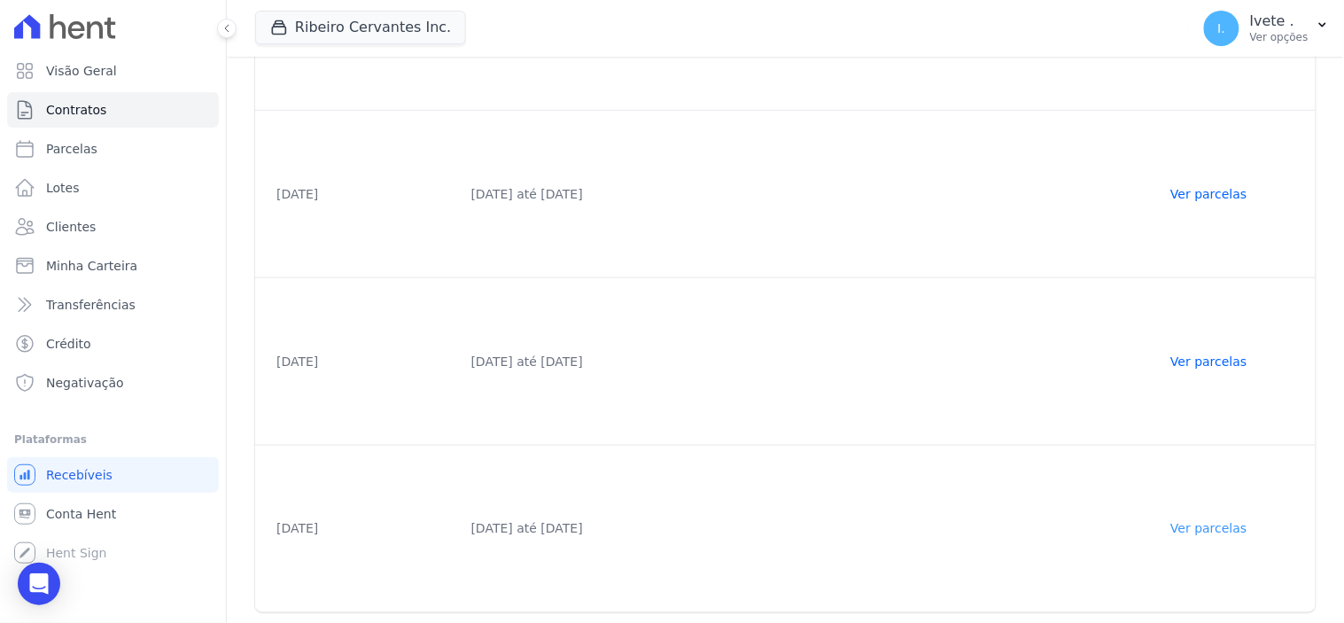
click at [1208, 522] on link "Ver parcelas" at bounding box center [1208, 529] width 76 height 14
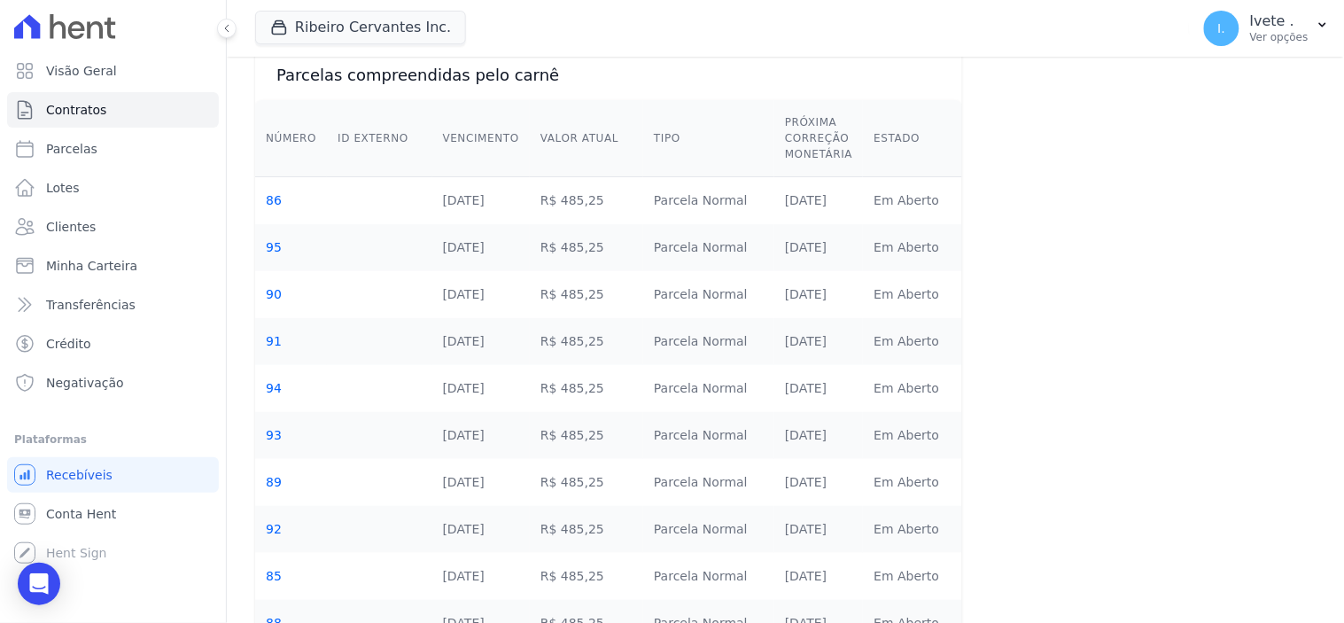
scroll to position [272, 0]
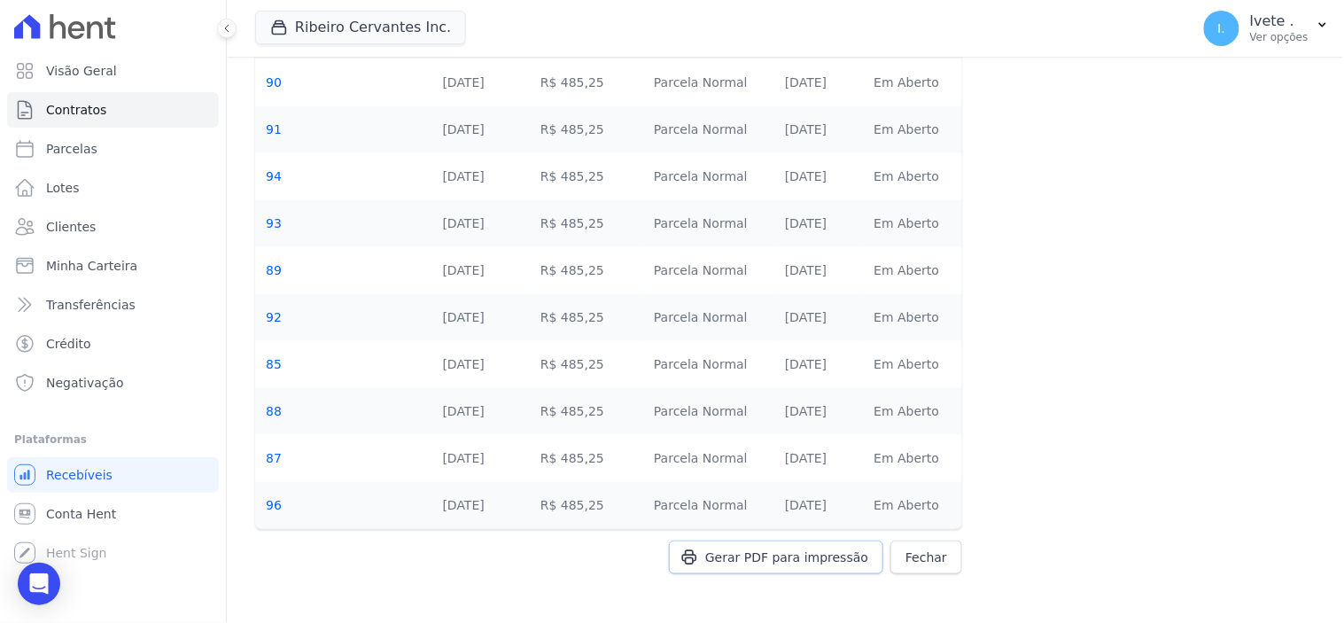
click at [776, 556] on span "Gerar PDF para impressão" at bounding box center [786, 557] width 163 height 18
click at [129, 109] on link "Contratos" at bounding box center [113, 109] width 212 height 35
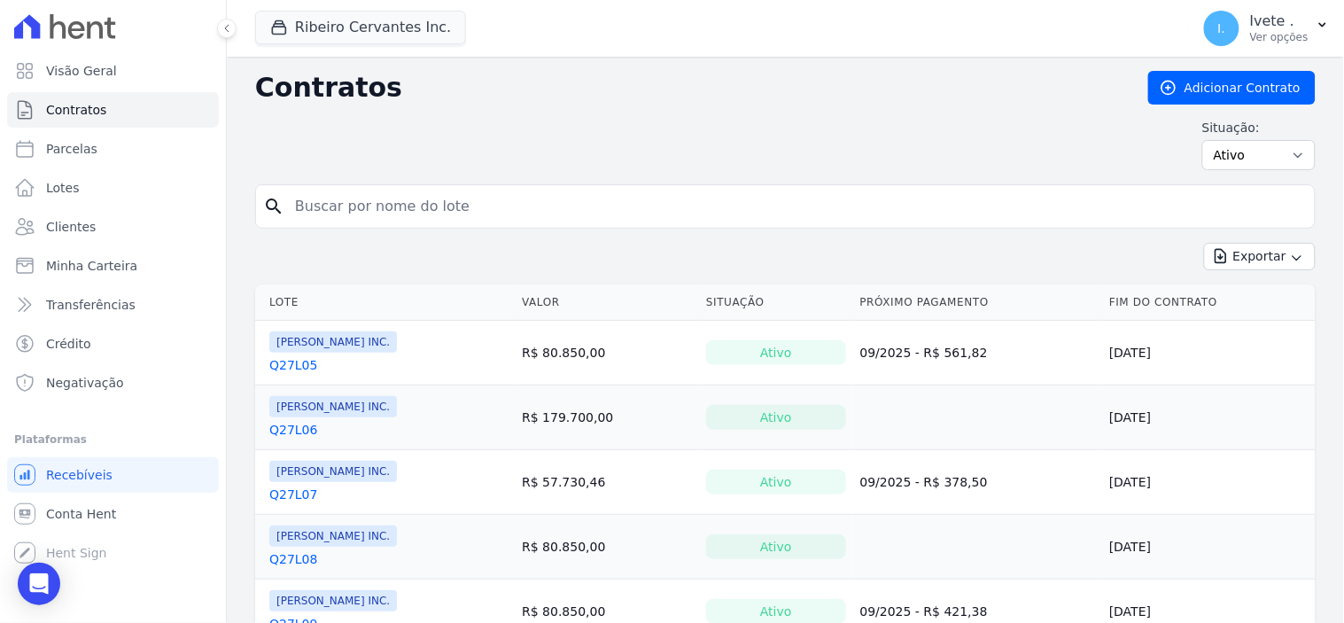
click at [341, 195] on input "search" at bounding box center [795, 206] width 1023 height 35
type input "q27l29"
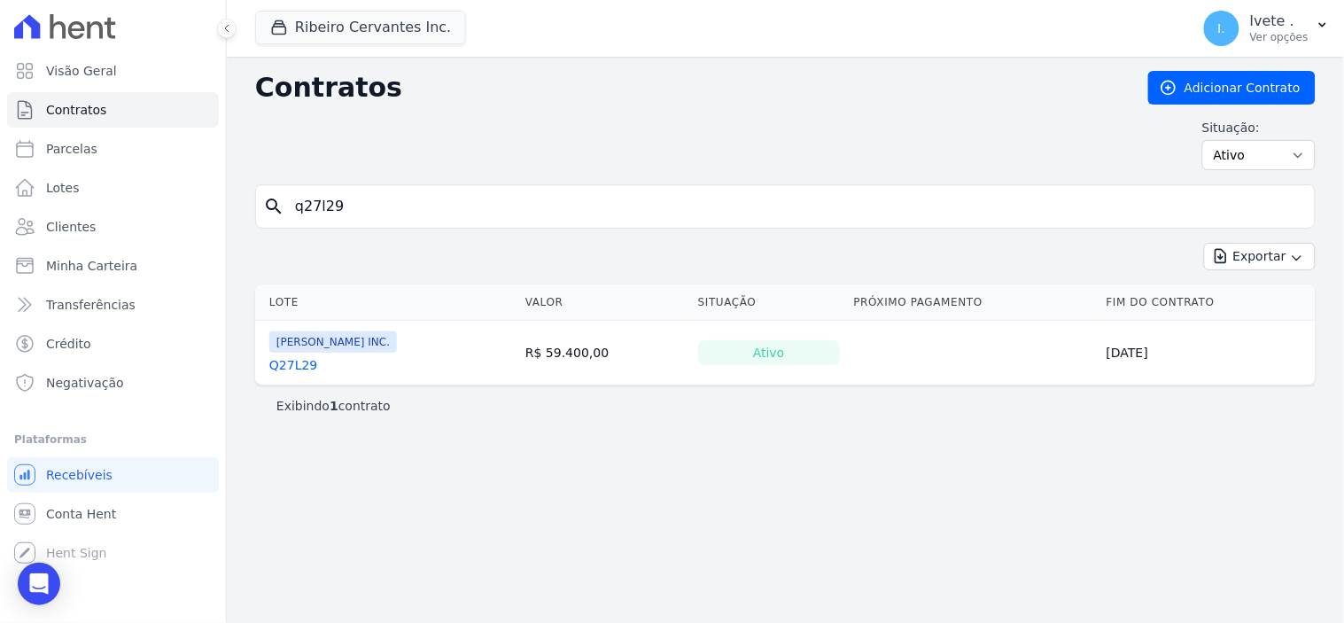
click at [294, 368] on link "Q27L29" at bounding box center [293, 365] width 48 height 18
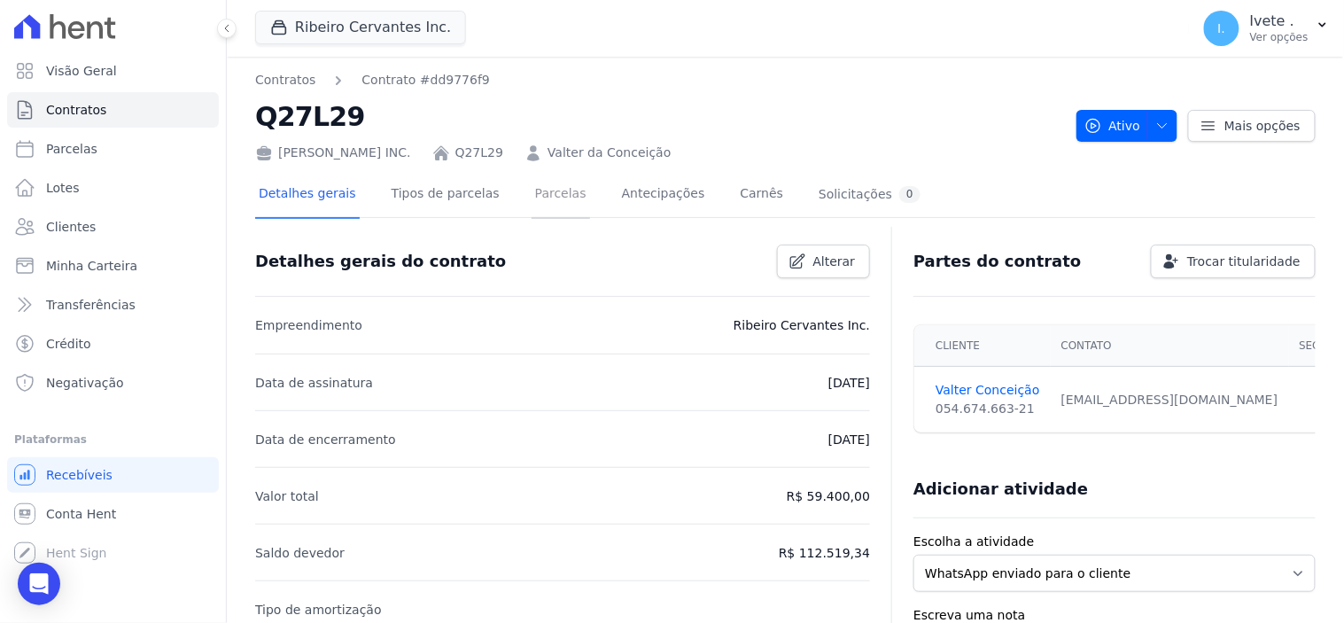
click at [533, 190] on link "Parcelas" at bounding box center [561, 195] width 58 height 47
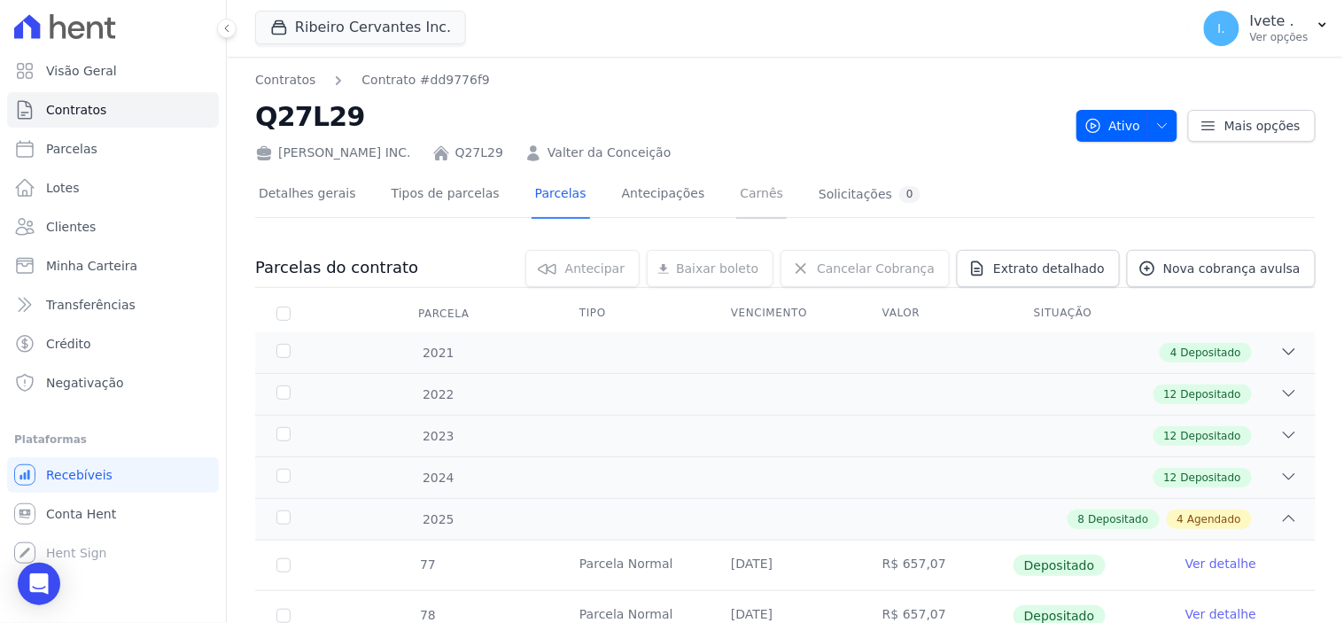
click at [736, 190] on link "Carnês" at bounding box center [761, 195] width 51 height 47
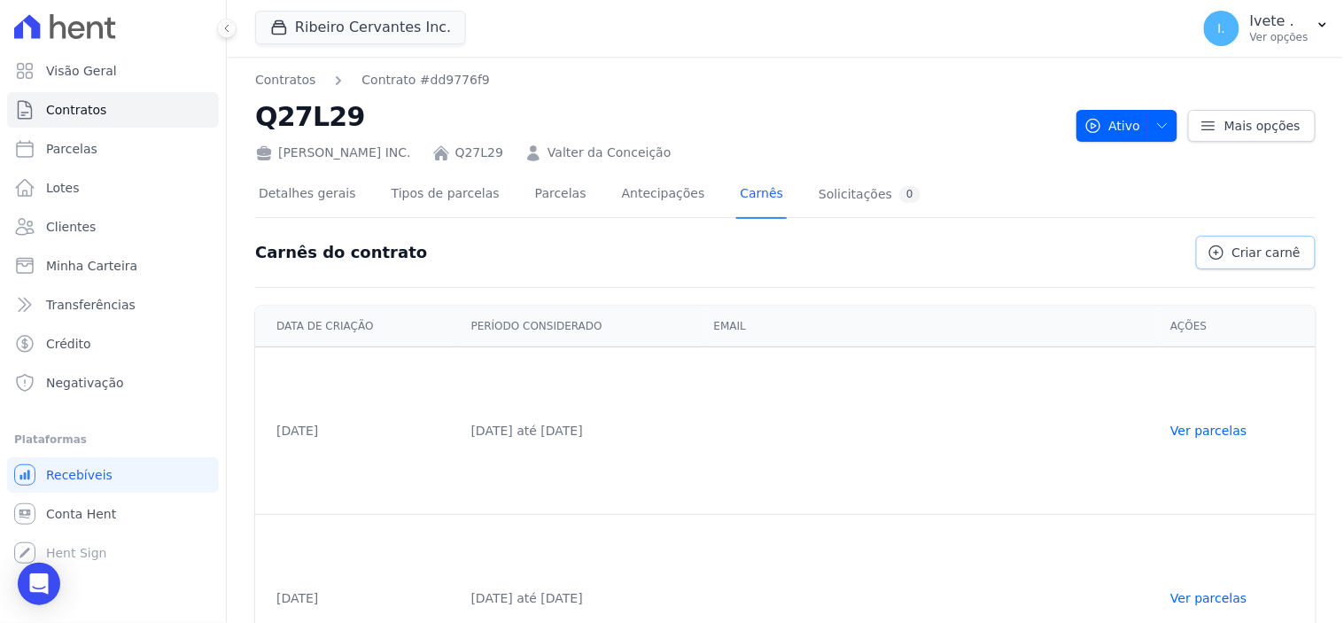
click at [1262, 245] on span "Criar carnê" at bounding box center [1266, 253] width 68 height 18
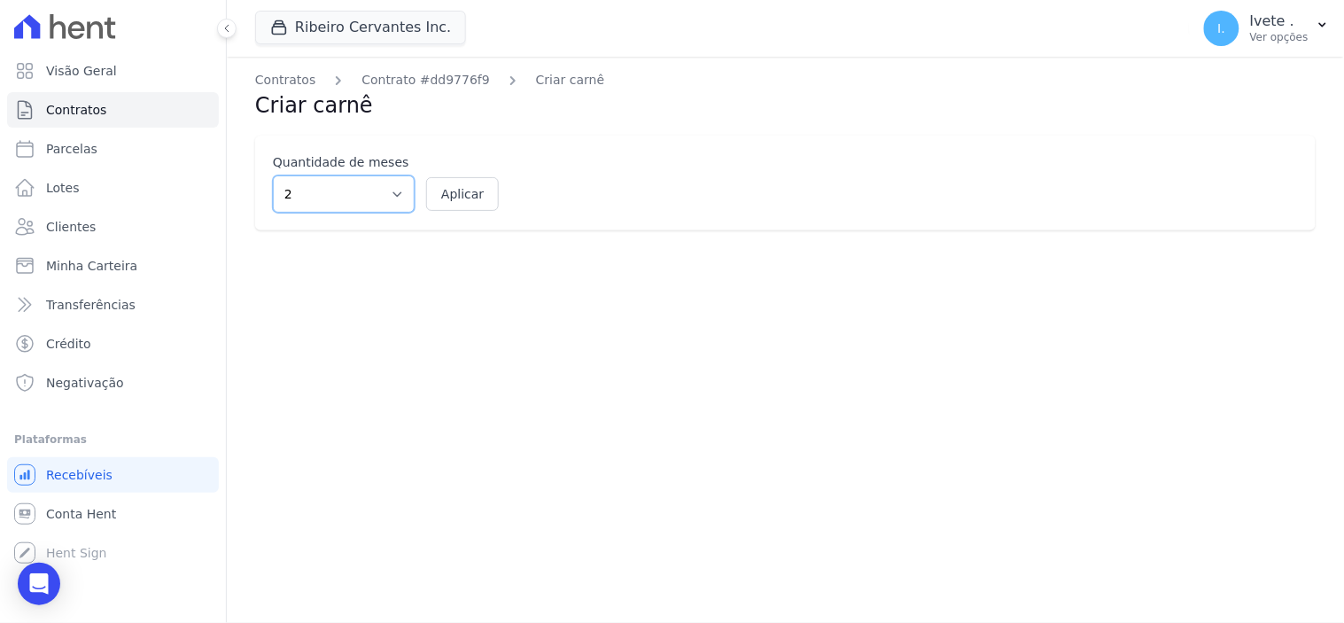
click at [394, 191] on select "2 3 4 5 6 7 8 9 10 11 12" at bounding box center [344, 193] width 142 height 37
select select "12"
click at [273, 175] on select "2 3 4 5 6 7 8 9 10 11 12" at bounding box center [344, 193] width 142 height 37
click at [444, 196] on button "Aplicar" at bounding box center [462, 194] width 73 height 34
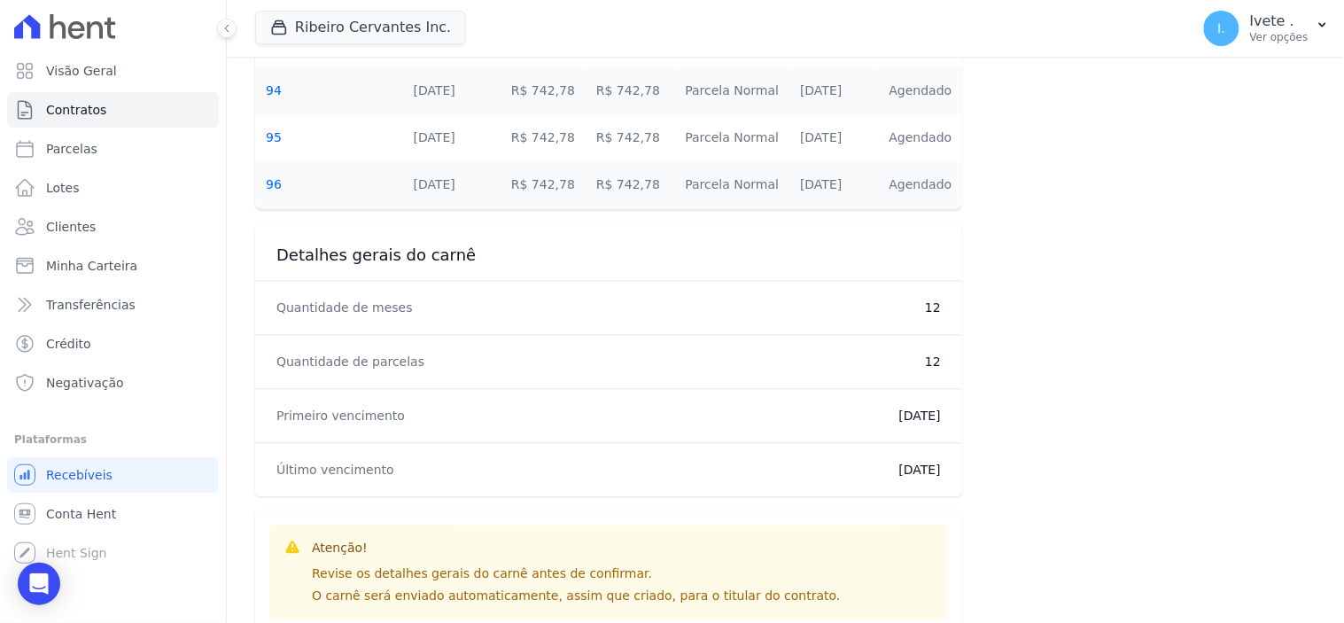
scroll to position [984, 0]
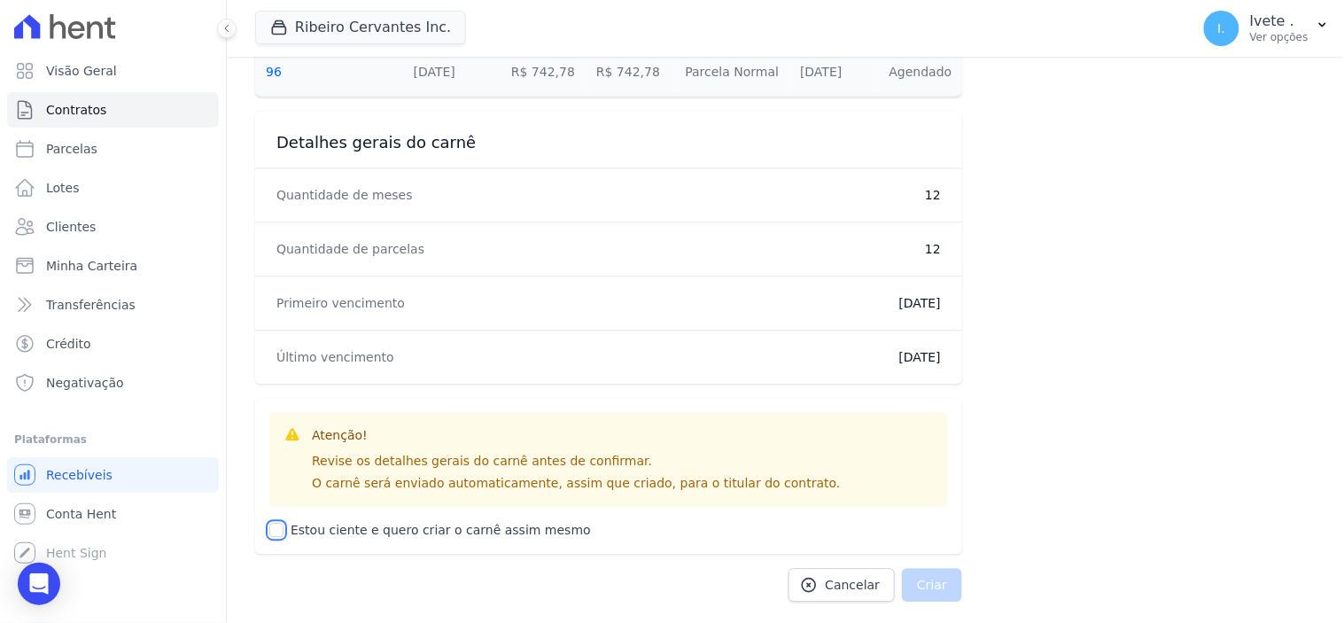
click at [279, 532] on input "Estou ciente e quero criar o carnê assim mesmo" at bounding box center [276, 530] width 14 height 14
checkbox input "true"
click at [929, 585] on button "Criar" at bounding box center [932, 585] width 60 height 34
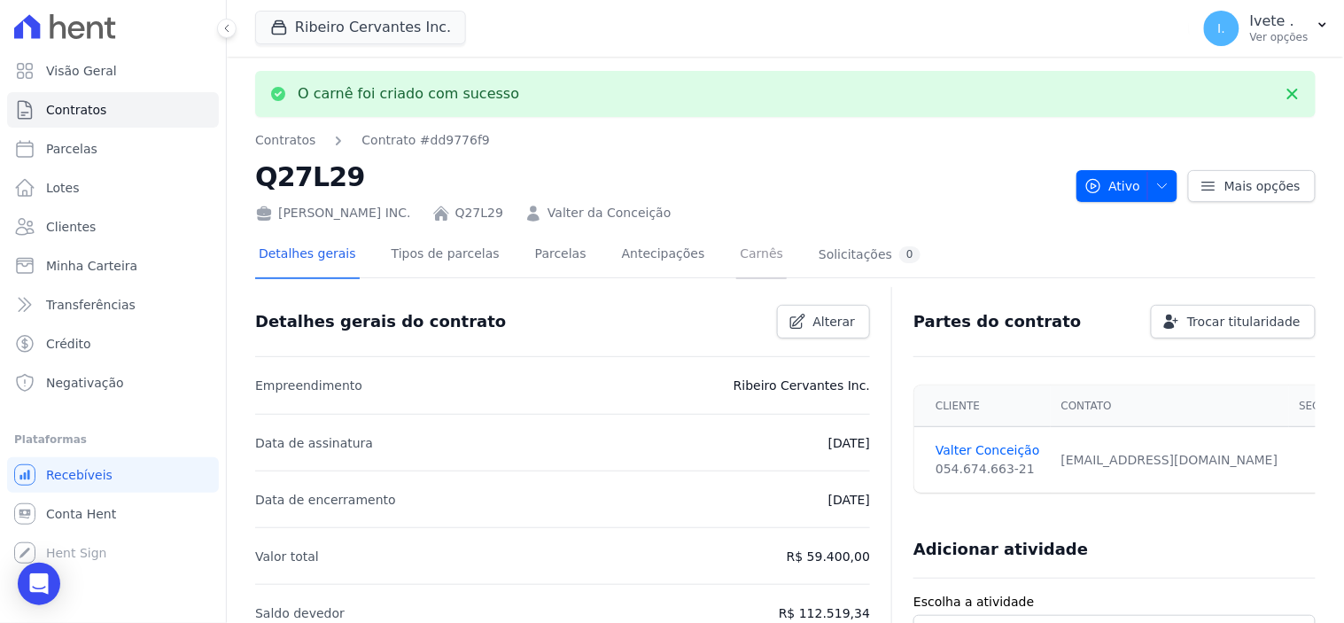
click at [736, 251] on link "Carnês" at bounding box center [761, 255] width 51 height 47
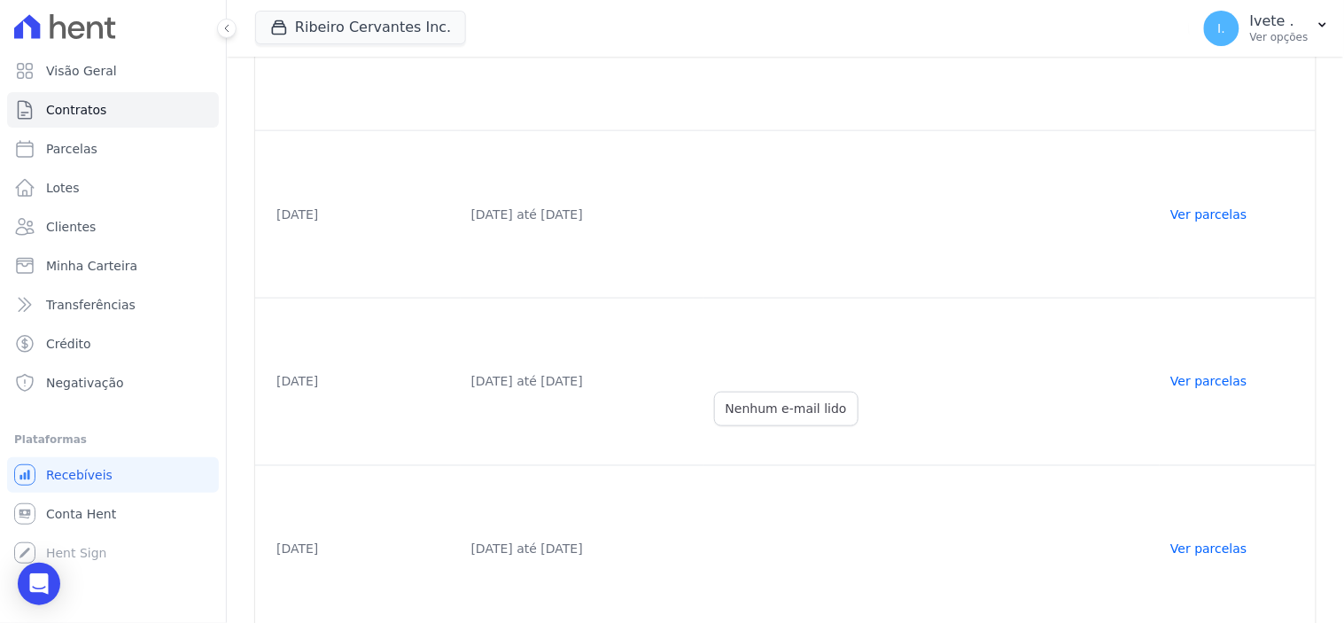
scroll to position [739, 0]
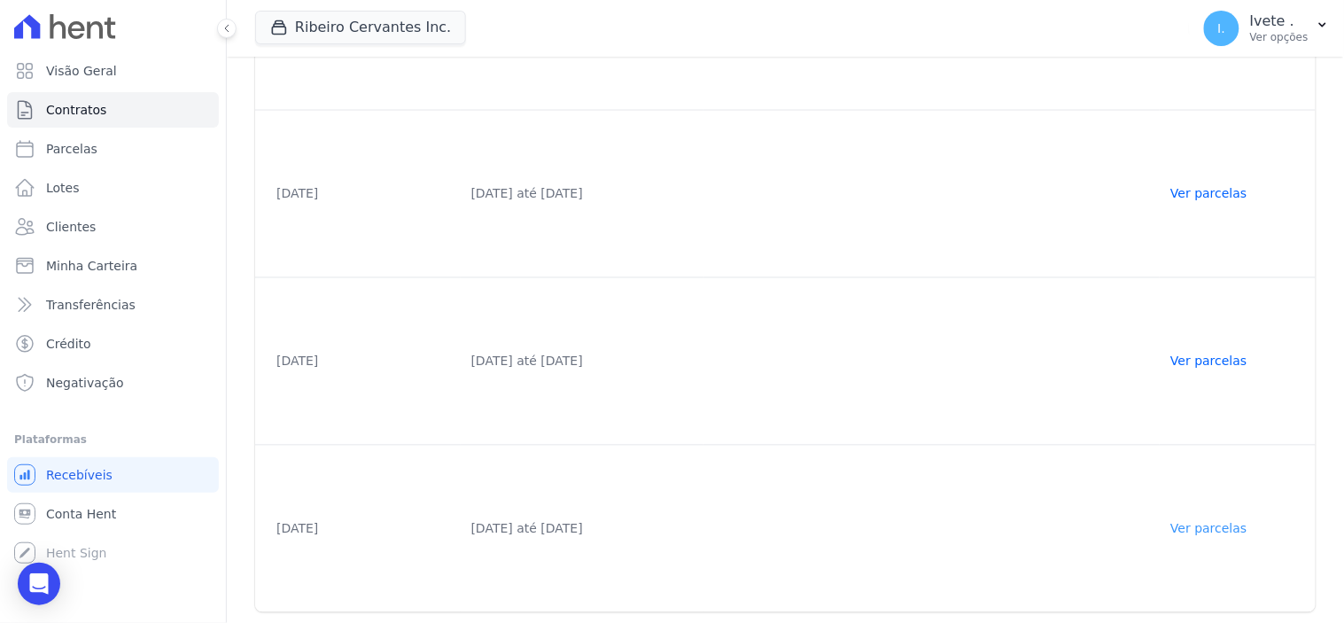
click at [1206, 523] on link "Ver parcelas" at bounding box center [1208, 529] width 76 height 14
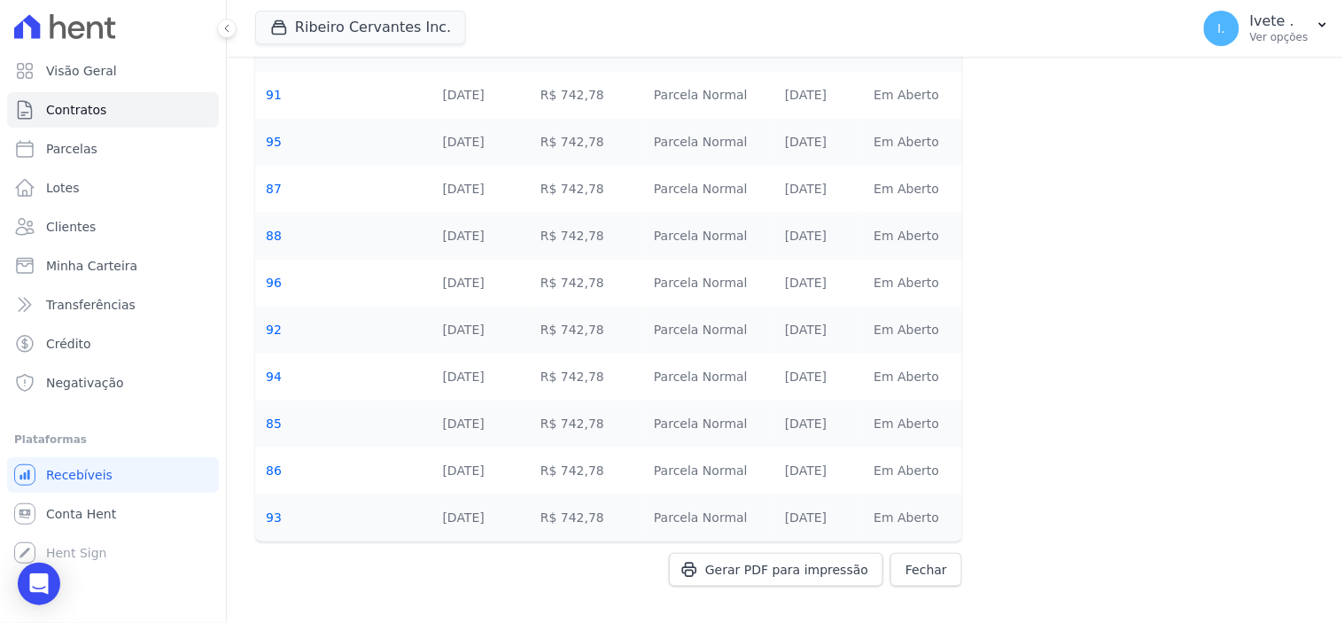
scroll to position [272, 0]
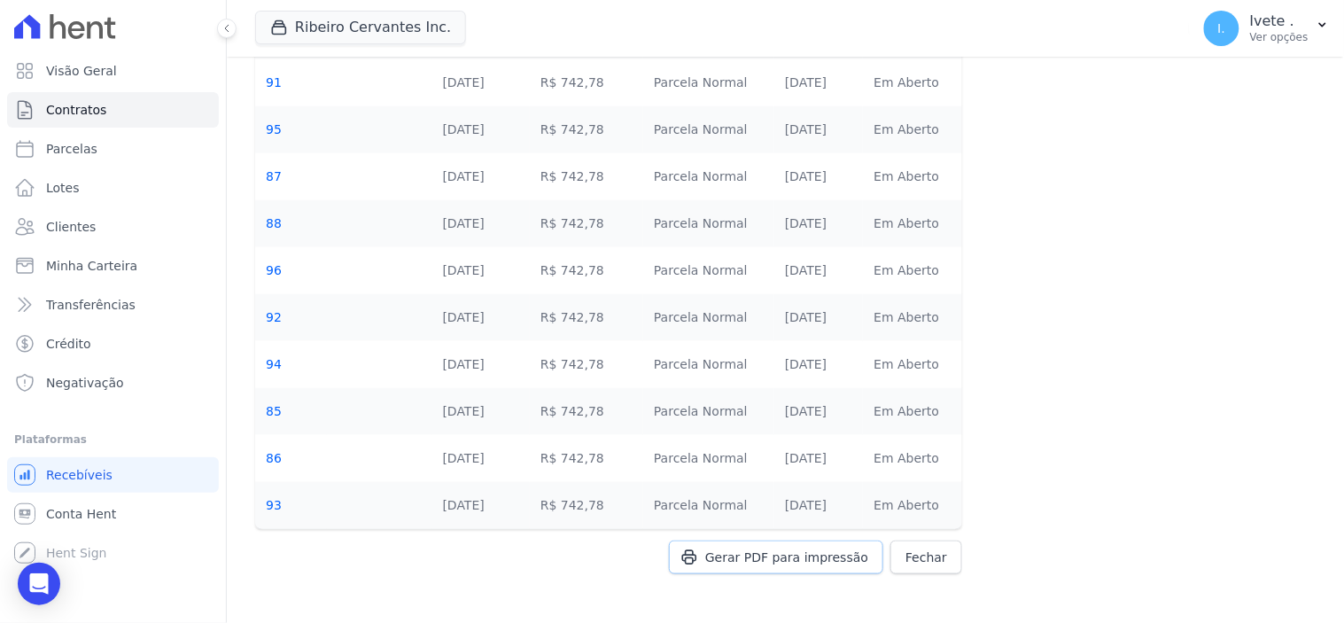
click at [802, 556] on span "Gerar PDF para impressão" at bounding box center [786, 557] width 163 height 18
click at [107, 110] on link "Contratos" at bounding box center [113, 109] width 212 height 35
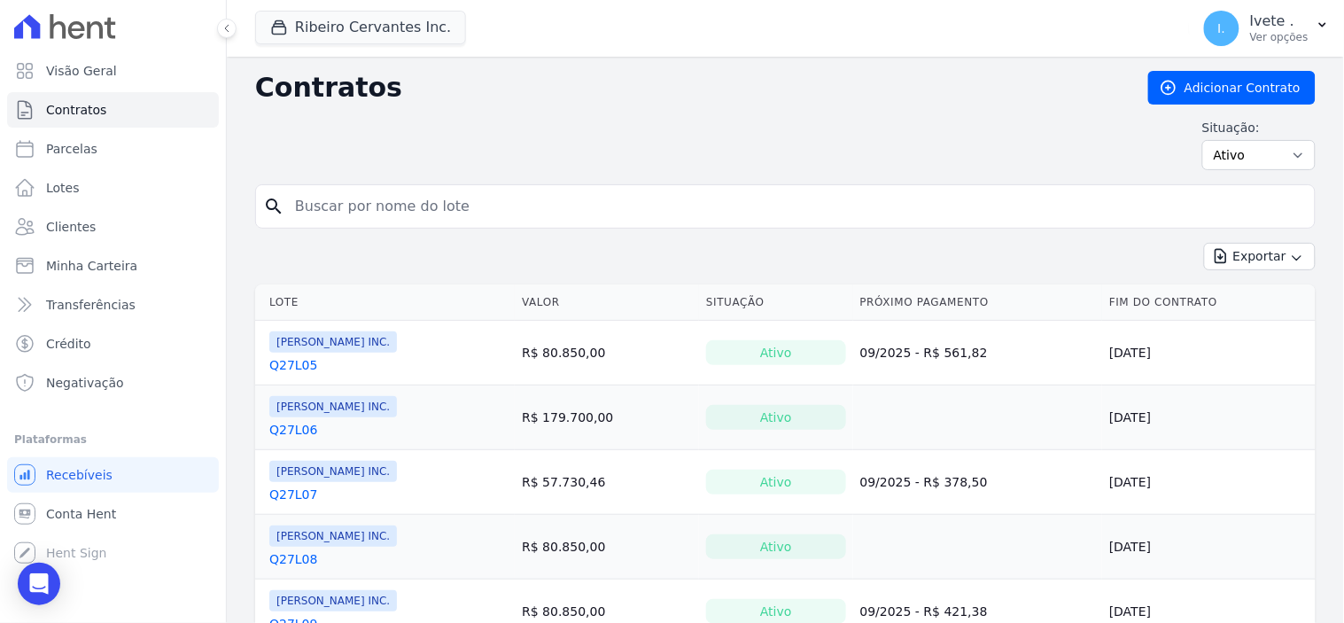
click at [316, 206] on input "search" at bounding box center [795, 206] width 1023 height 35
type input "q28l05"
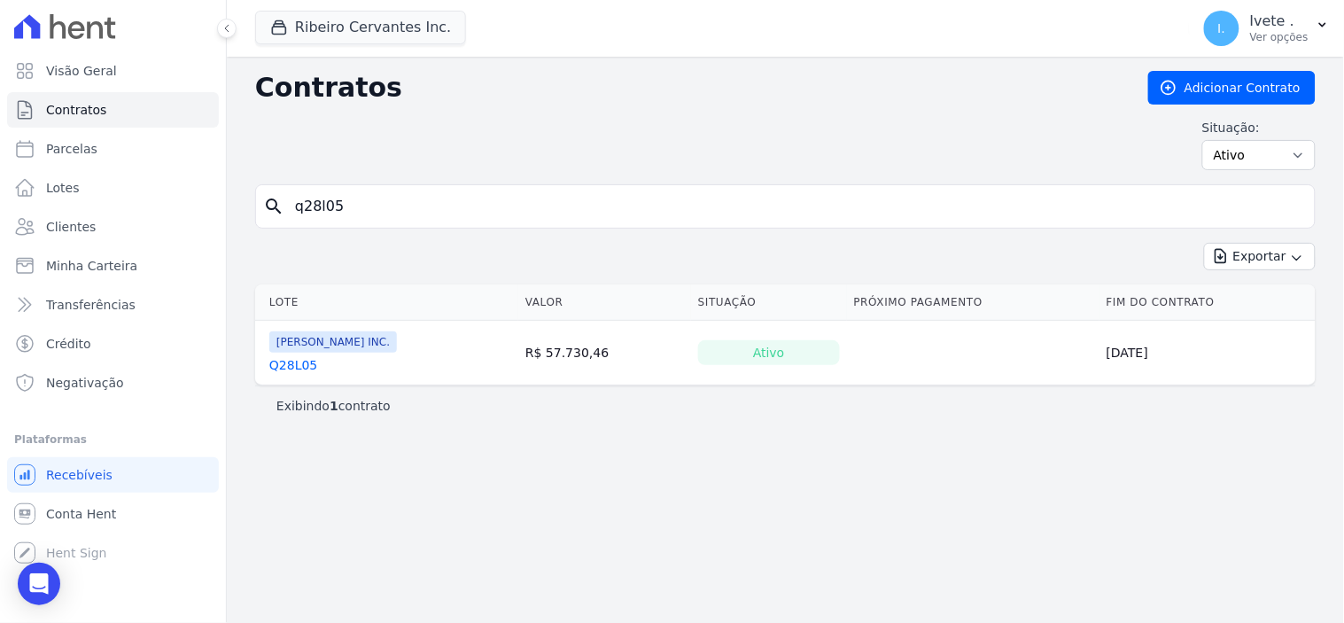
click at [297, 363] on link "Q28L05" at bounding box center [293, 365] width 48 height 18
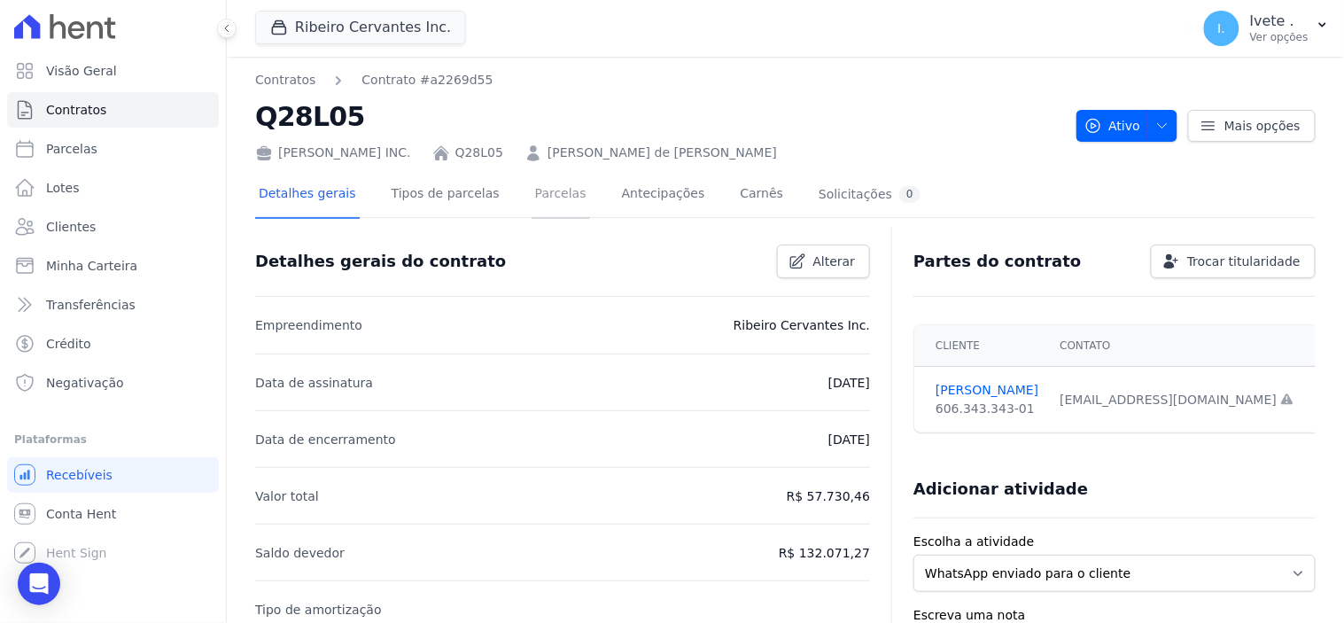
click at [542, 192] on link "Parcelas" at bounding box center [561, 195] width 58 height 47
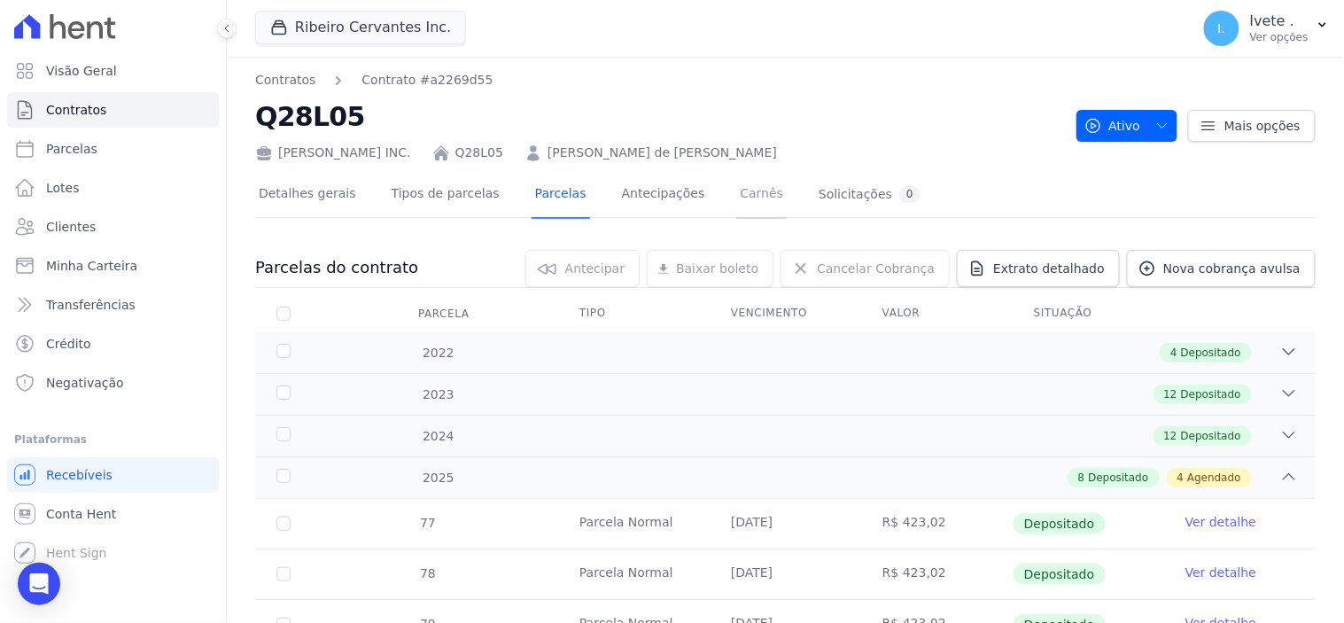
click at [736, 190] on link "Carnês" at bounding box center [761, 195] width 51 height 47
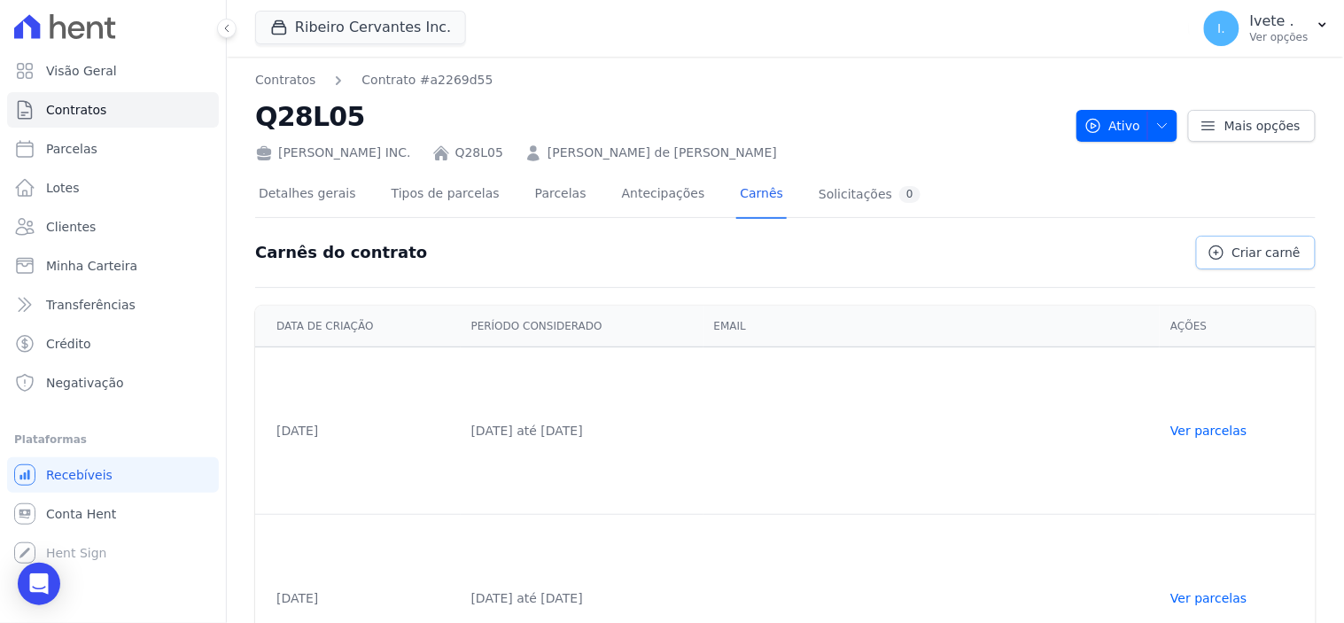
click at [1295, 243] on link "Criar carnê" at bounding box center [1256, 253] width 120 height 34
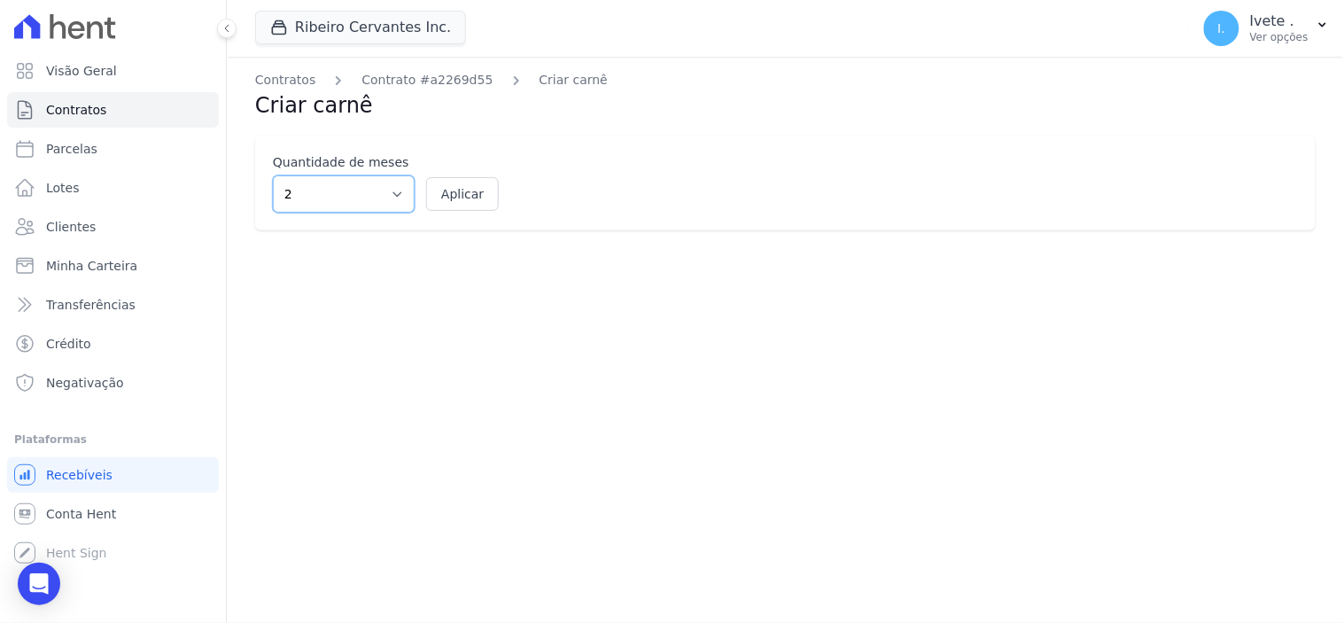
click at [393, 193] on select "2 3 4 5 6 7 8 9 10 11 12" at bounding box center [344, 193] width 142 height 37
select select "12"
click at [273, 175] on select "2 3 4 5 6 7 8 9 10 11 12" at bounding box center [344, 193] width 142 height 37
click at [459, 191] on button "Aplicar" at bounding box center [462, 194] width 73 height 34
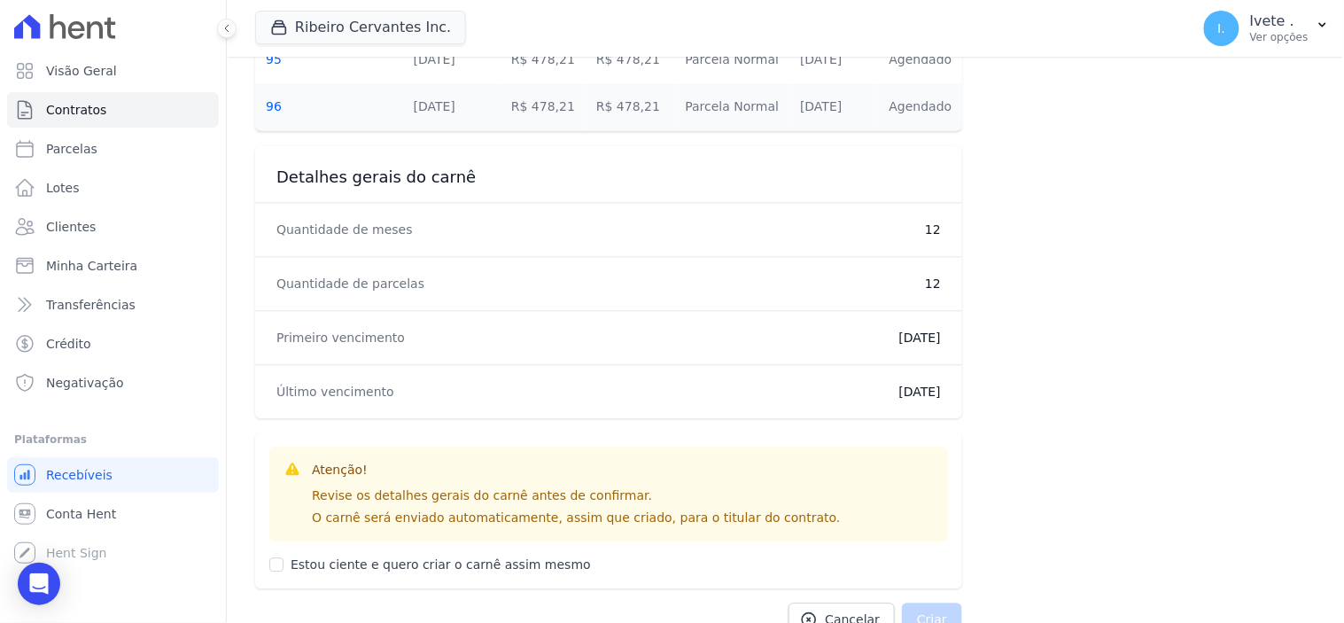
scroll to position [984, 0]
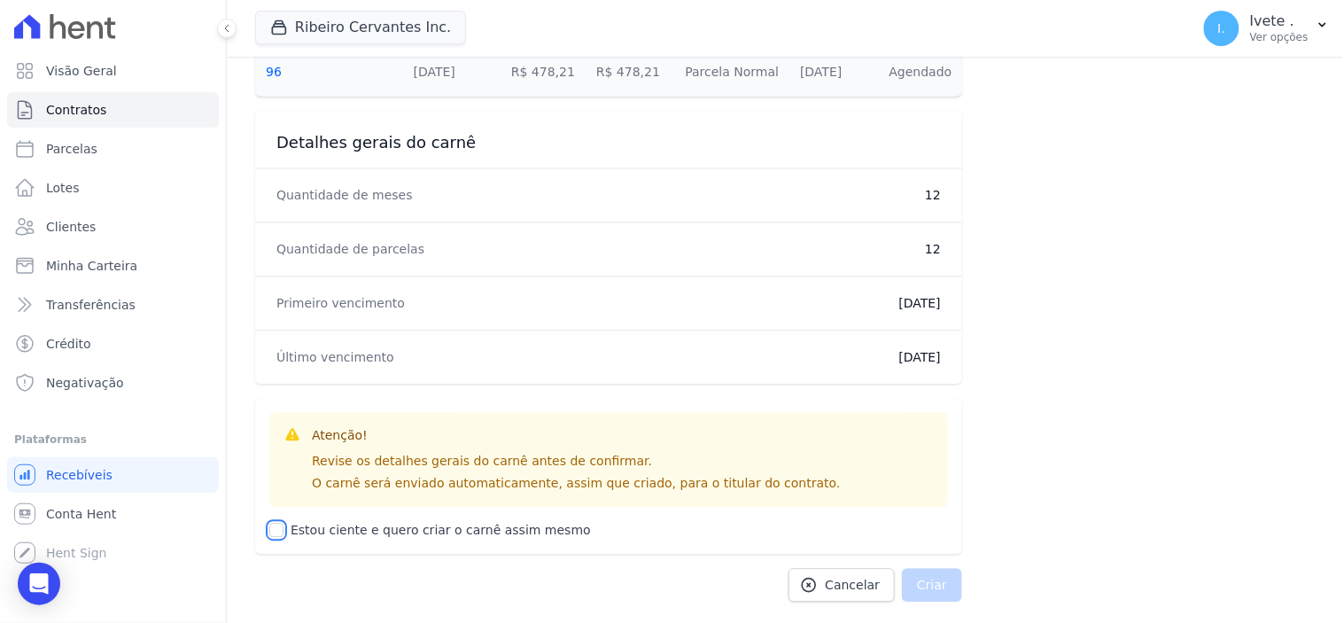
click at [275, 530] on input "Estou ciente e quero criar o carnê assim mesmo" at bounding box center [276, 530] width 14 height 14
checkbox input "true"
click at [935, 587] on button "Criar" at bounding box center [932, 585] width 60 height 34
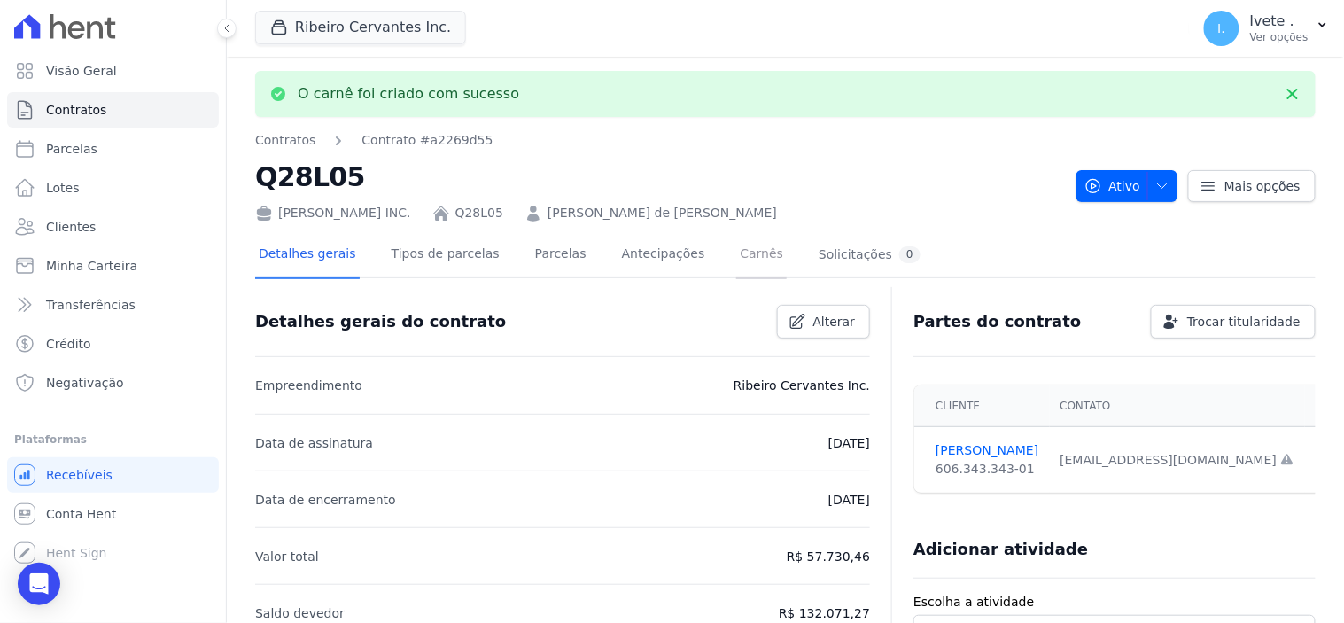
click at [736, 251] on link "Carnês" at bounding box center [761, 255] width 51 height 47
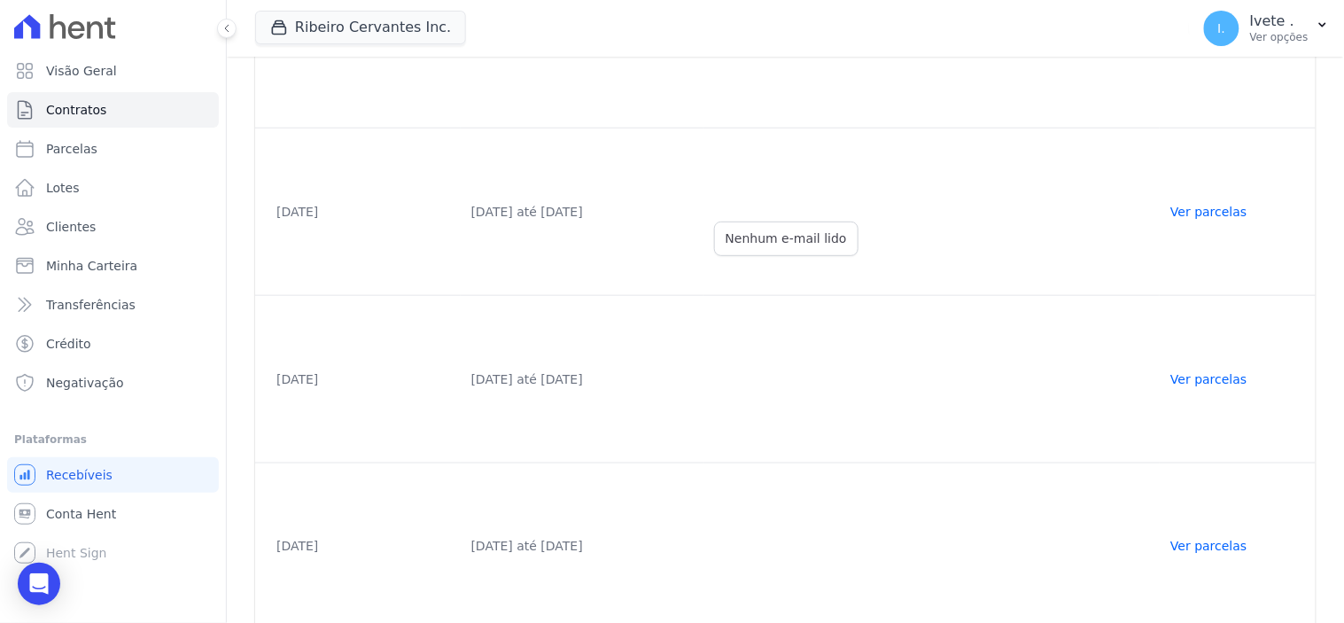
scroll to position [404, 0]
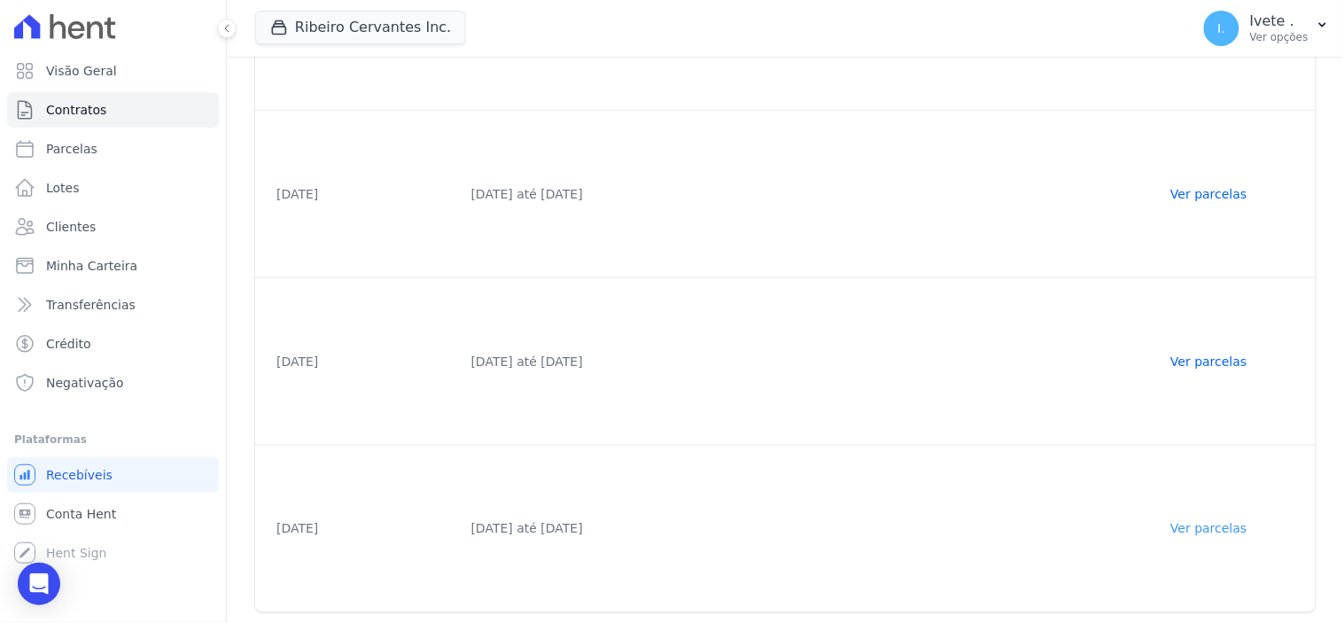
click at [1224, 525] on link "Ver parcelas" at bounding box center [1208, 529] width 76 height 14
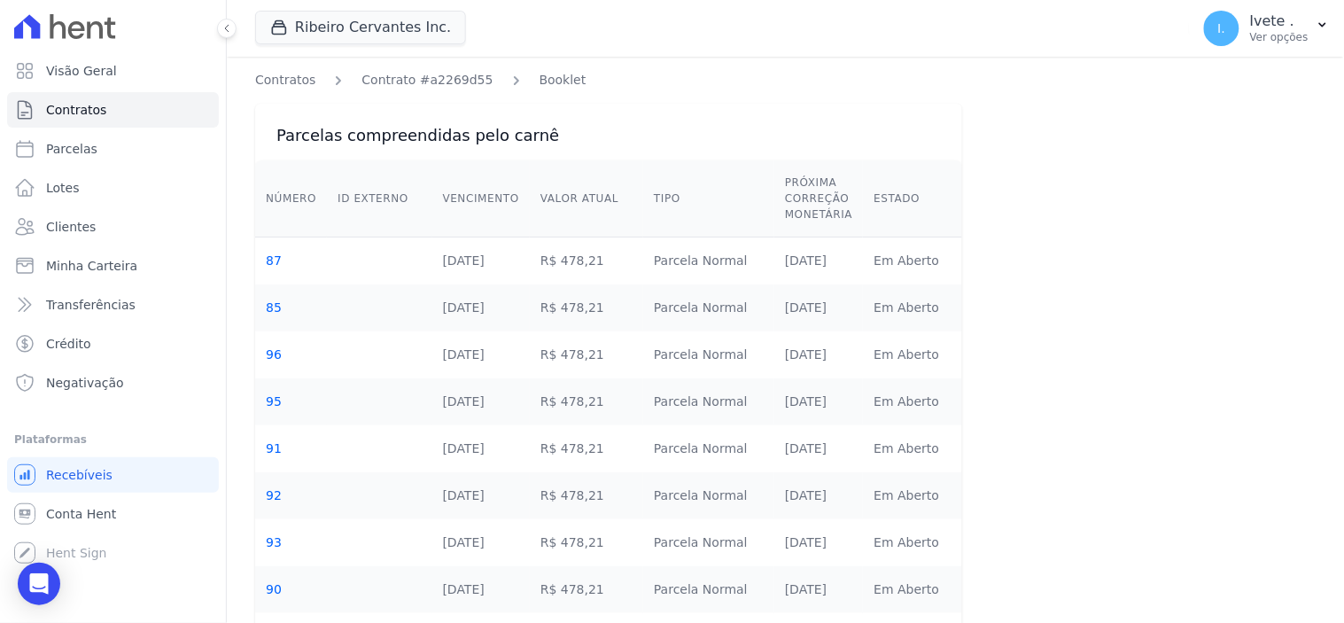
scroll to position [272, 0]
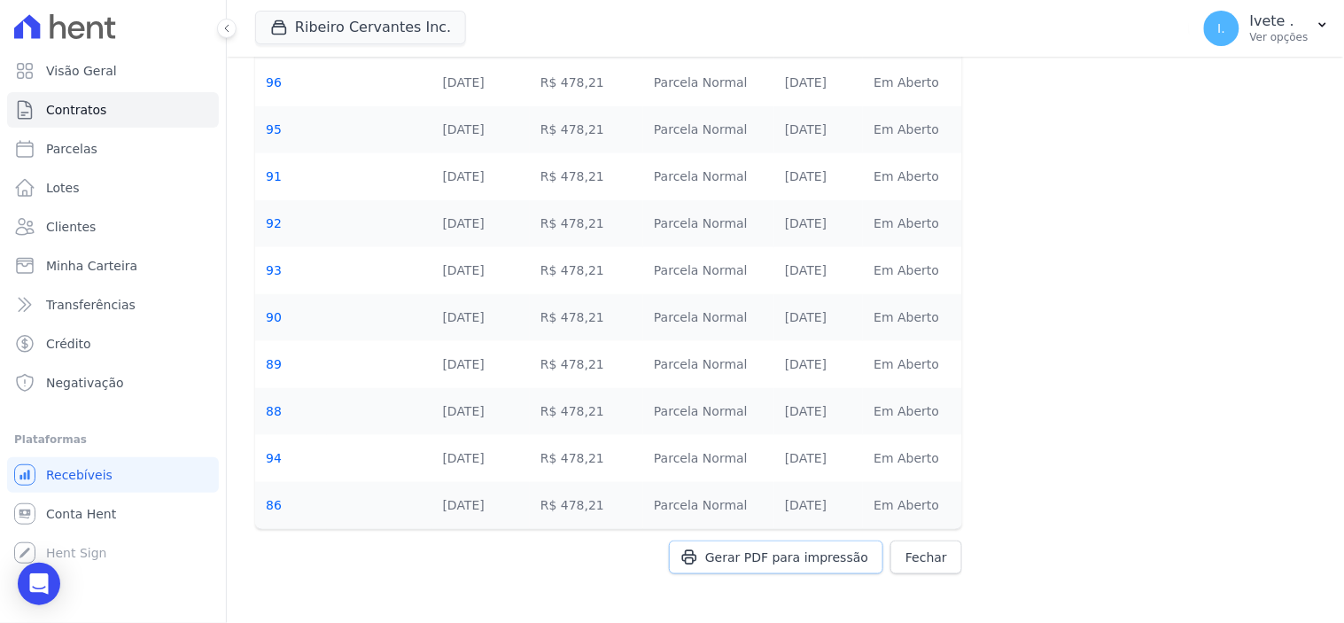
click at [799, 556] on span "Gerar PDF para impressão" at bounding box center [786, 557] width 163 height 18
click at [103, 115] on link "Contratos" at bounding box center [113, 109] width 212 height 35
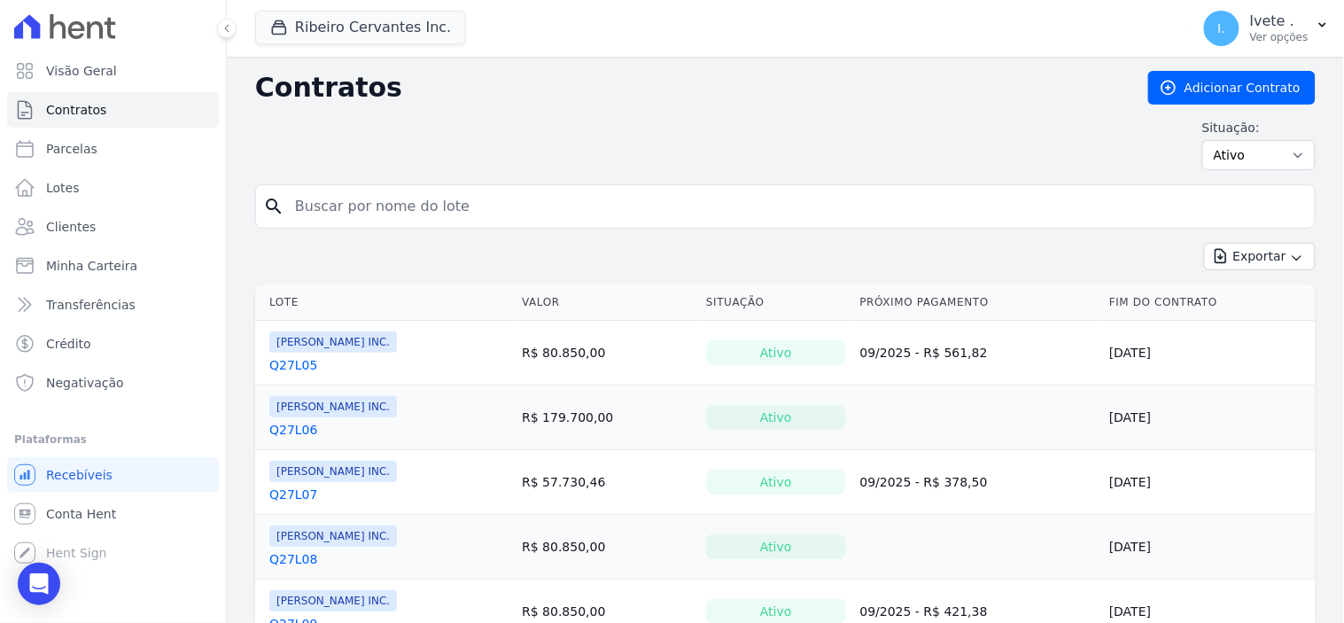
click at [328, 201] on input "search" at bounding box center [795, 206] width 1023 height 35
type input "q33l26"
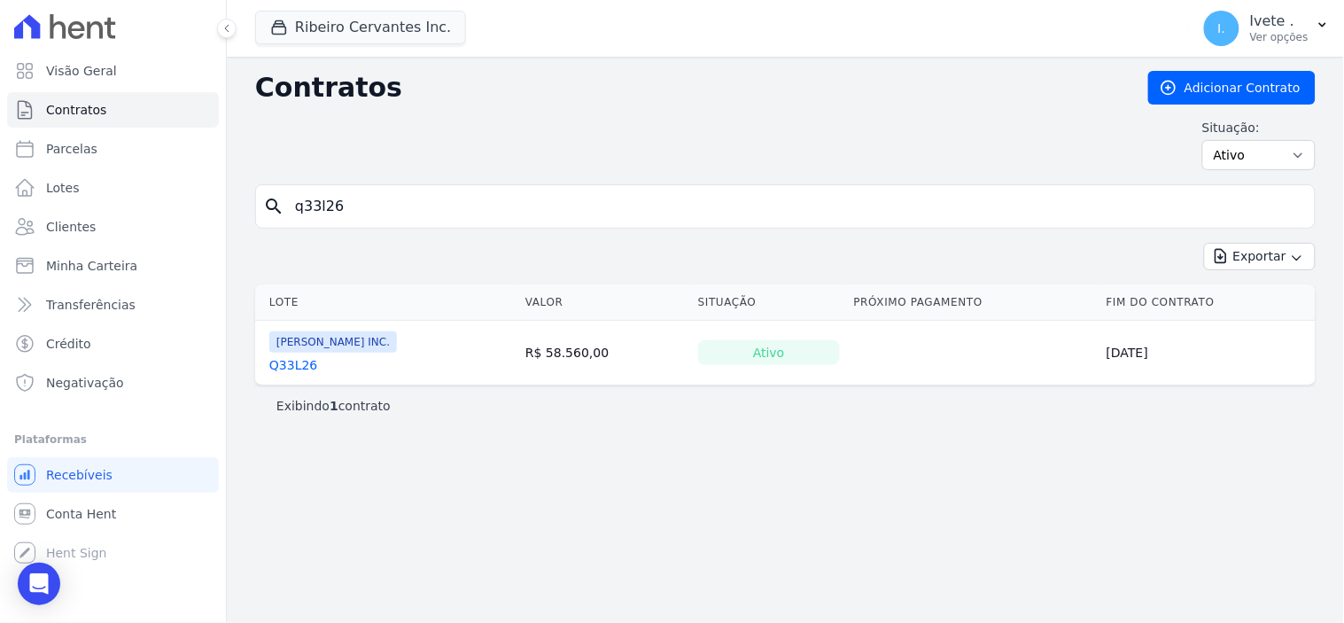
click at [285, 365] on link "Q33L26" at bounding box center [293, 365] width 48 height 18
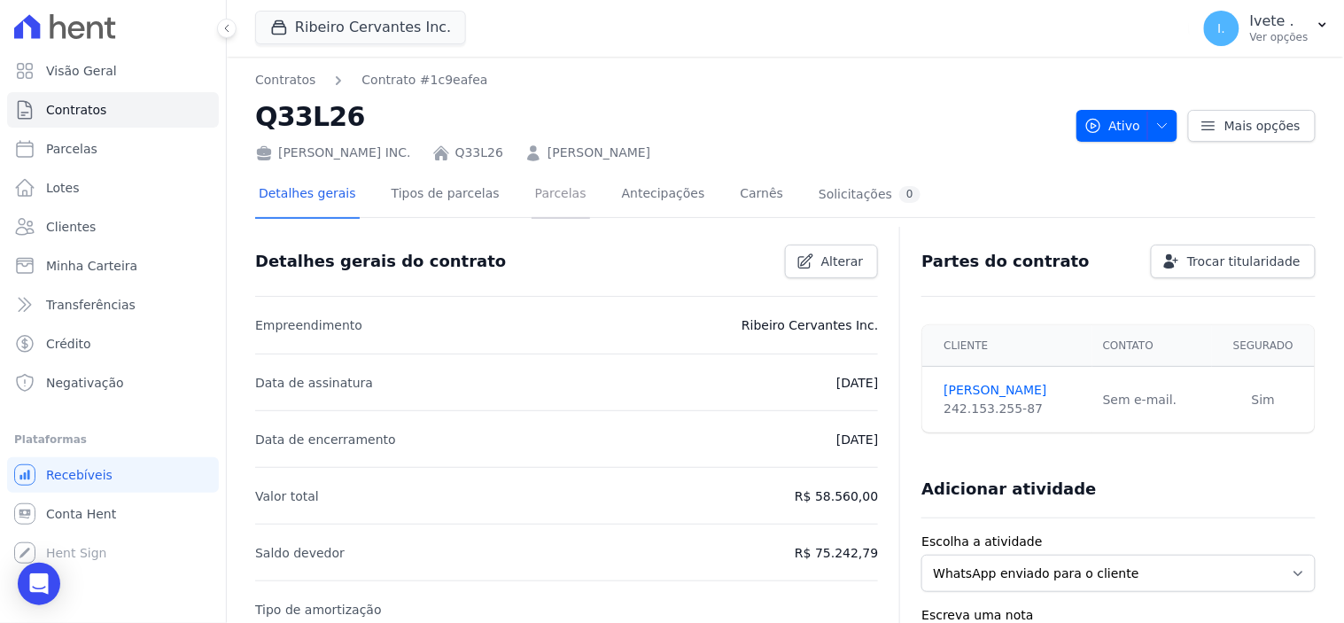
click at [533, 186] on link "Parcelas" at bounding box center [561, 195] width 58 height 47
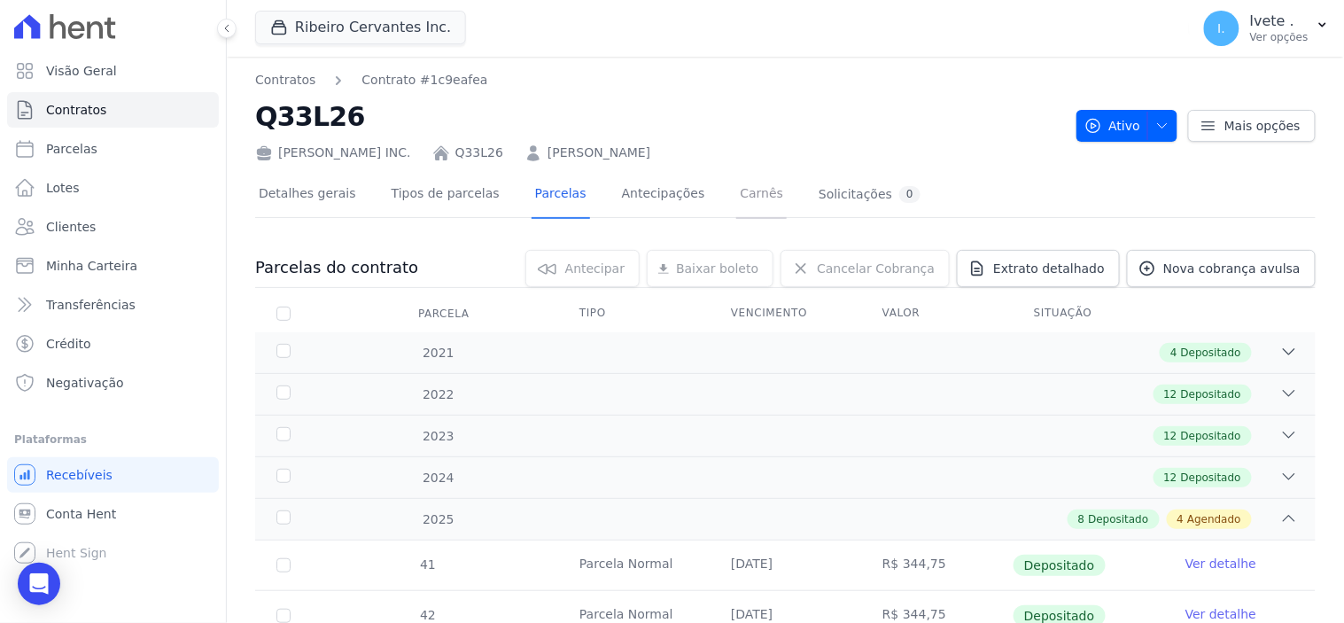
click at [736, 191] on link "Carnês" at bounding box center [761, 195] width 51 height 47
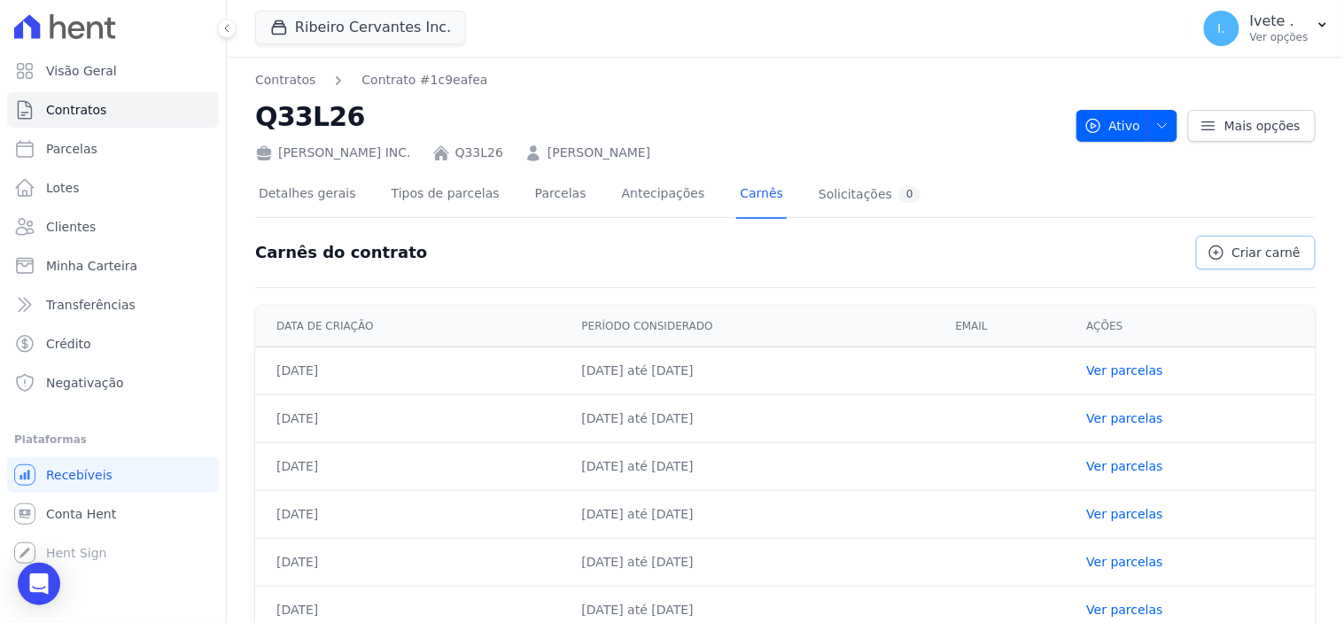
click at [1263, 258] on span "Criar carnê" at bounding box center [1266, 253] width 68 height 18
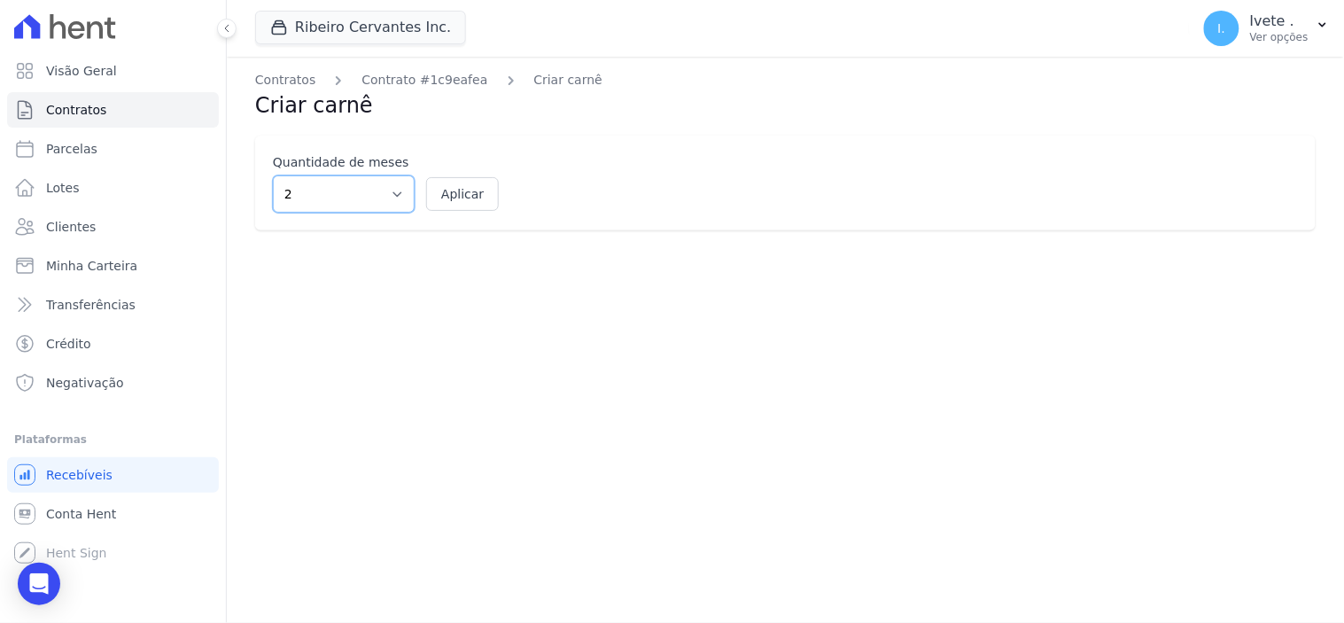
click at [392, 195] on select "2 3 4 5 6 7 8 9 10 11 12" at bounding box center [344, 193] width 142 height 37
select select "12"
click at [273, 175] on select "2 3 4 5 6 7 8 9 10 11 12" at bounding box center [344, 193] width 142 height 37
click at [466, 193] on button "Aplicar" at bounding box center [462, 194] width 73 height 34
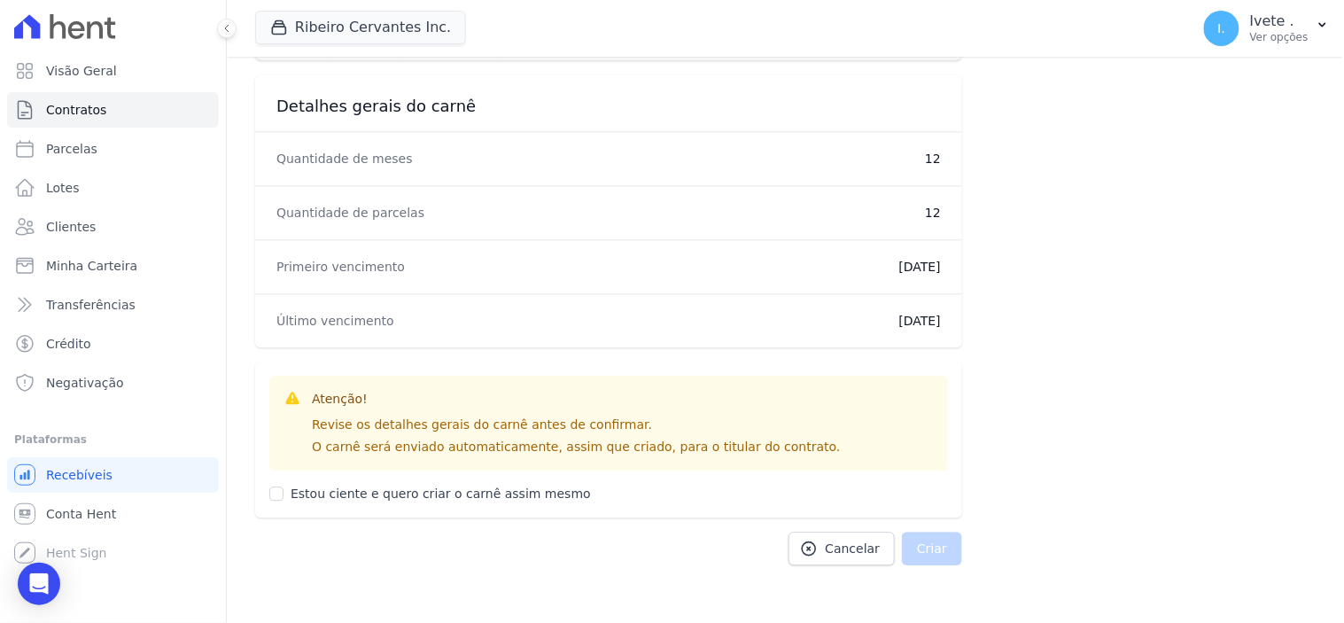
scroll to position [1026, 0]
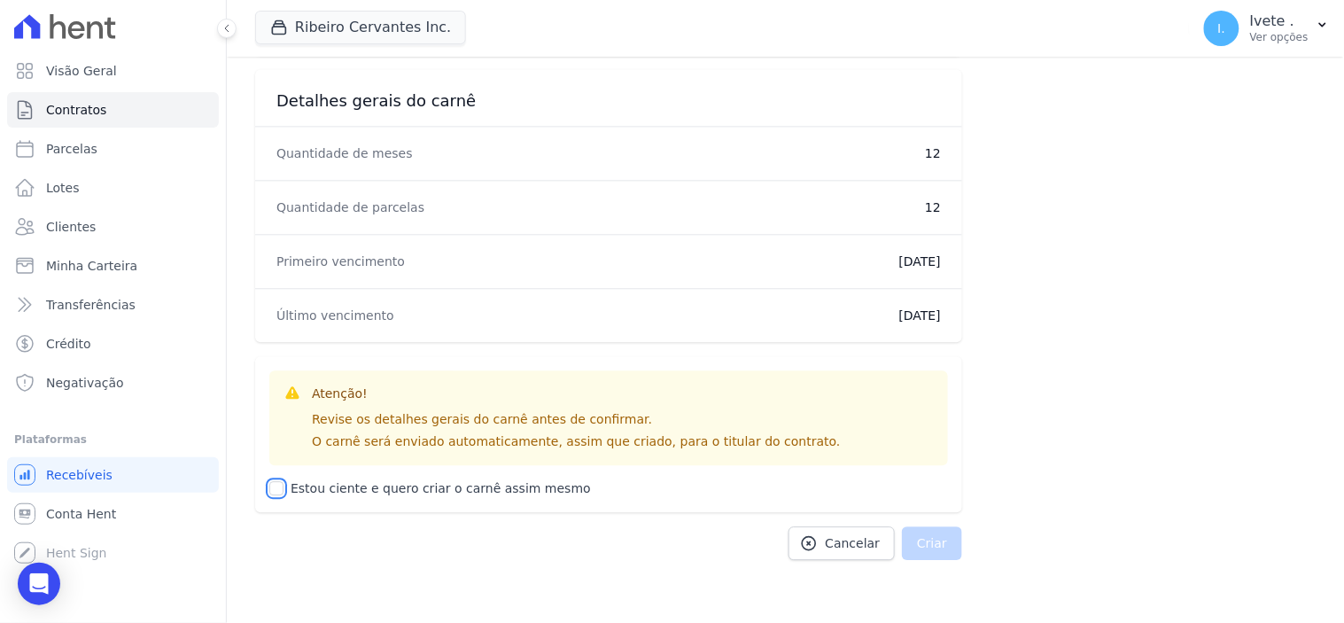
click at [282, 493] on input "Estou ciente e quero criar o carnê assim mesmo" at bounding box center [276, 488] width 14 height 14
checkbox input "true"
click at [930, 544] on button "Criar" at bounding box center [932, 543] width 60 height 34
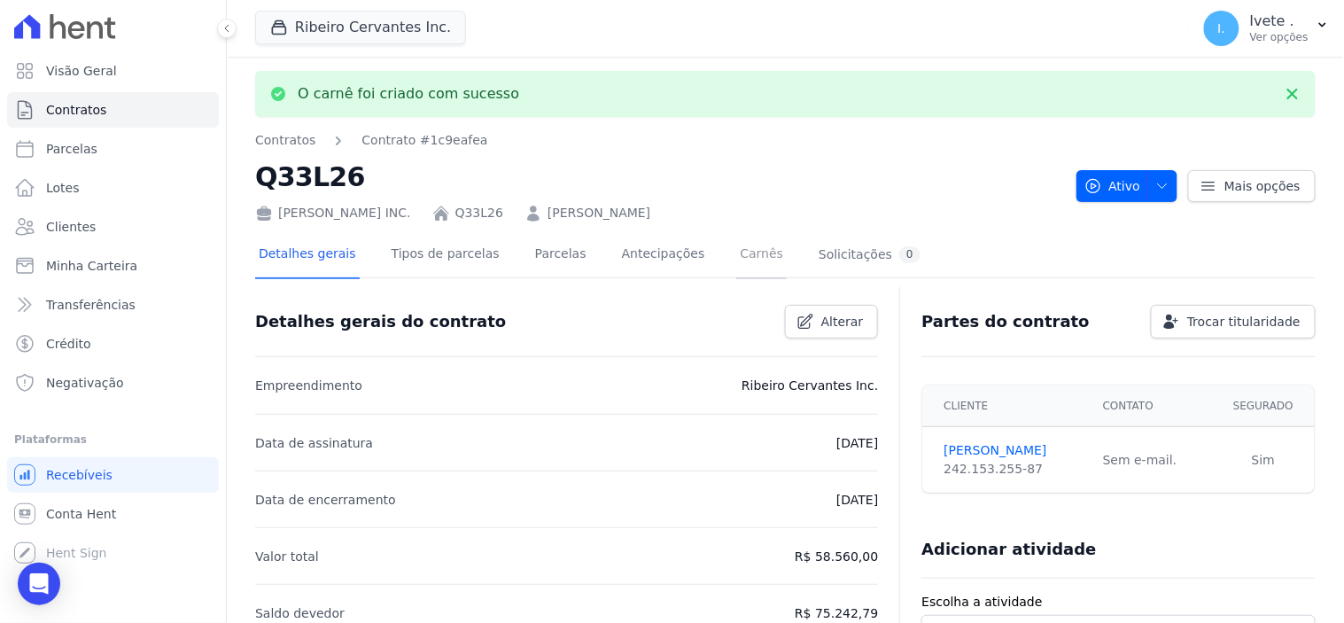
click at [736, 252] on link "Carnês" at bounding box center [761, 255] width 51 height 47
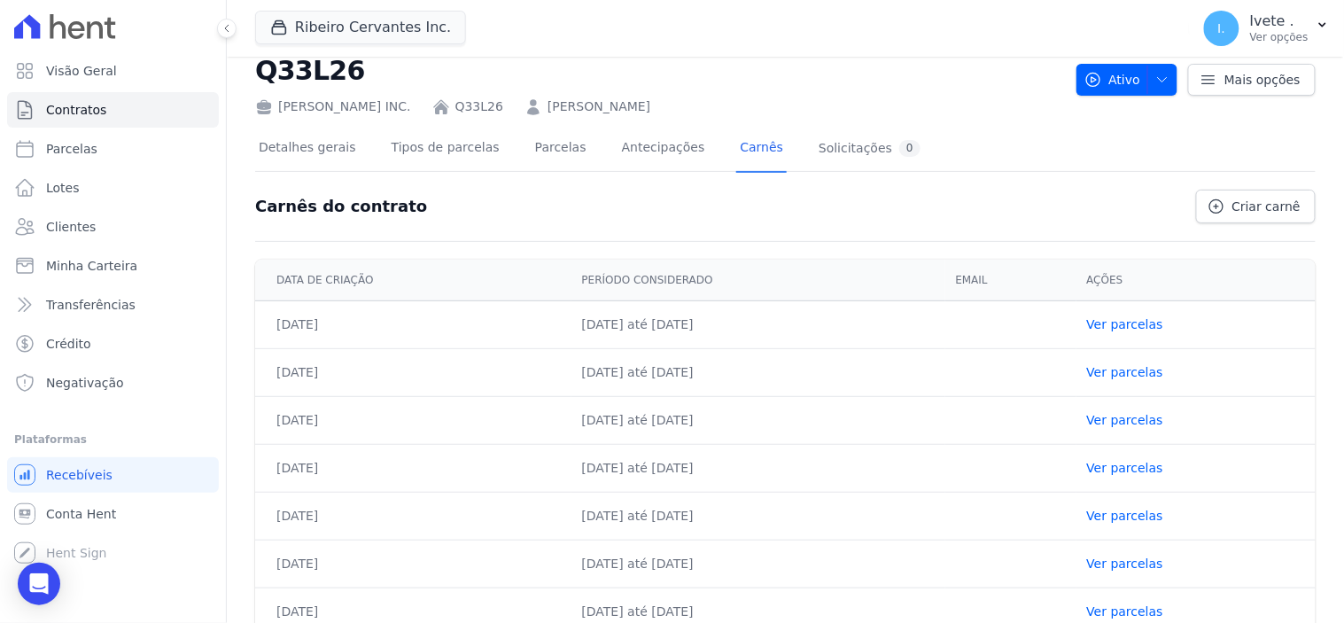
scroll to position [72, 0]
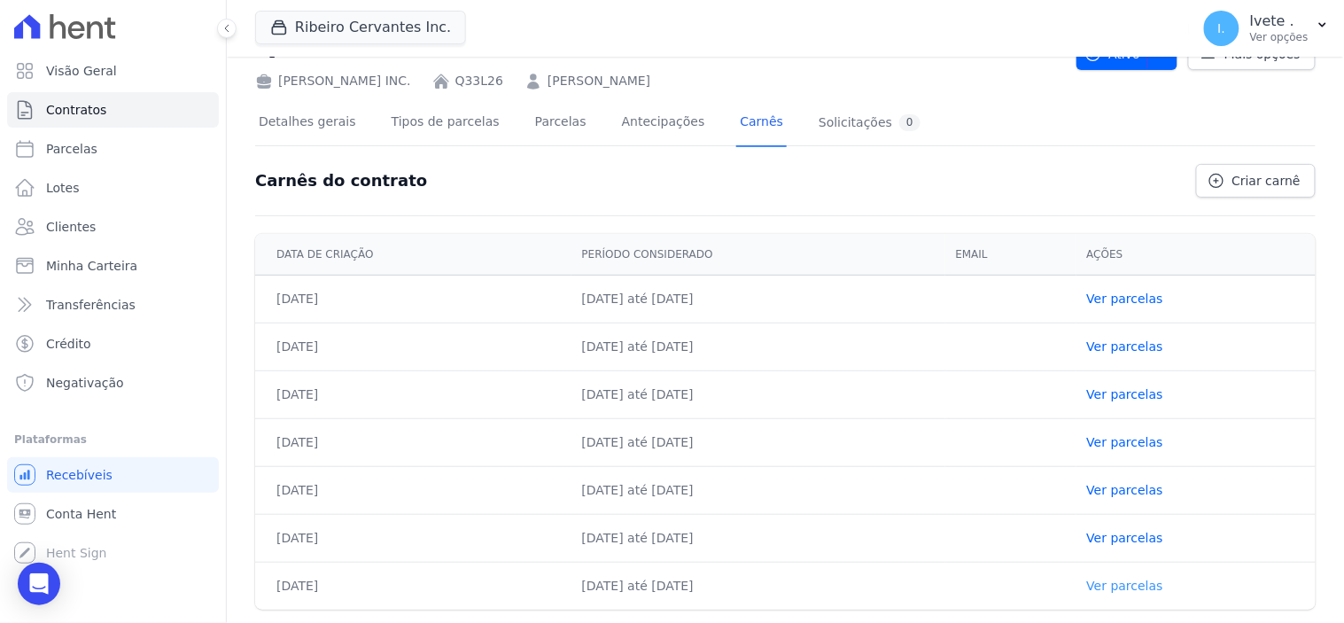
click at [1159, 585] on link "Ver parcelas" at bounding box center [1125, 586] width 76 height 14
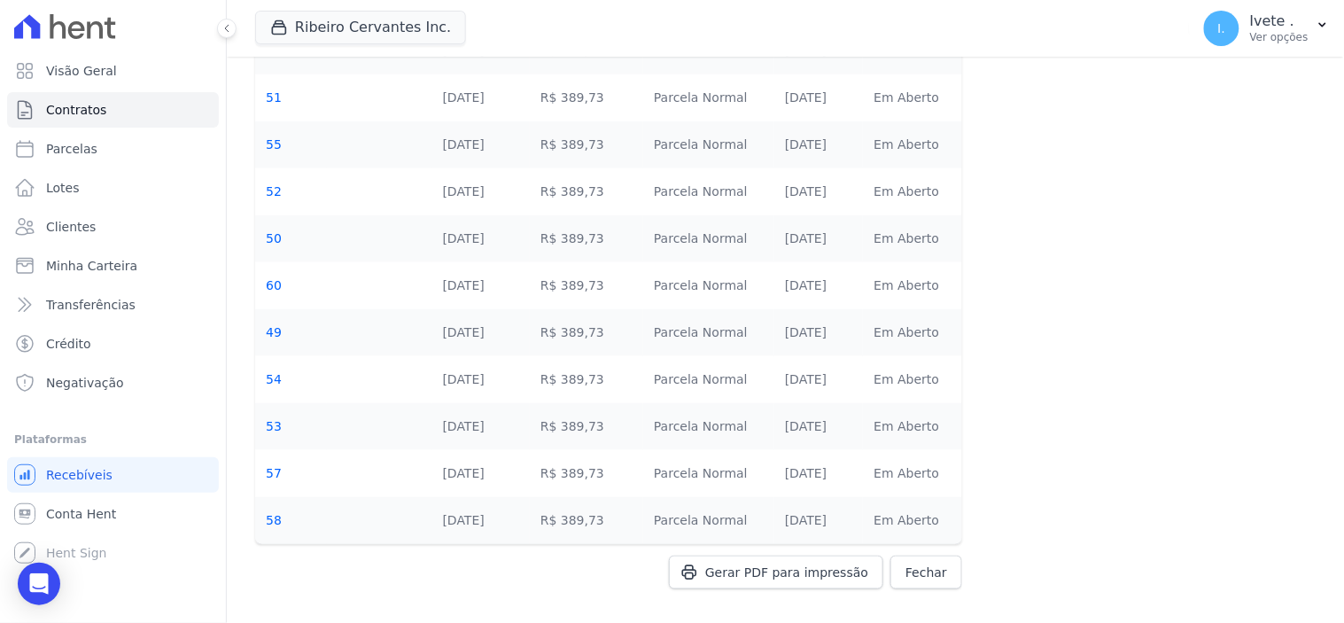
scroll to position [272, 0]
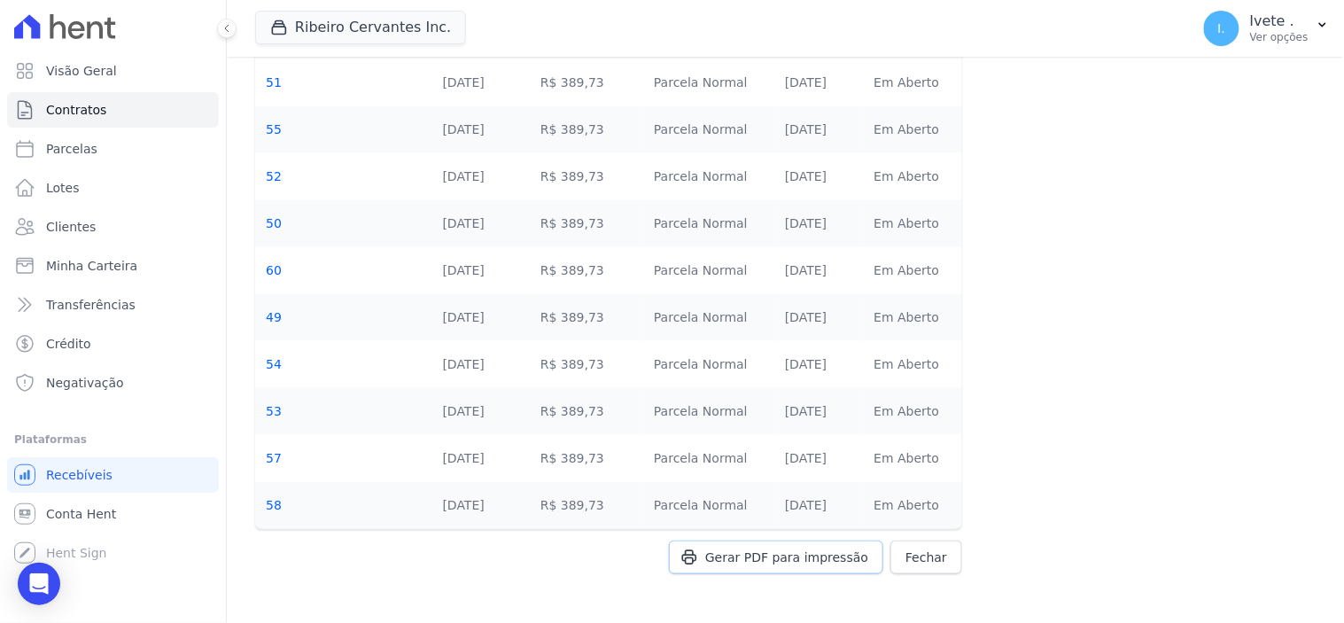
click at [820, 559] on span "Gerar PDF para impressão" at bounding box center [786, 557] width 163 height 18
click at [105, 112] on link "Contratos" at bounding box center [113, 109] width 212 height 35
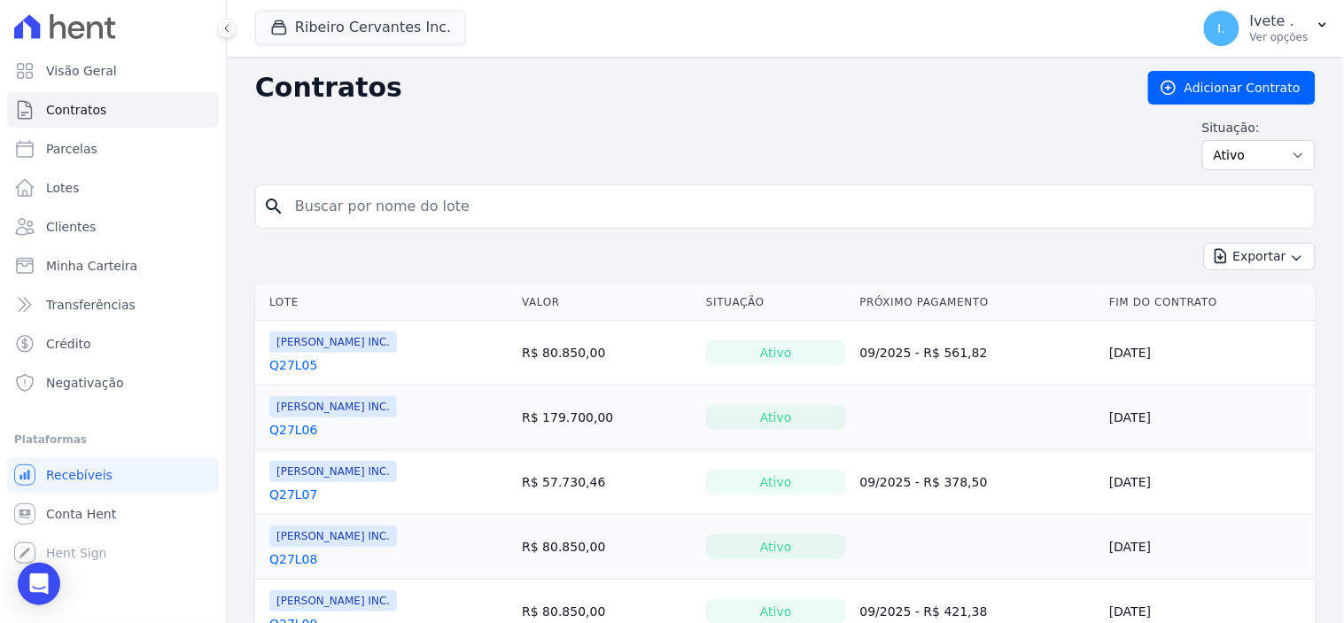
click at [328, 204] on input "search" at bounding box center [795, 206] width 1023 height 35
type input "q27l19"
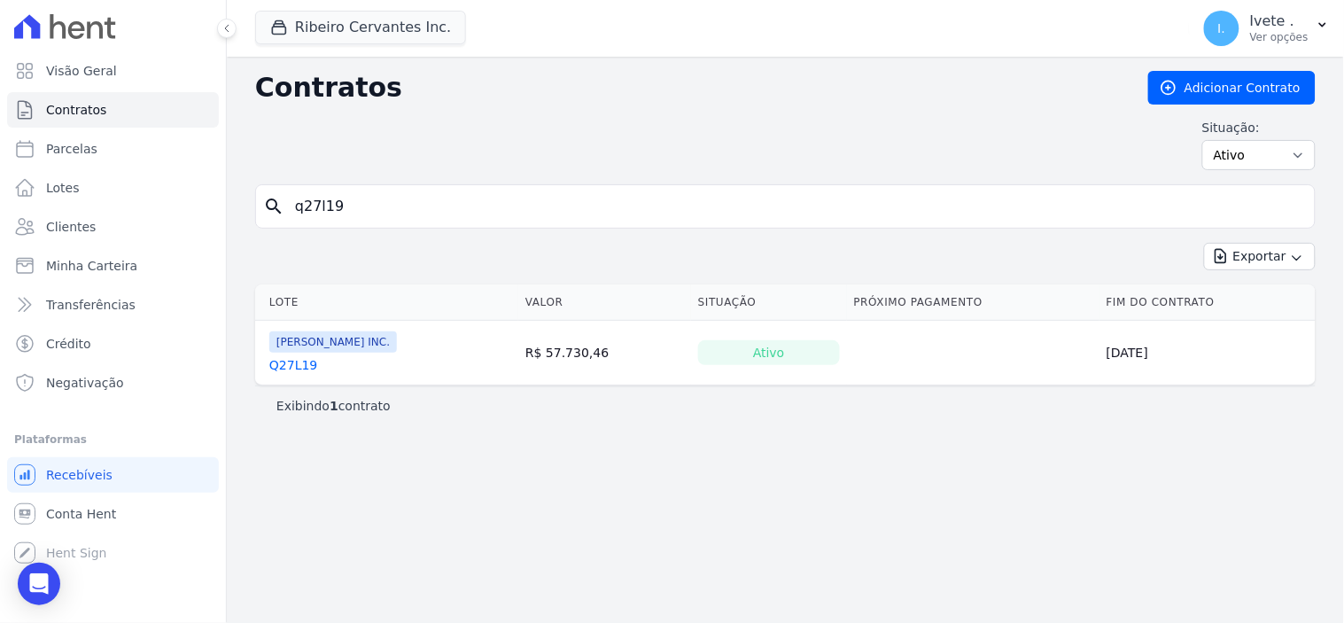
click at [298, 364] on link "Q27L19" at bounding box center [293, 365] width 48 height 18
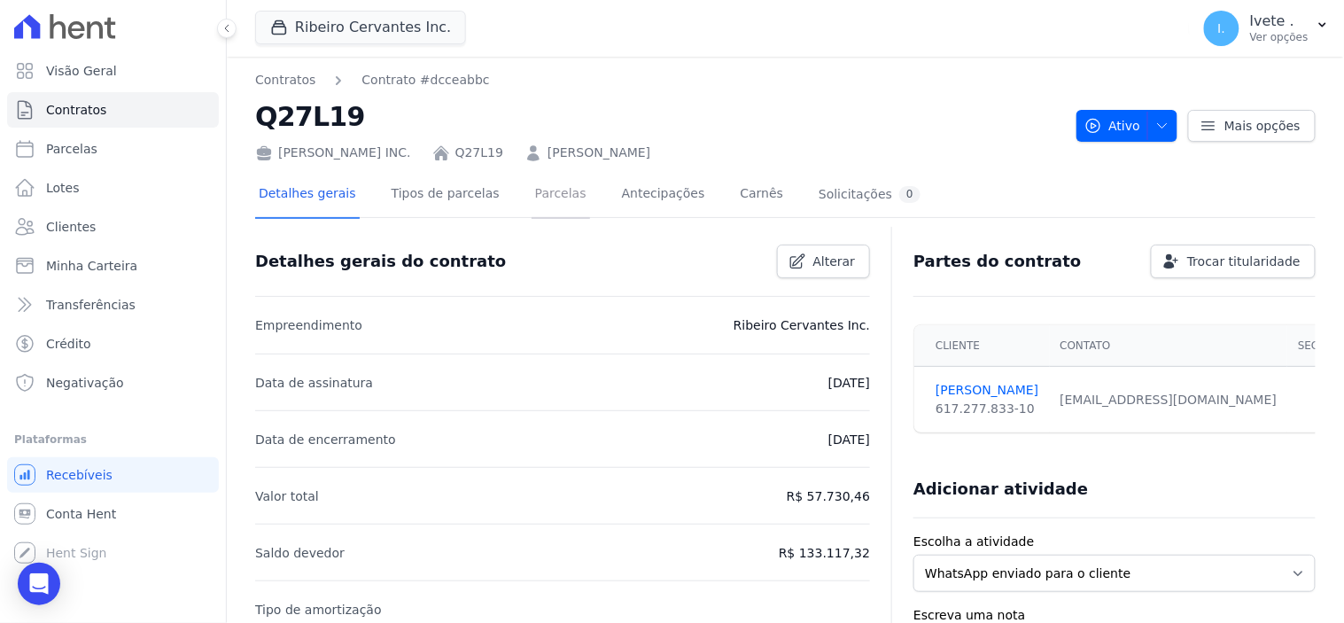
click at [533, 193] on link "Parcelas" at bounding box center [561, 195] width 58 height 47
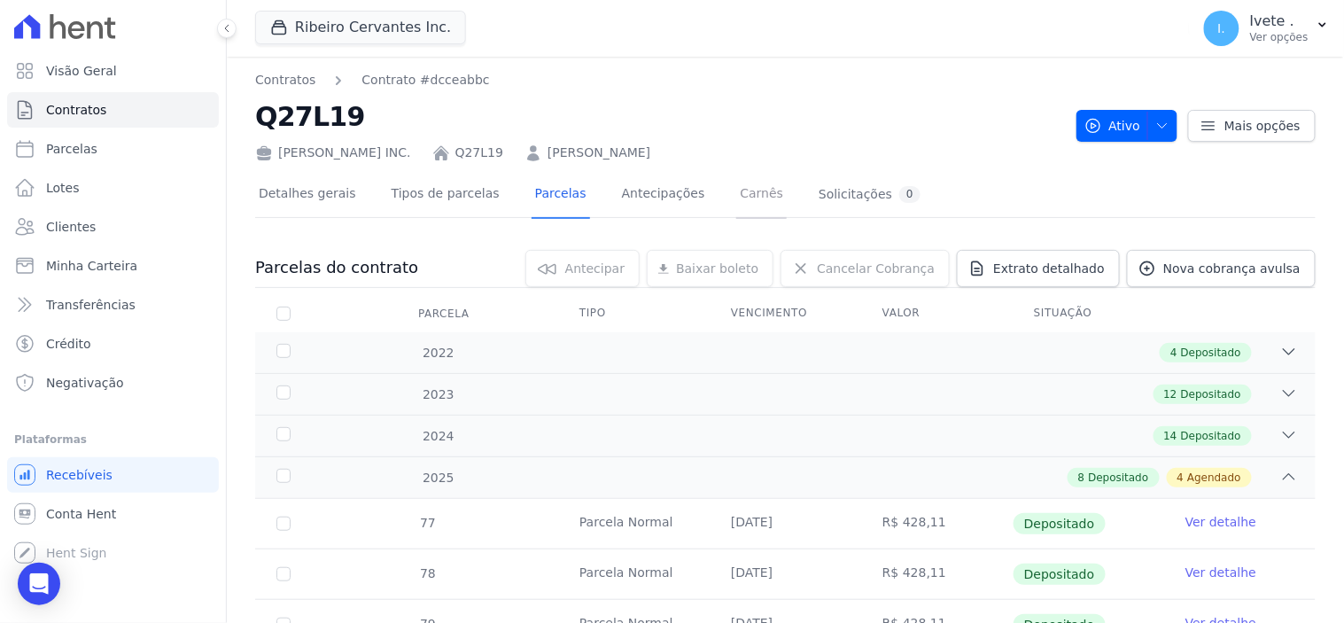
click at [736, 193] on link "Carnês" at bounding box center [761, 195] width 51 height 47
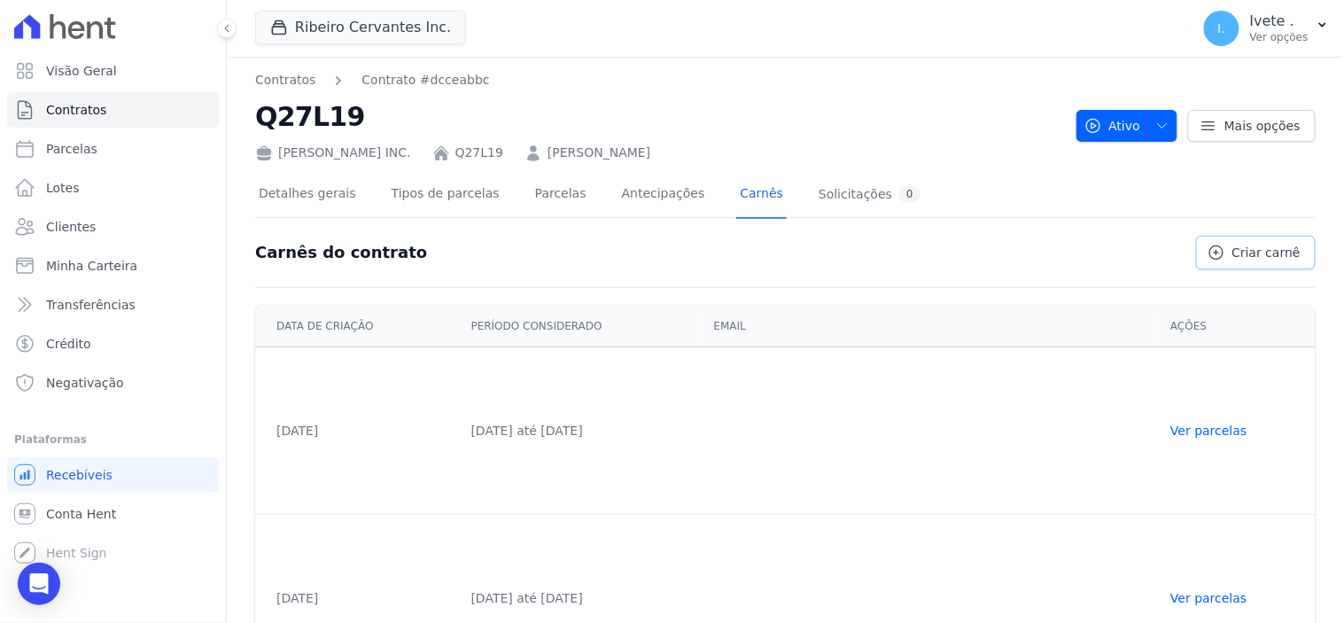
click at [1259, 253] on span "Criar carnê" at bounding box center [1266, 253] width 68 height 18
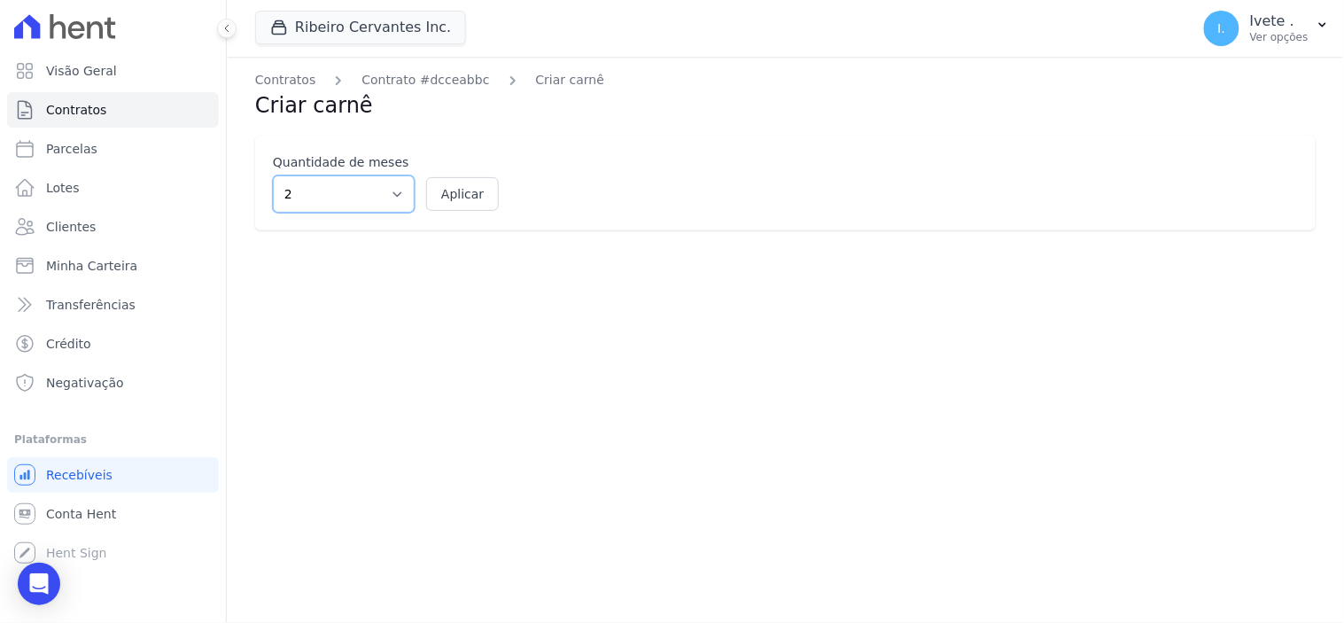
click at [397, 192] on select "2 3 4 5 6 7 8 9 10 11 12" at bounding box center [344, 193] width 142 height 37
select select "12"
click at [273, 175] on select "2 3 4 5 6 7 8 9 10 11 12" at bounding box center [344, 193] width 142 height 37
click at [464, 192] on button "Aplicar" at bounding box center [462, 194] width 73 height 34
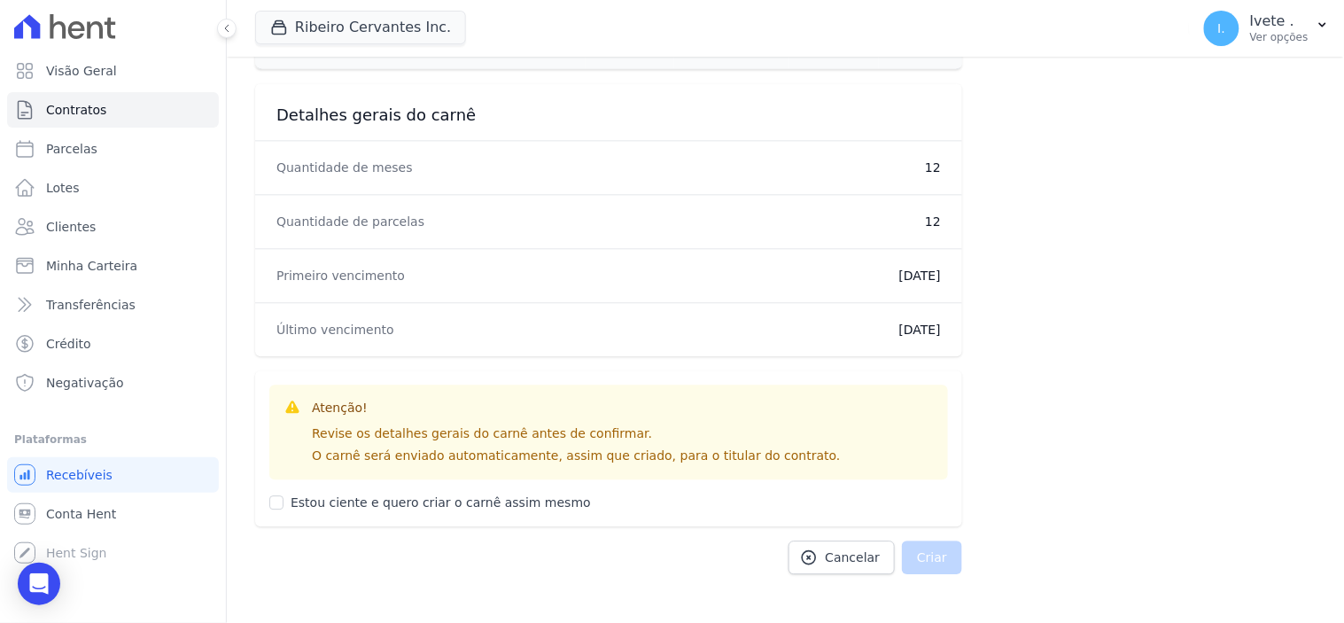
scroll to position [1026, 0]
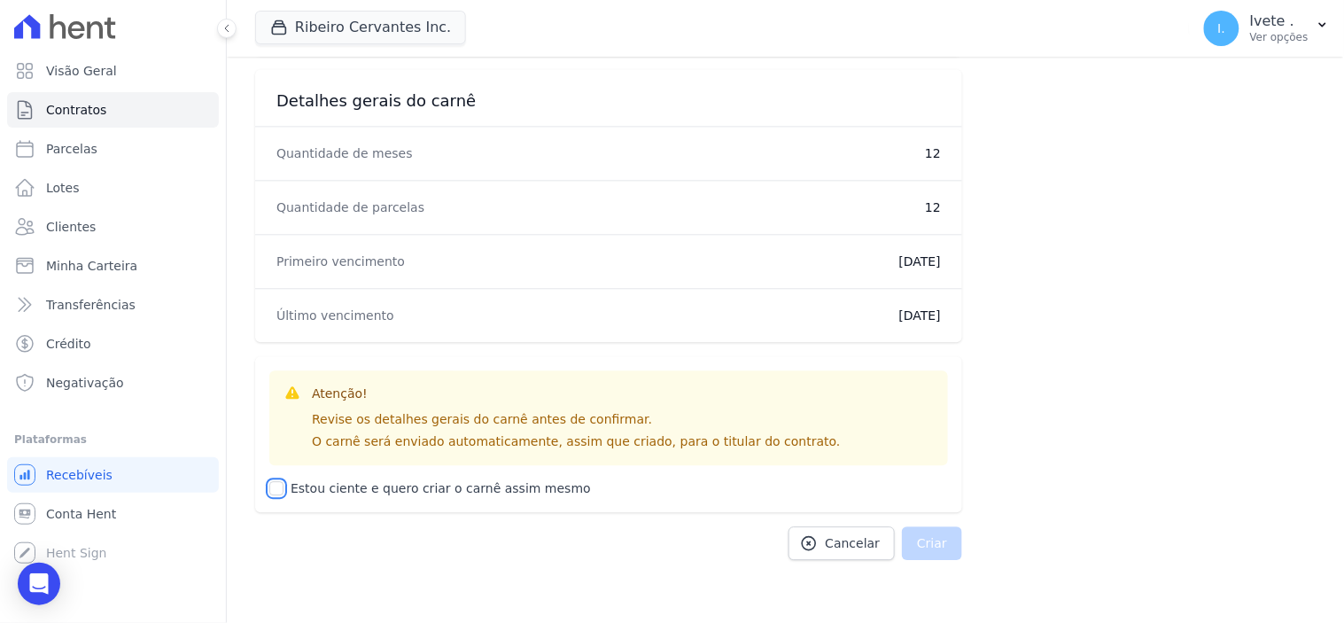
click at [275, 482] on input "Estou ciente e quero criar o carnê assim mesmo" at bounding box center [276, 488] width 14 height 14
checkbox input "true"
click at [928, 539] on button "Criar" at bounding box center [932, 543] width 60 height 34
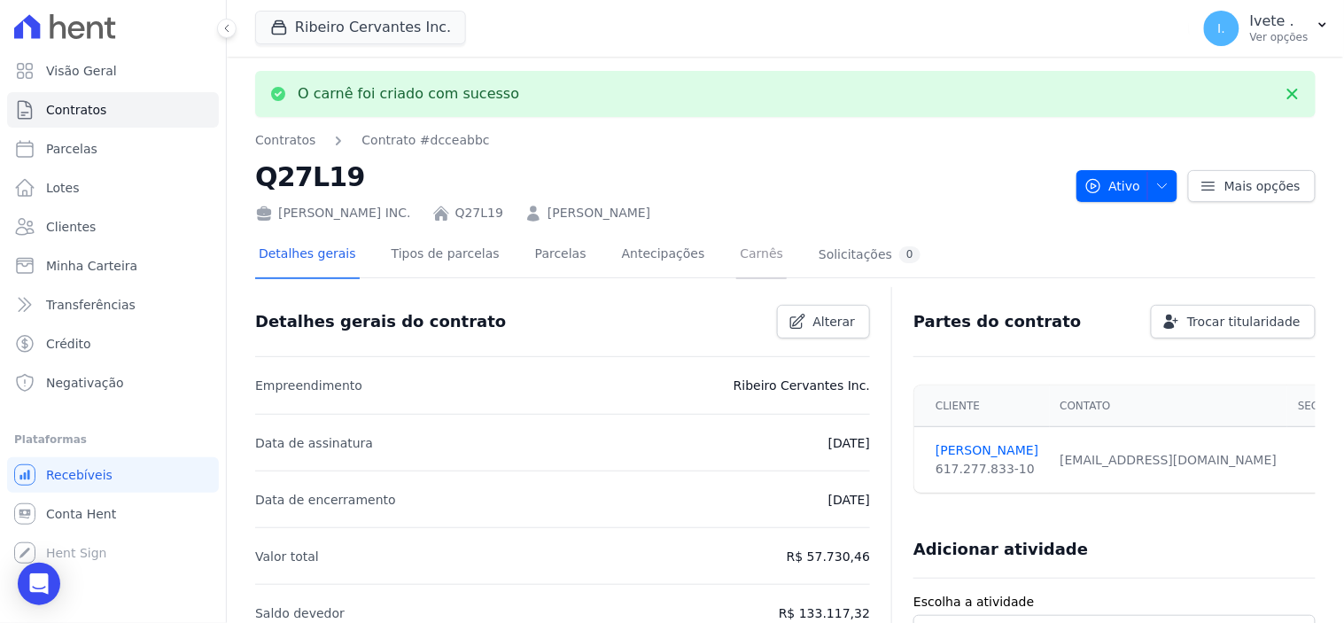
click at [736, 246] on link "Carnês" at bounding box center [761, 255] width 51 height 47
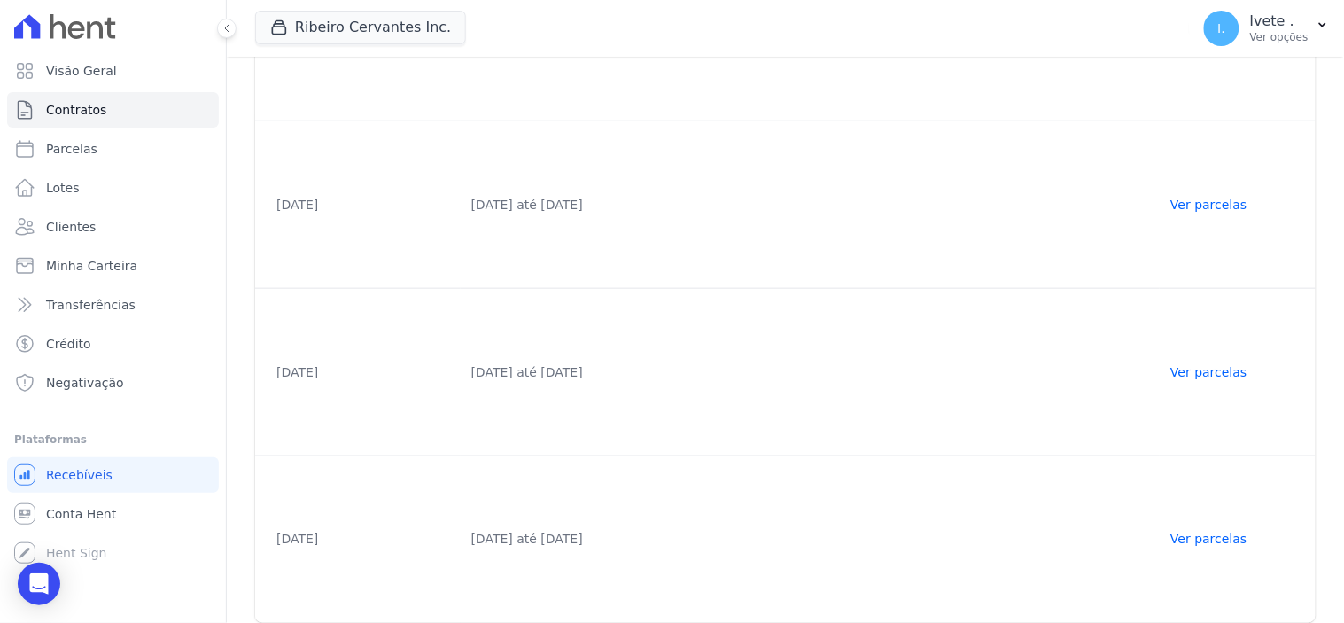
scroll to position [404, 0]
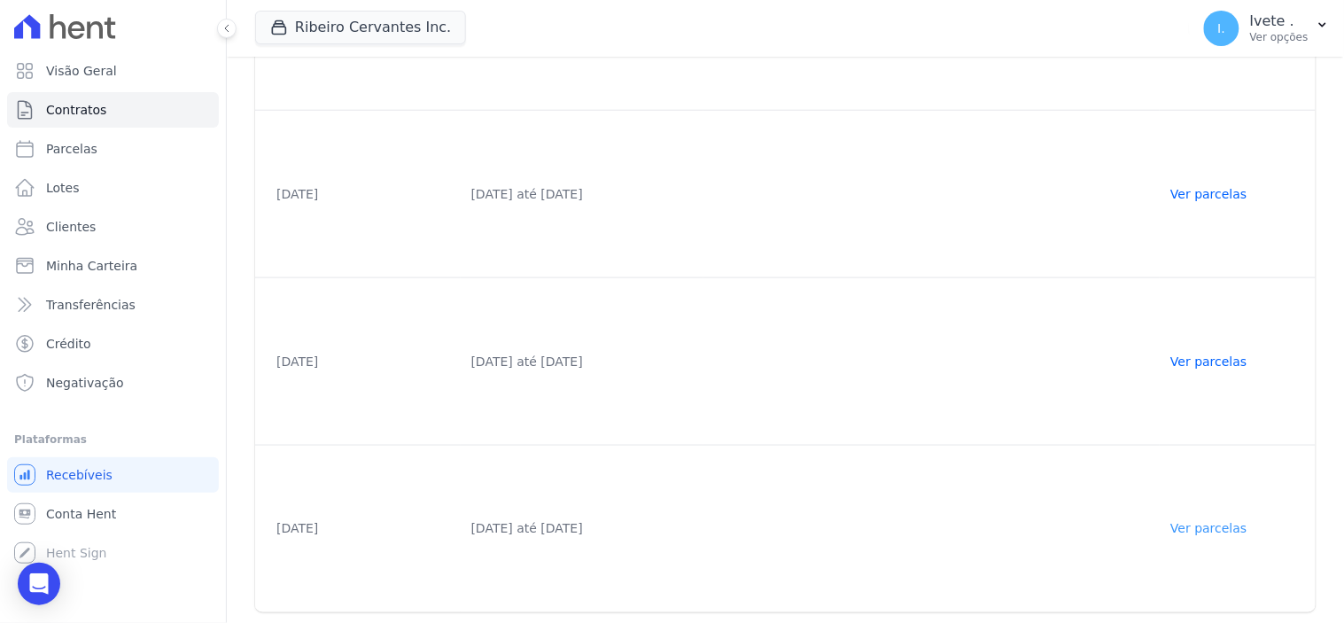
click at [1220, 522] on link "Ver parcelas" at bounding box center [1208, 529] width 76 height 14
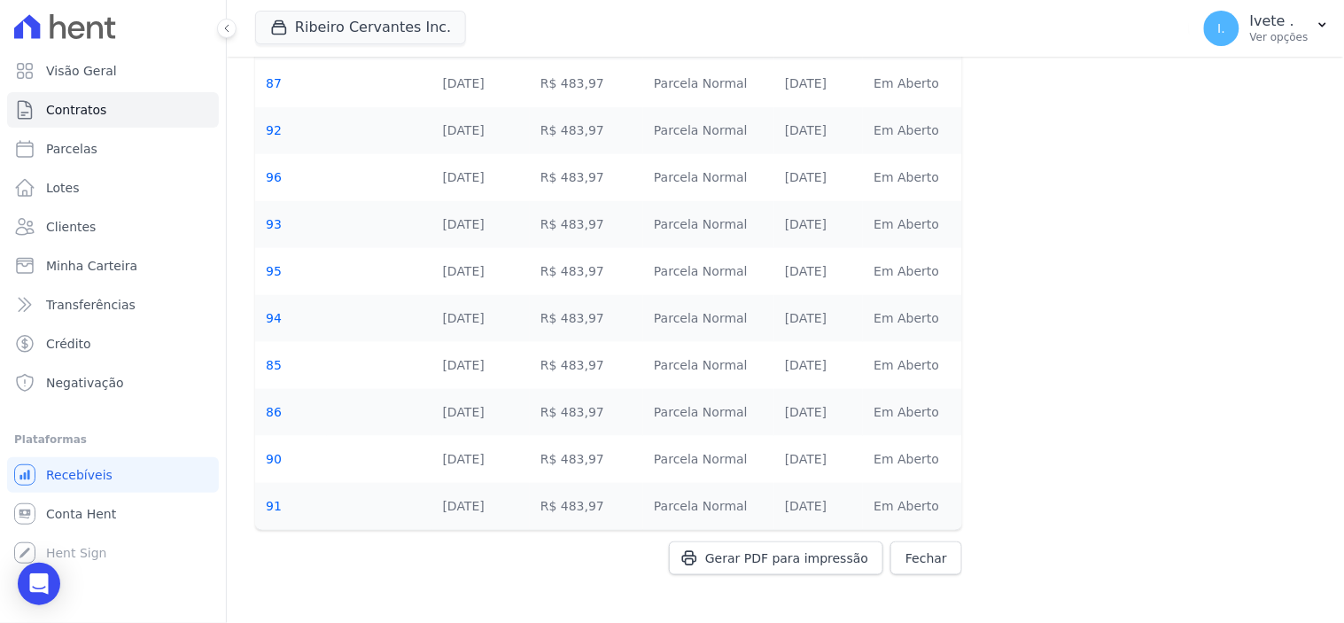
scroll to position [272, 0]
click at [819, 558] on span "Gerar PDF para impressão" at bounding box center [786, 557] width 163 height 18
click at [92, 111] on span "Contratos" at bounding box center [76, 110] width 60 height 18
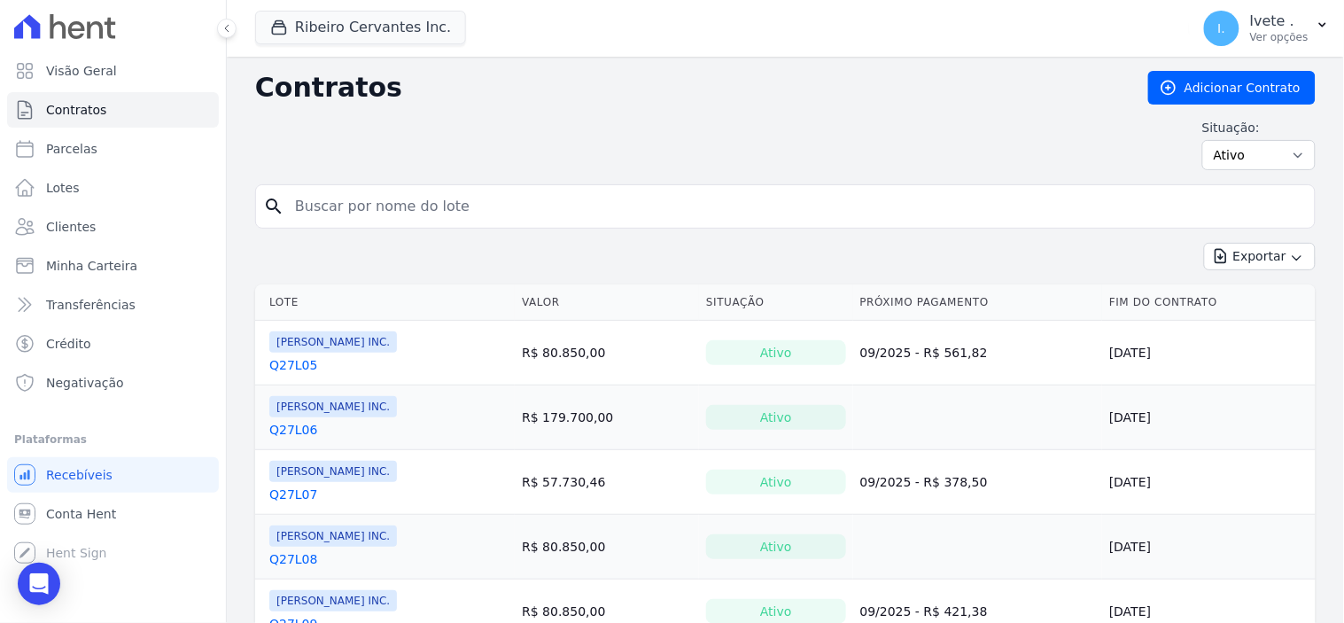
click at [314, 195] on input "search" at bounding box center [795, 206] width 1023 height 35
type input "q27l15"
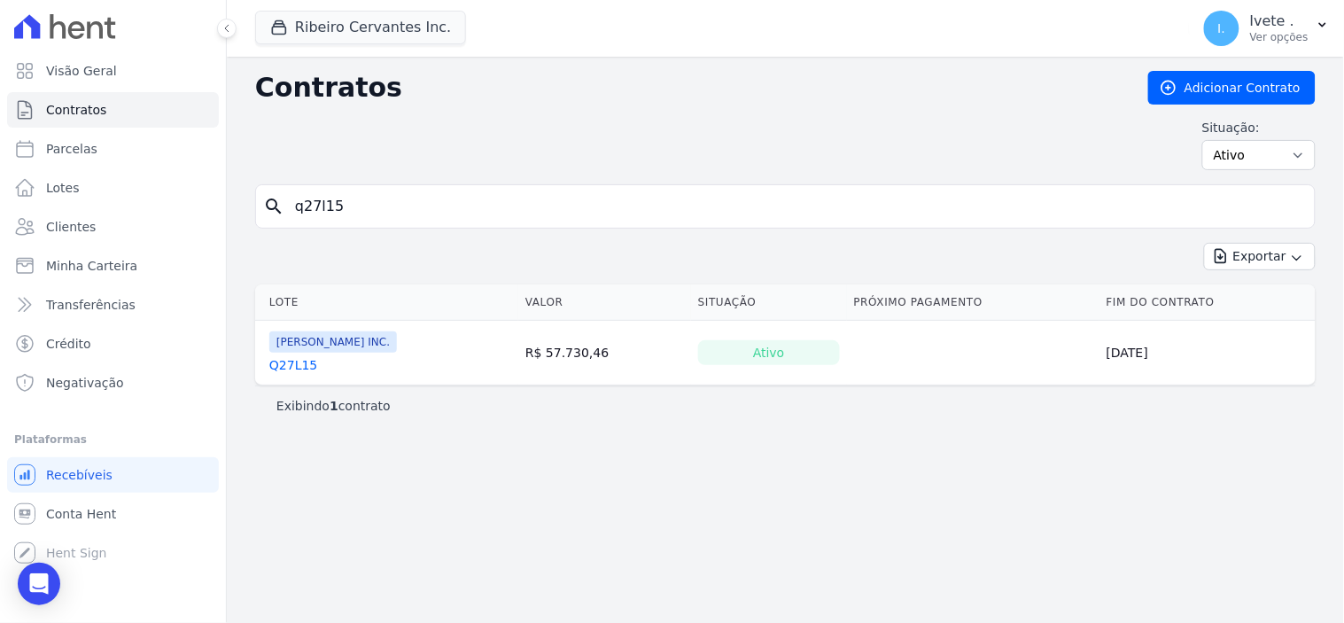
click at [291, 370] on link "Q27L15" at bounding box center [293, 365] width 48 height 18
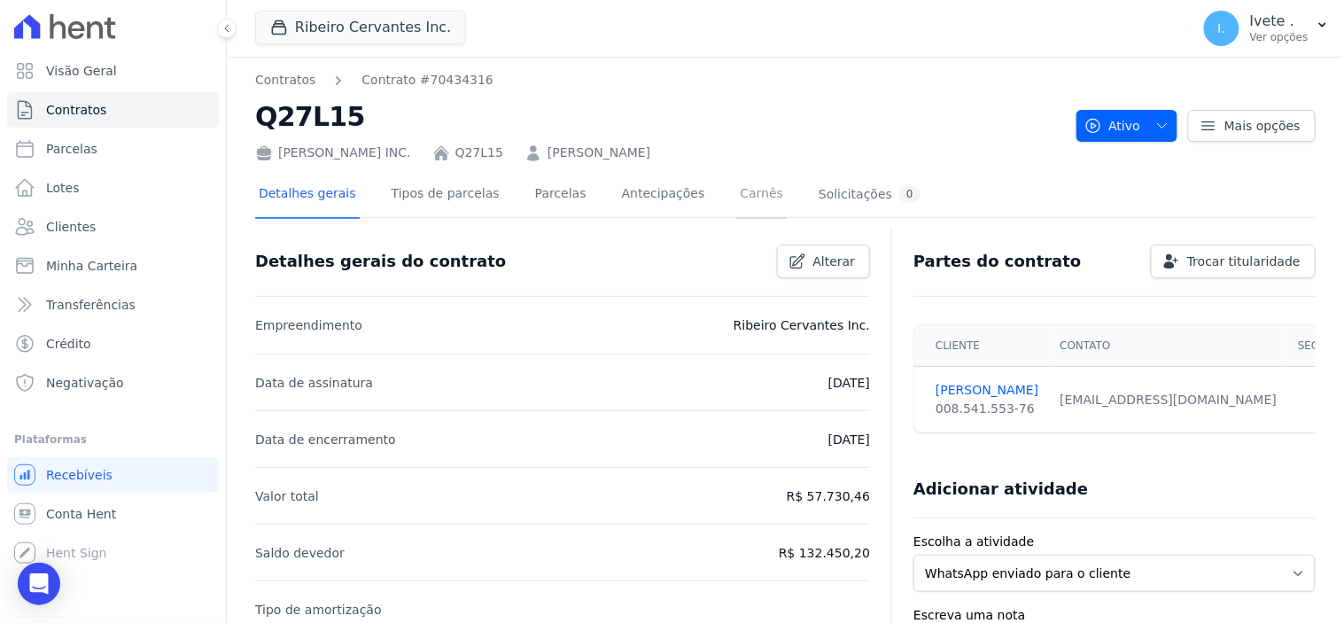
click at [736, 197] on link "Carnês" at bounding box center [761, 195] width 51 height 47
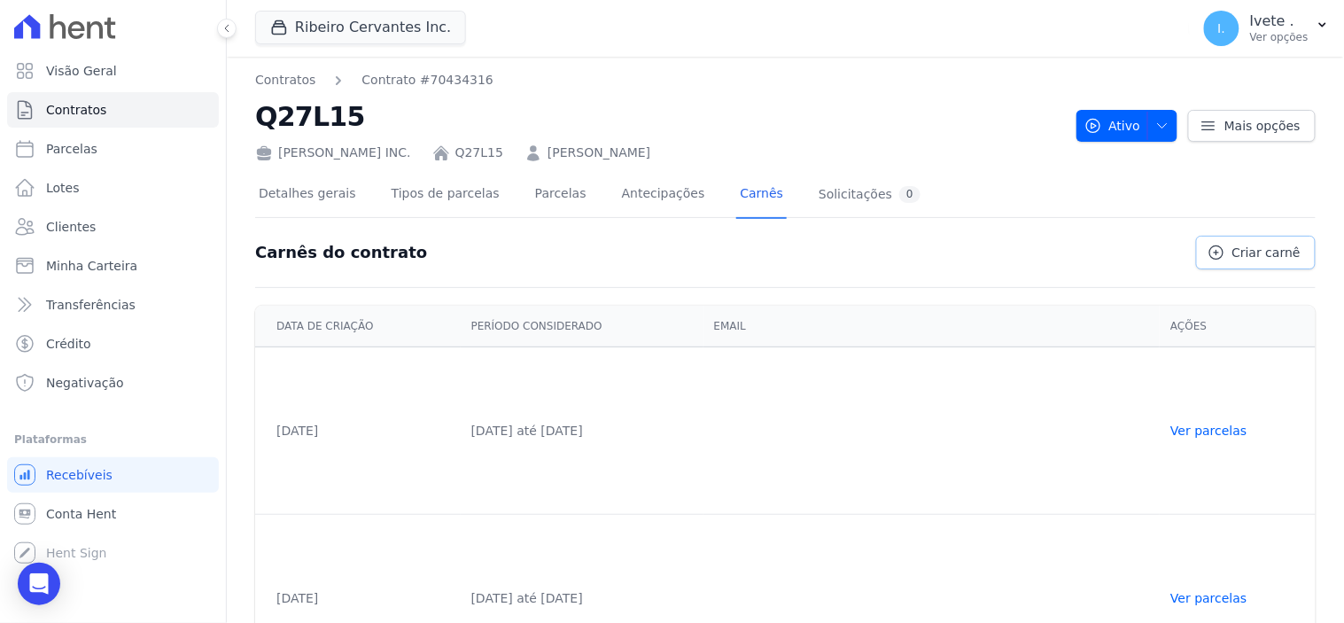
click at [1234, 253] on span "Criar carnê" at bounding box center [1266, 253] width 68 height 18
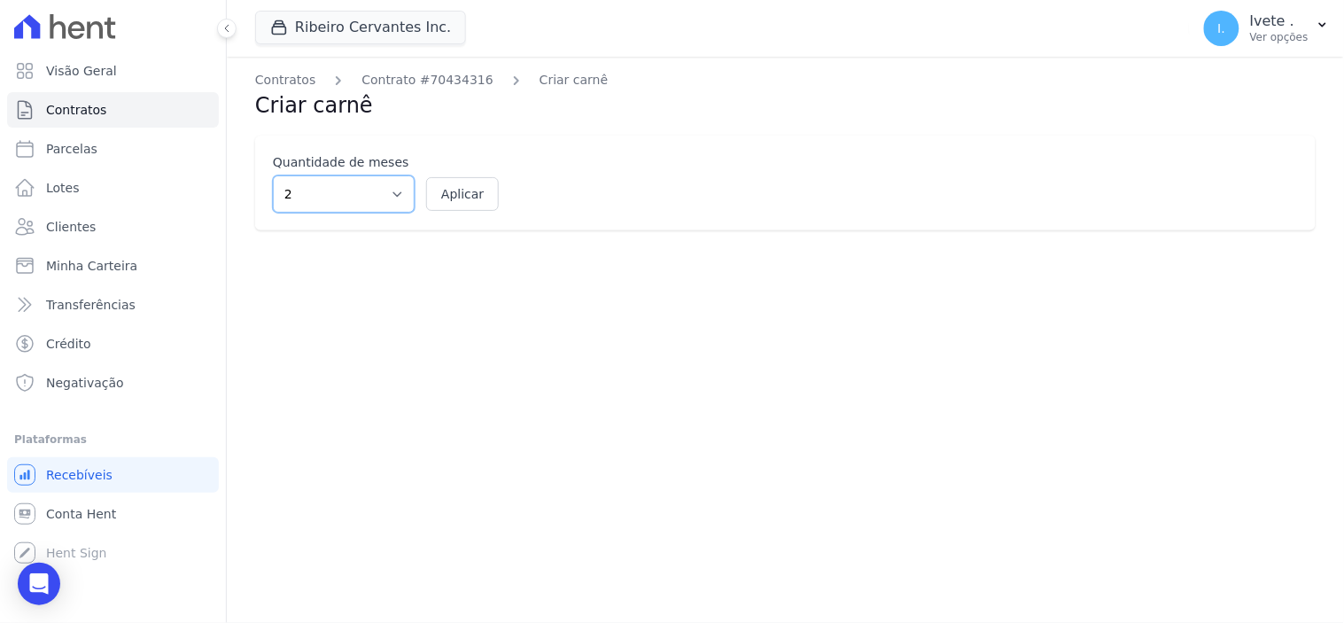
click at [400, 195] on select "2 3 4 5 6 7 8 9 10 11 12" at bounding box center [344, 193] width 142 height 37
select select "12"
click at [273, 175] on select "2 3 4 5 6 7 8 9 10 11 12" at bounding box center [344, 193] width 142 height 37
click at [461, 192] on button "Aplicar" at bounding box center [462, 194] width 73 height 34
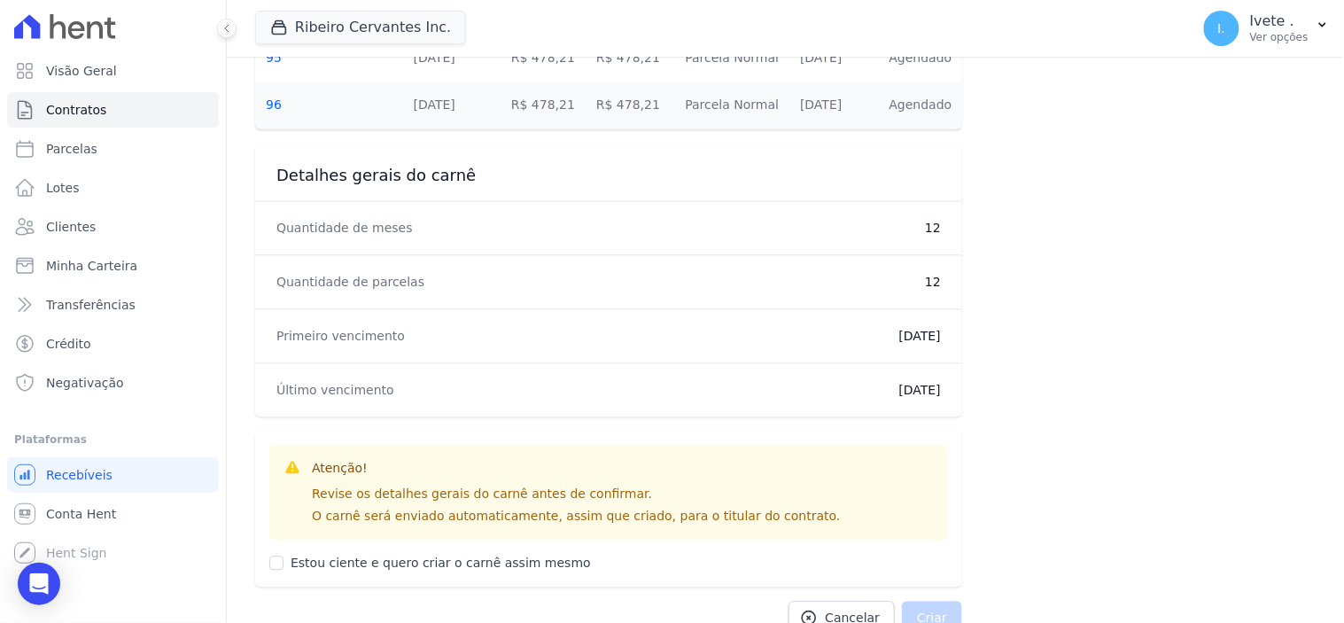
scroll to position [1026, 0]
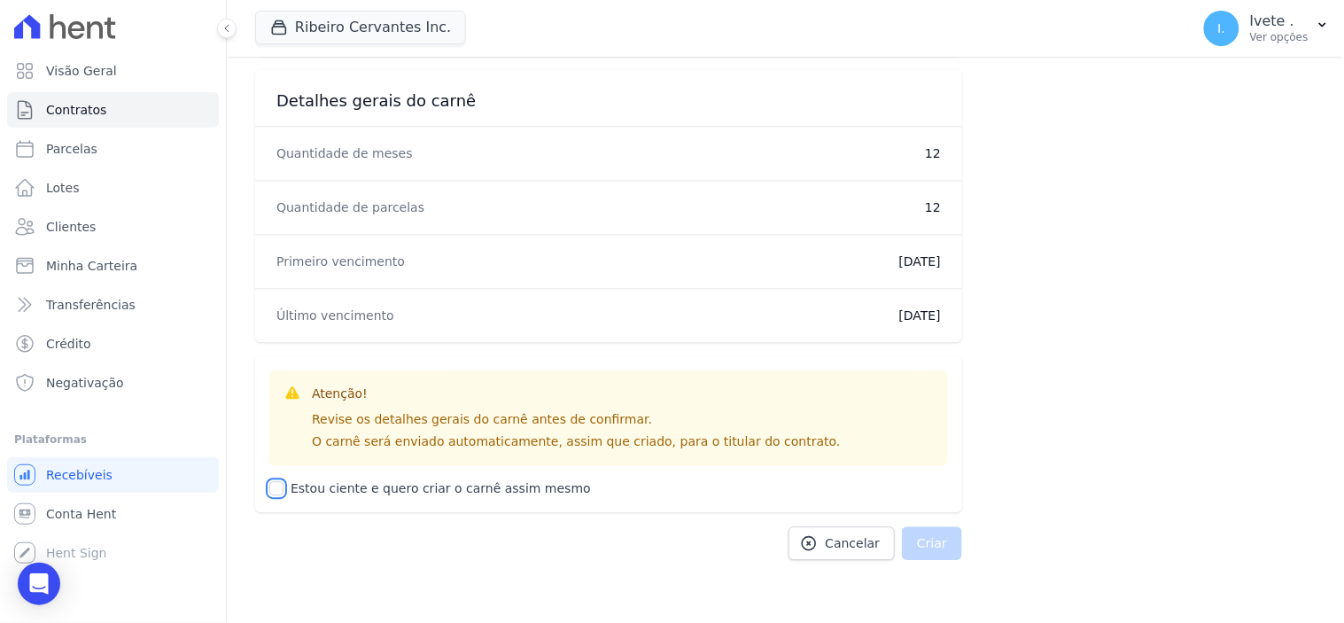
click at [277, 488] on input "Estou ciente e quero criar o carnê assim mesmo" at bounding box center [276, 488] width 14 height 14
checkbox input "true"
click at [918, 536] on button "Criar" at bounding box center [932, 543] width 60 height 34
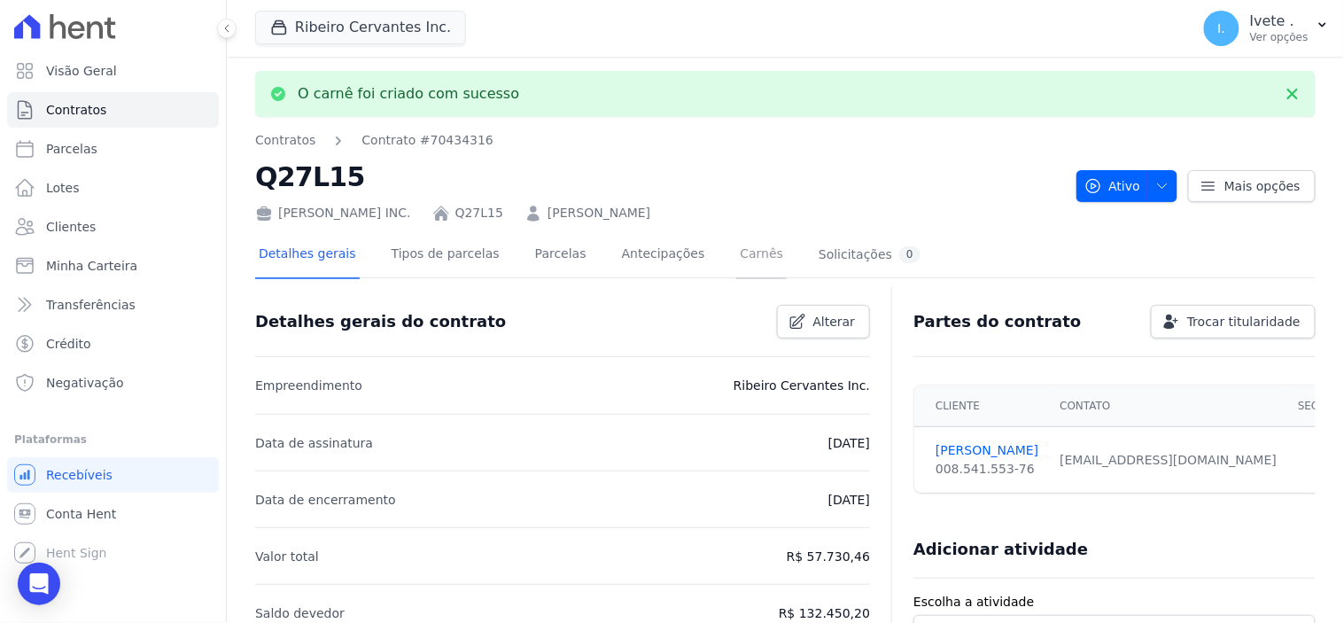
click at [736, 252] on link "Carnês" at bounding box center [761, 255] width 51 height 47
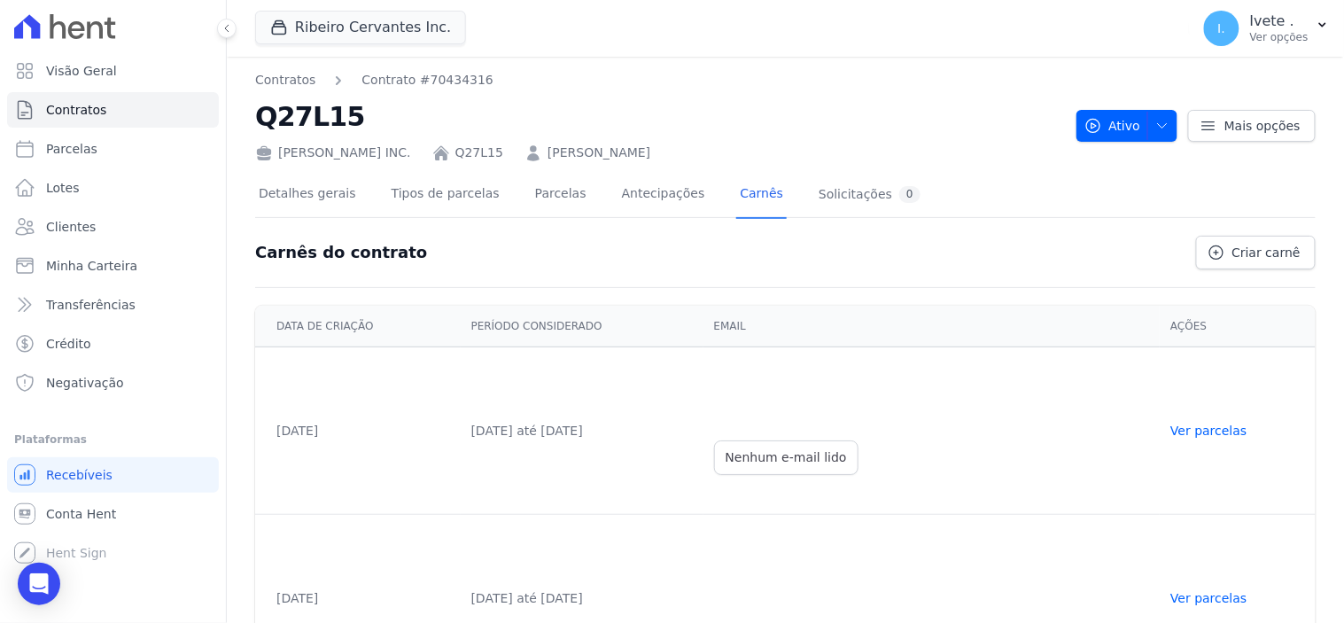
scroll to position [237, 0]
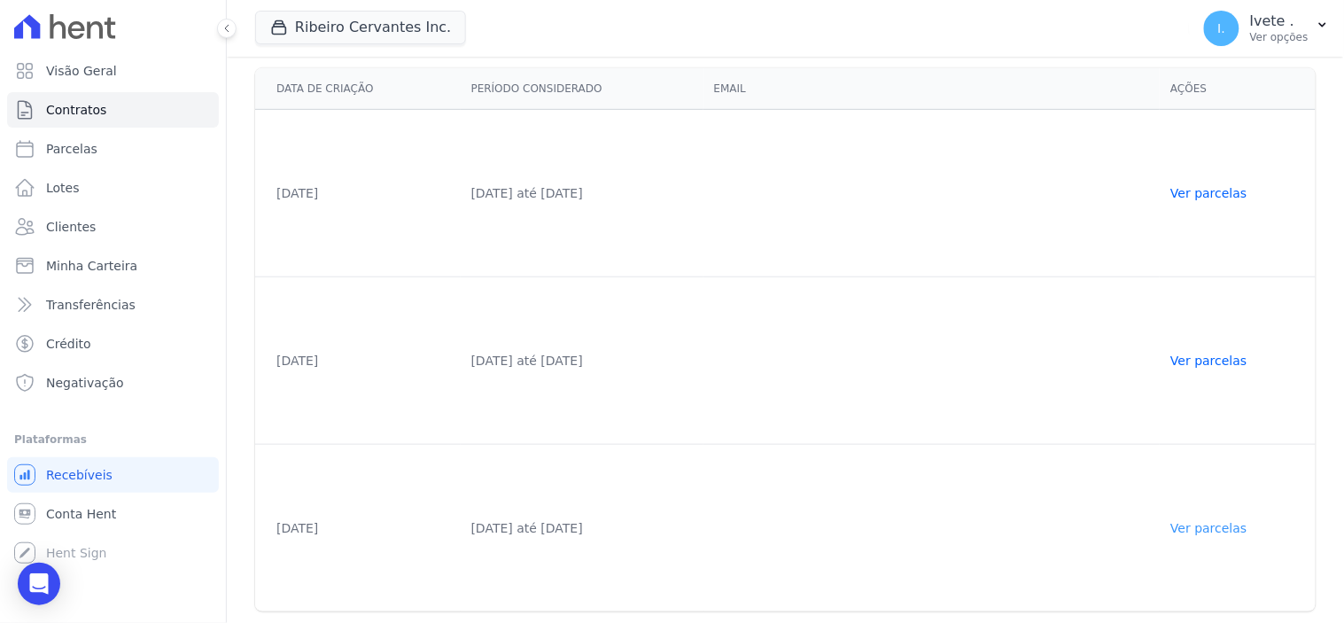
click at [1224, 527] on link "Ver parcelas" at bounding box center [1208, 528] width 76 height 14
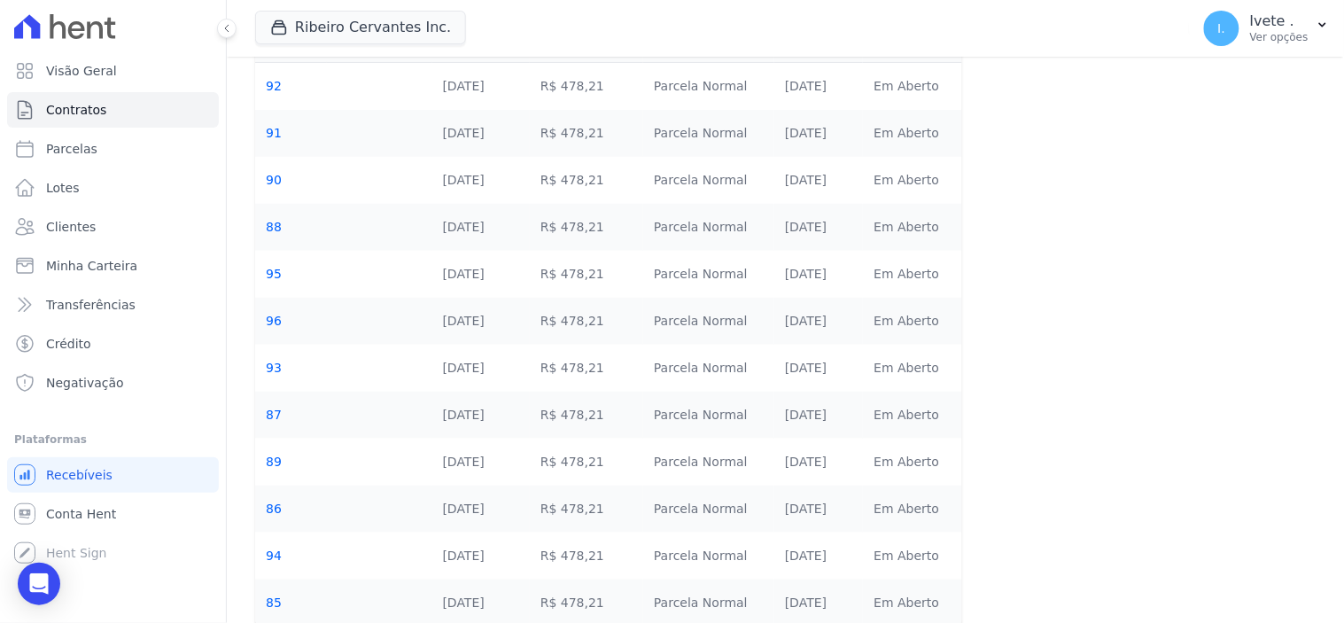
scroll to position [272, 0]
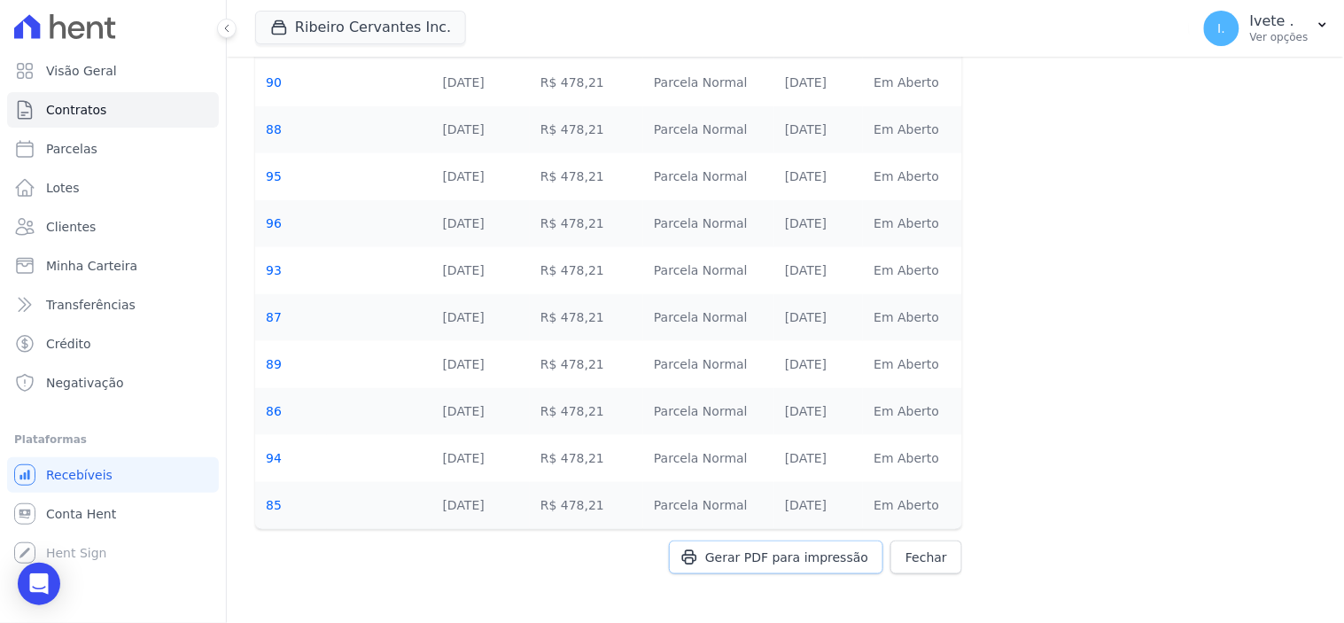
click at [798, 556] on span "Gerar PDF para impressão" at bounding box center [786, 557] width 163 height 18
click at [89, 104] on span "Contratos" at bounding box center [76, 110] width 60 height 18
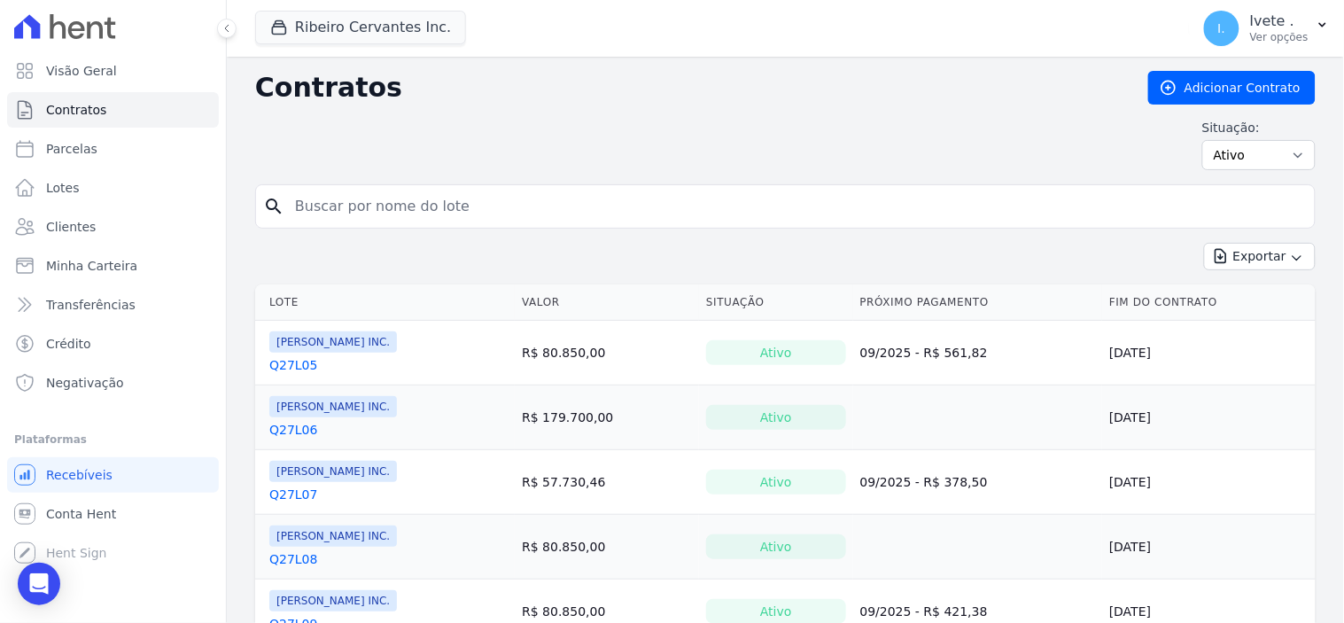
click at [323, 218] on input "search" at bounding box center [795, 206] width 1023 height 35
type input "q28l23"
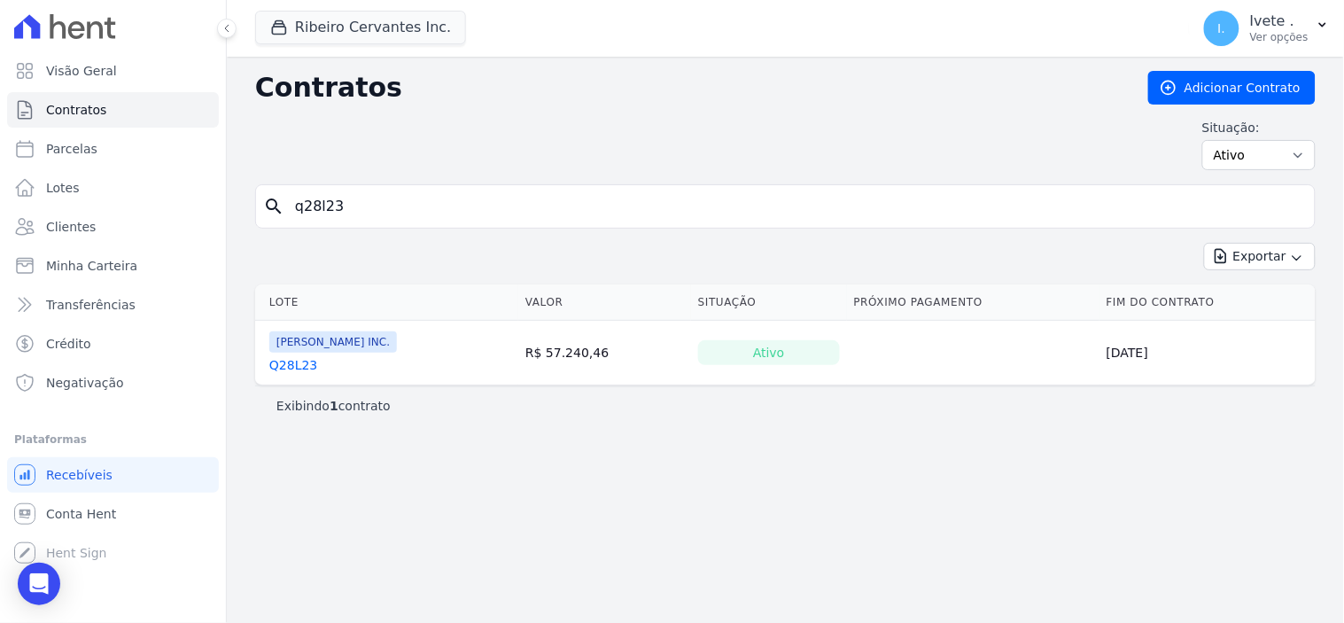
click at [287, 366] on link "Q28L23" at bounding box center [293, 365] width 48 height 18
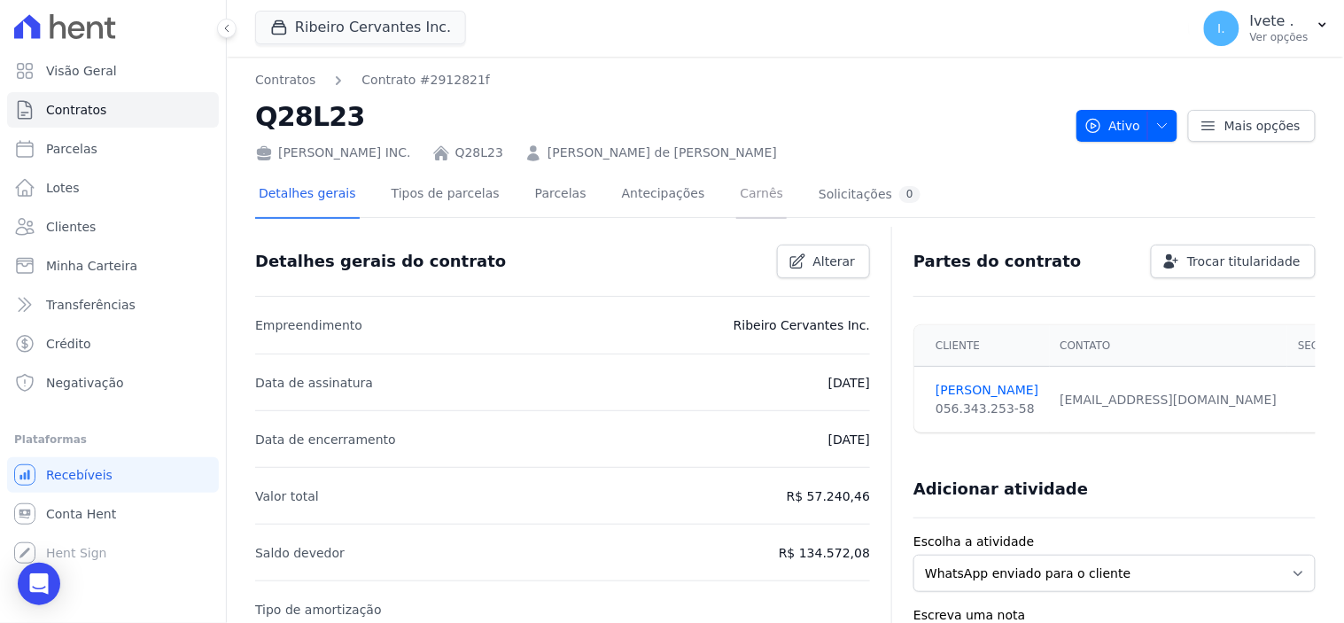
click at [736, 190] on link "Carnês" at bounding box center [761, 195] width 51 height 47
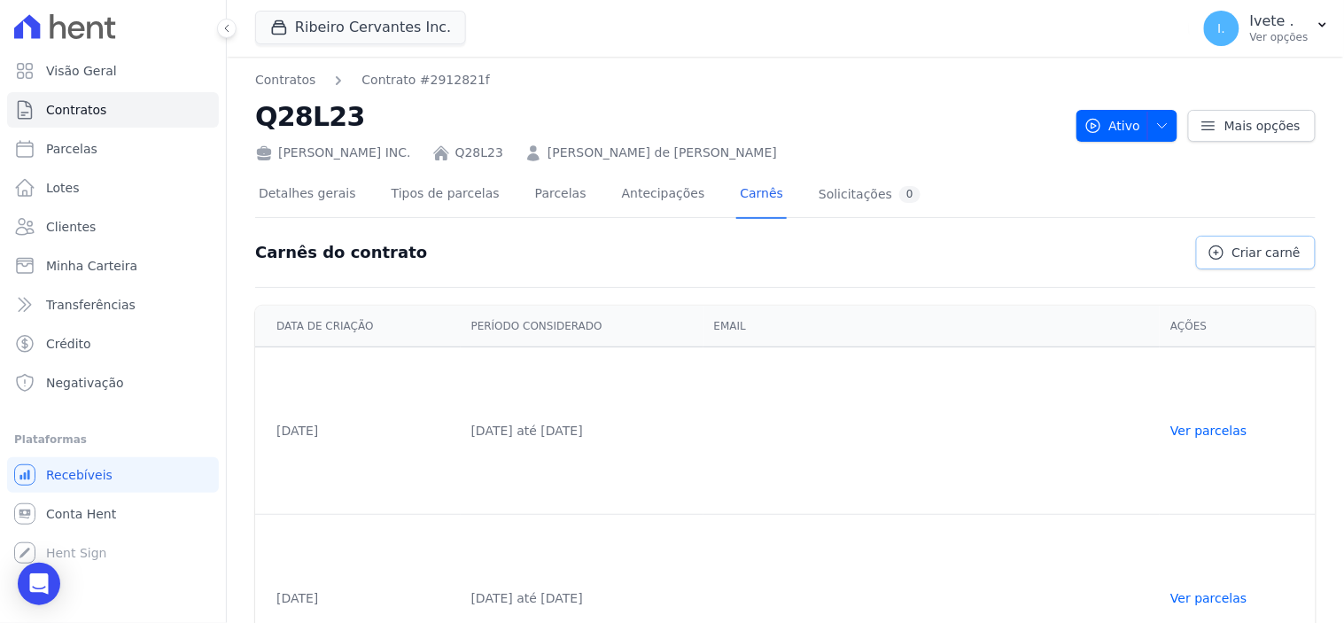
click at [1271, 254] on span "Criar carnê" at bounding box center [1266, 253] width 68 height 18
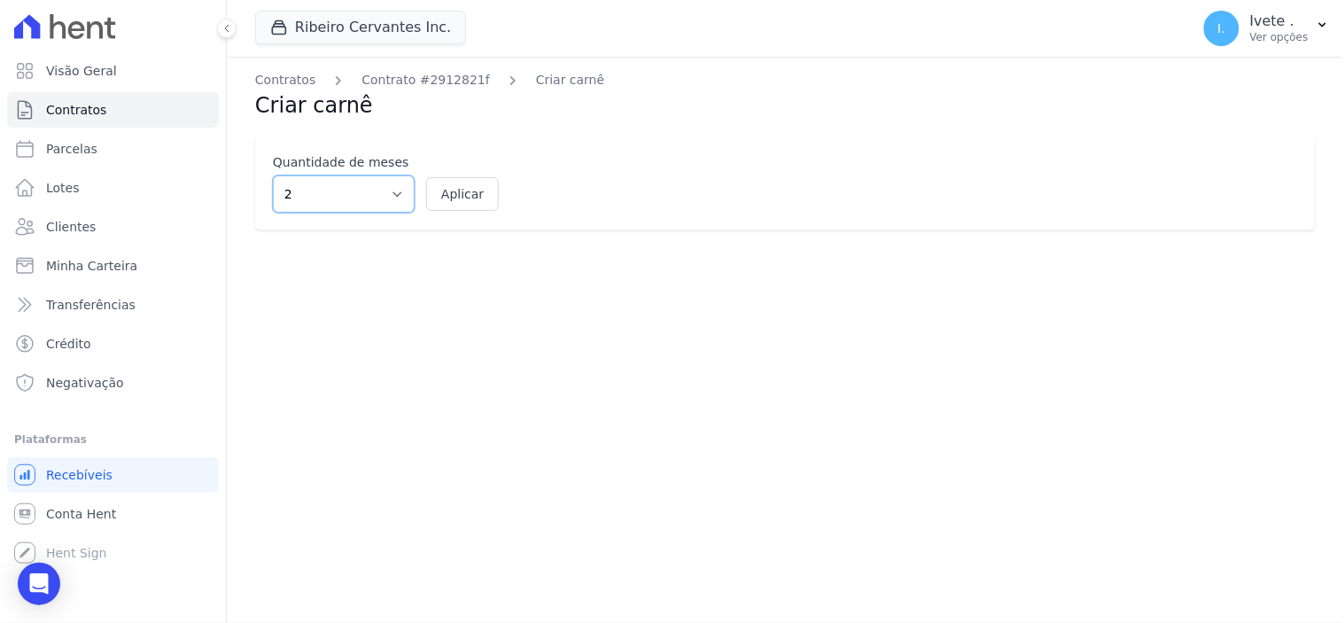
click at [399, 192] on select "2 3 4 5 6 7 8 9 10 11 12" at bounding box center [344, 193] width 142 height 37
select select "12"
click at [273, 175] on select "2 3 4 5 6 7 8 9 10 11 12" at bounding box center [344, 193] width 142 height 37
click at [463, 190] on button "Aplicar" at bounding box center [462, 194] width 73 height 34
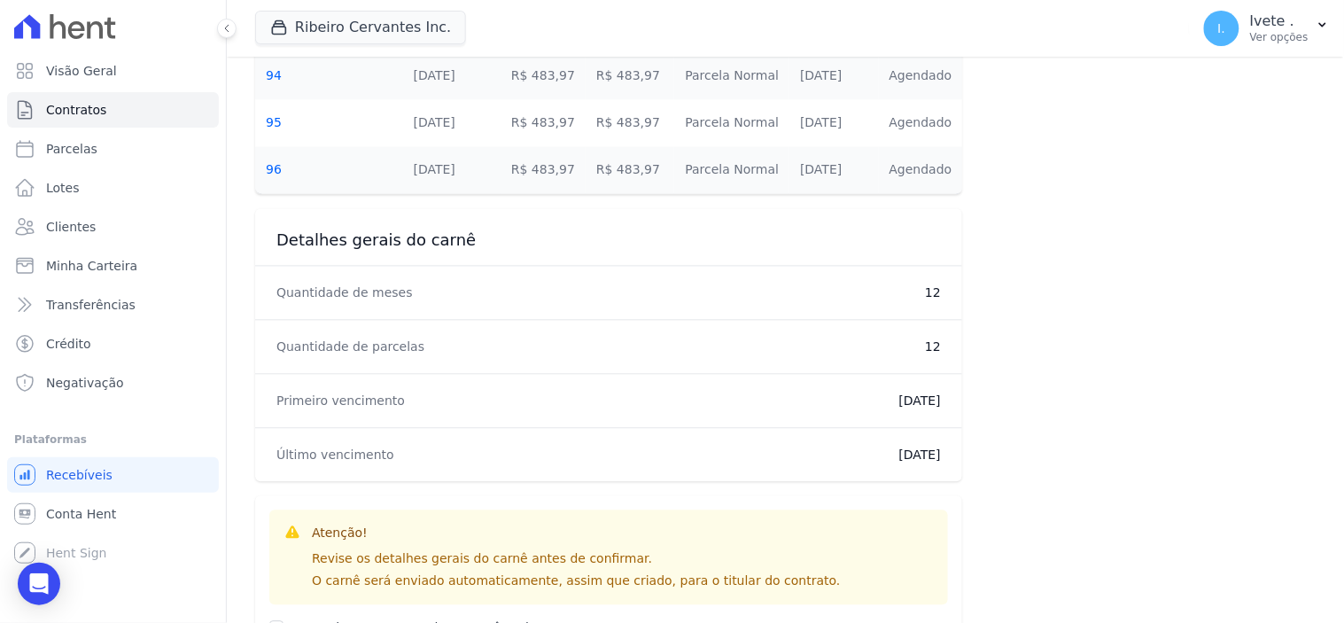
scroll to position [1026, 0]
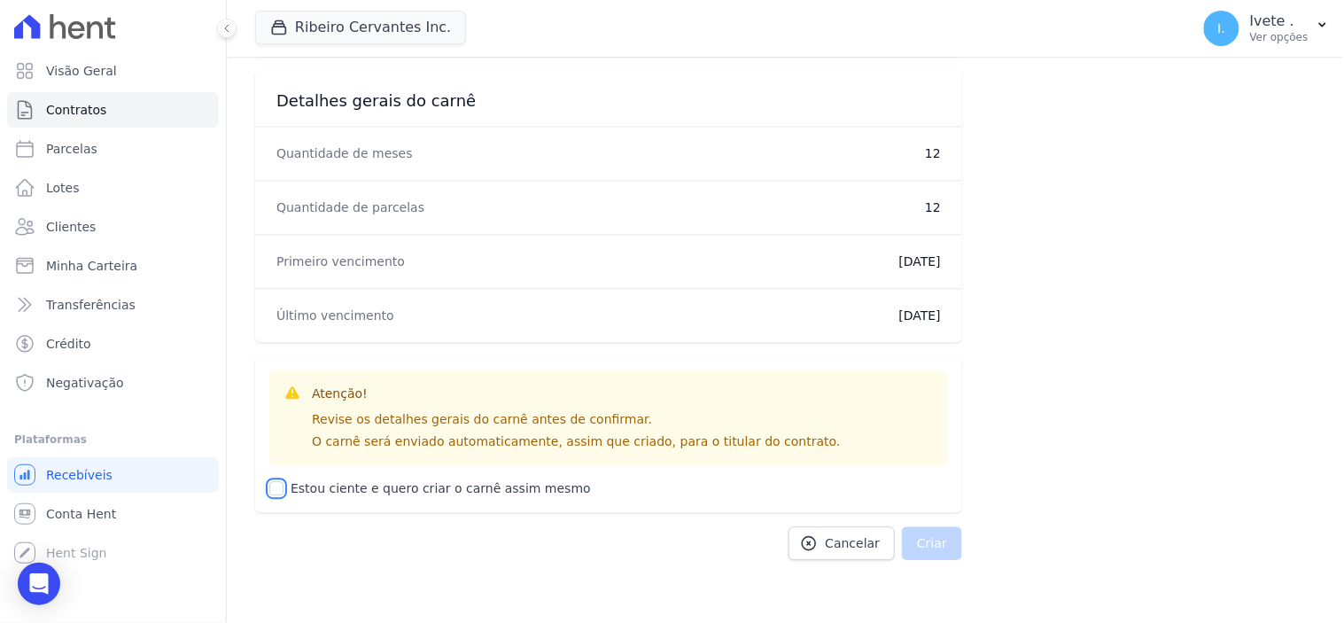
click at [278, 485] on input "Estou ciente e quero criar o carnê assim mesmo" at bounding box center [276, 488] width 14 height 14
checkbox input "true"
click at [935, 546] on button "Criar" at bounding box center [932, 543] width 60 height 34
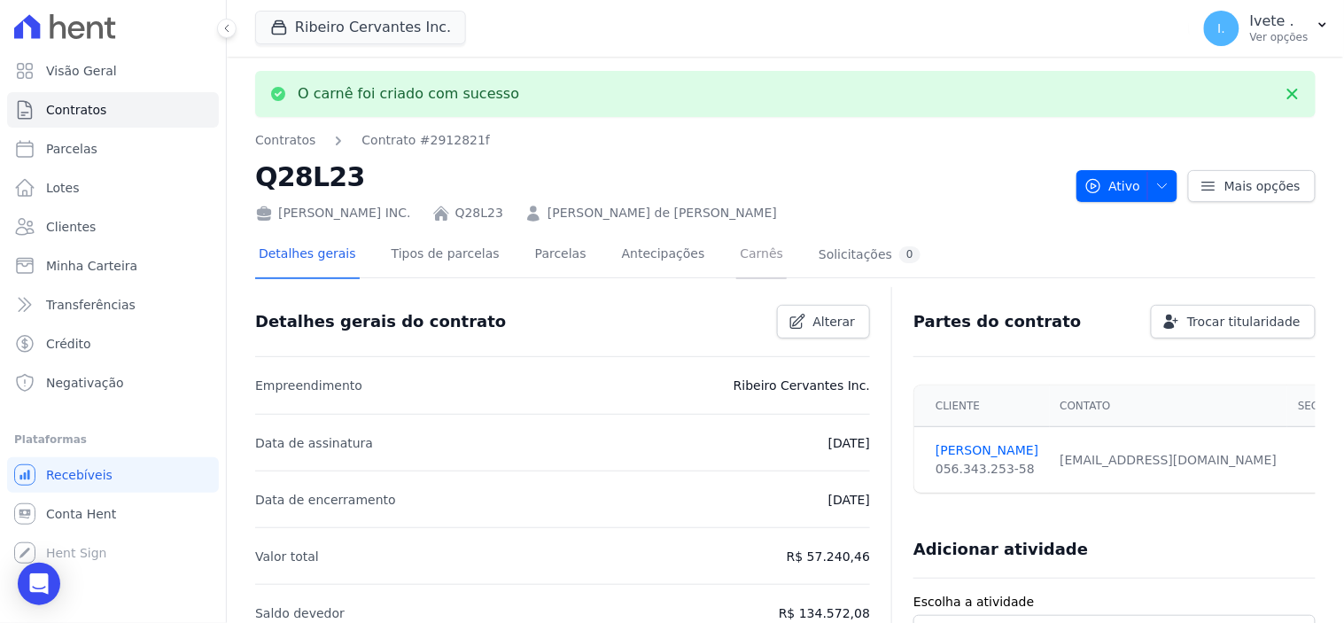
click at [736, 248] on link "Carnês" at bounding box center [761, 255] width 51 height 47
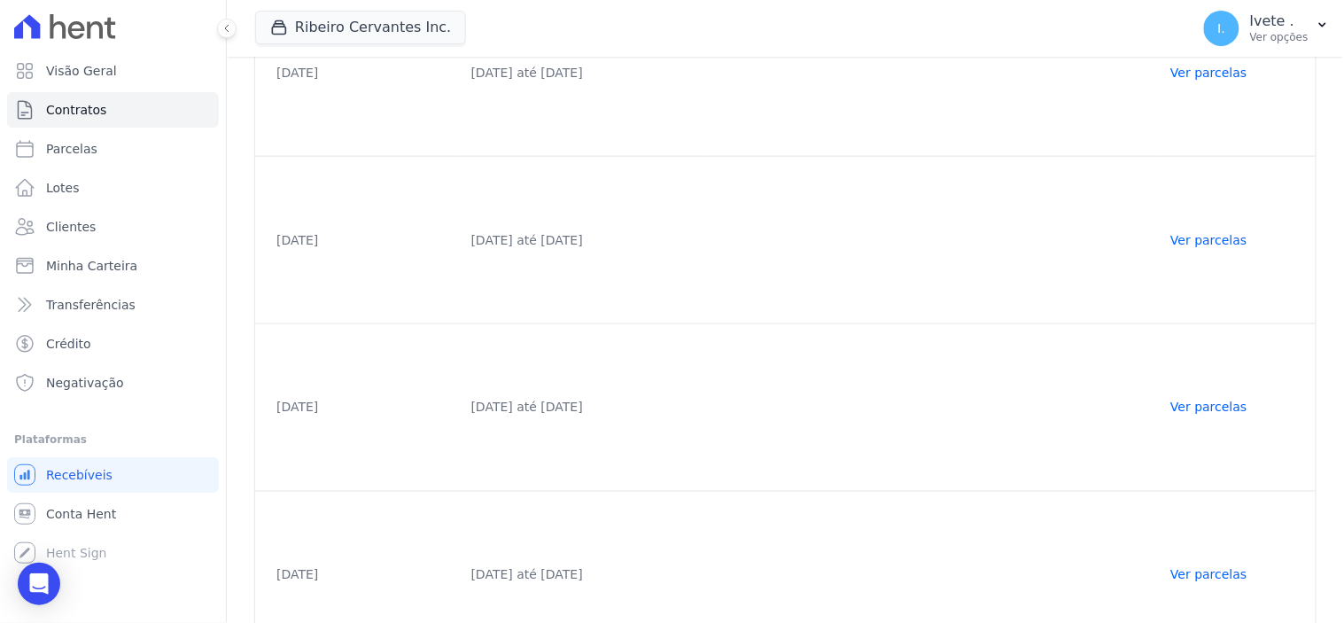
scroll to position [571, 0]
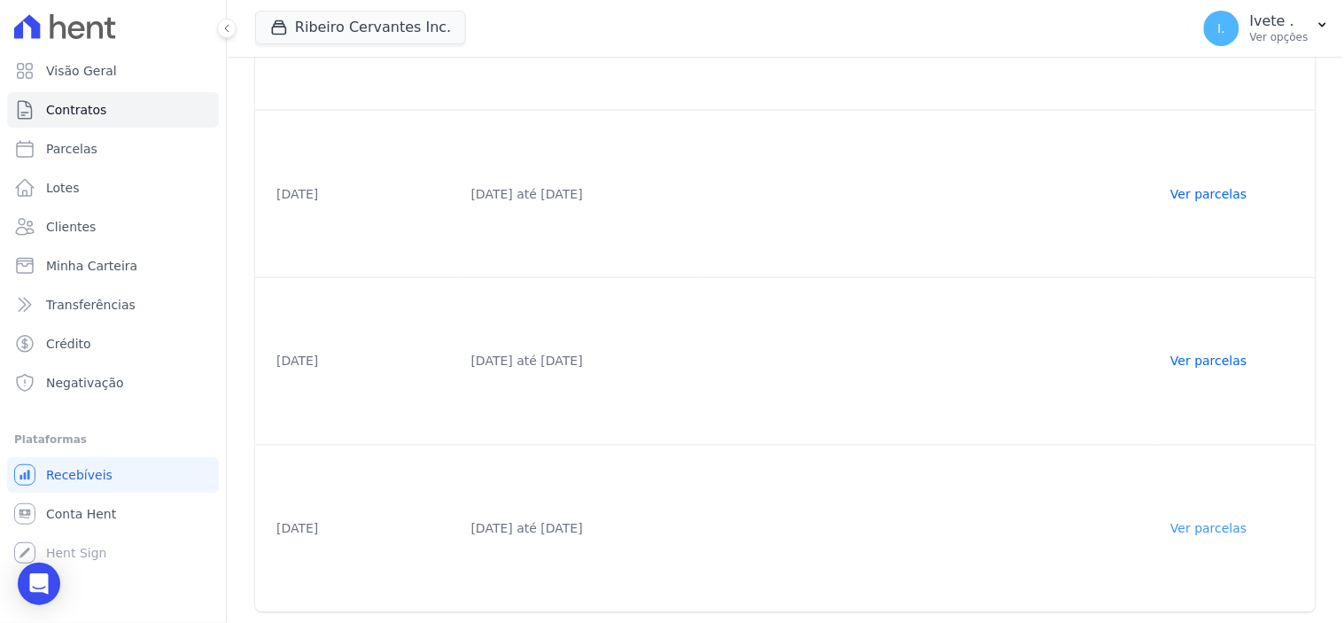
click at [1216, 523] on link "Ver parcelas" at bounding box center [1208, 529] width 76 height 14
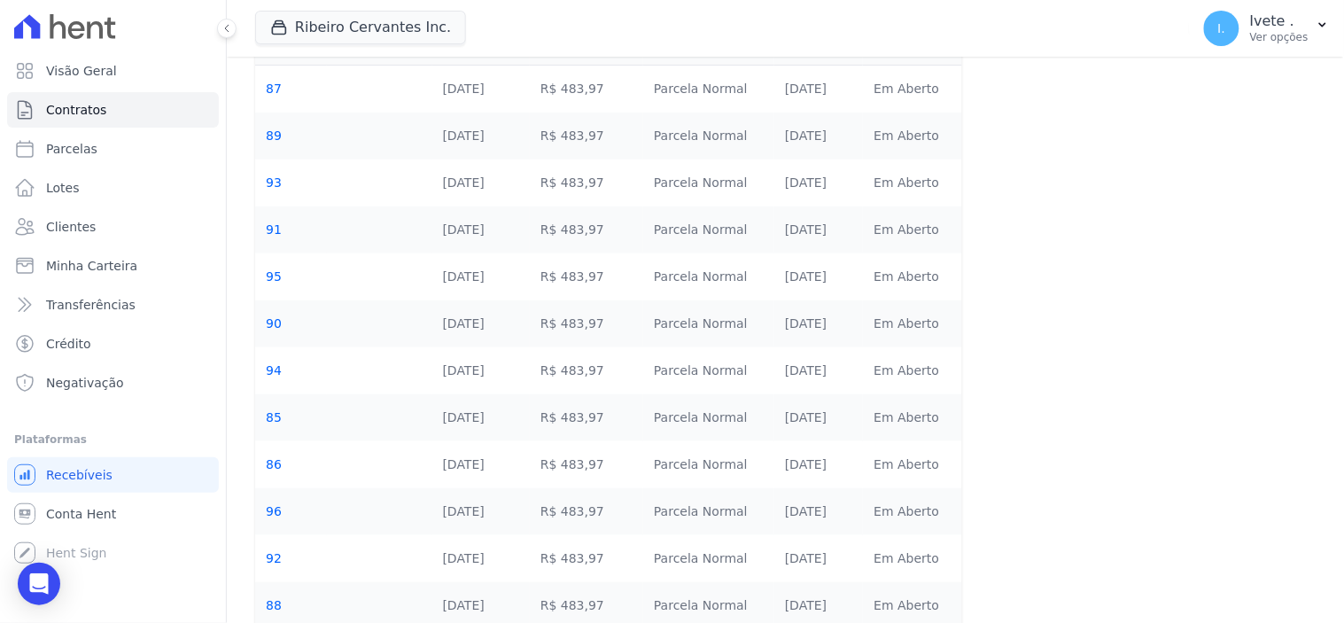
scroll to position [272, 0]
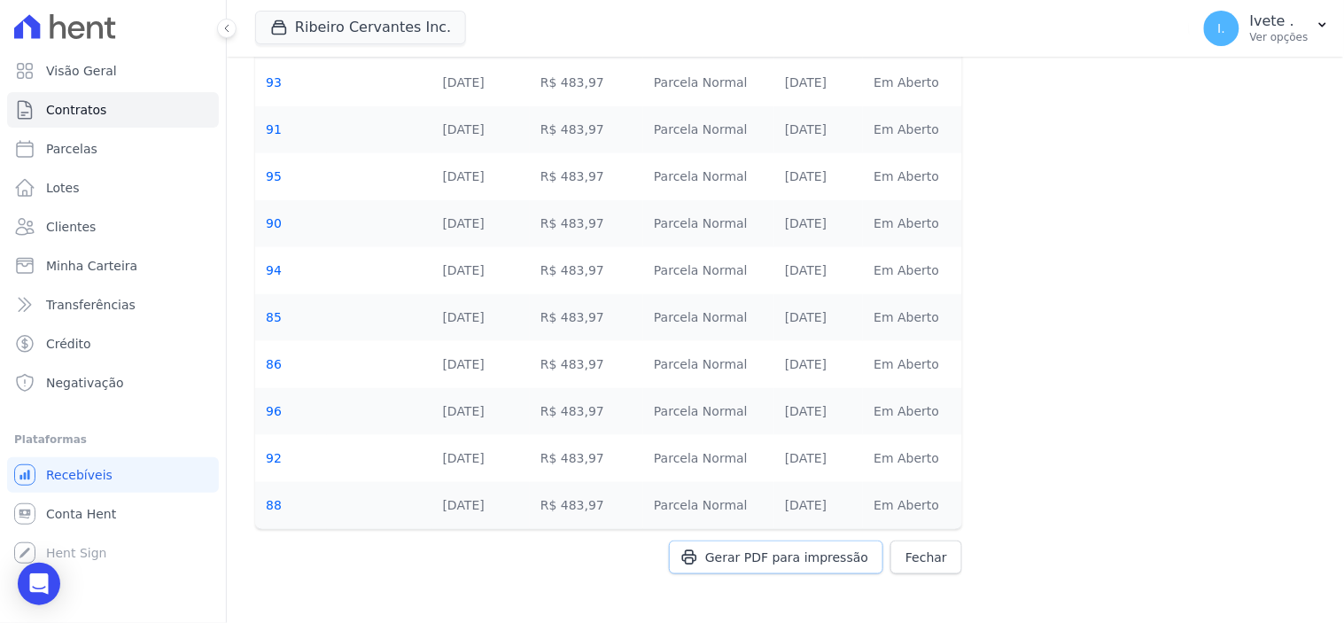
click at [796, 556] on span "Gerar PDF para impressão" at bounding box center [786, 557] width 163 height 18
click at [107, 110] on link "Contratos" at bounding box center [113, 109] width 212 height 35
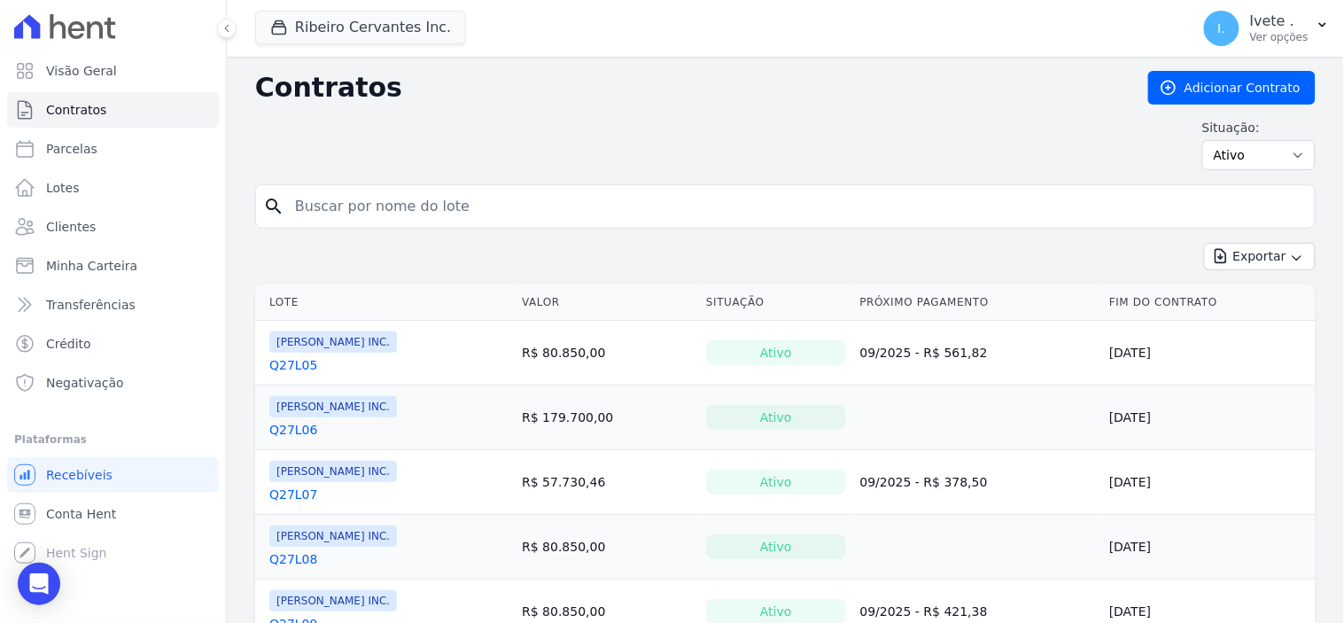
click at [315, 200] on input "search" at bounding box center [795, 206] width 1023 height 35
type input "q27l16"
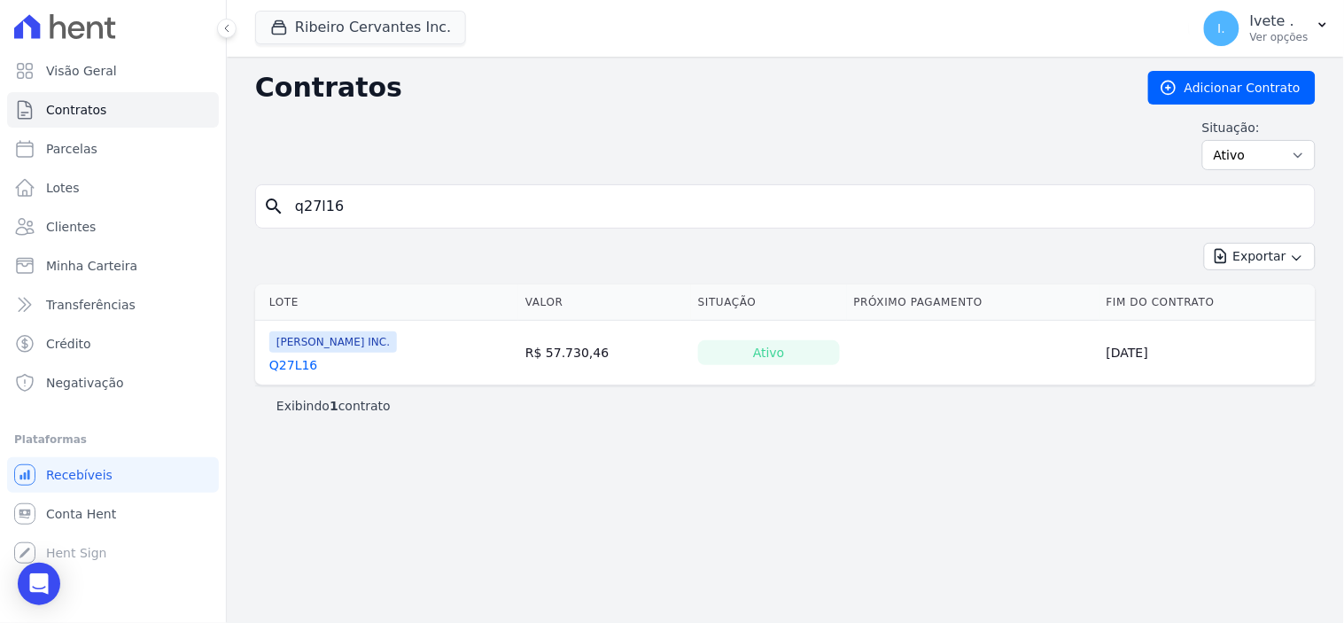
click at [292, 365] on link "Q27L16" at bounding box center [293, 365] width 48 height 18
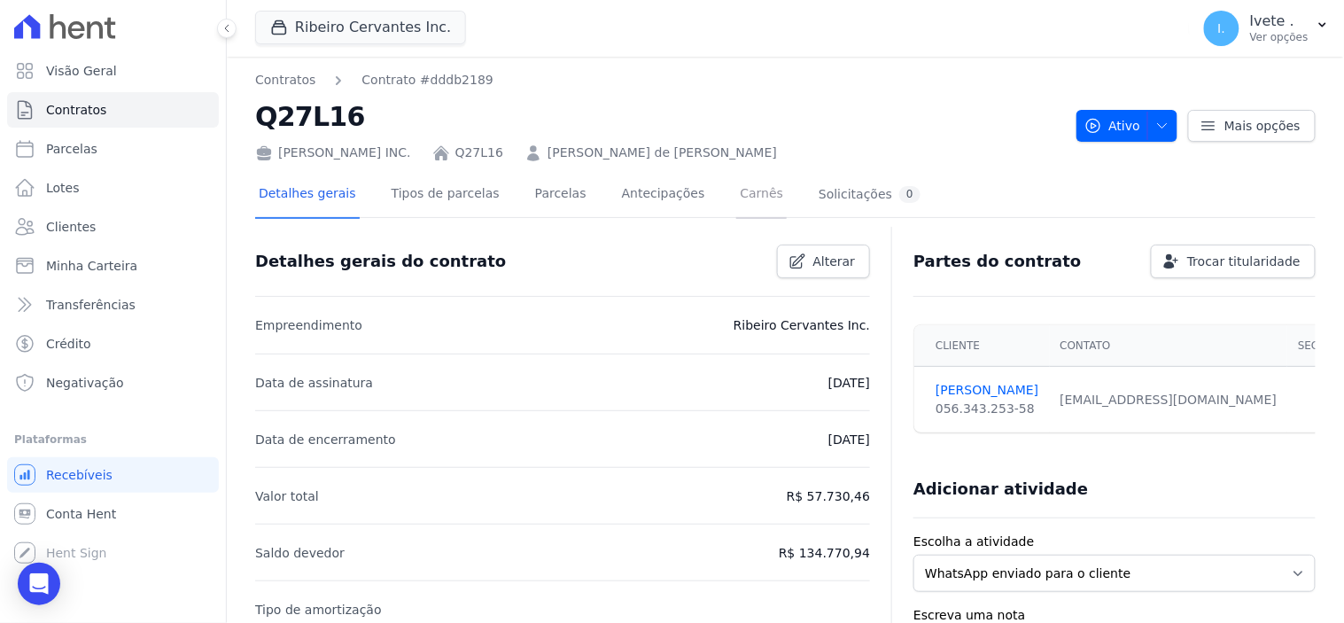
click at [736, 200] on link "Carnês" at bounding box center [761, 195] width 51 height 47
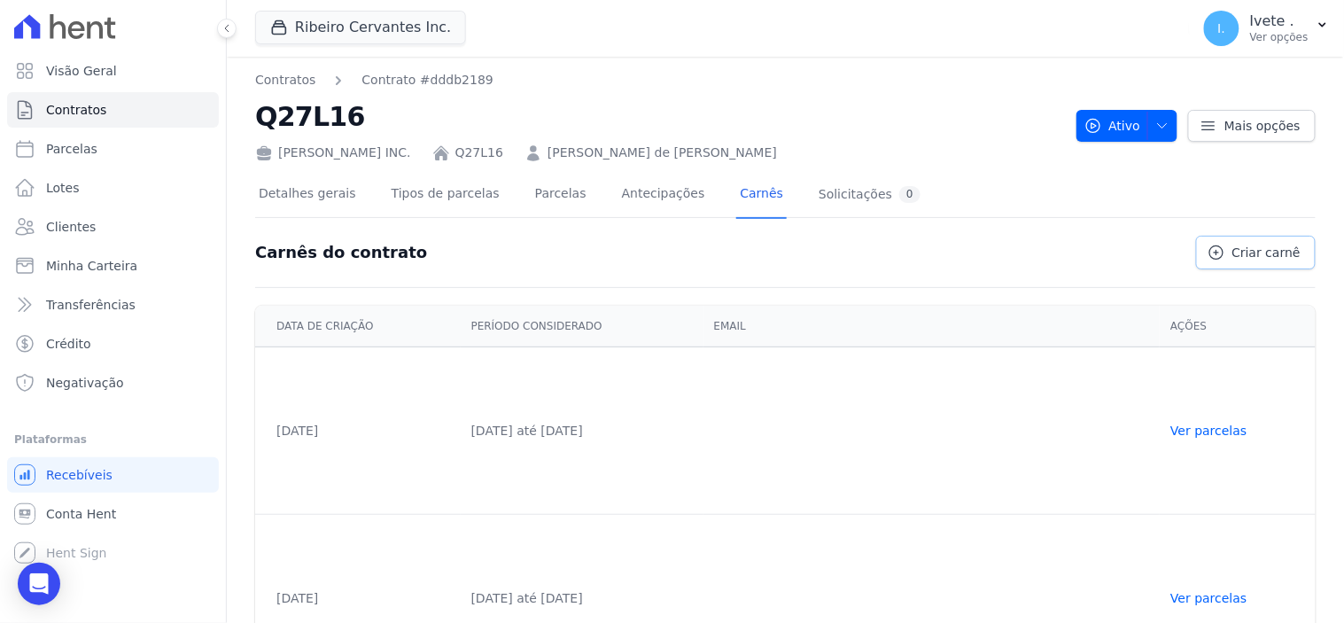
click at [1262, 250] on span "Criar carnê" at bounding box center [1266, 253] width 68 height 18
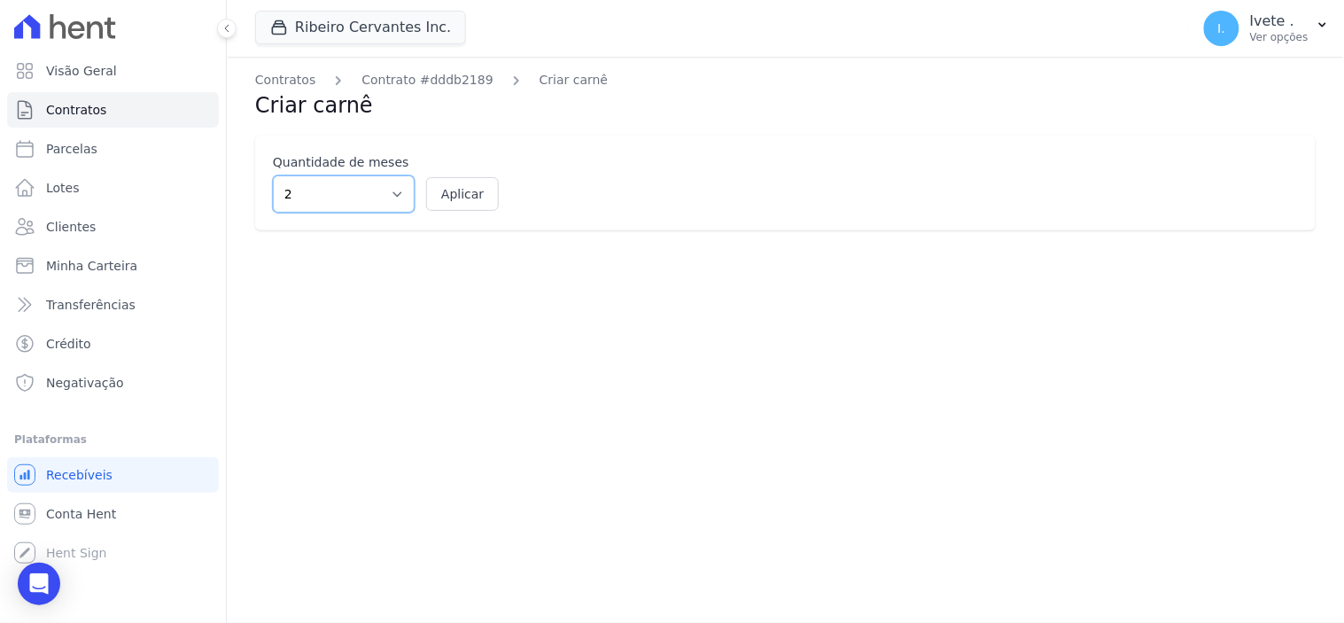
click at [395, 192] on select "2 3 4 5 6 7 8 9 10 11 12" at bounding box center [344, 193] width 142 height 37
select select "12"
click at [273, 175] on select "2 3 4 5 6 7 8 9 10 11 12" at bounding box center [344, 193] width 142 height 37
click at [464, 196] on button "Aplicar" at bounding box center [462, 194] width 73 height 34
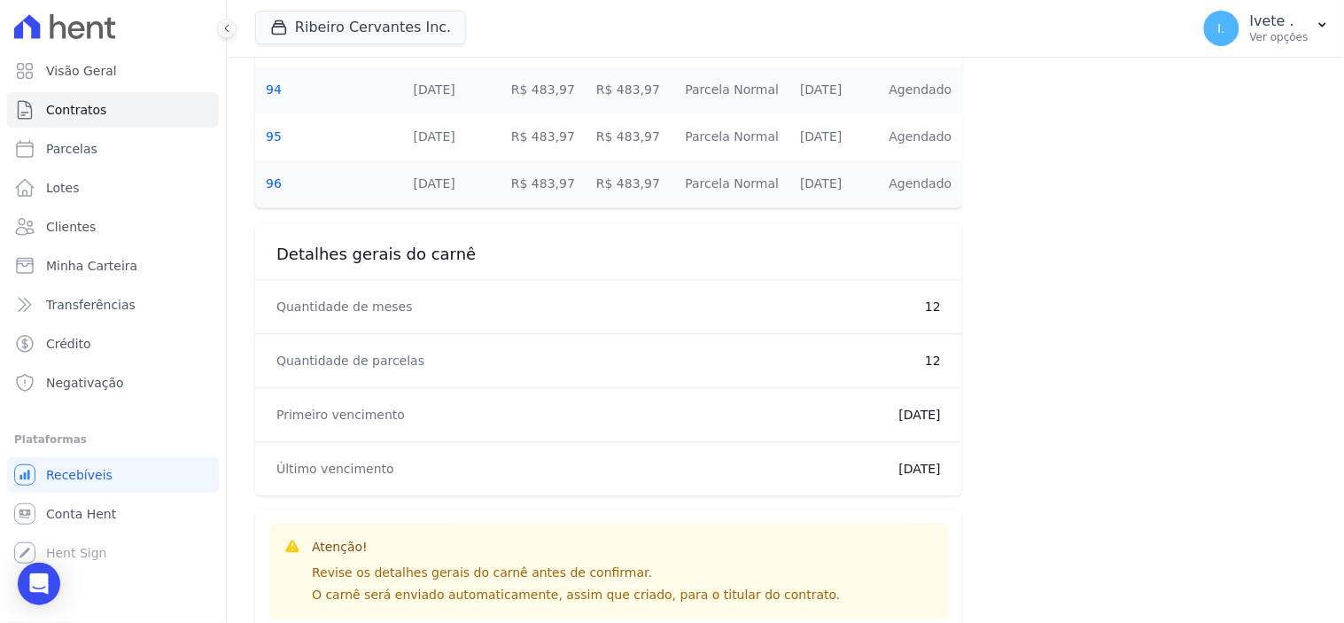
scroll to position [1026, 0]
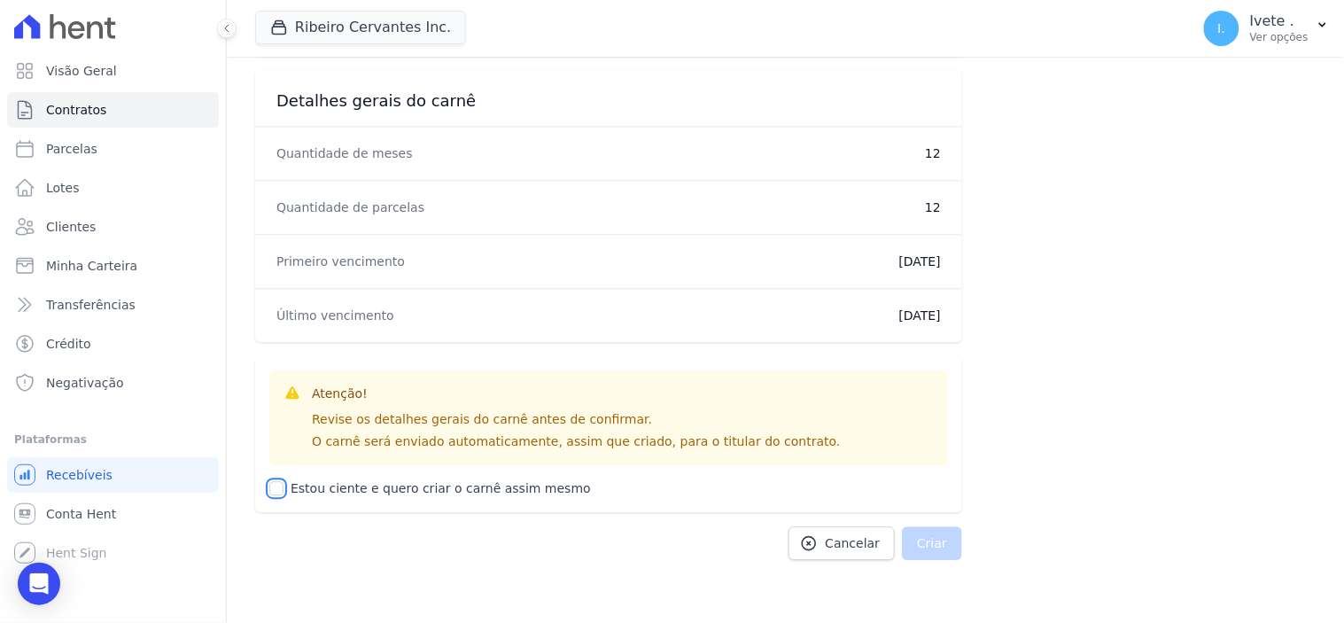
click at [278, 486] on input "Estou ciente e quero criar o carnê assim mesmo" at bounding box center [276, 488] width 14 height 14
checkbox input "true"
click at [934, 545] on button "Criar" at bounding box center [932, 543] width 60 height 34
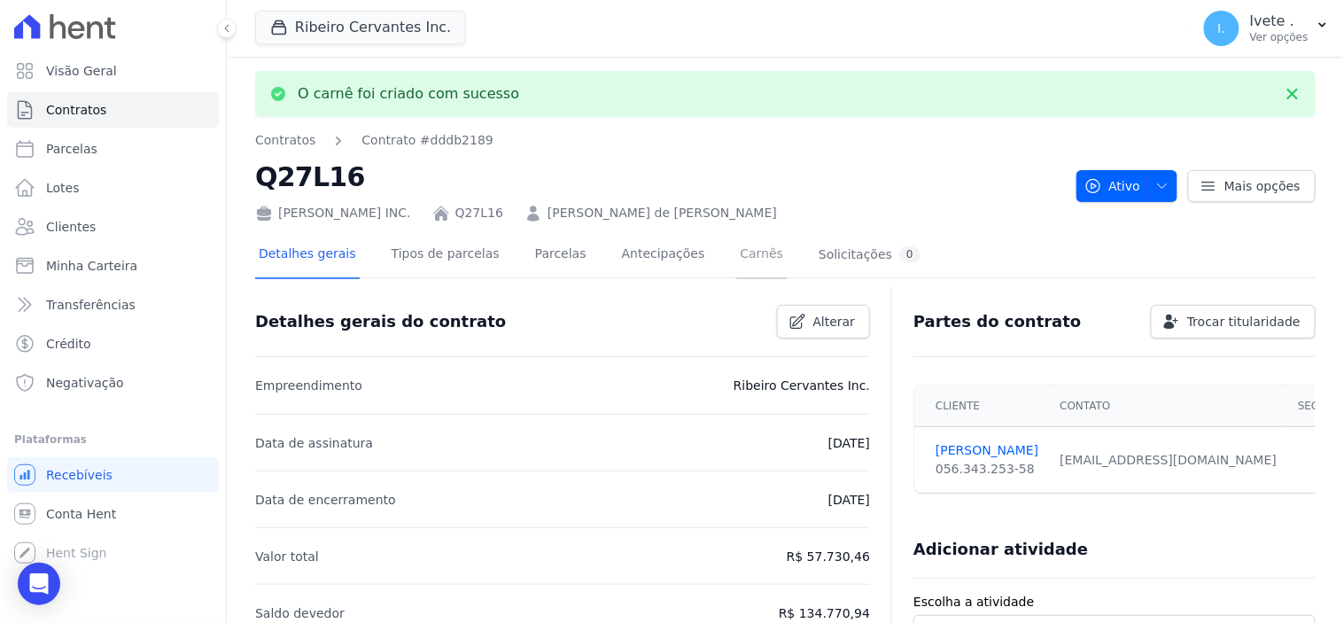
click at [736, 248] on link "Carnês" at bounding box center [761, 255] width 51 height 47
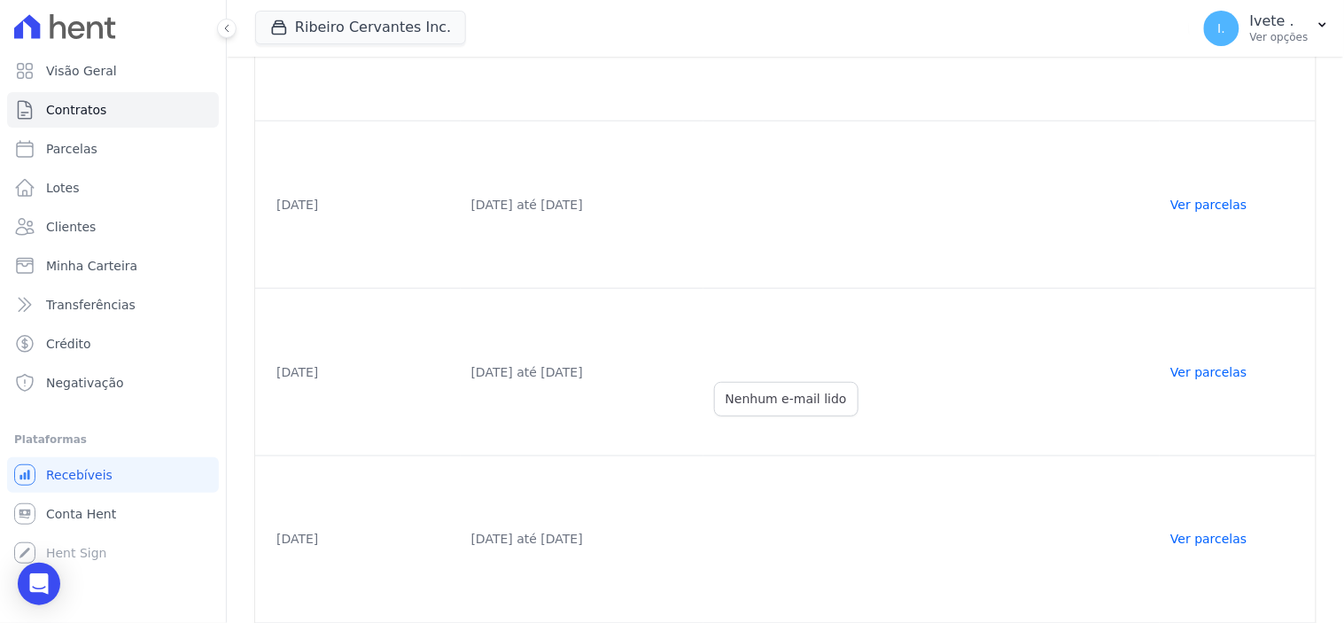
scroll to position [571, 0]
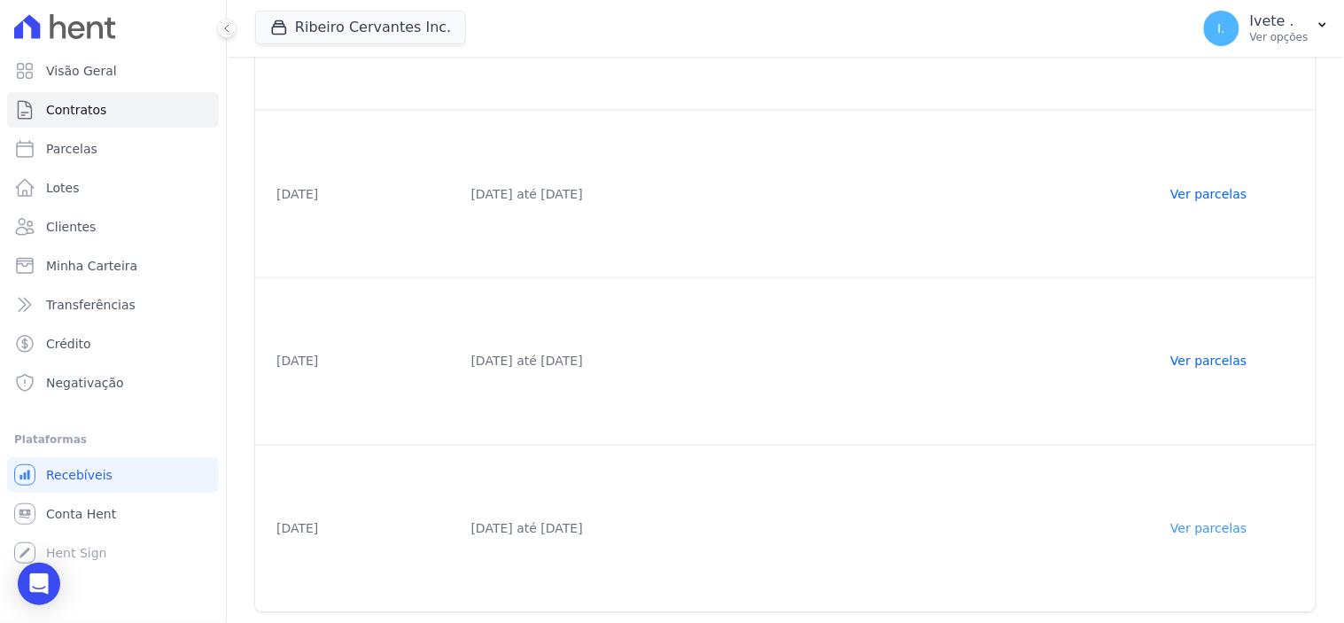
click at [1228, 522] on link "Ver parcelas" at bounding box center [1208, 529] width 76 height 14
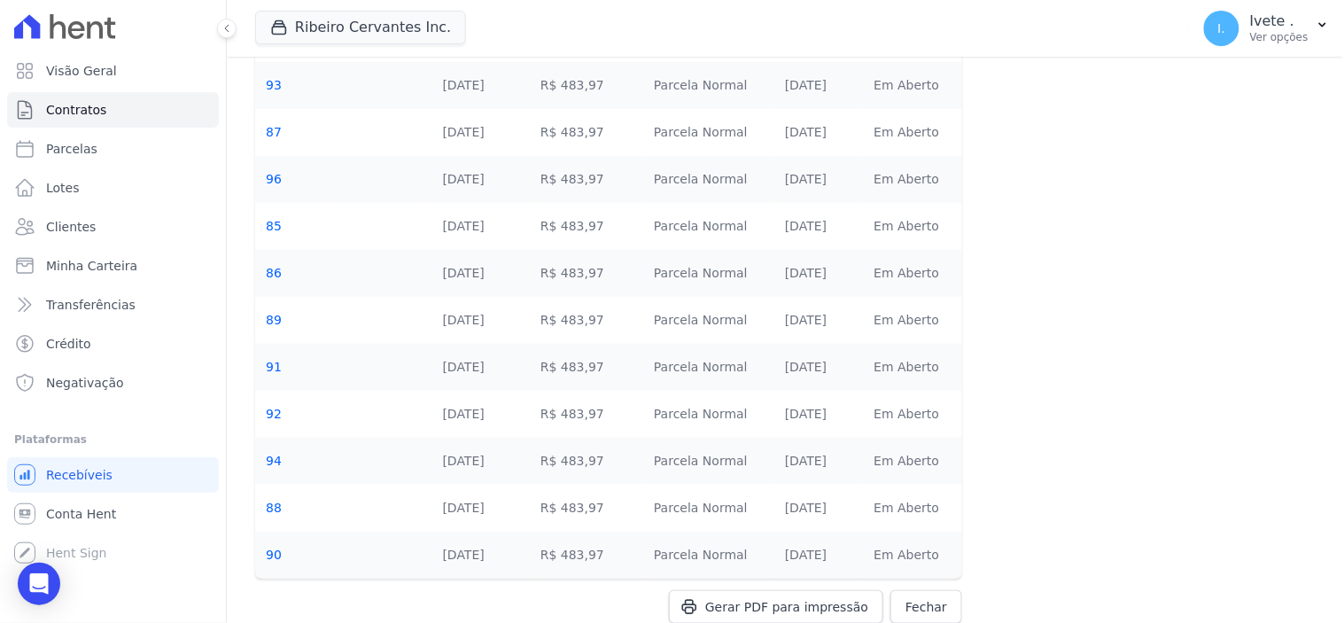
scroll to position [272, 0]
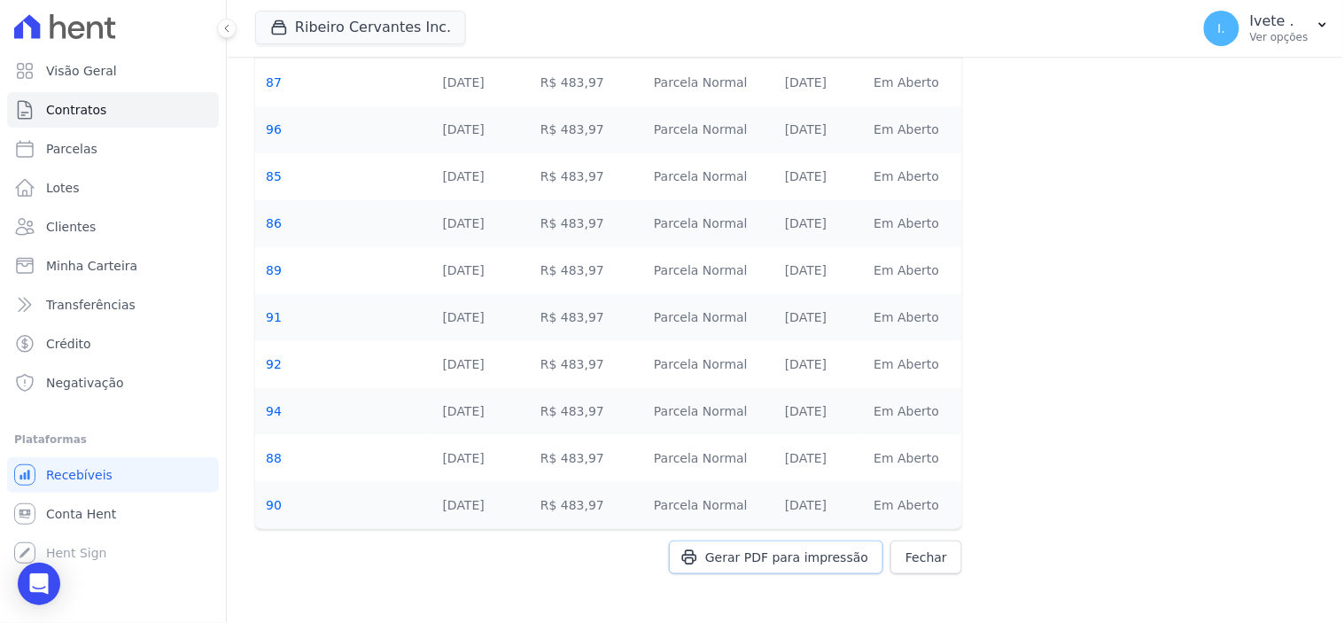
click at [803, 561] on span "Gerar PDF para impressão" at bounding box center [786, 557] width 163 height 18
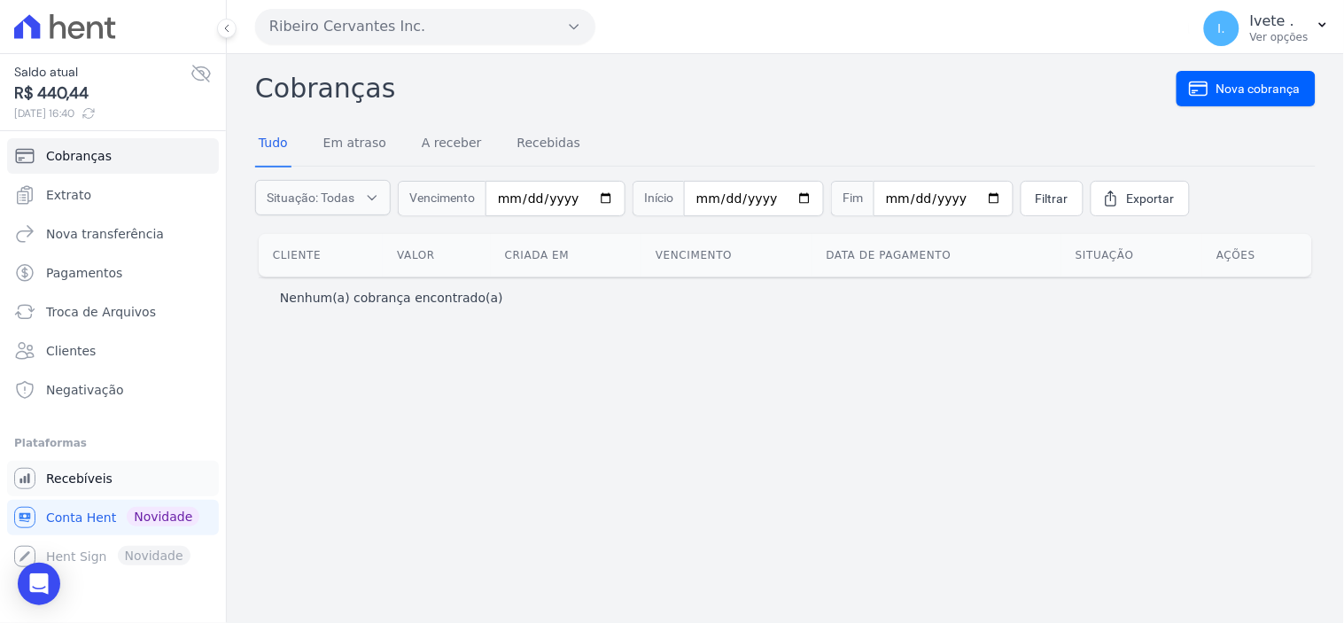
click at [71, 475] on span "Recebíveis" at bounding box center [79, 479] width 66 height 18
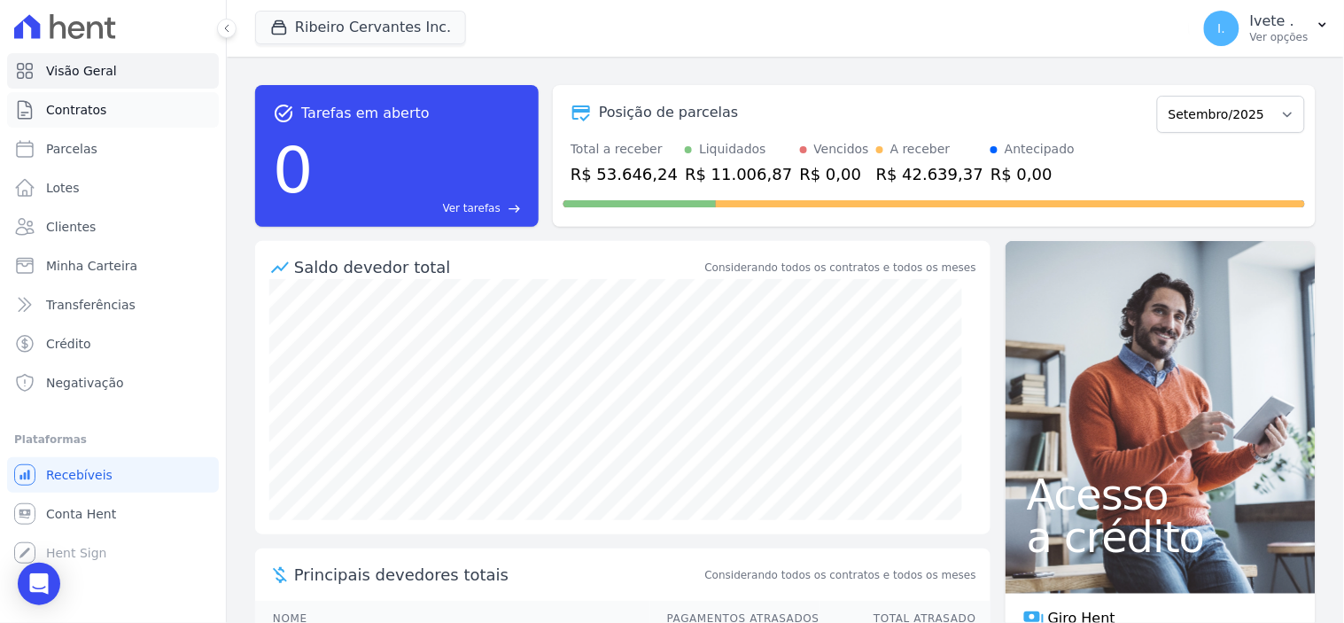
click at [82, 109] on span "Contratos" at bounding box center [76, 110] width 60 height 18
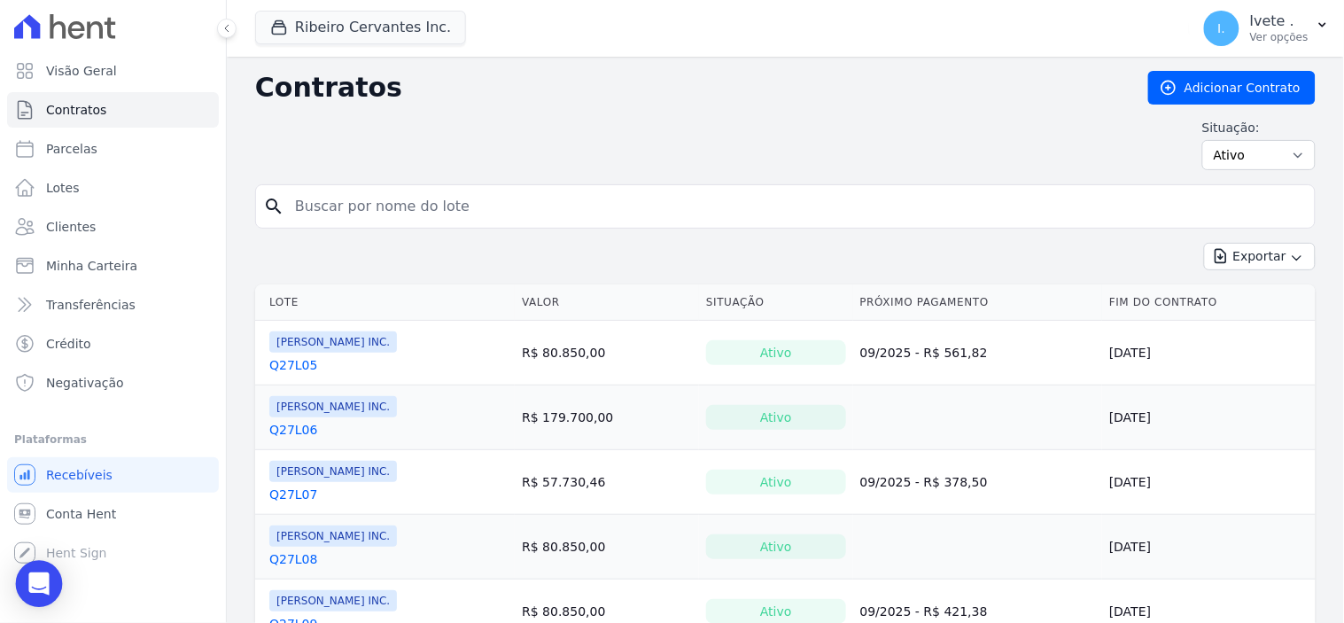
click at [41, 591] on icon "Open Intercom Messenger" at bounding box center [38, 583] width 23 height 23
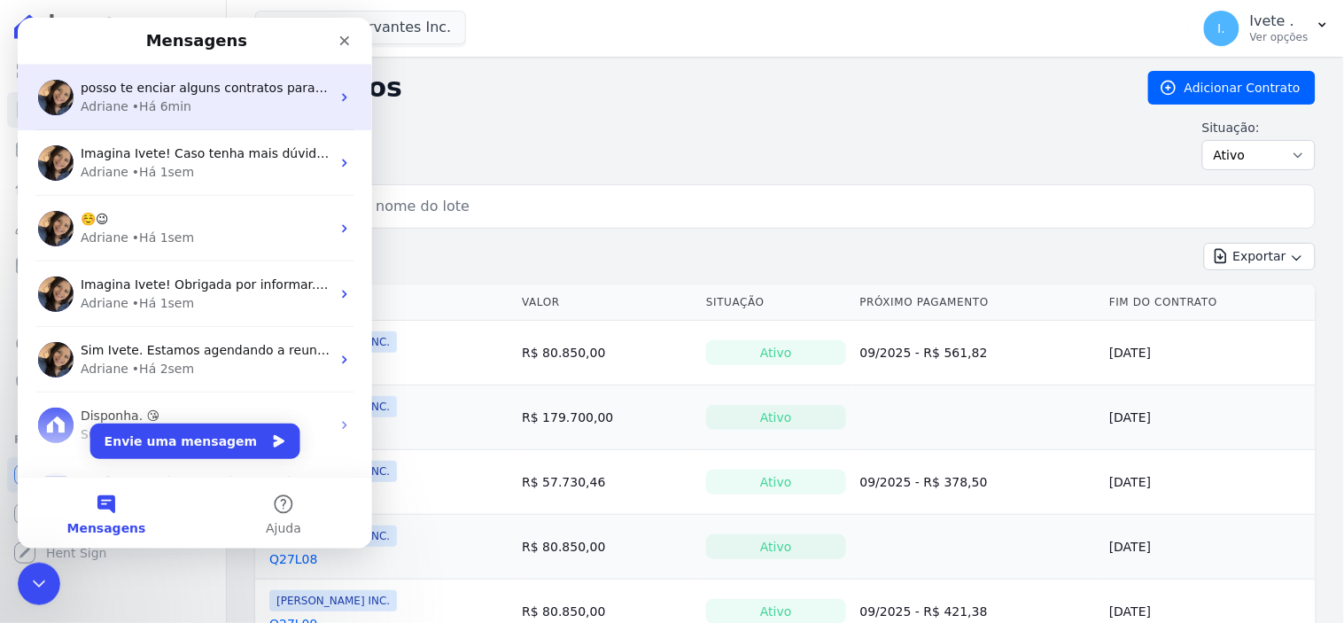
click at [224, 91] on span "posso te enciar alguns contratos para emissaõ de carnês?" at bounding box center [281, 87] width 403 height 14
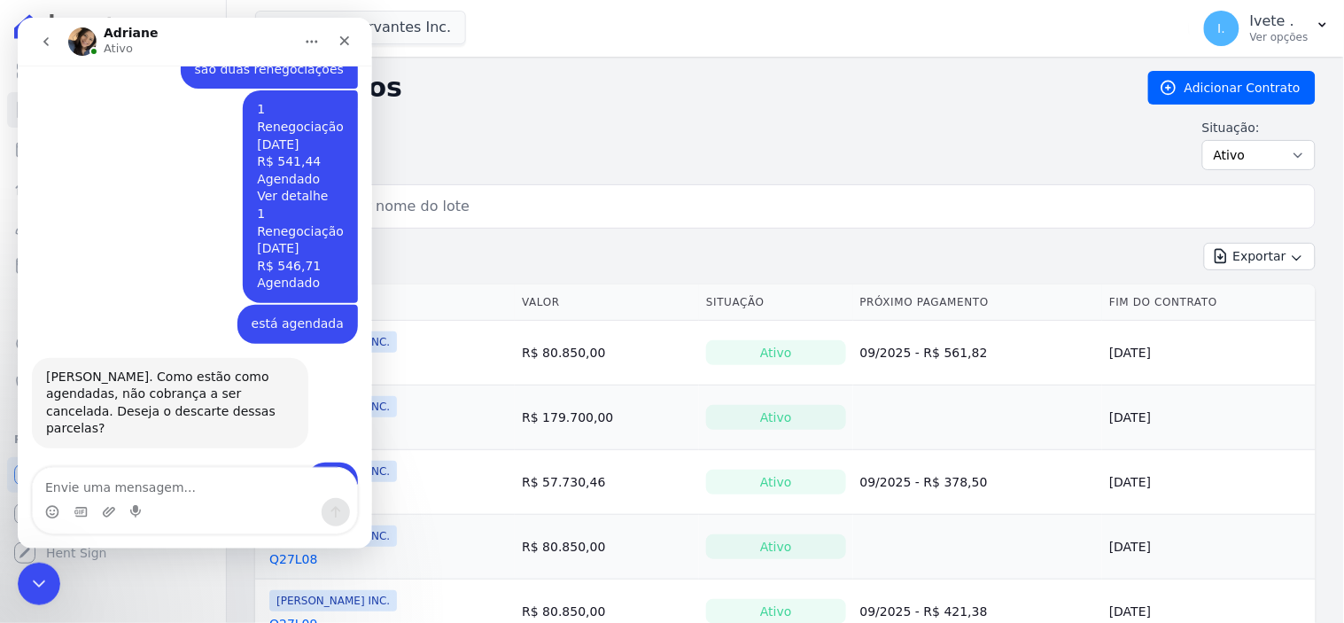
scroll to position [9703, 0]
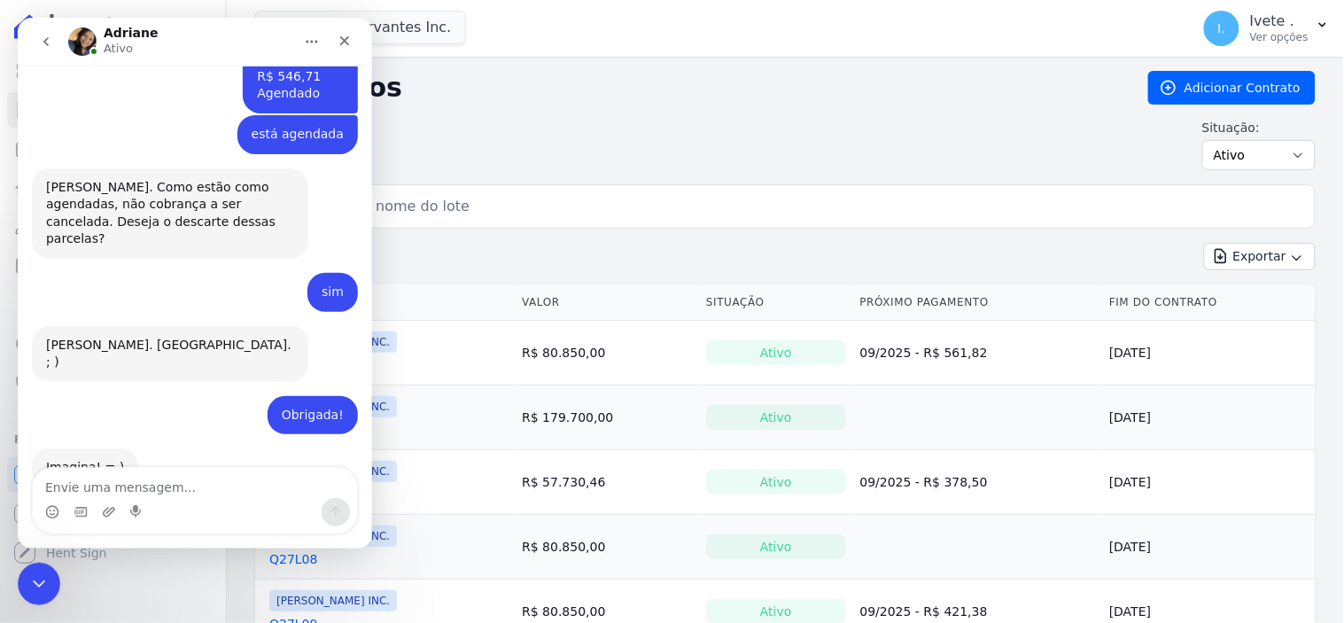
click at [130, 485] on textarea "Envie uma mensagem..." at bounding box center [194, 482] width 324 height 30
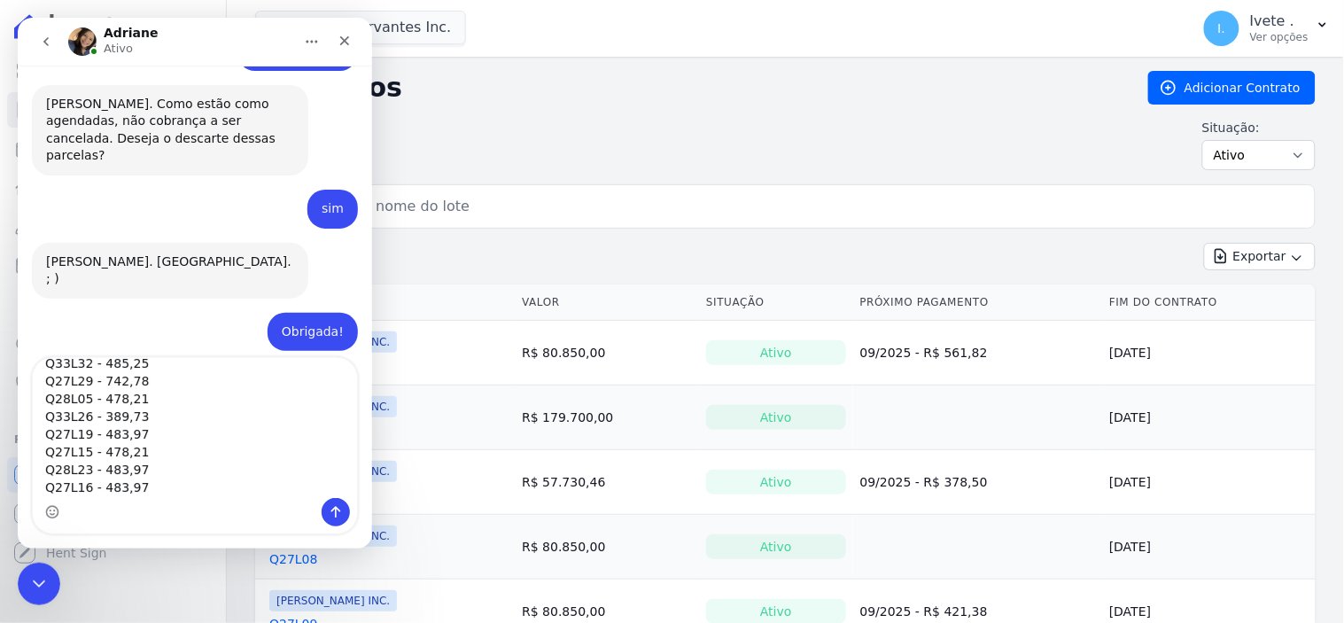
scroll to position [9812, 0]
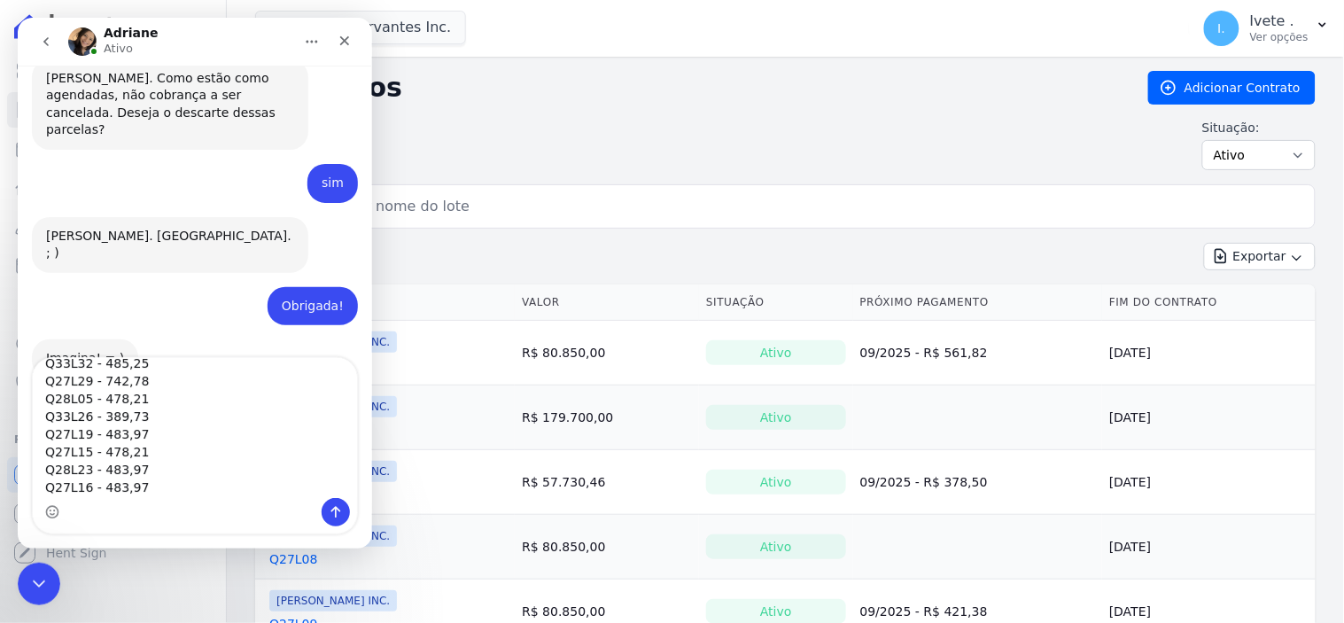
type textarea "Q33L25 - 389,73 Q27L12 - 478,21 Q28L30 - 513,44 Q28L22 - 478,21 Q33L33 - 485,25…"
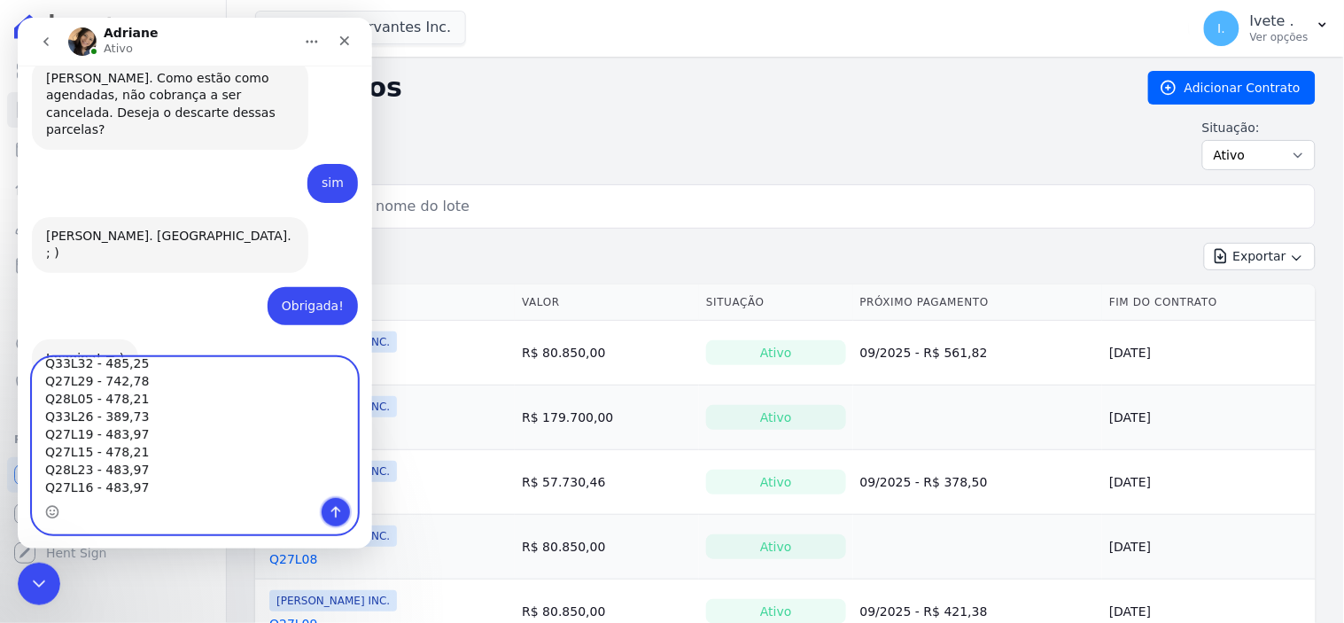
click at [331, 507] on icon "Enviar uma mensagem" at bounding box center [335, 511] width 14 height 14
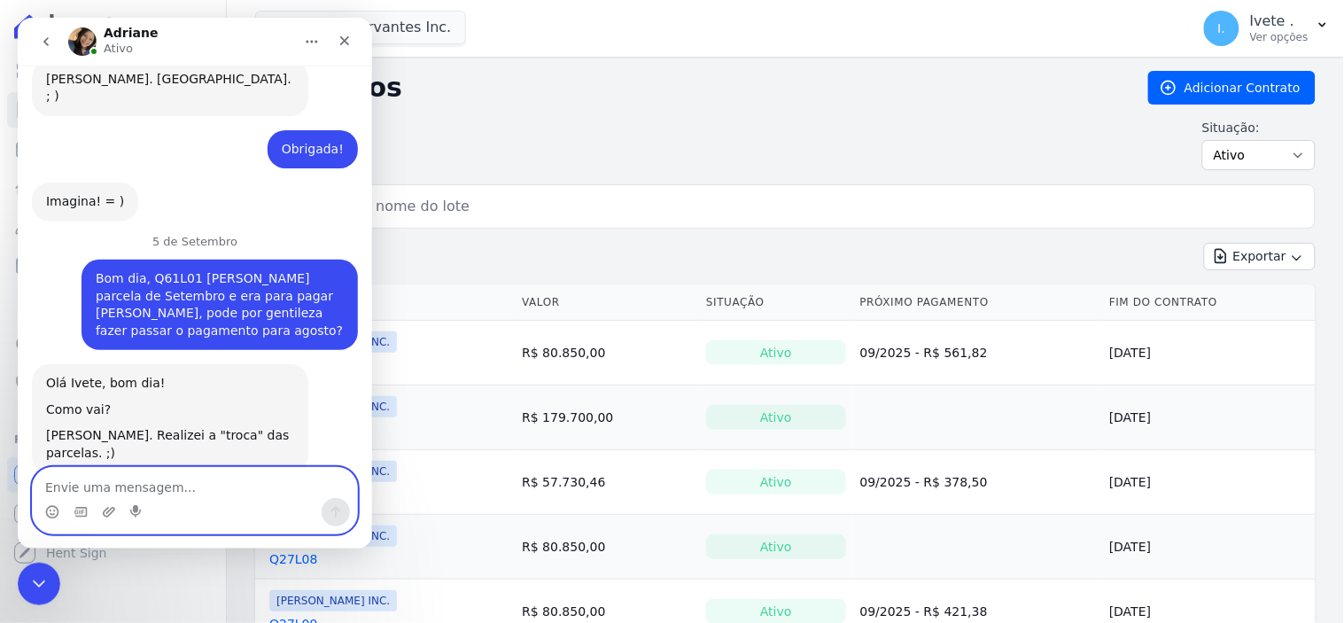
scroll to position [9968, 0]
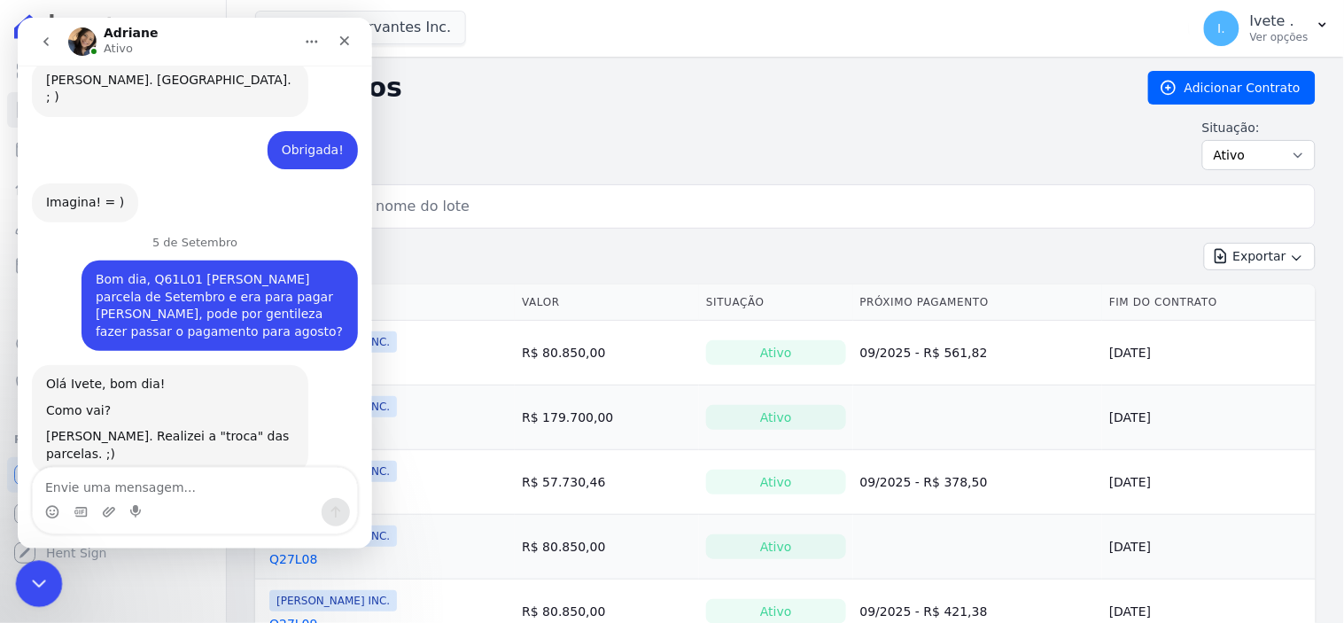
click at [26, 583] on icon "Encerramento do Messenger da Intercom" at bounding box center [36, 581] width 21 height 21
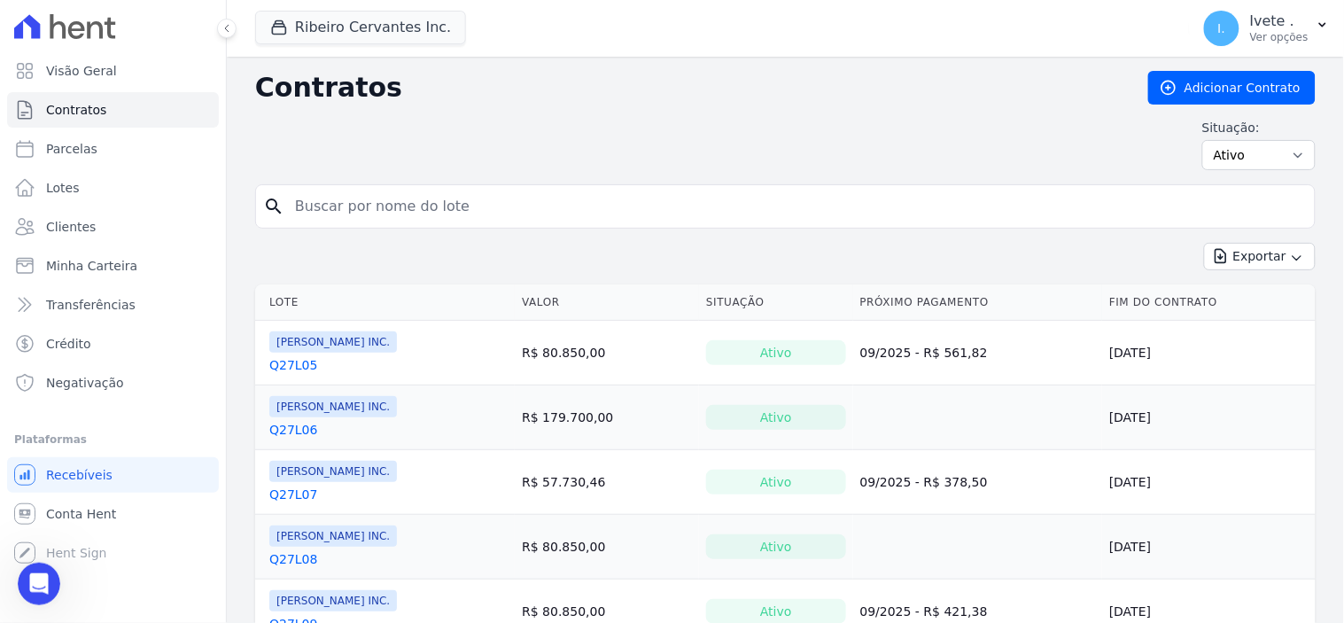
scroll to position [10036, 0]
click at [328, 200] on input "search" at bounding box center [795, 206] width 1023 height 35
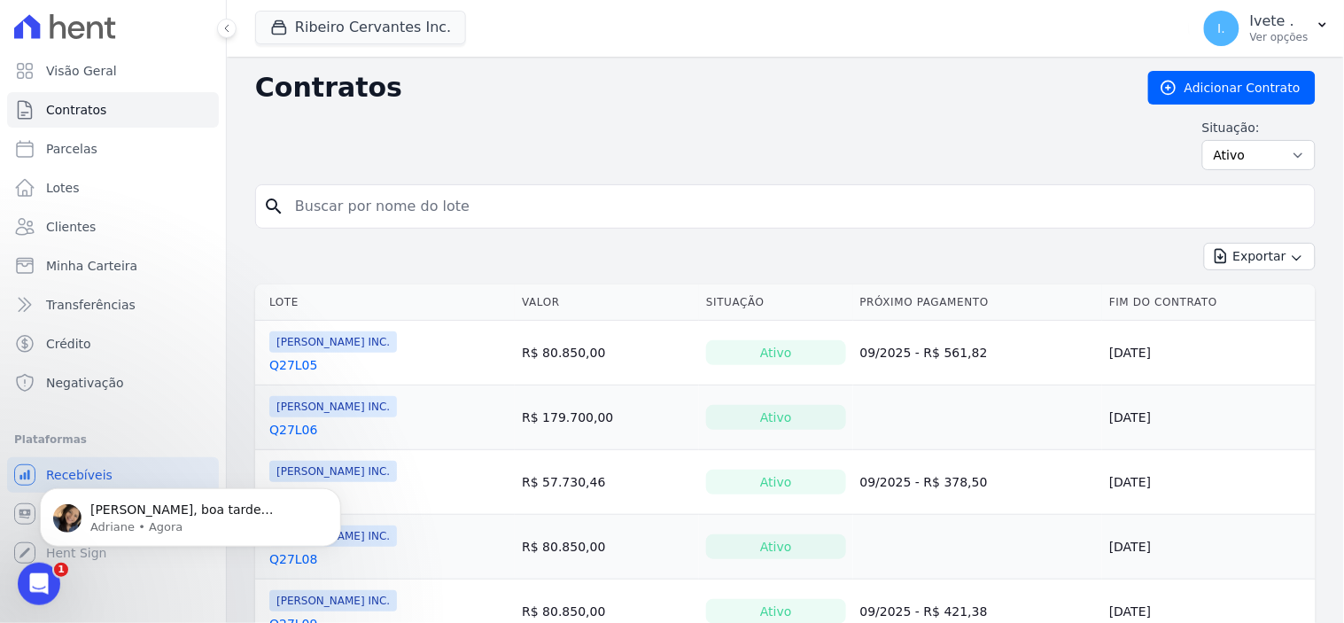
scroll to position [10047, 0]
click at [322, 205] on input "Q33L05" at bounding box center [795, 206] width 1023 height 35
type input "Q32L05"
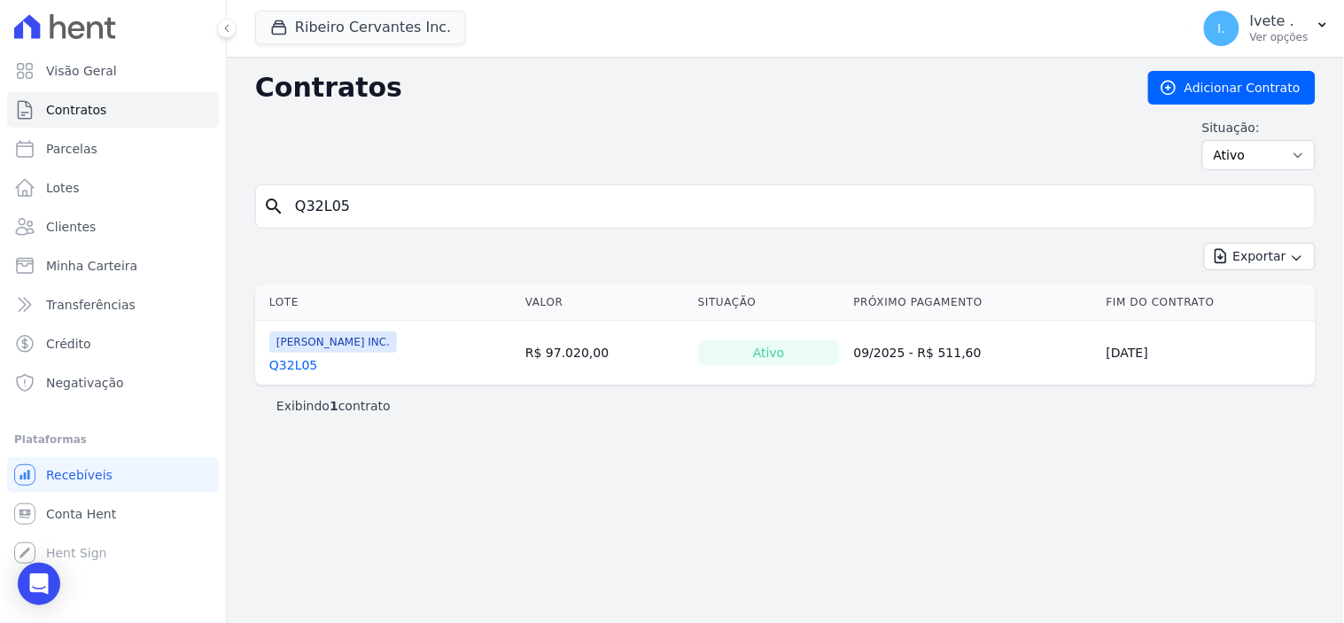
click at [297, 368] on link "Q32L05" at bounding box center [293, 365] width 48 height 18
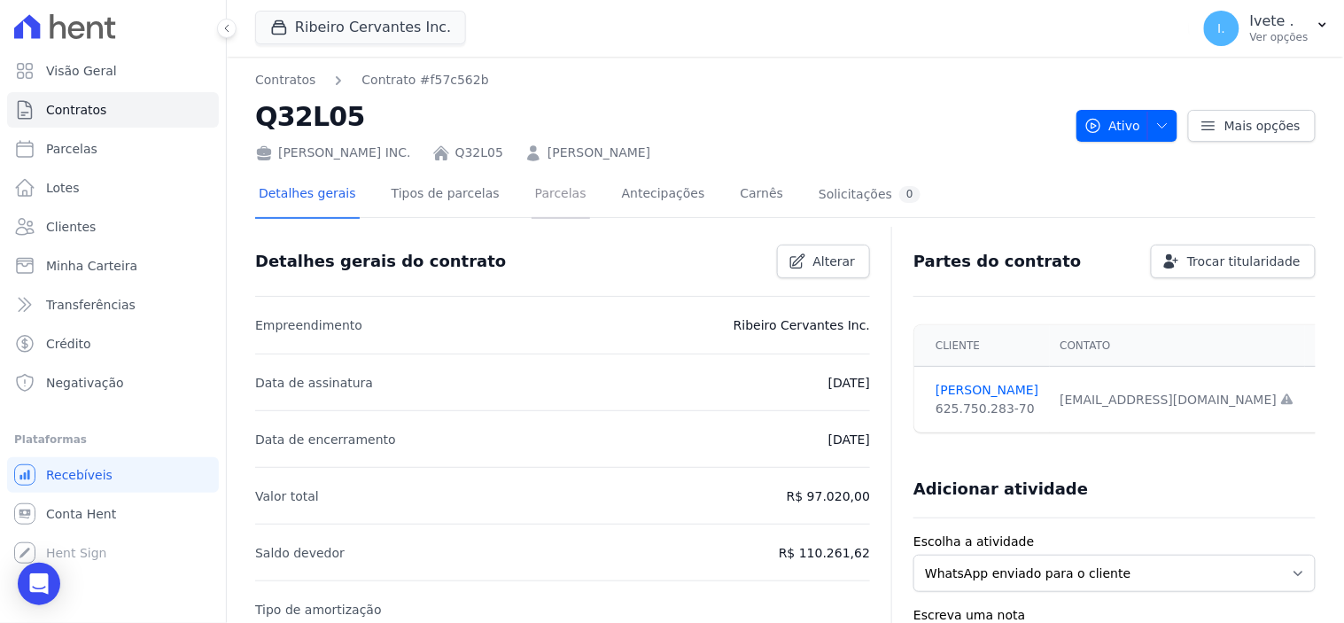
click at [536, 198] on link "Parcelas" at bounding box center [561, 195] width 58 height 47
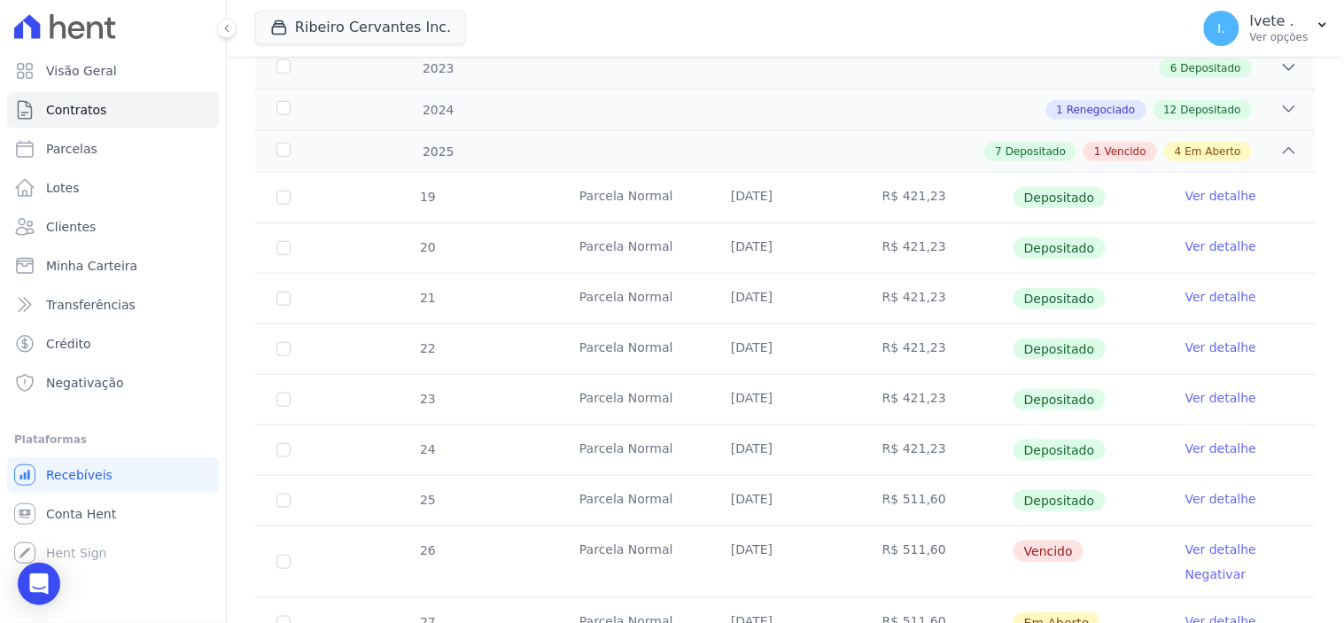
scroll to position [393, 0]
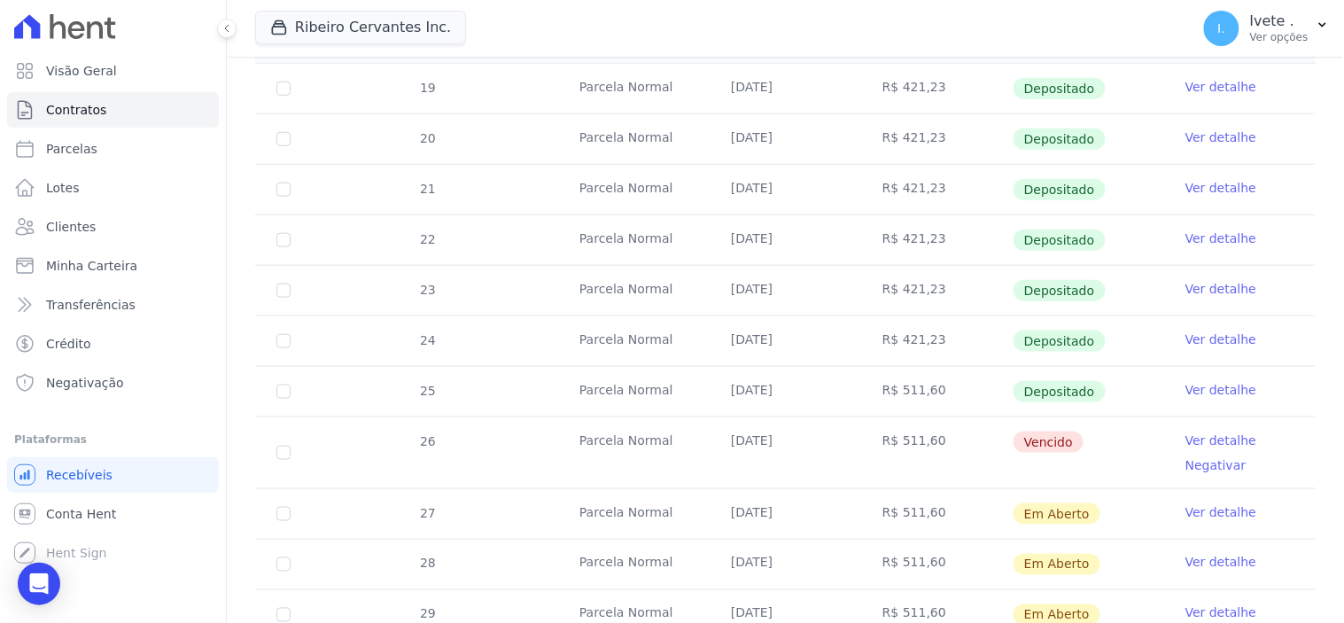
click at [1208, 440] on link "Ver detalhe" at bounding box center [1220, 440] width 71 height 18
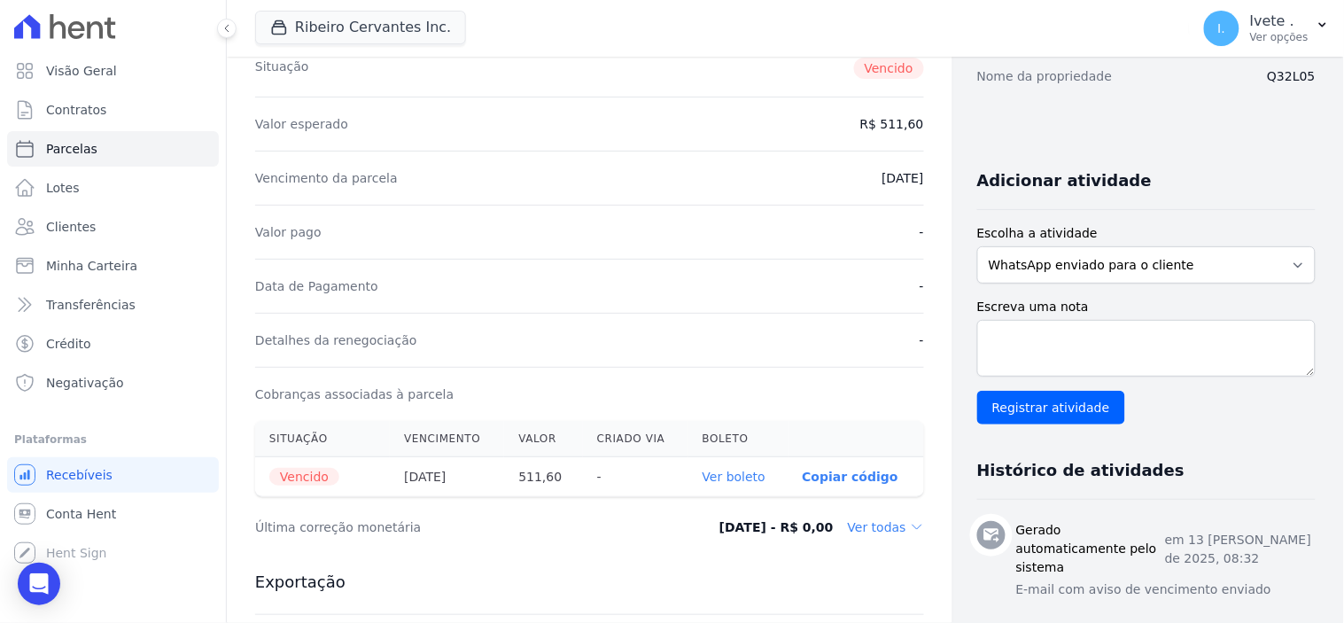
scroll to position [295, 0]
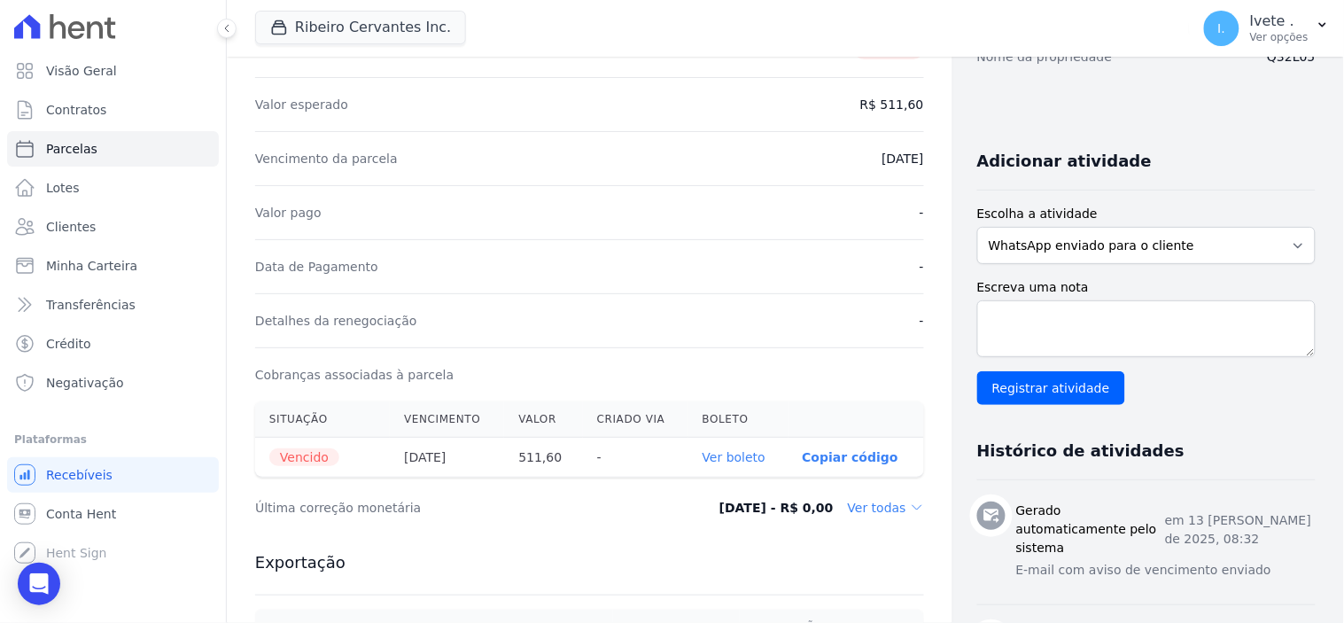
click at [728, 457] on link "Ver boleto" at bounding box center [734, 457] width 63 height 14
click at [104, 106] on link "Contratos" at bounding box center [113, 109] width 212 height 35
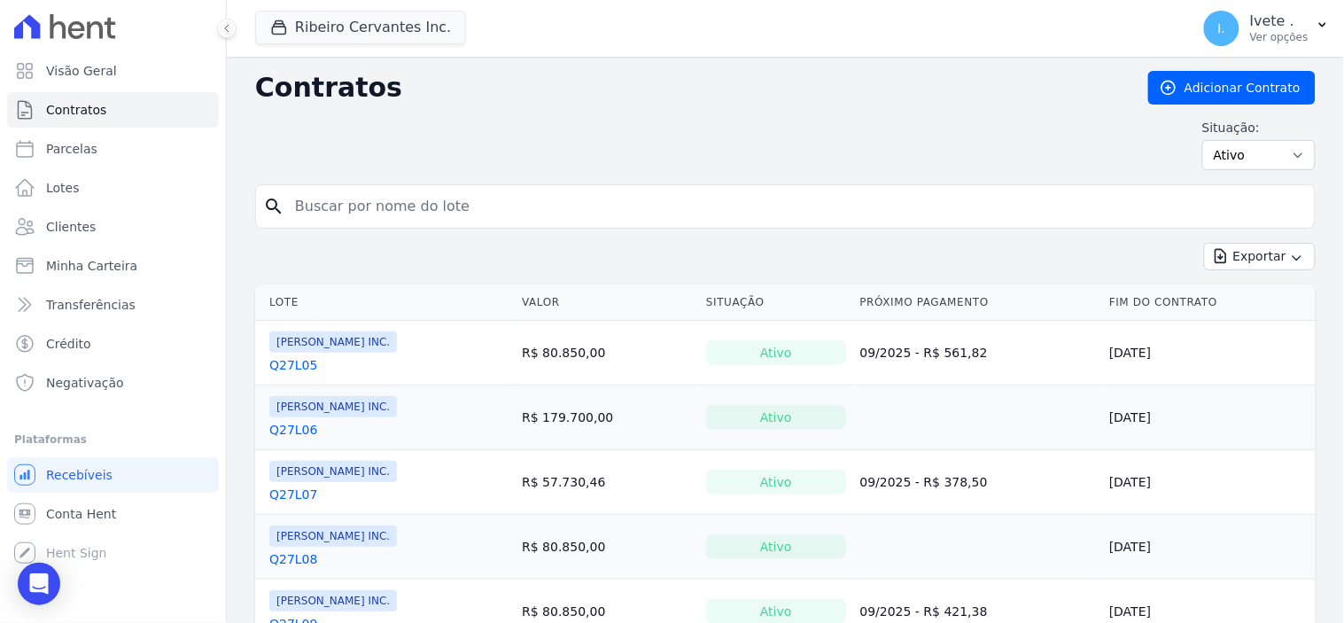
click at [320, 207] on input "search" at bounding box center [795, 206] width 1023 height 35
type input "33l25"
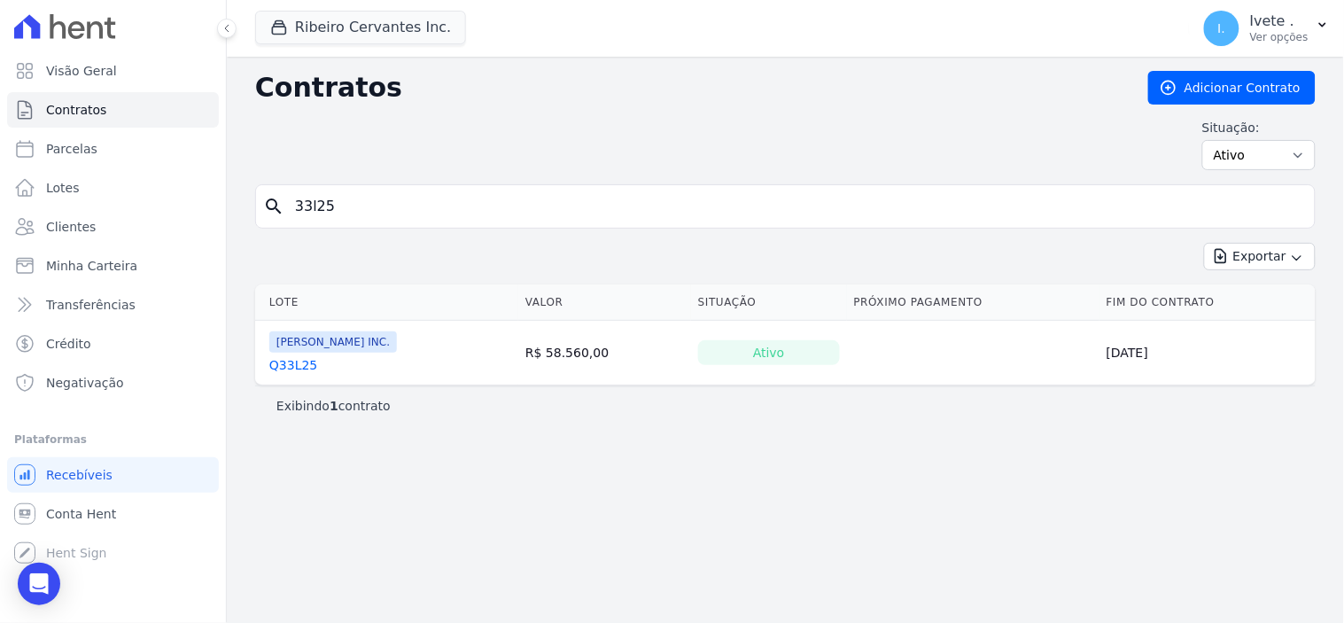
click at [294, 206] on input "33l25" at bounding box center [795, 206] width 1023 height 35
type input "q33l25"
click at [299, 368] on link "Q33L25" at bounding box center [293, 365] width 48 height 18
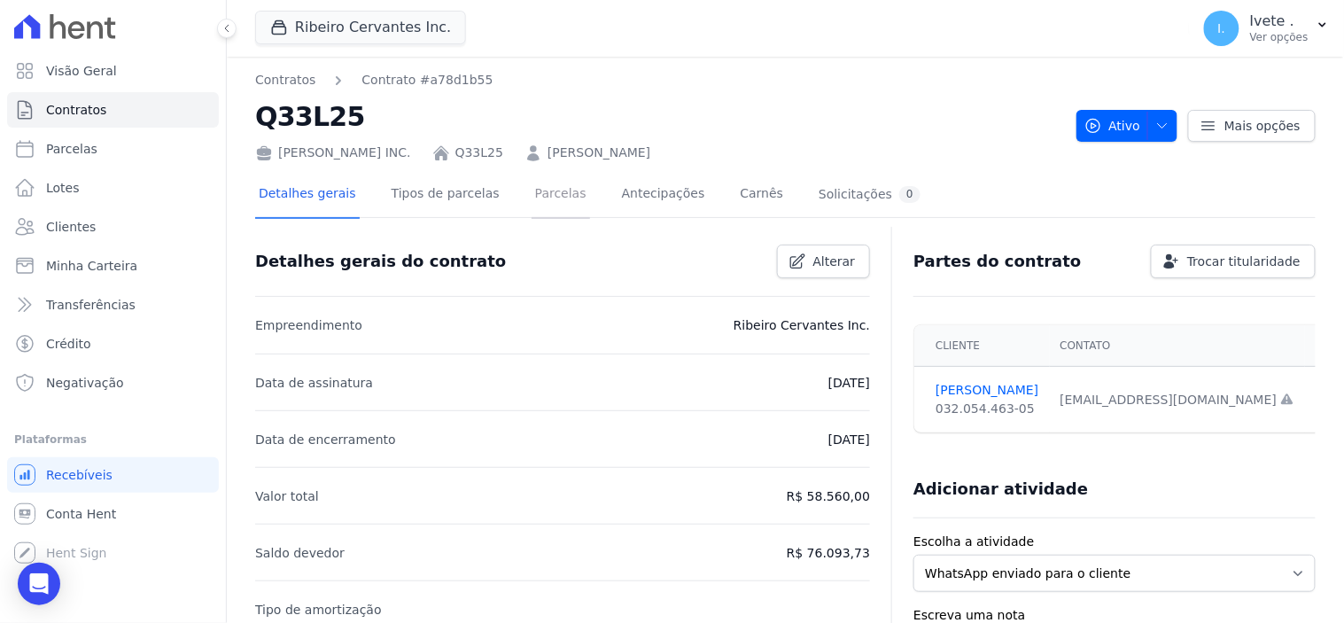
click at [532, 195] on link "Parcelas" at bounding box center [561, 195] width 58 height 47
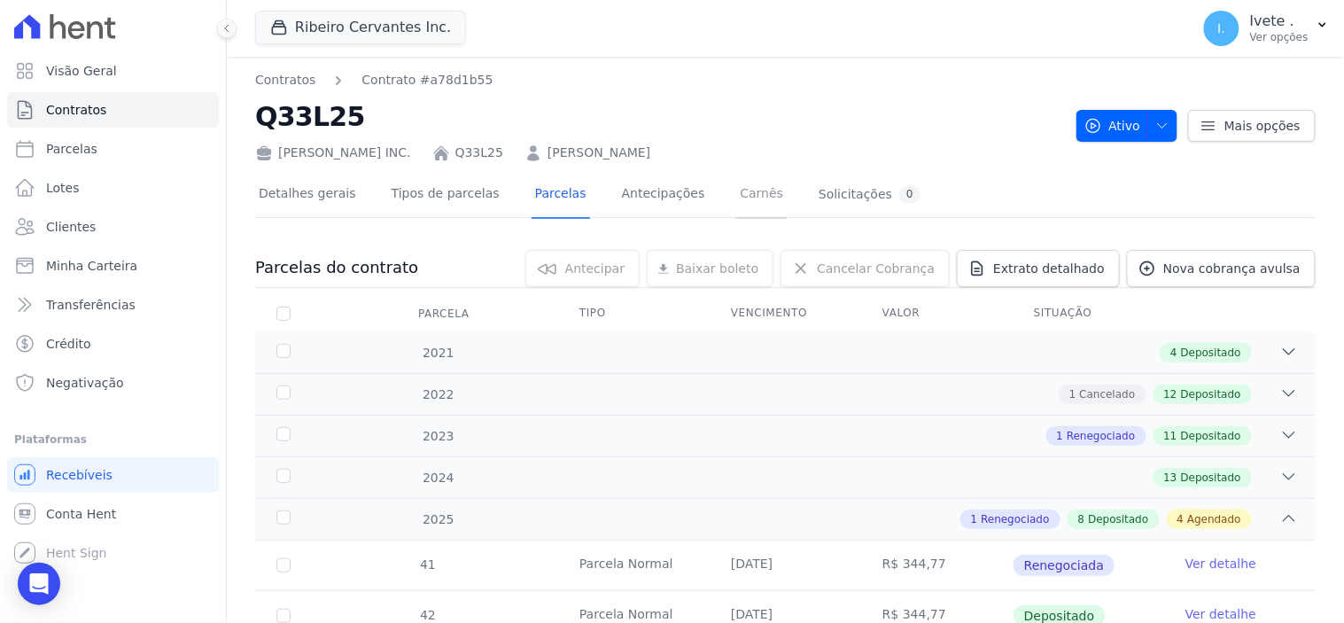
click at [736, 190] on link "Carnês" at bounding box center [761, 195] width 51 height 47
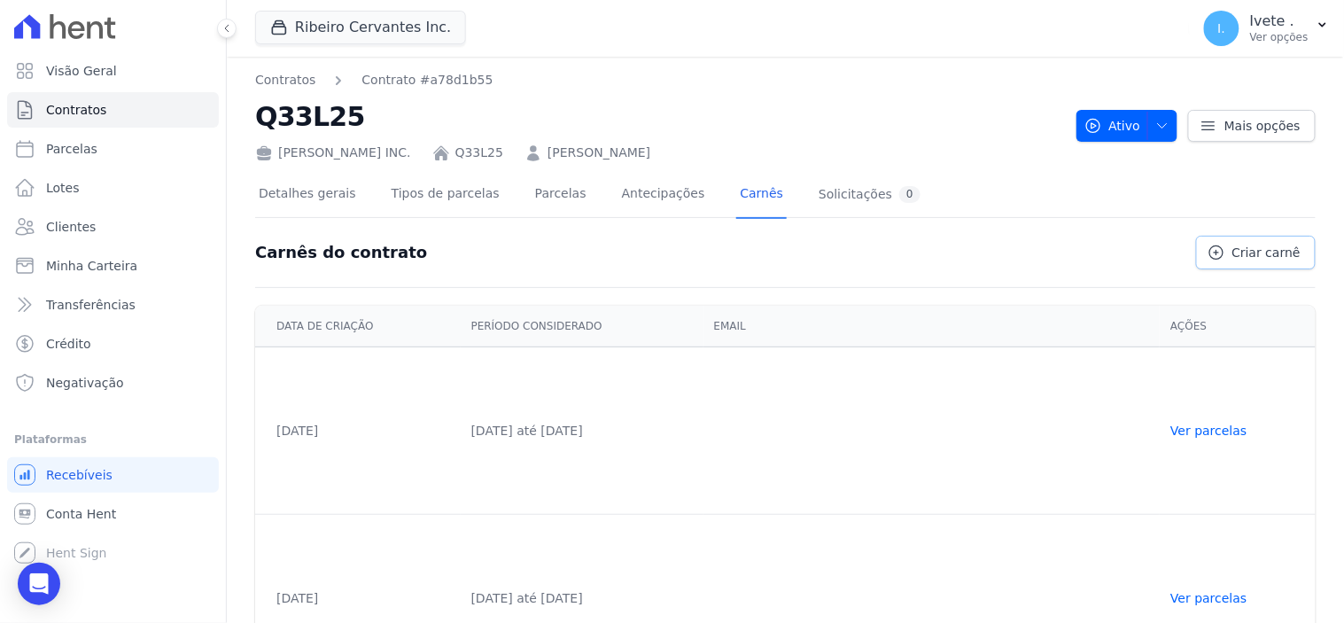
click at [1247, 245] on span "Criar carnê" at bounding box center [1266, 253] width 68 height 18
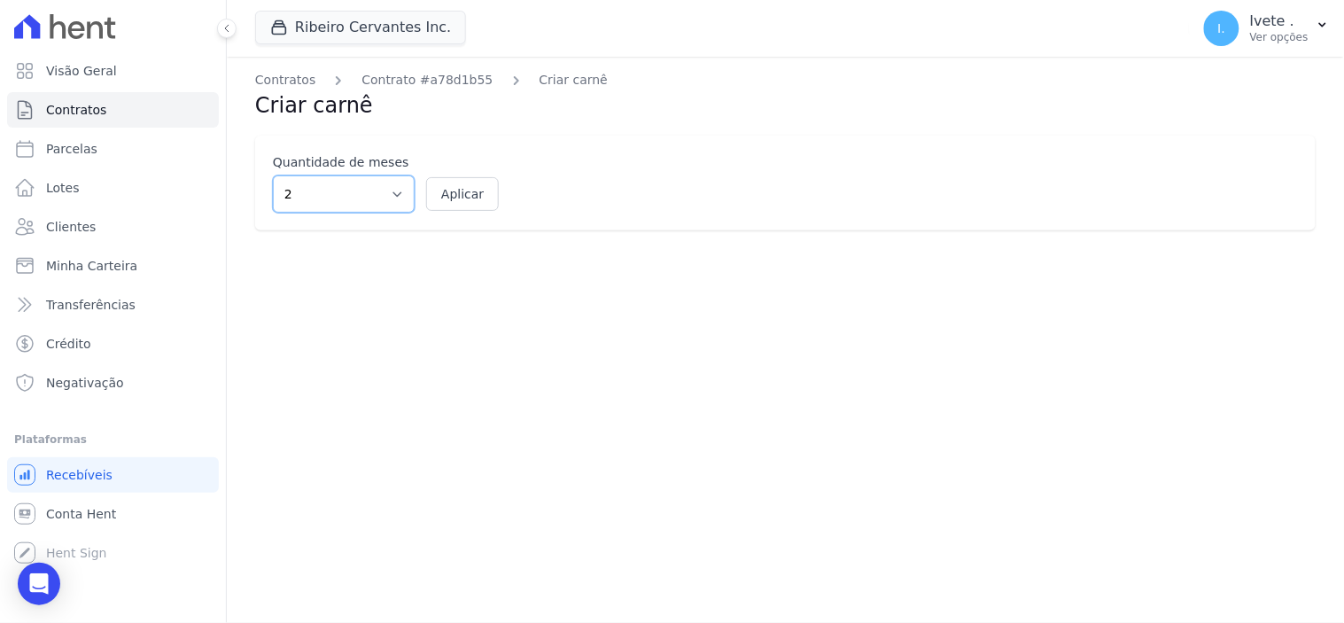
click at [396, 192] on select "2 3 4 5 6 7 8 9 10 11 12" at bounding box center [344, 193] width 142 height 37
select select "12"
click at [273, 175] on select "2 3 4 5 6 7 8 9 10 11 12" at bounding box center [344, 193] width 142 height 37
click at [476, 196] on button "Aplicar" at bounding box center [462, 194] width 73 height 34
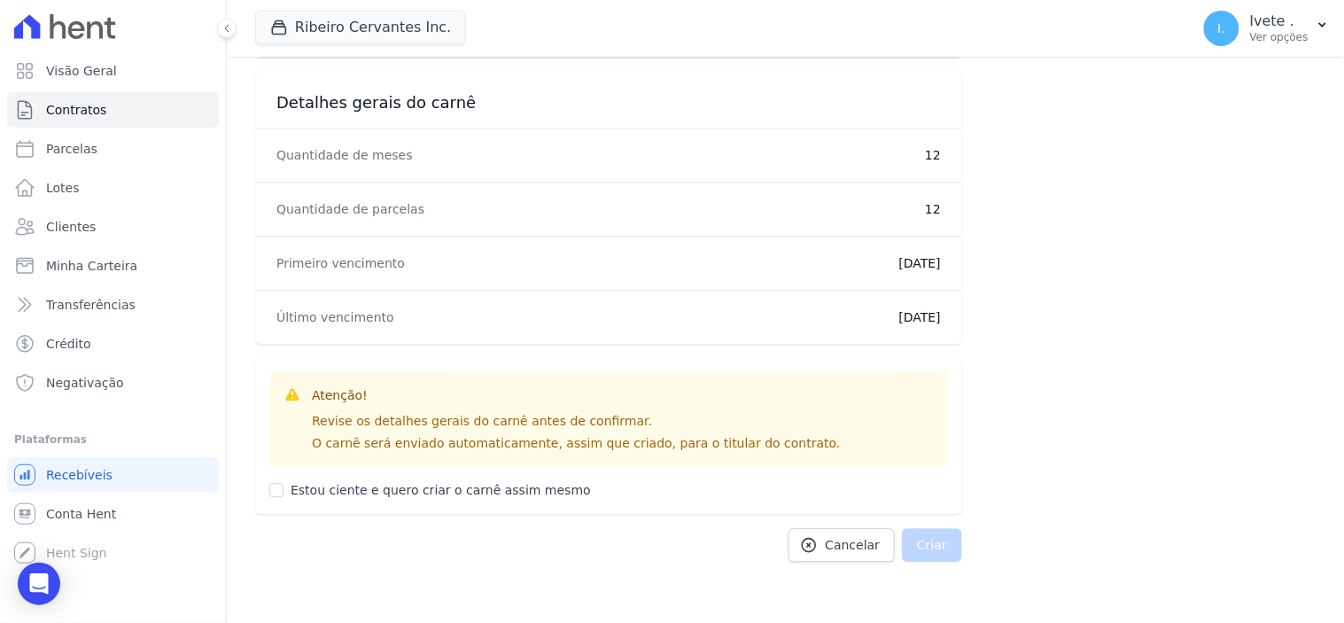
scroll to position [1026, 0]
click at [277, 492] on input "Estou ciente e quero criar o carnê assim mesmo" at bounding box center [276, 488] width 14 height 14
checkbox input "true"
click at [929, 542] on button "Criar" at bounding box center [932, 543] width 60 height 34
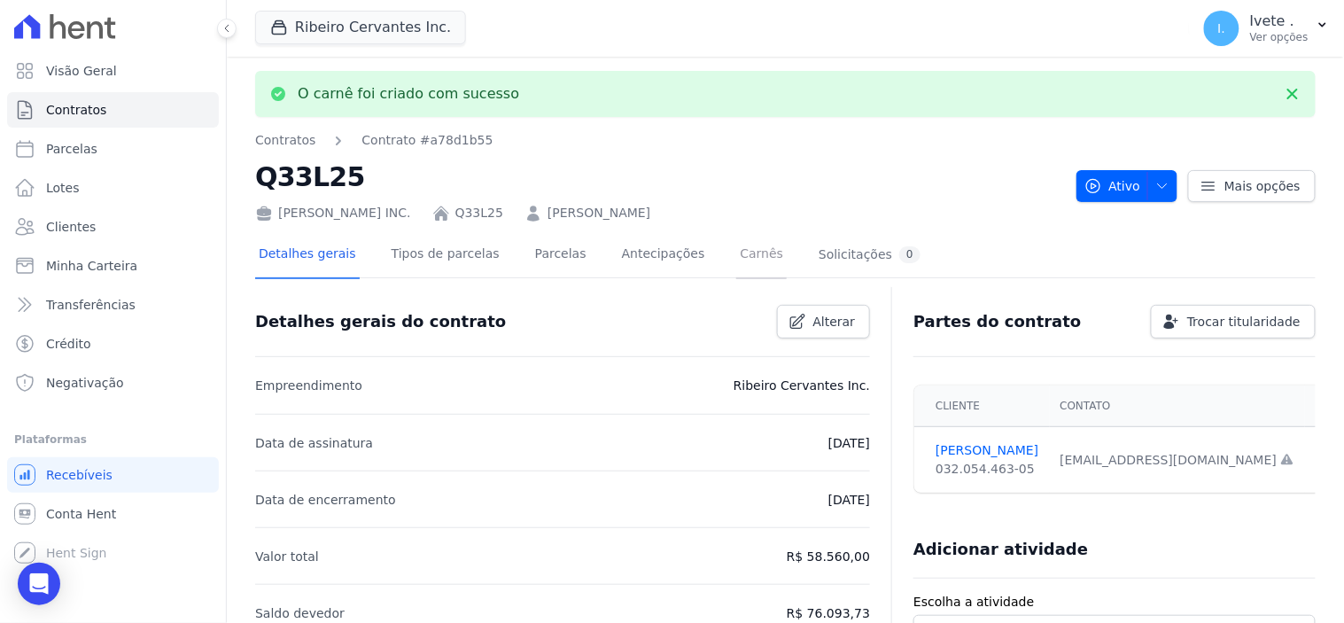
click at [736, 259] on link "Carnês" at bounding box center [761, 255] width 51 height 47
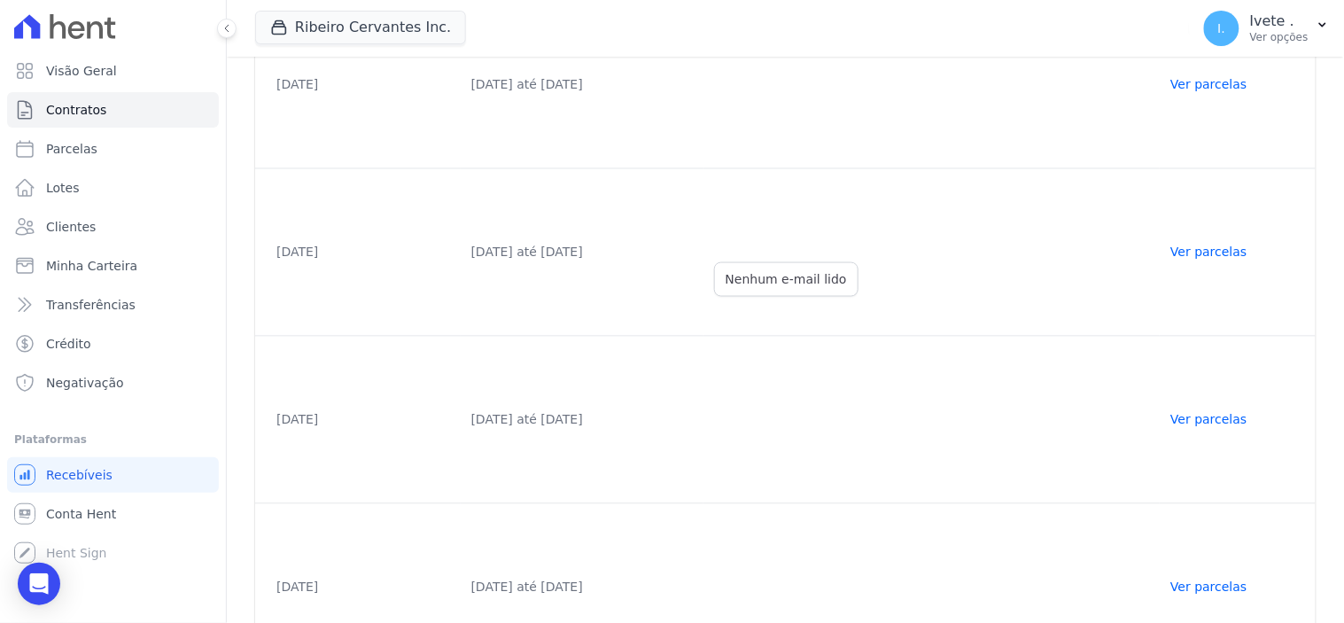
scroll to position [906, 0]
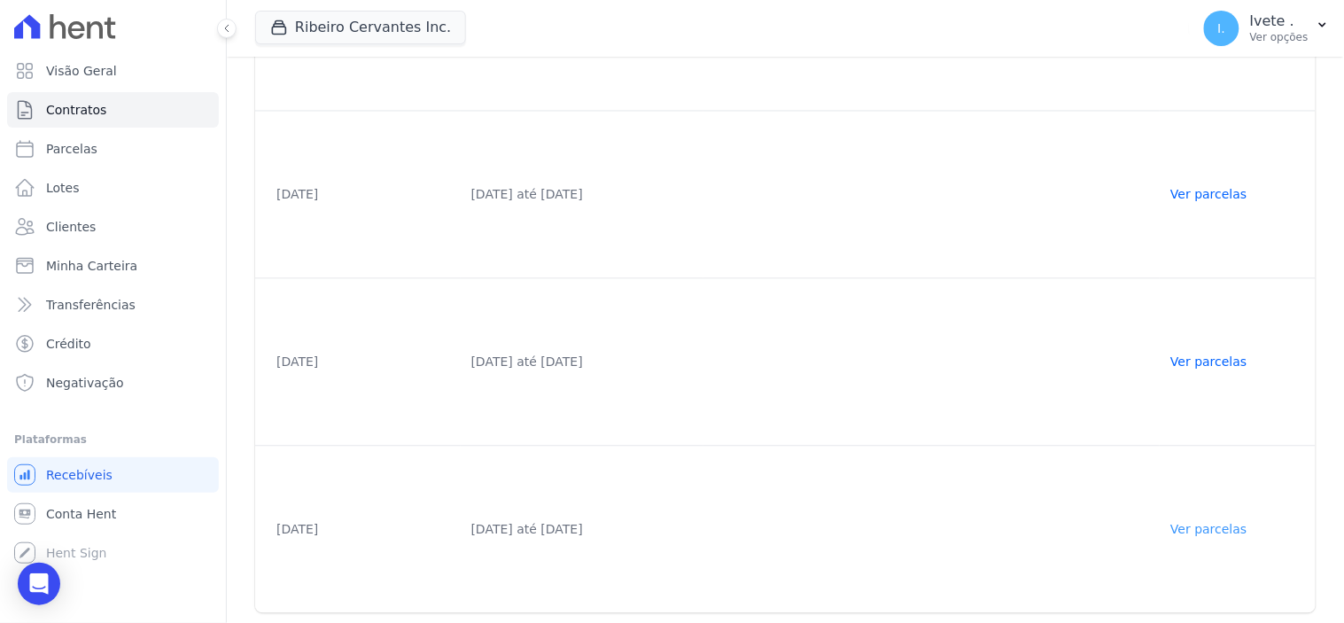
click at [1217, 525] on link "Ver parcelas" at bounding box center [1208, 530] width 76 height 14
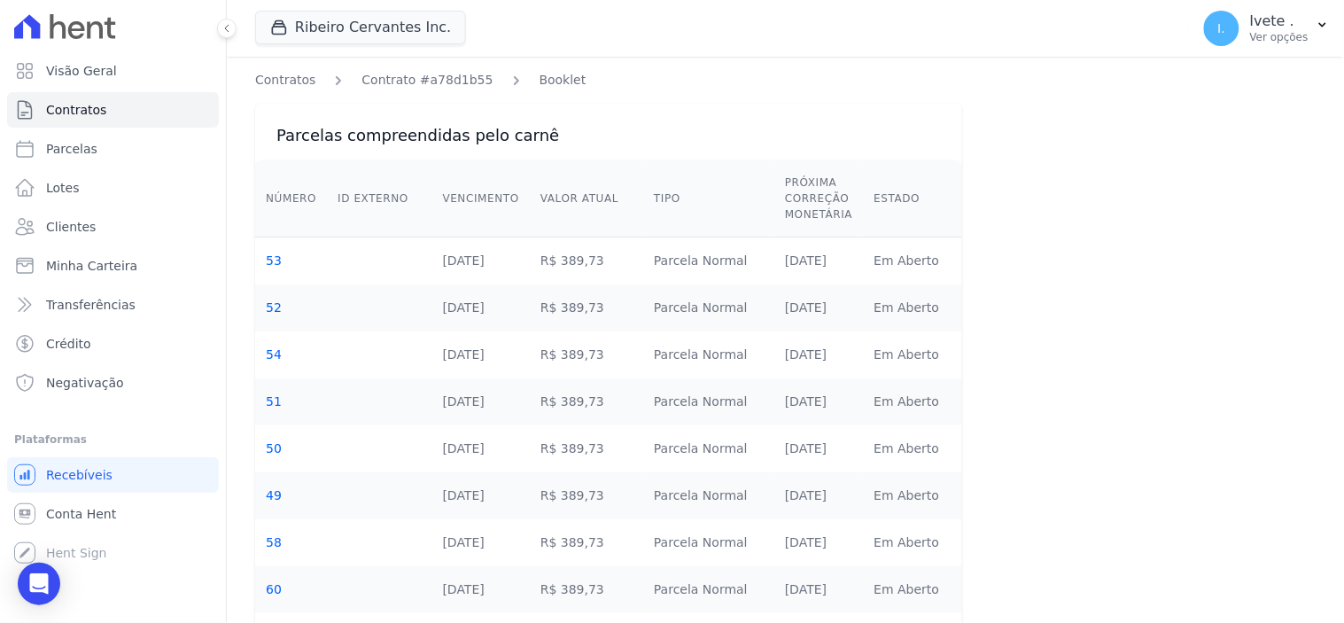
scroll to position [272, 0]
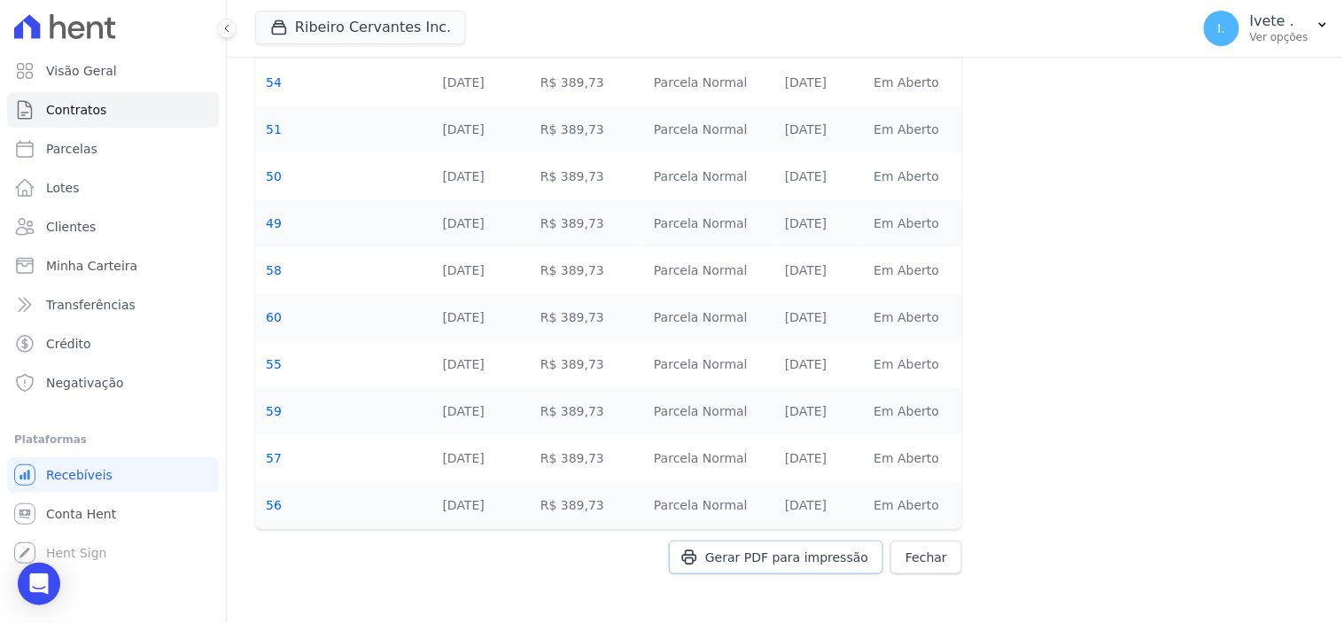
click at [800, 561] on span "Gerar PDF para impressão" at bounding box center [786, 557] width 163 height 18
click at [121, 109] on link "Contratos" at bounding box center [113, 109] width 212 height 35
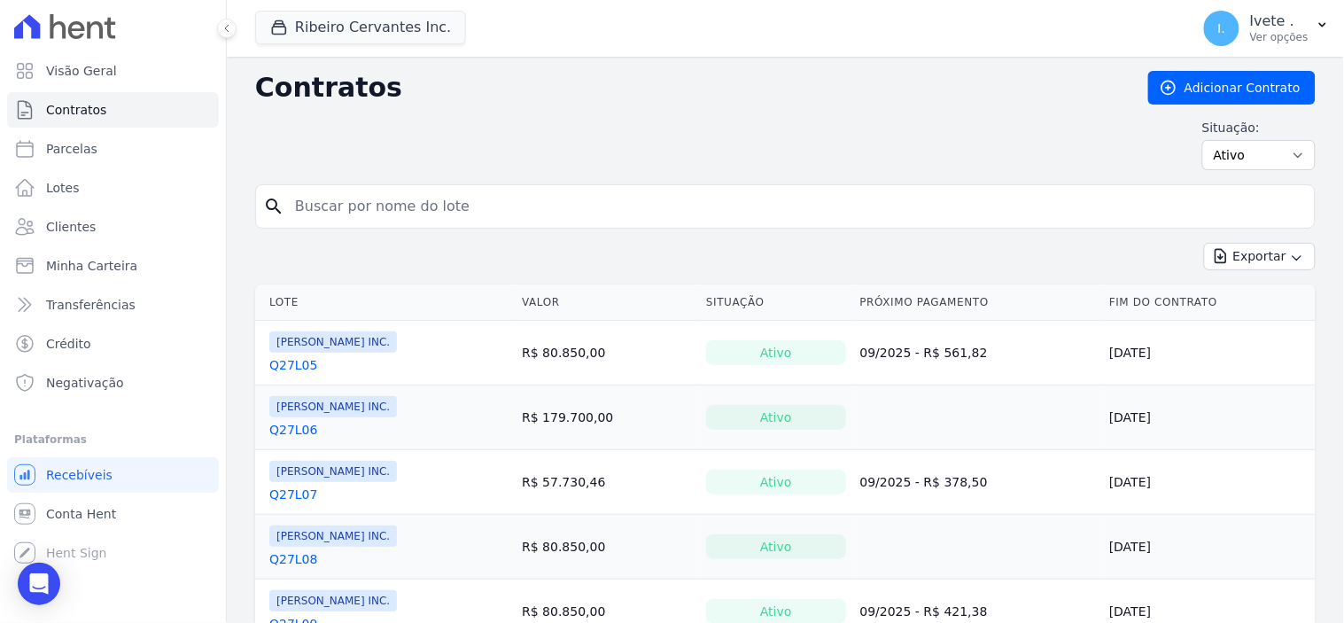
click at [338, 211] on input "search" at bounding box center [795, 206] width 1023 height 35
type input "q27l12"
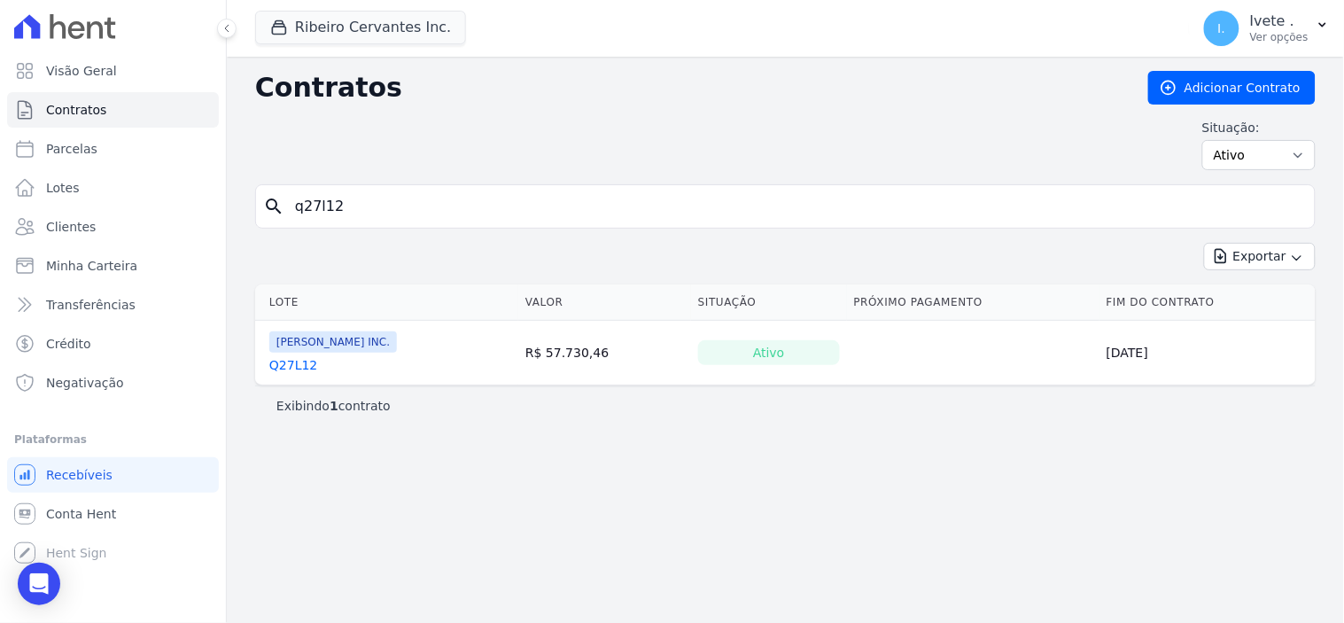
click at [292, 365] on link "Q27L12" at bounding box center [293, 365] width 48 height 18
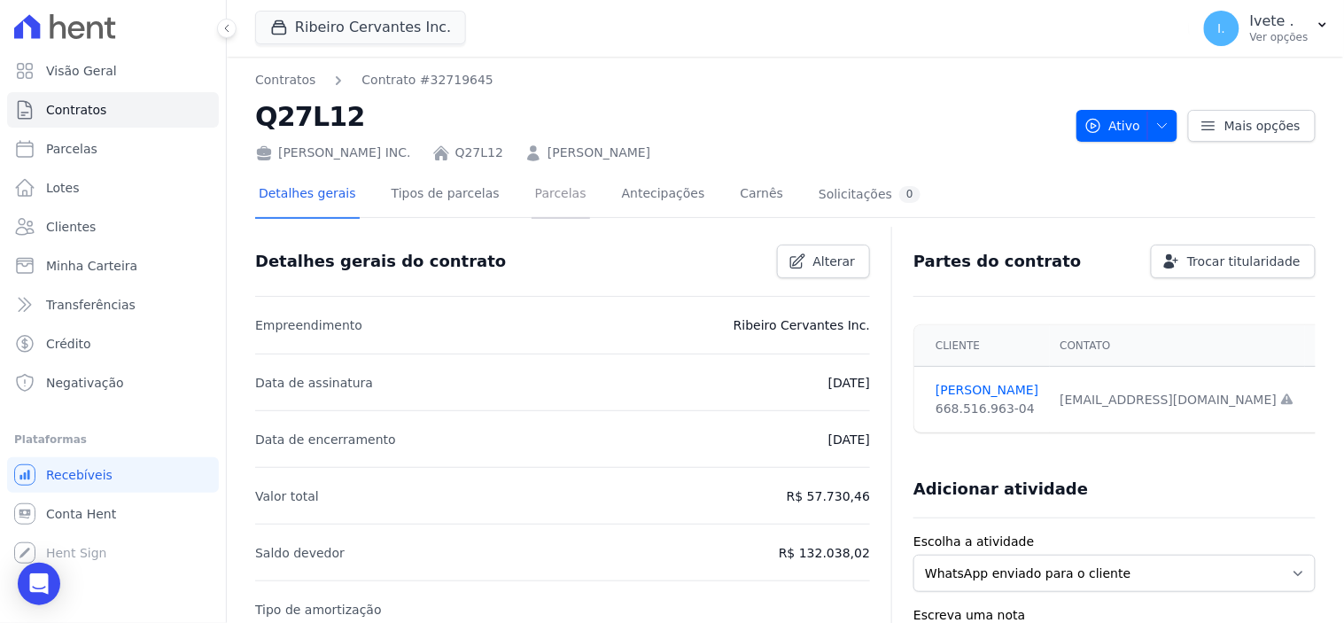
click at [540, 187] on link "Parcelas" at bounding box center [561, 195] width 58 height 47
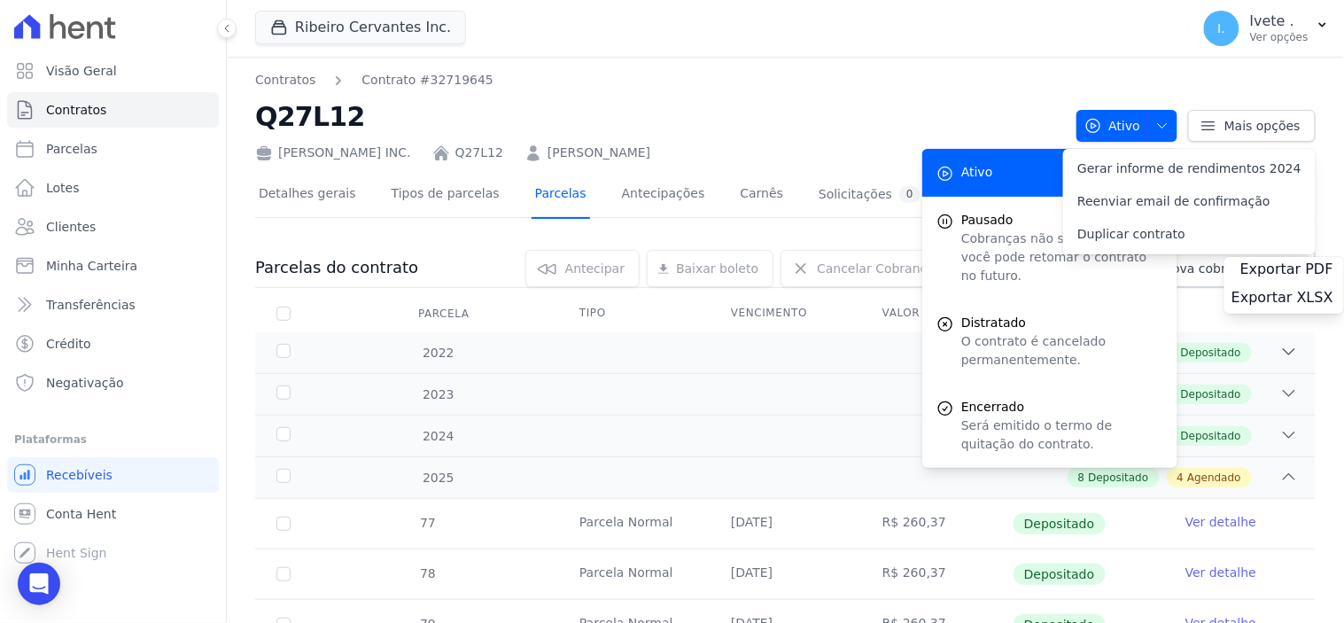
click at [542, 195] on link "Parcelas" at bounding box center [561, 195] width 58 height 47
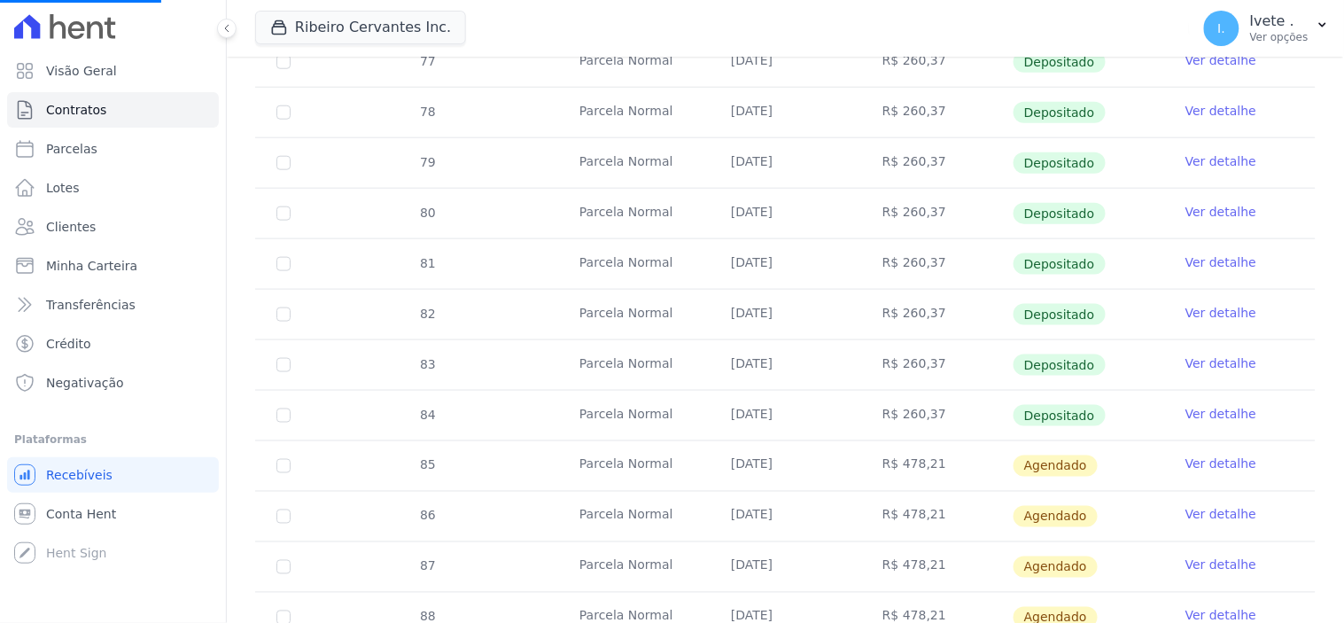
scroll to position [590, 0]
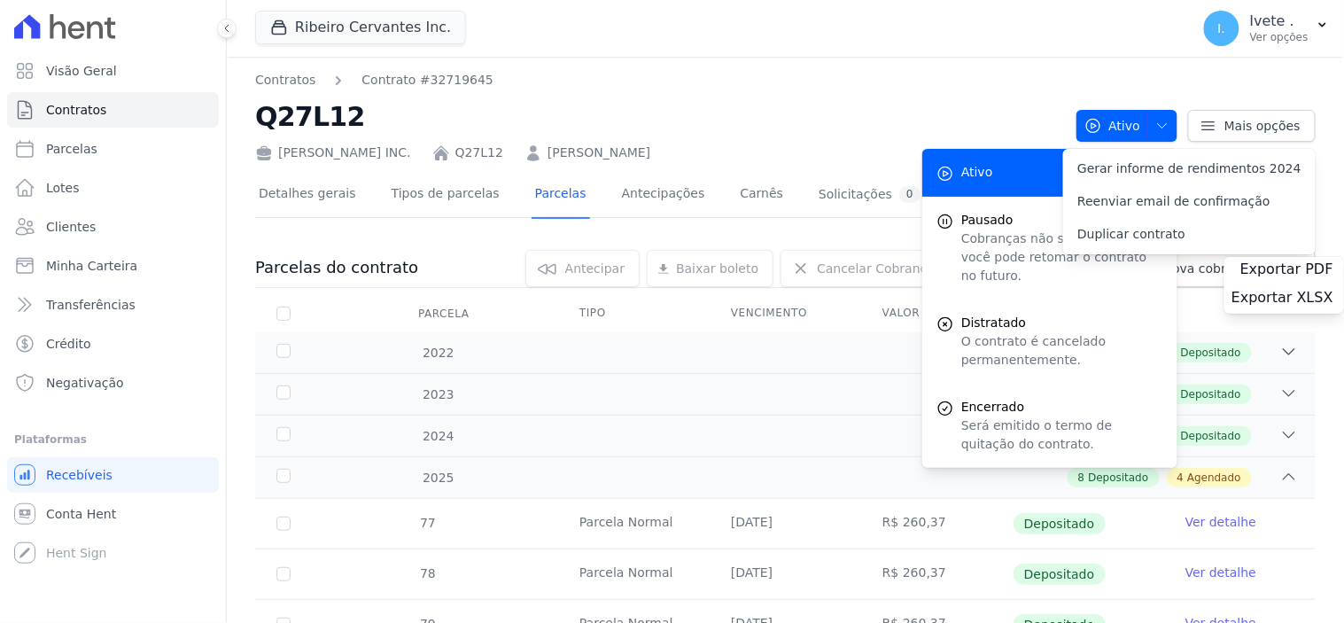
click at [736, 193] on link "Carnês" at bounding box center [761, 195] width 51 height 47
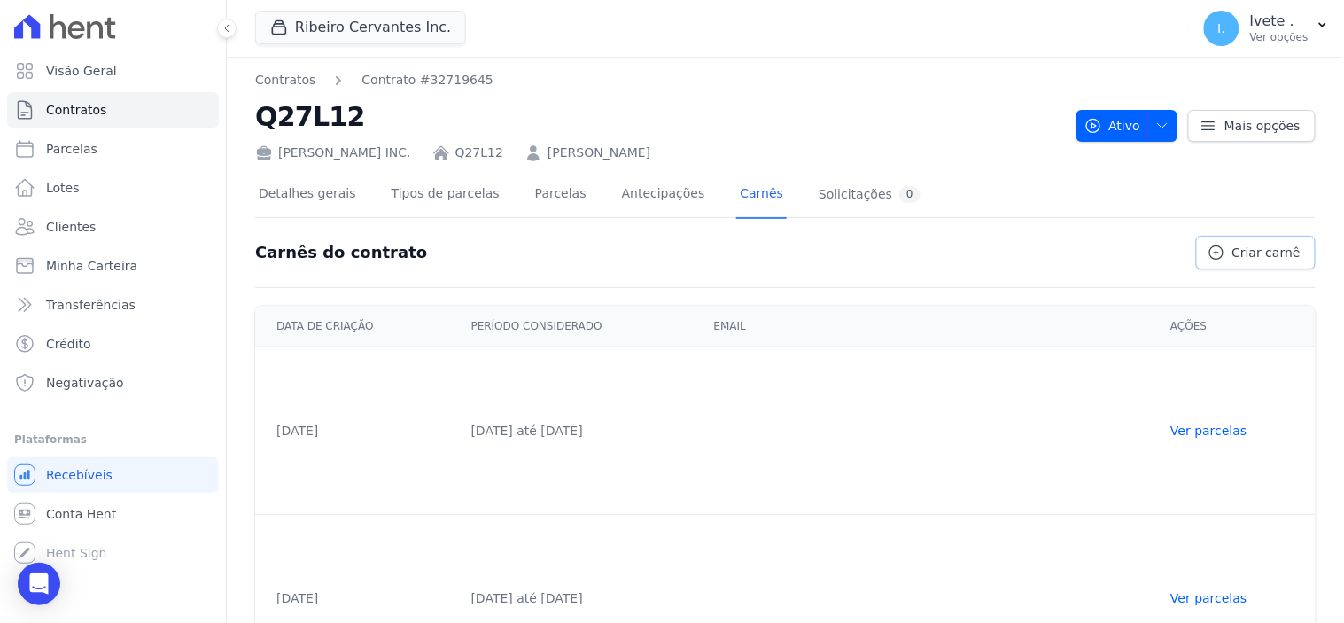
click at [1271, 252] on span "Criar carnê" at bounding box center [1266, 253] width 68 height 18
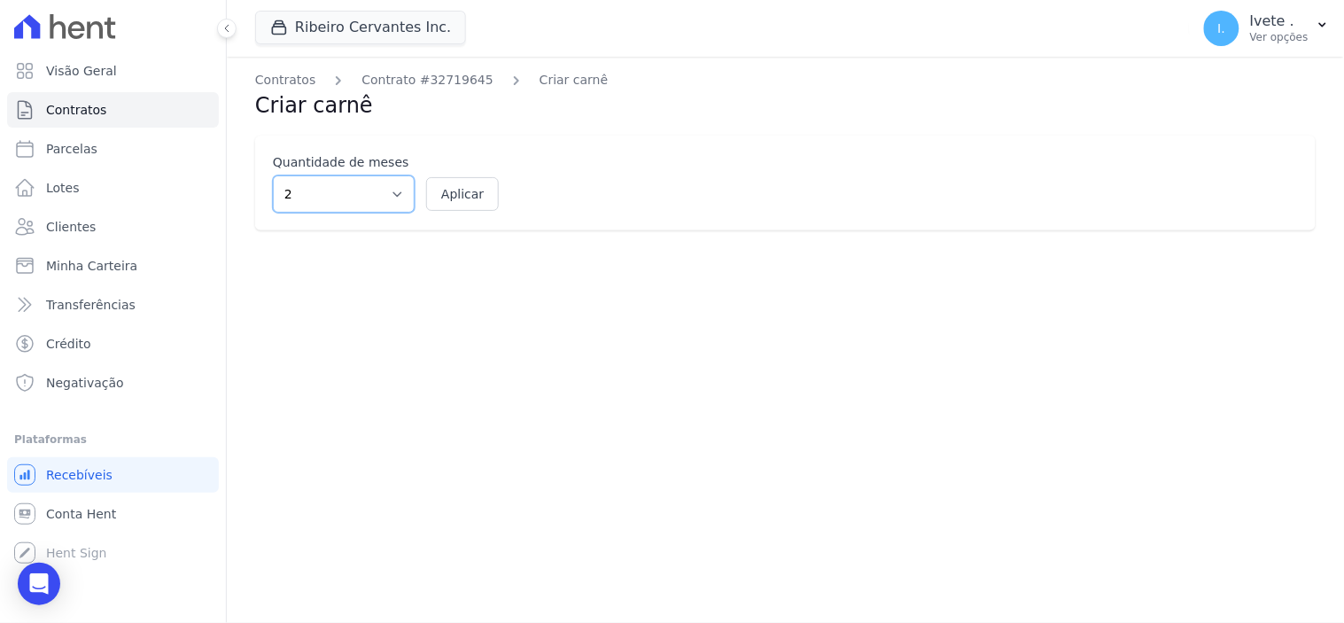
click at [399, 198] on select "2 3 4 5 6 7 8 9 10 11 12" at bounding box center [344, 193] width 142 height 37
select select "12"
click at [273, 175] on select "2 3 4 5 6 7 8 9 10 11 12" at bounding box center [344, 193] width 142 height 37
click at [464, 193] on button "Aplicar" at bounding box center [462, 194] width 73 height 34
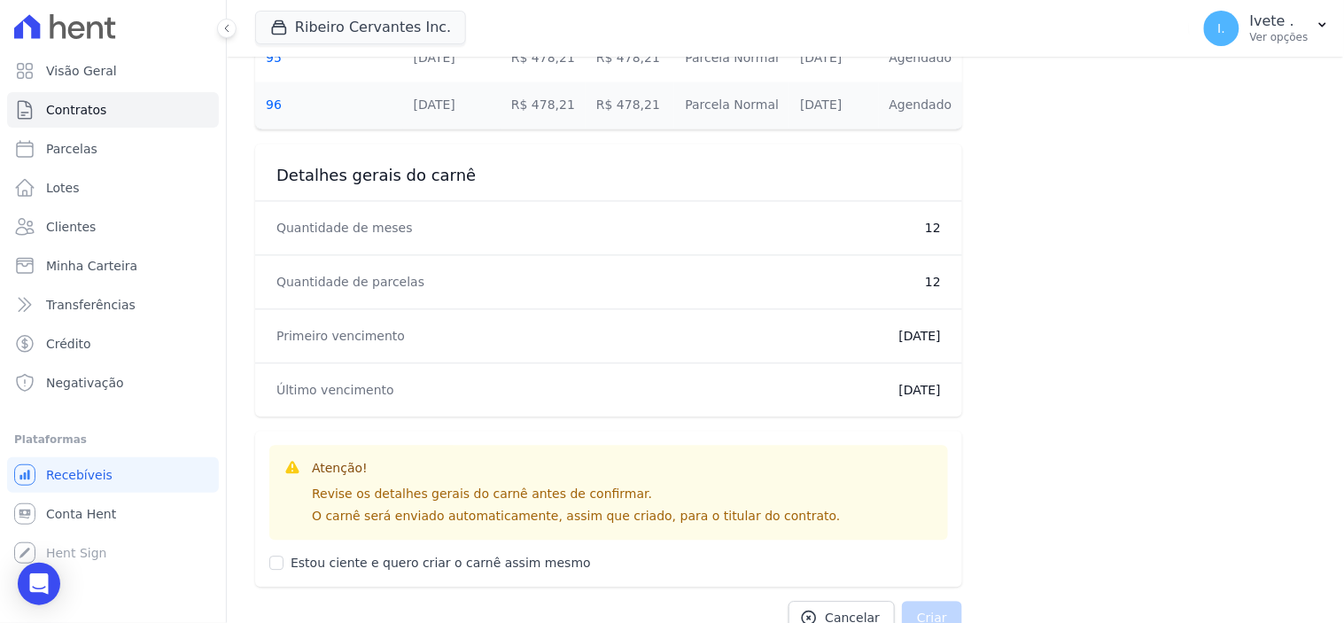
scroll to position [984, 0]
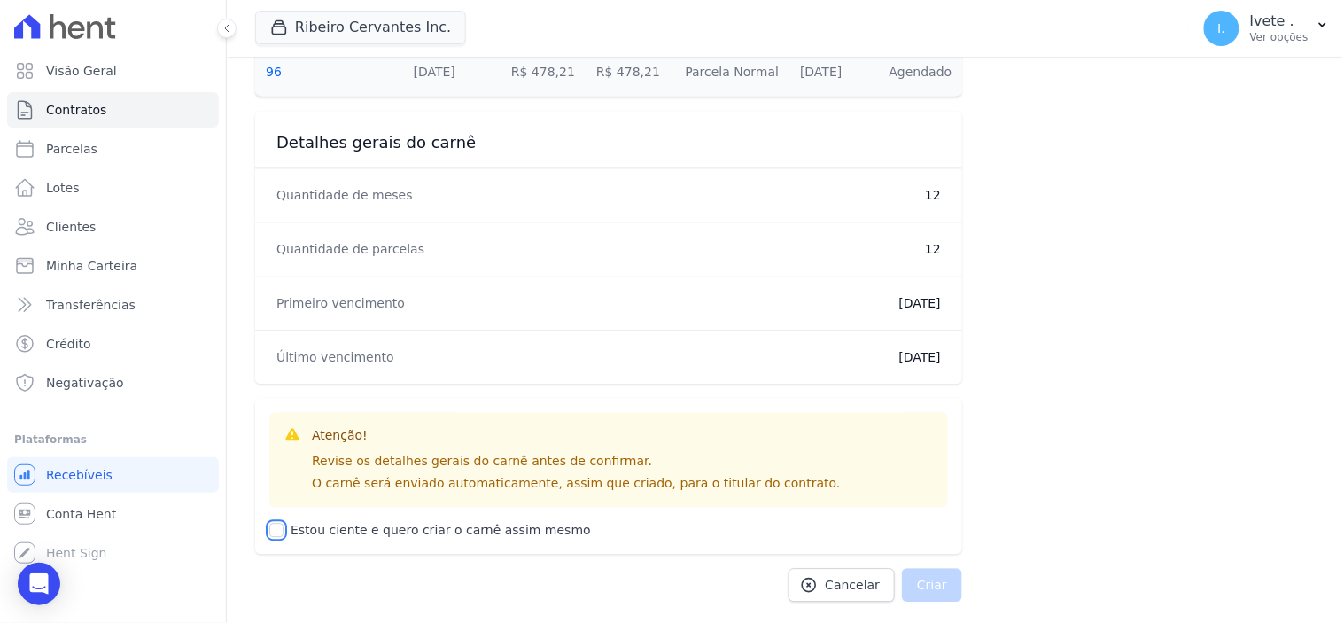
click at [279, 529] on input "Estou ciente e quero criar o carnê assim mesmo" at bounding box center [276, 530] width 14 height 14
checkbox input "true"
click at [941, 587] on button "Criar" at bounding box center [932, 585] width 60 height 34
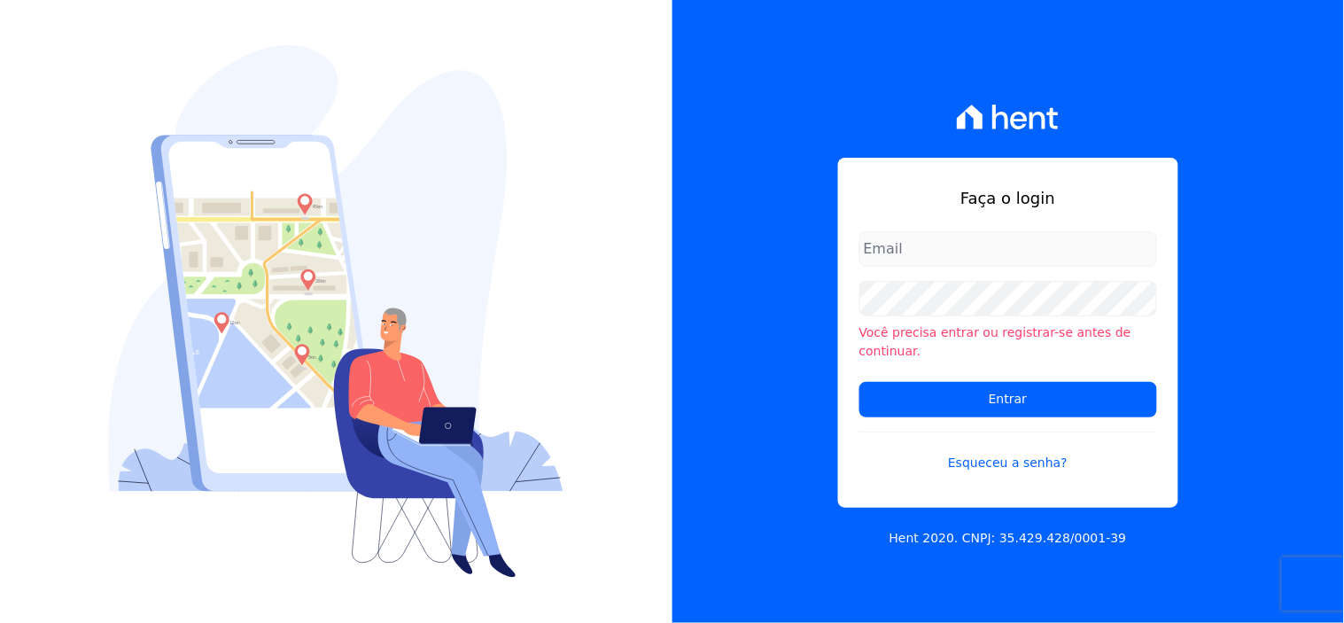
click at [891, 267] on input "email" at bounding box center [1008, 248] width 298 height 35
type input "[EMAIL_ADDRESS][DOMAIN_NAME]"
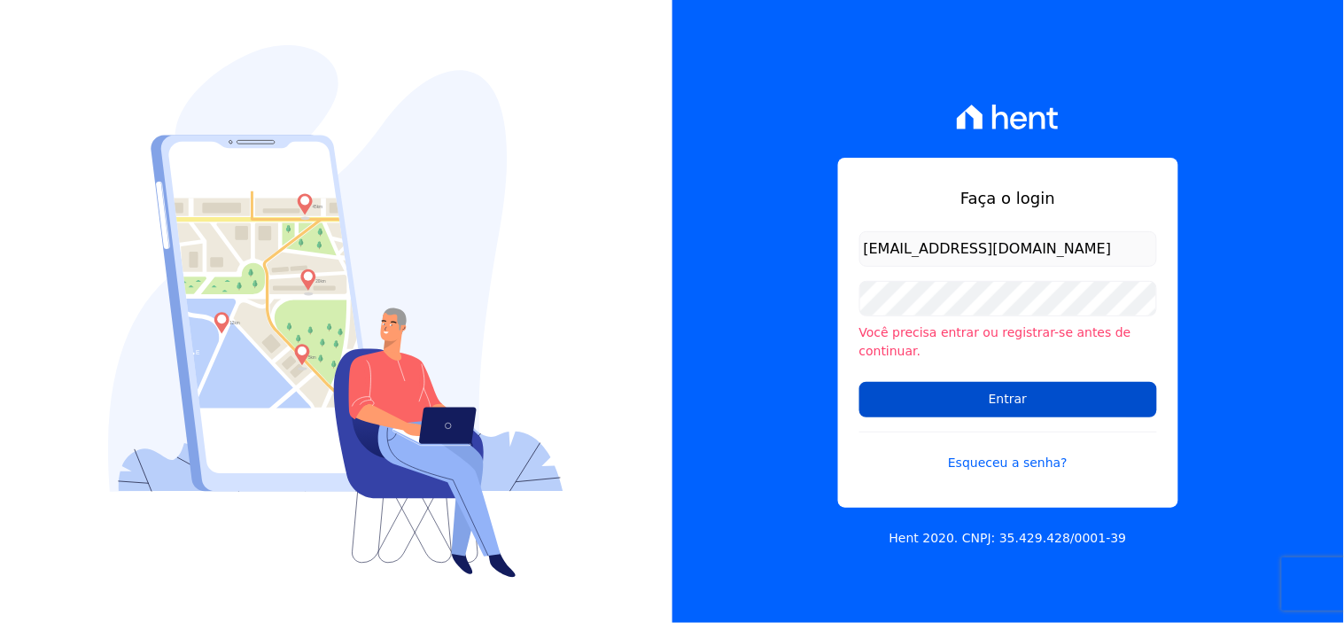
click at [964, 396] on input "Entrar" at bounding box center [1008, 399] width 298 height 35
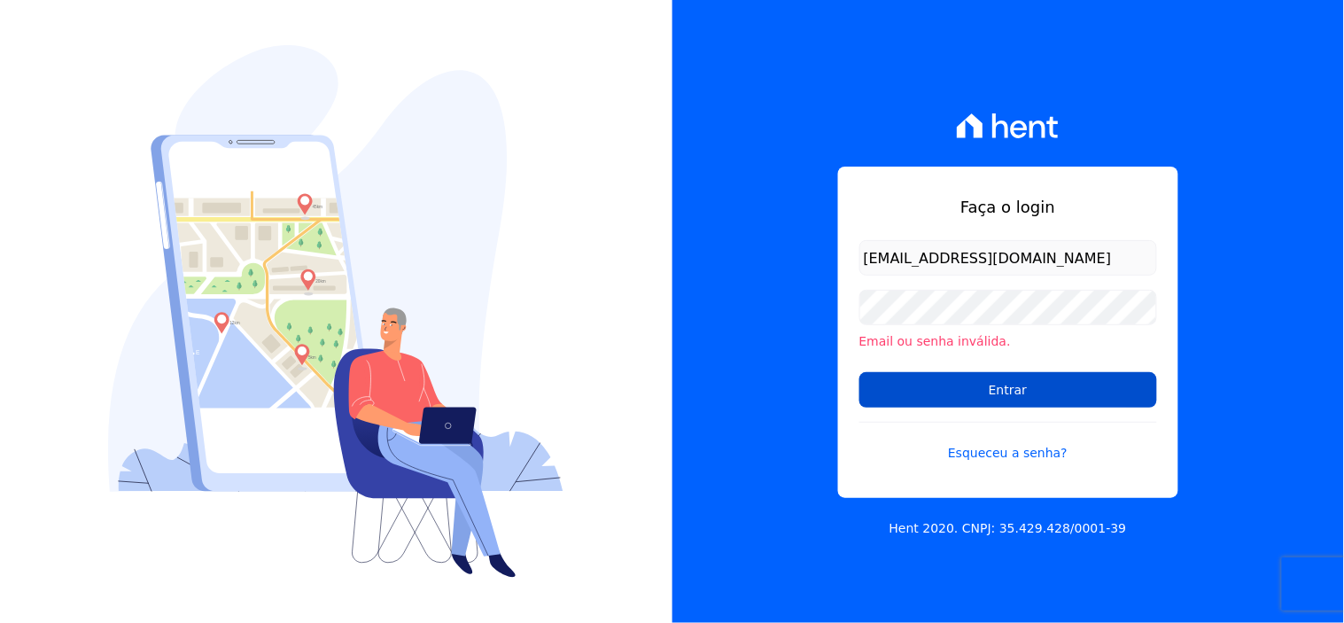
click at [968, 385] on input "Entrar" at bounding box center [1008, 389] width 298 height 35
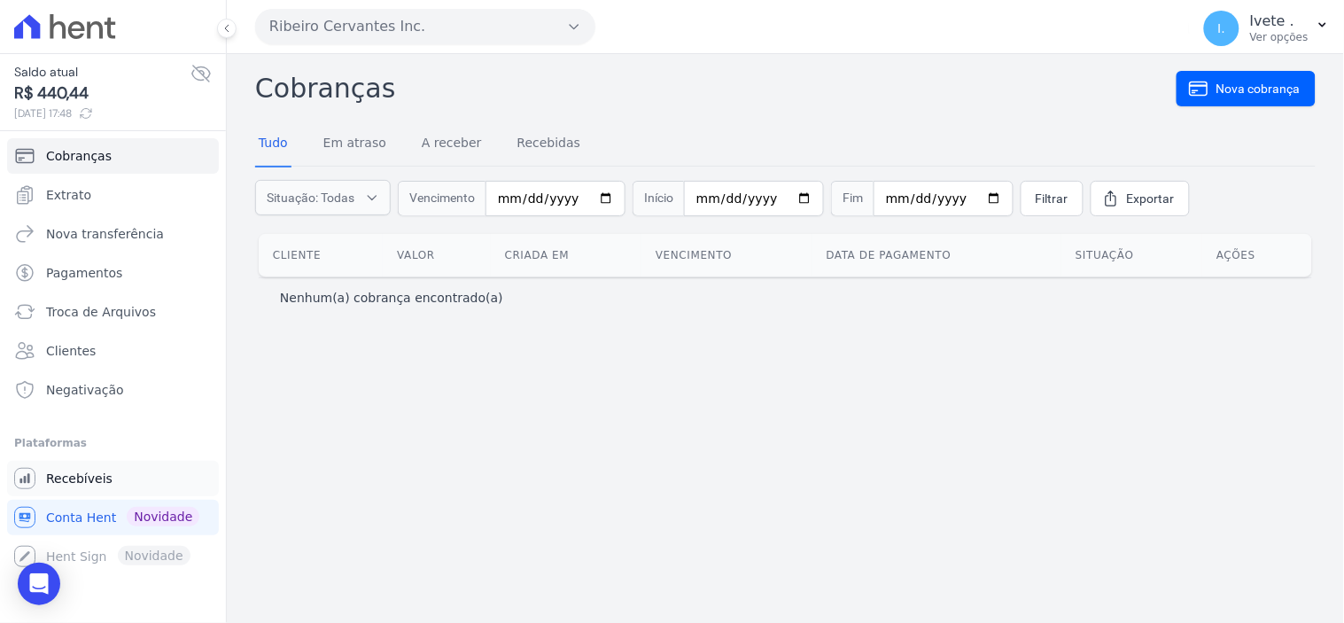
click at [59, 481] on span "Recebíveis" at bounding box center [79, 479] width 66 height 18
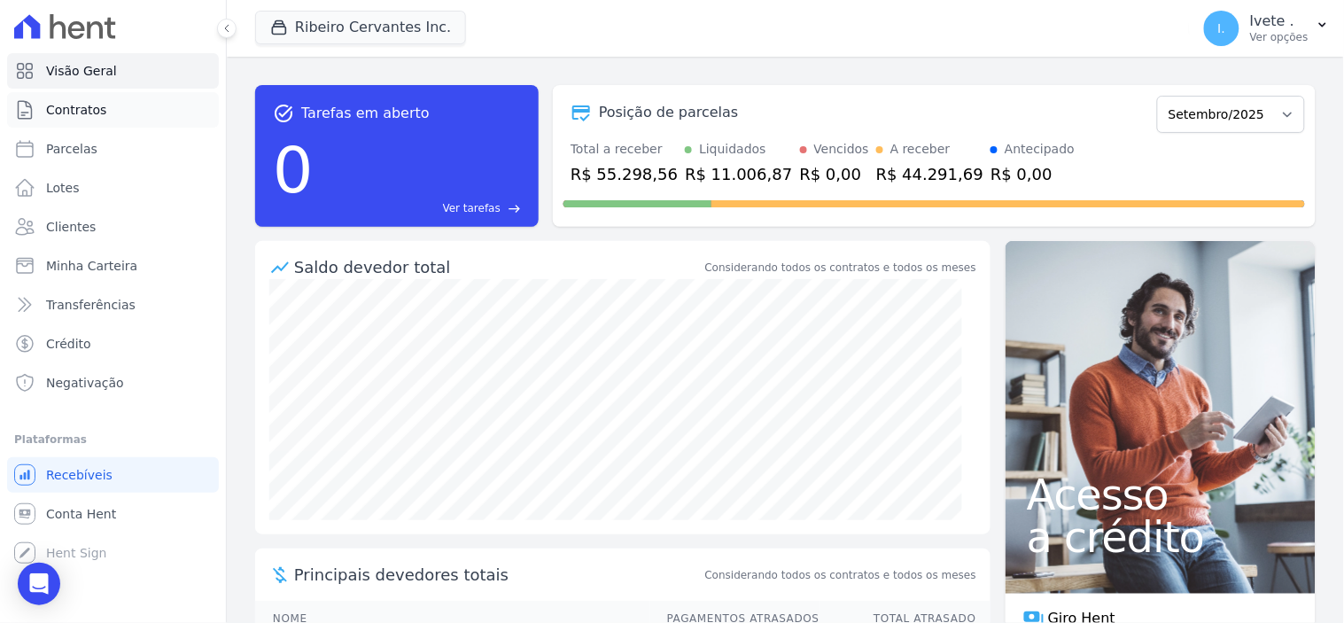
click at [80, 113] on span "Contratos" at bounding box center [76, 110] width 60 height 18
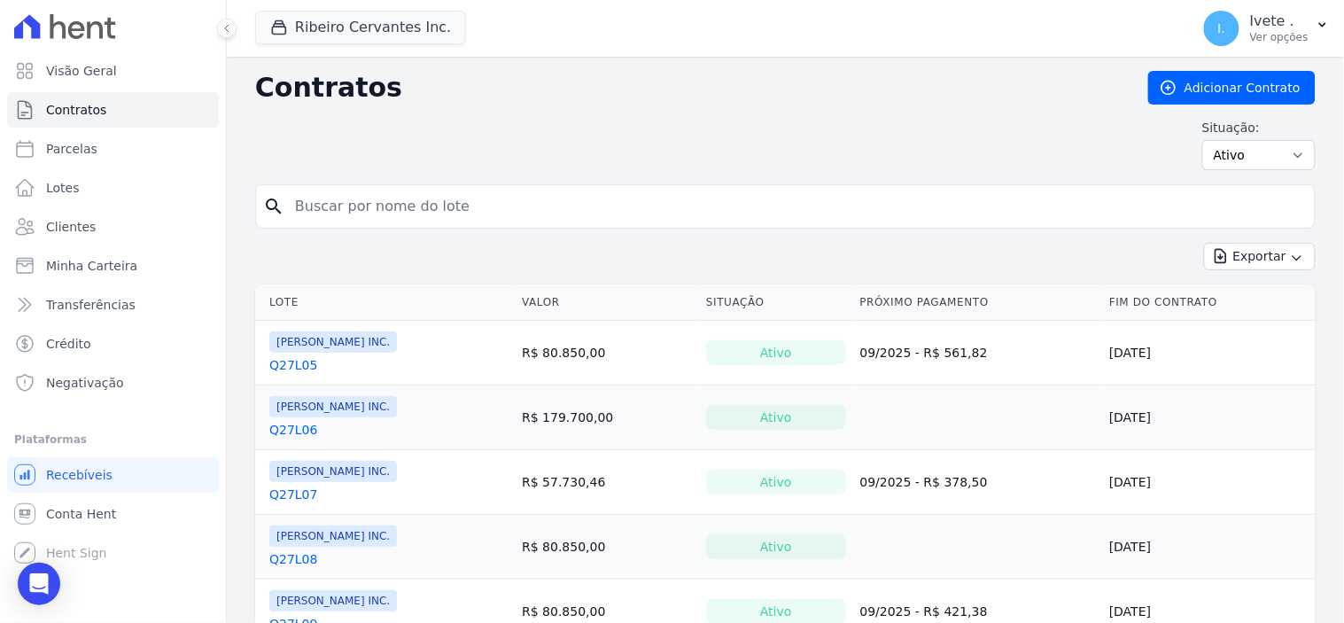
click at [82, 110] on span "Contratos" at bounding box center [76, 110] width 60 height 18
click at [317, 205] on input "search" at bounding box center [795, 206] width 1023 height 35
click at [325, 206] on input "search" at bounding box center [795, 206] width 1023 height 35
type input "q28l05"
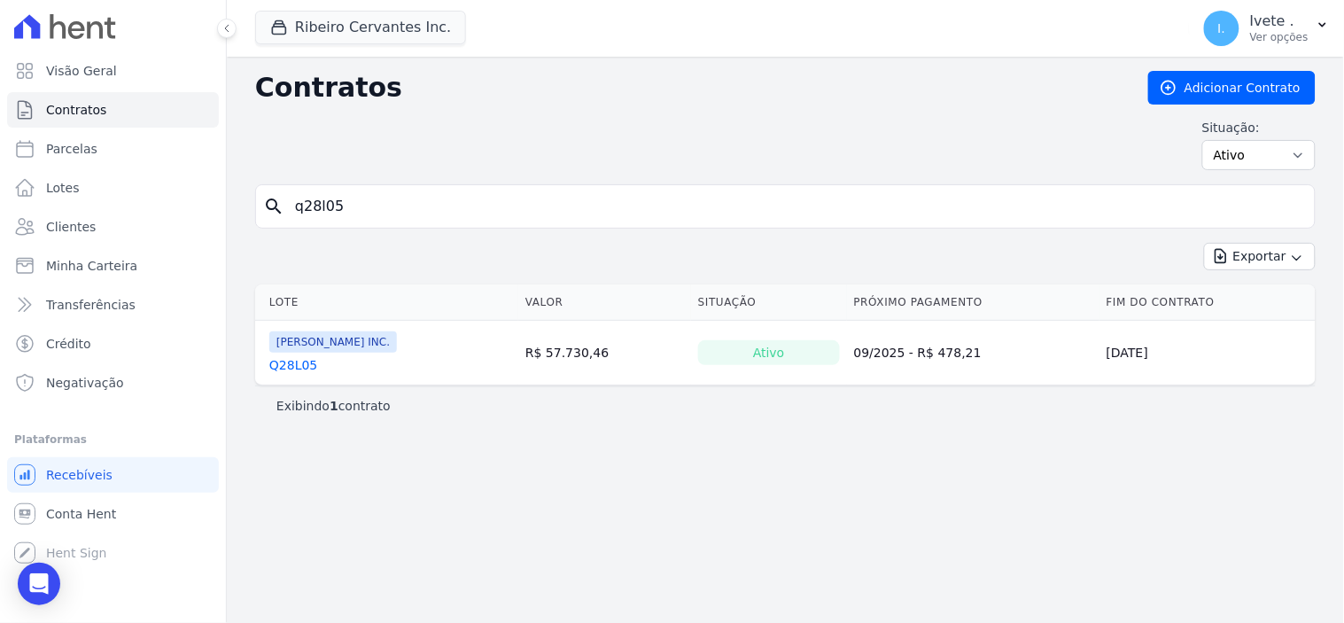
click at [291, 363] on link "Q28L05" at bounding box center [293, 365] width 48 height 18
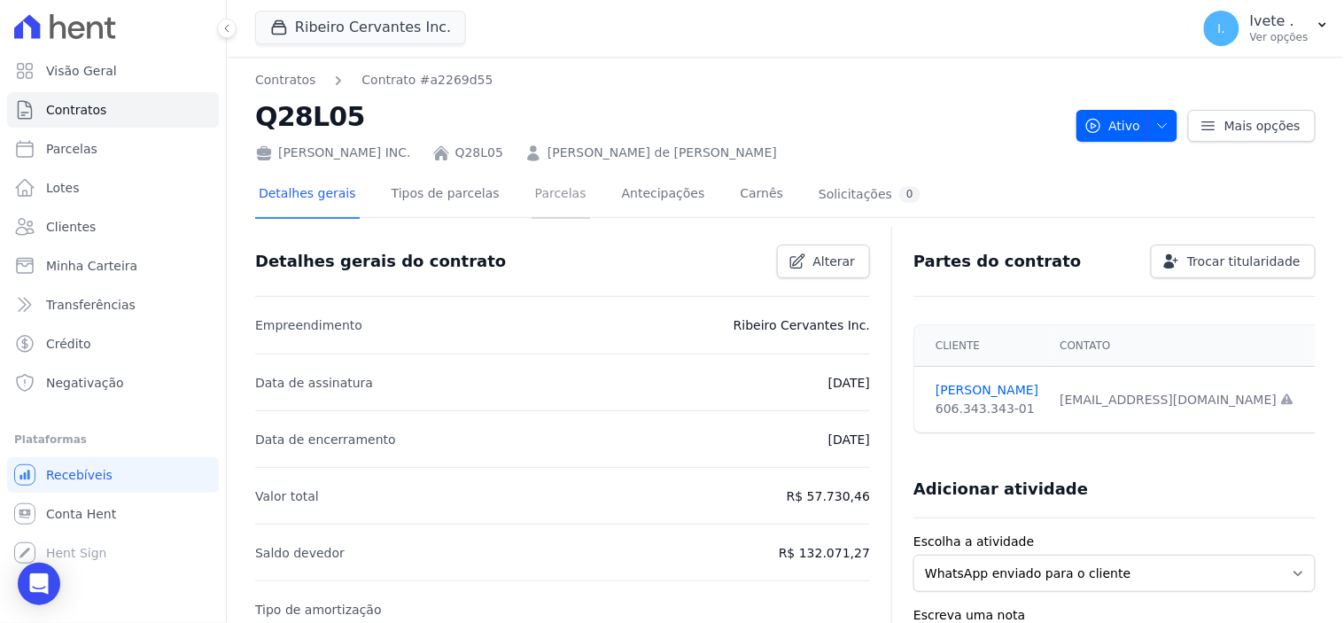
click at [534, 189] on link "Parcelas" at bounding box center [561, 195] width 58 height 47
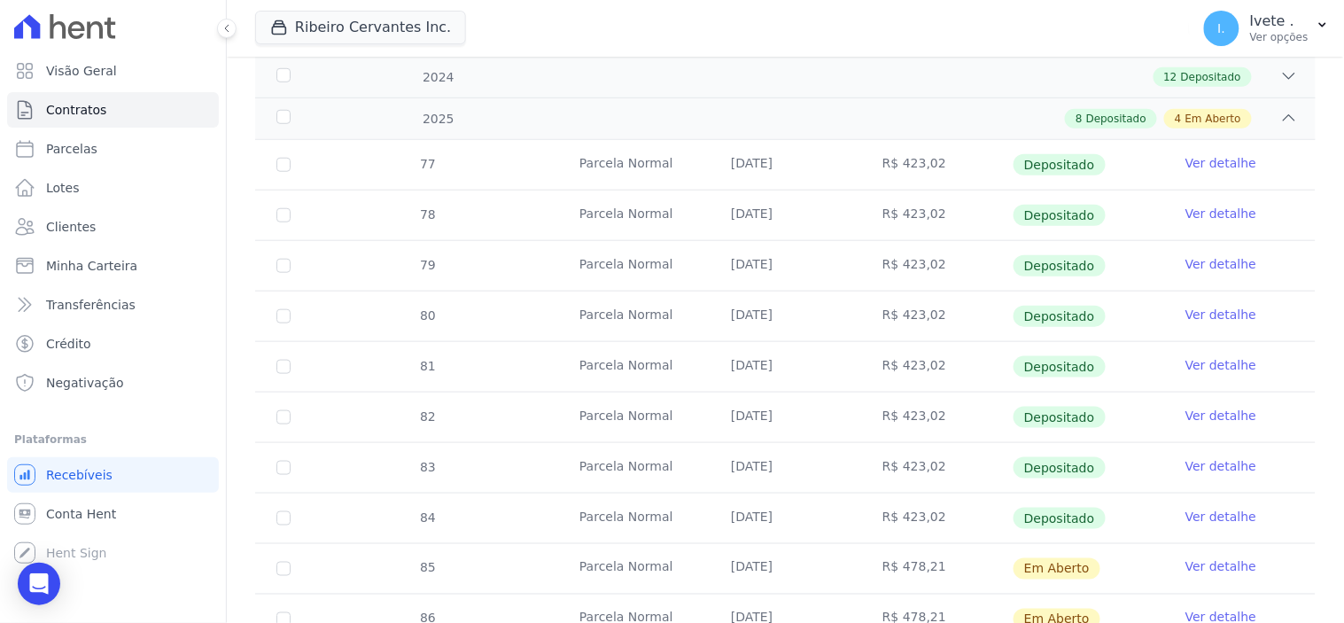
scroll to position [393, 0]
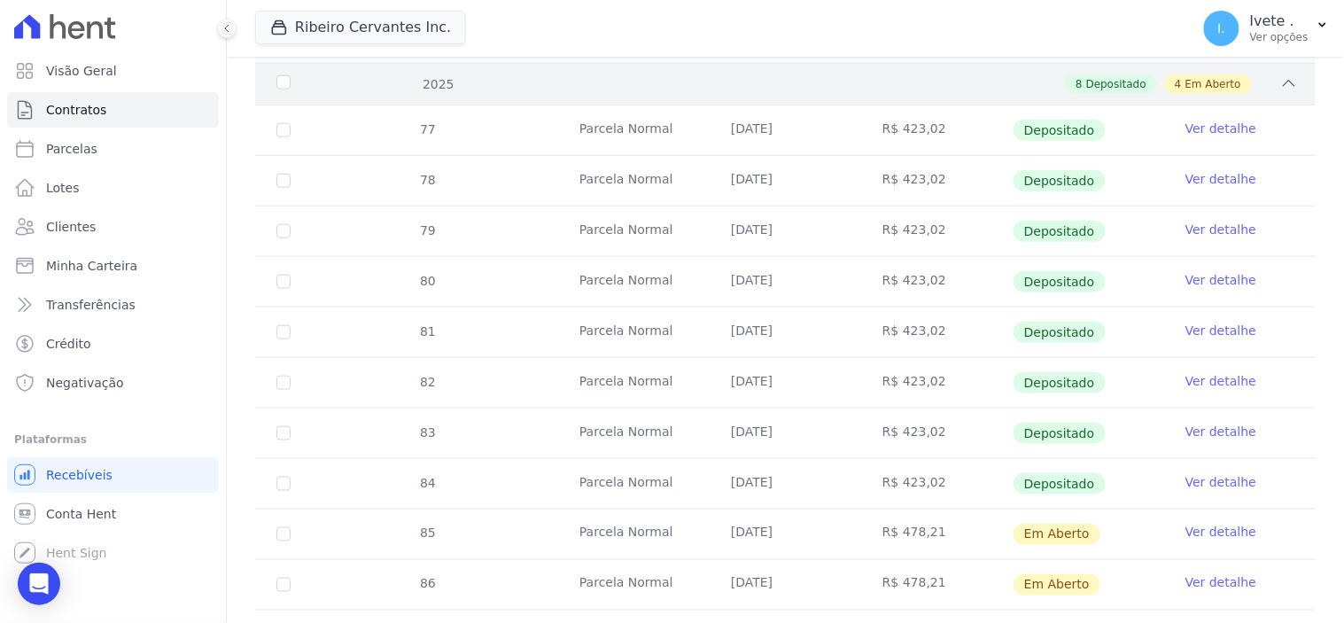
click at [1280, 83] on icon at bounding box center [1289, 83] width 18 height 18
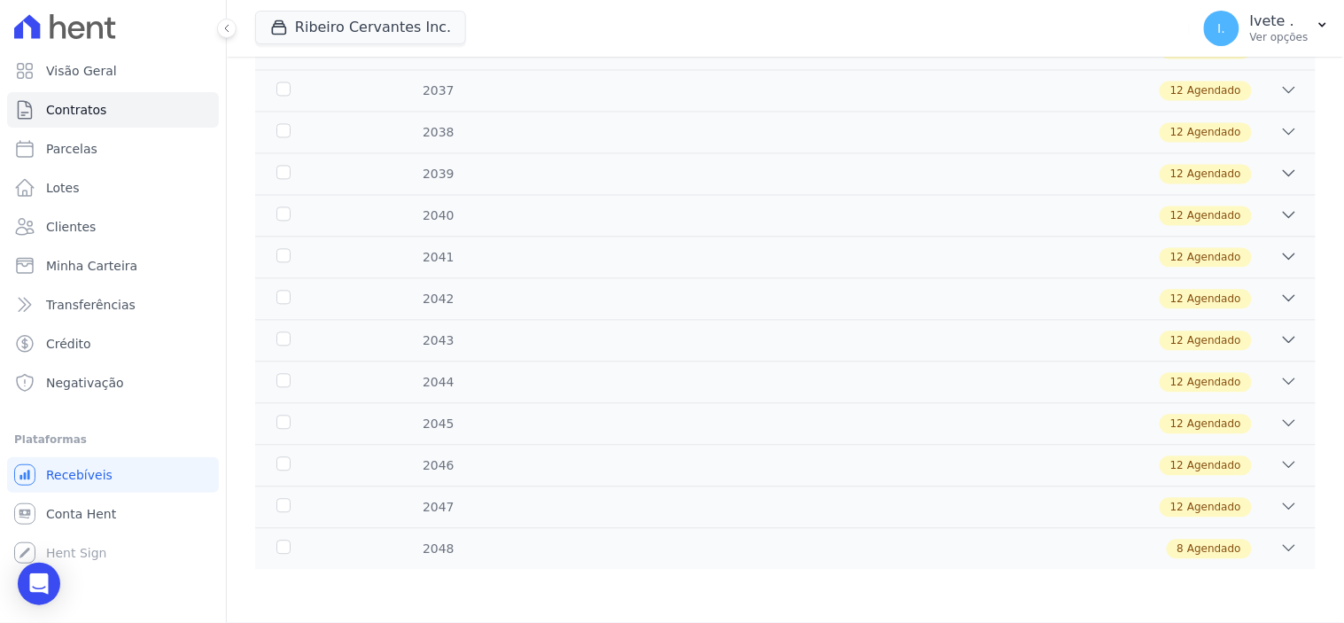
scroll to position [887, 0]
click at [1148, 551] on div "8 Agendado" at bounding box center [837, 549] width 921 height 19
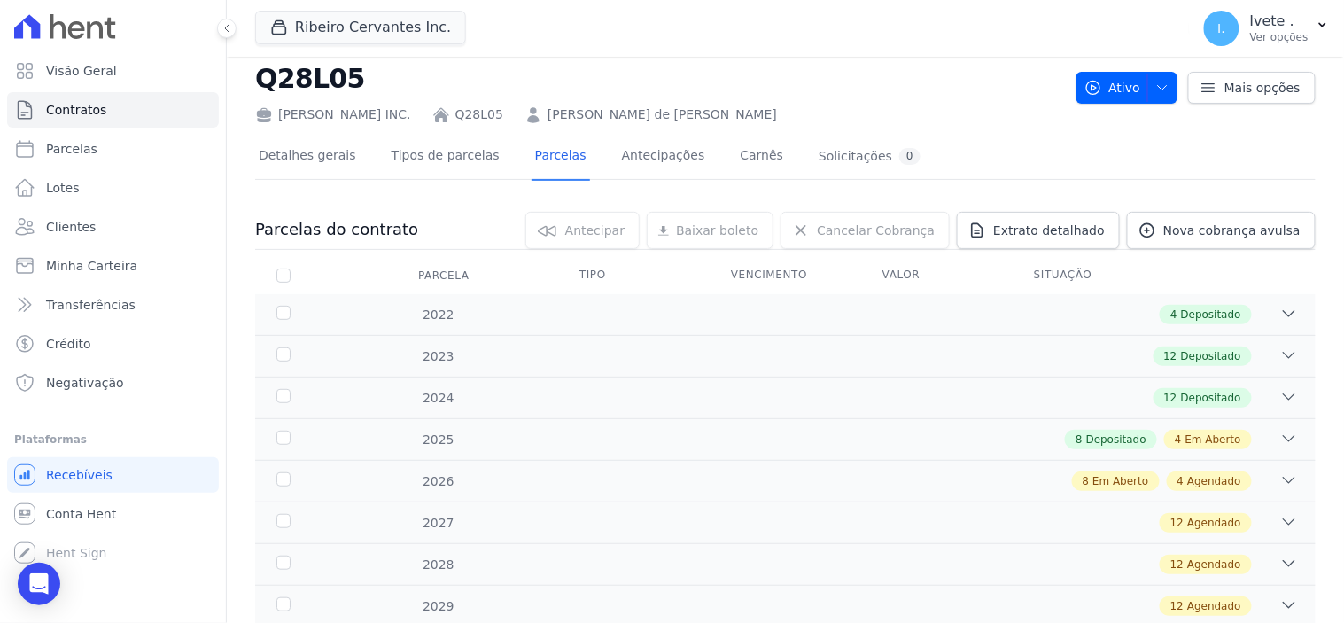
scroll to position [0, 0]
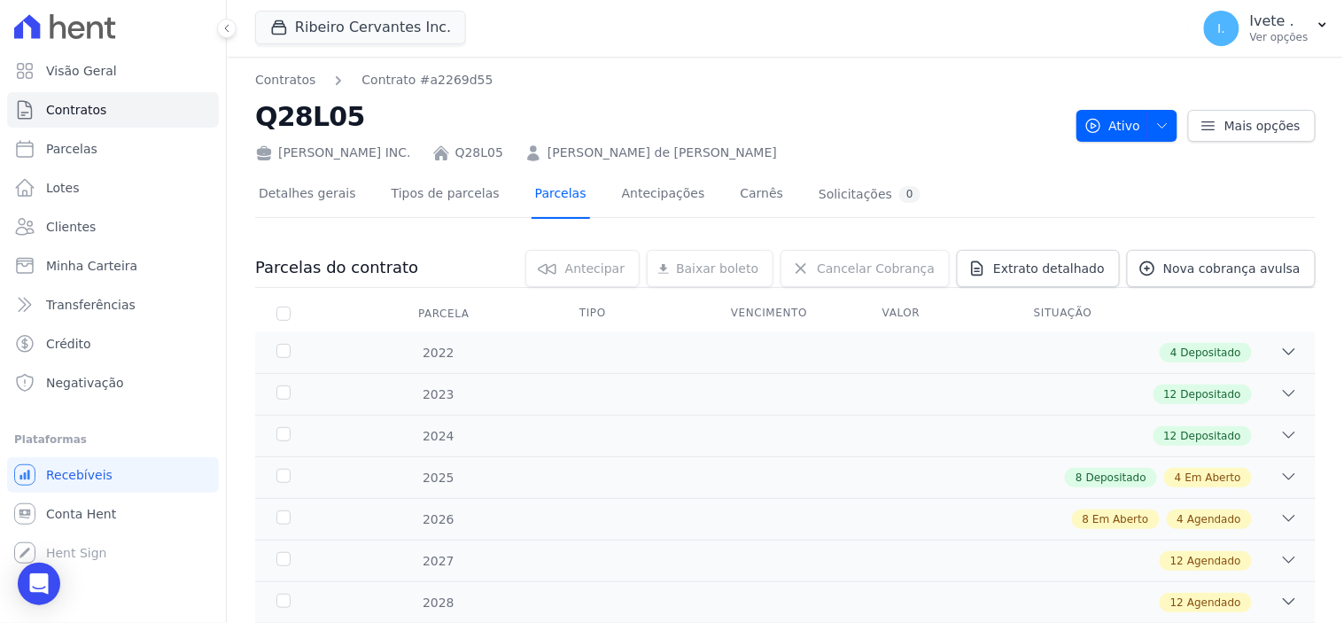
click at [532, 198] on link "Parcelas" at bounding box center [561, 195] width 58 height 47
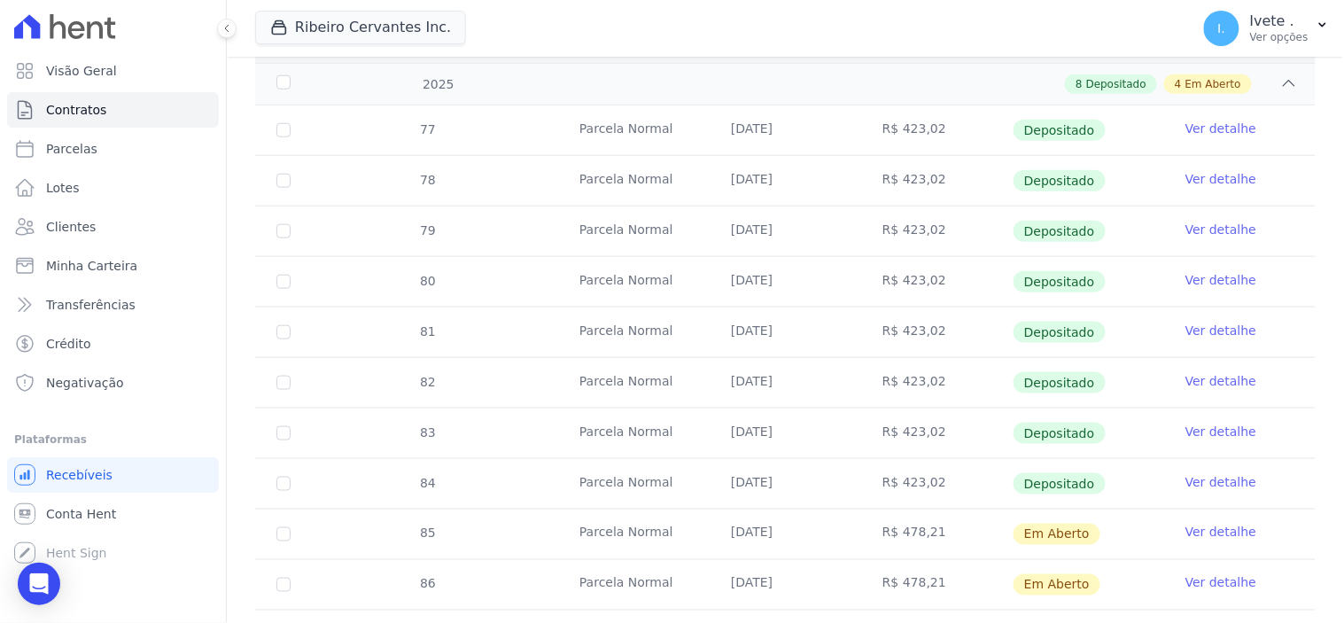
scroll to position [295, 0]
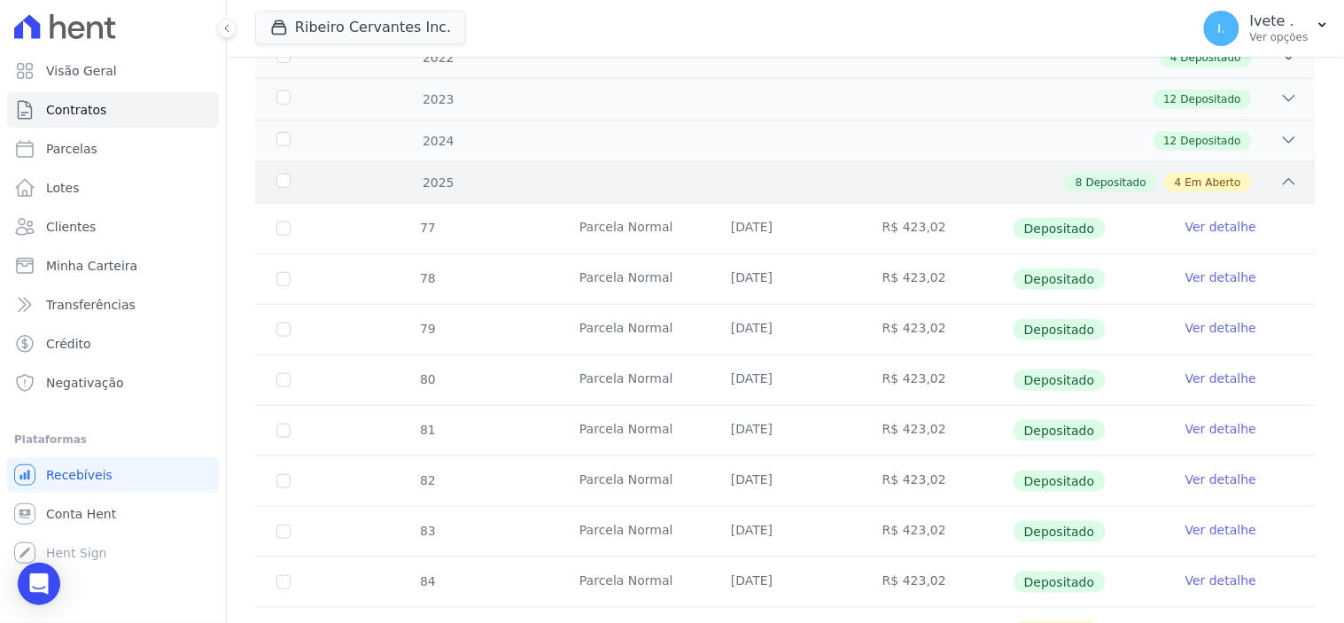
click at [613, 186] on div "8 Depositado 4 Em Aberto" at bounding box center [837, 182] width 921 height 19
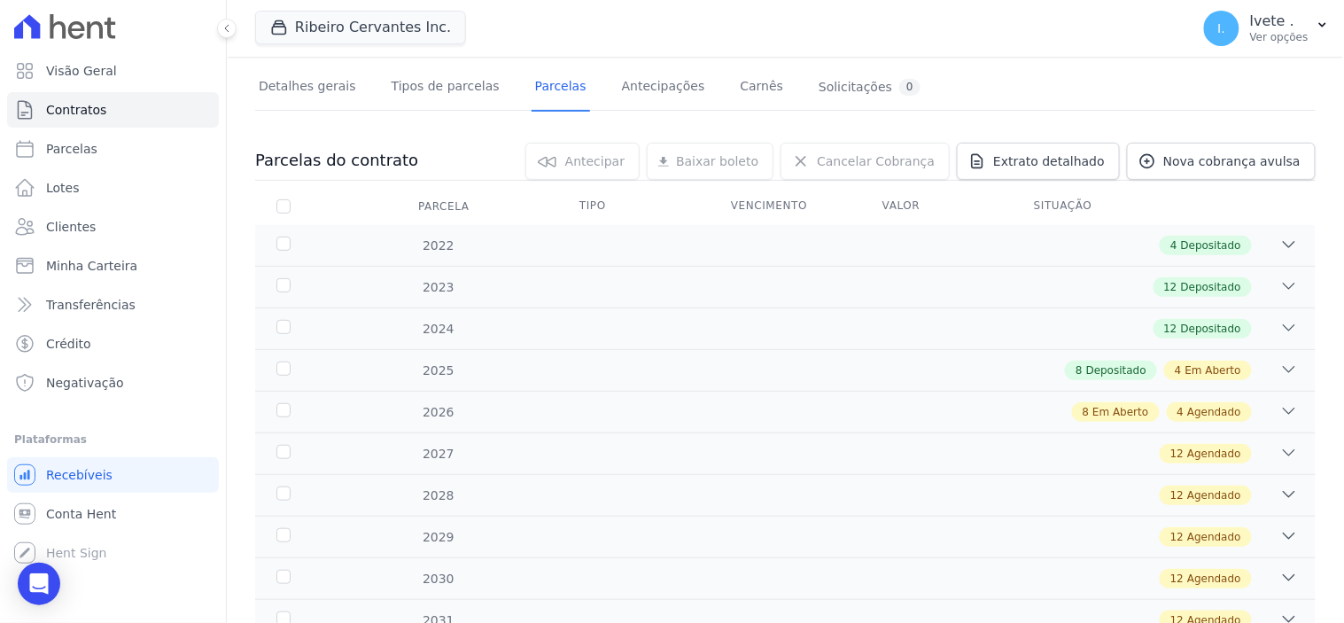
scroll to position [98, 0]
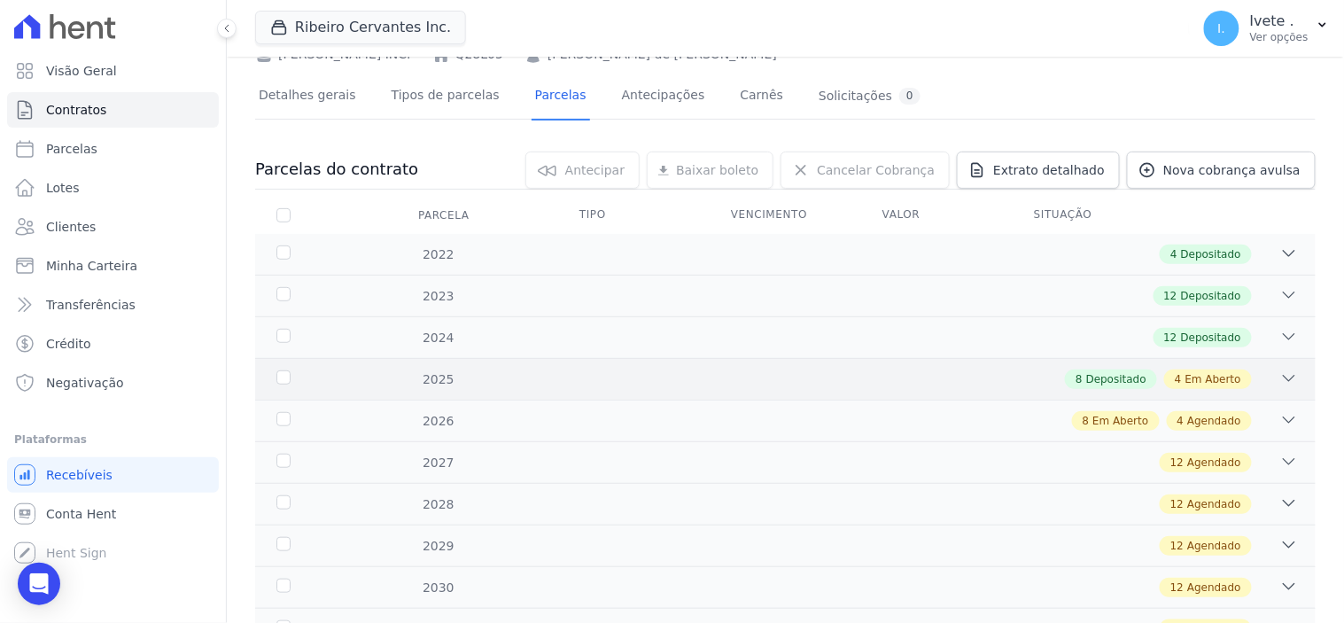
click at [1280, 377] on icon at bounding box center [1289, 378] width 18 height 18
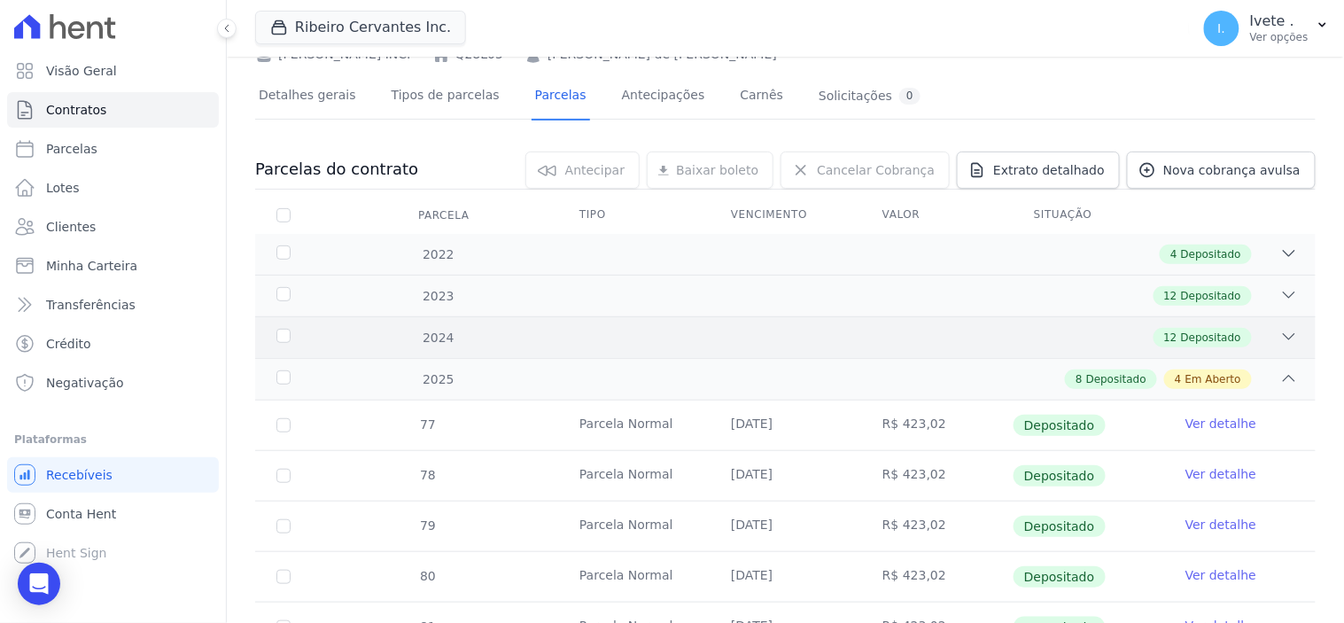
click at [1280, 330] on icon at bounding box center [1289, 337] width 18 height 18
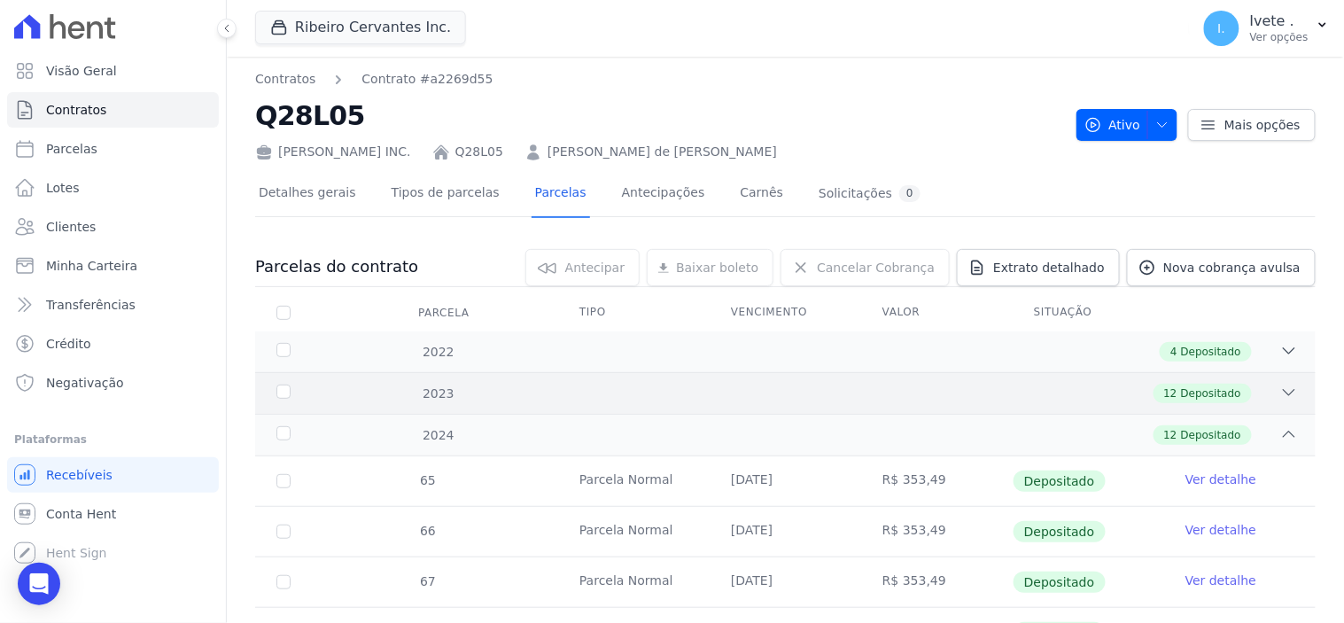
scroll to position [0, 0]
